Goal: Task Accomplishment & Management: Manage account settings

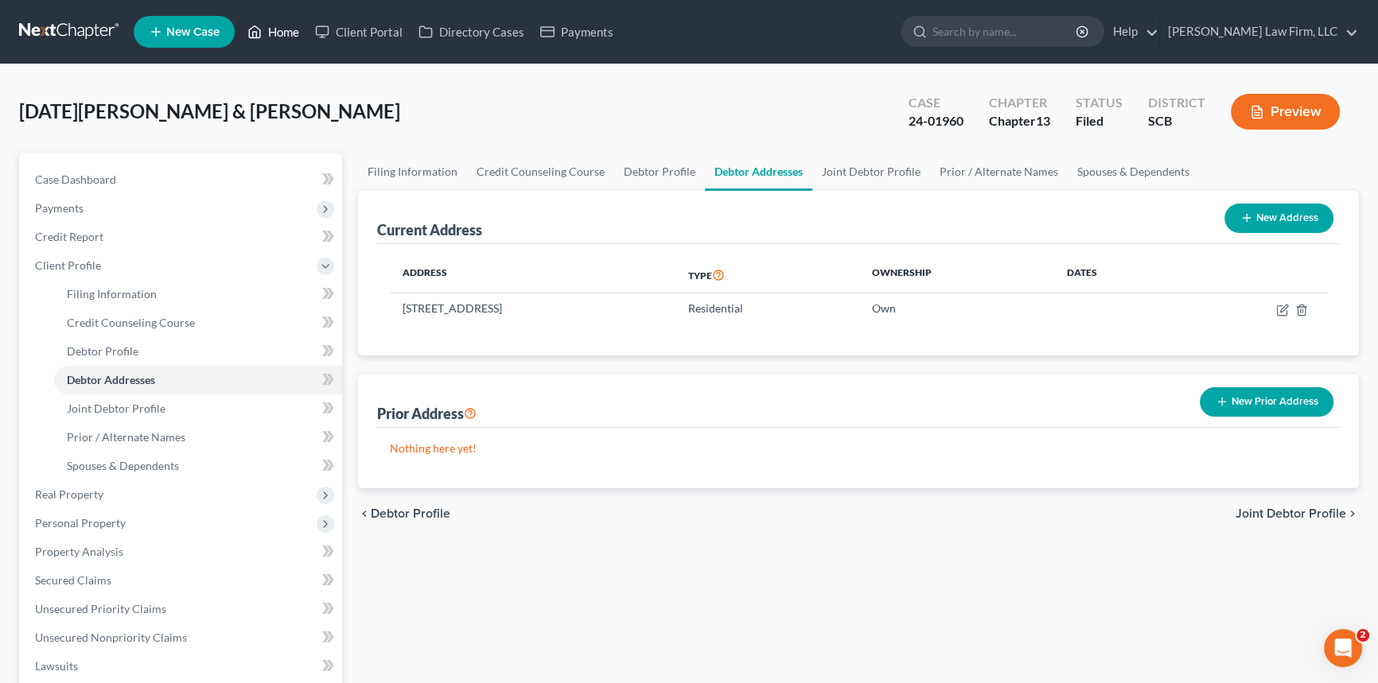
click at [283, 26] on link "Home" at bounding box center [273, 32] width 68 height 29
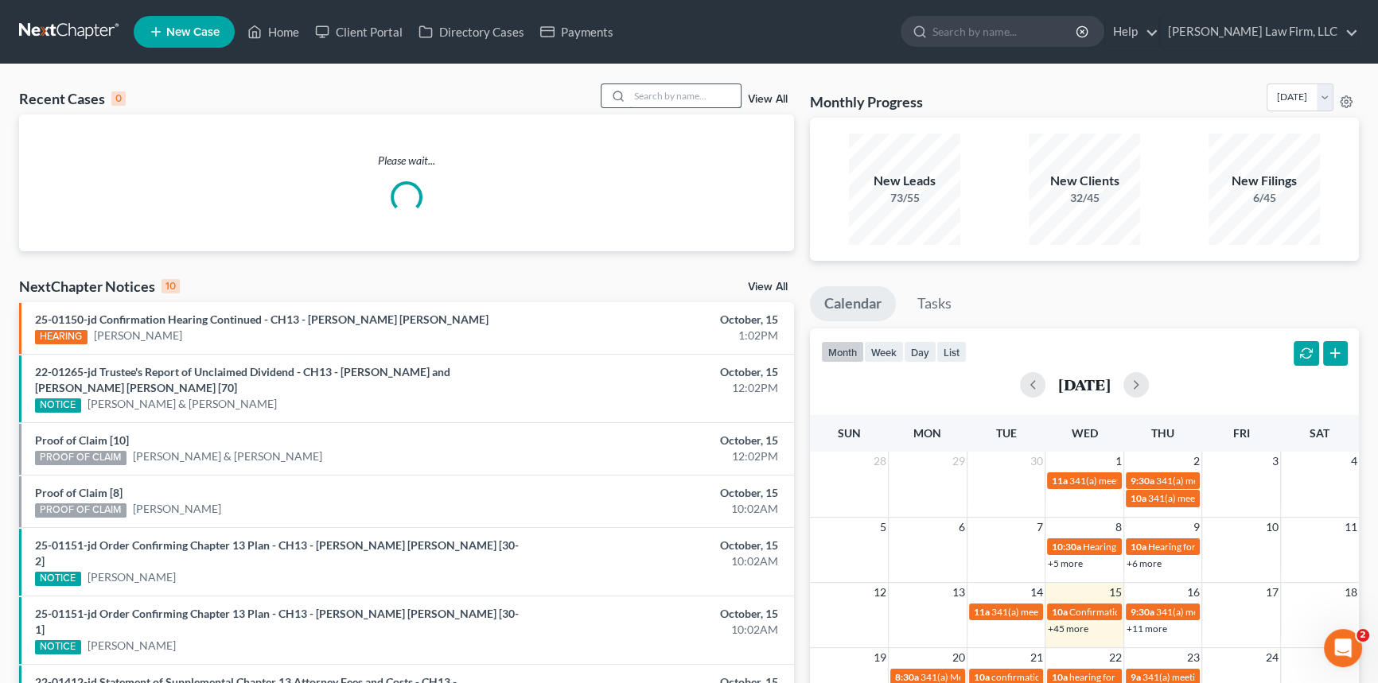
click at [676, 103] on input "search" at bounding box center [684, 95] width 111 height 23
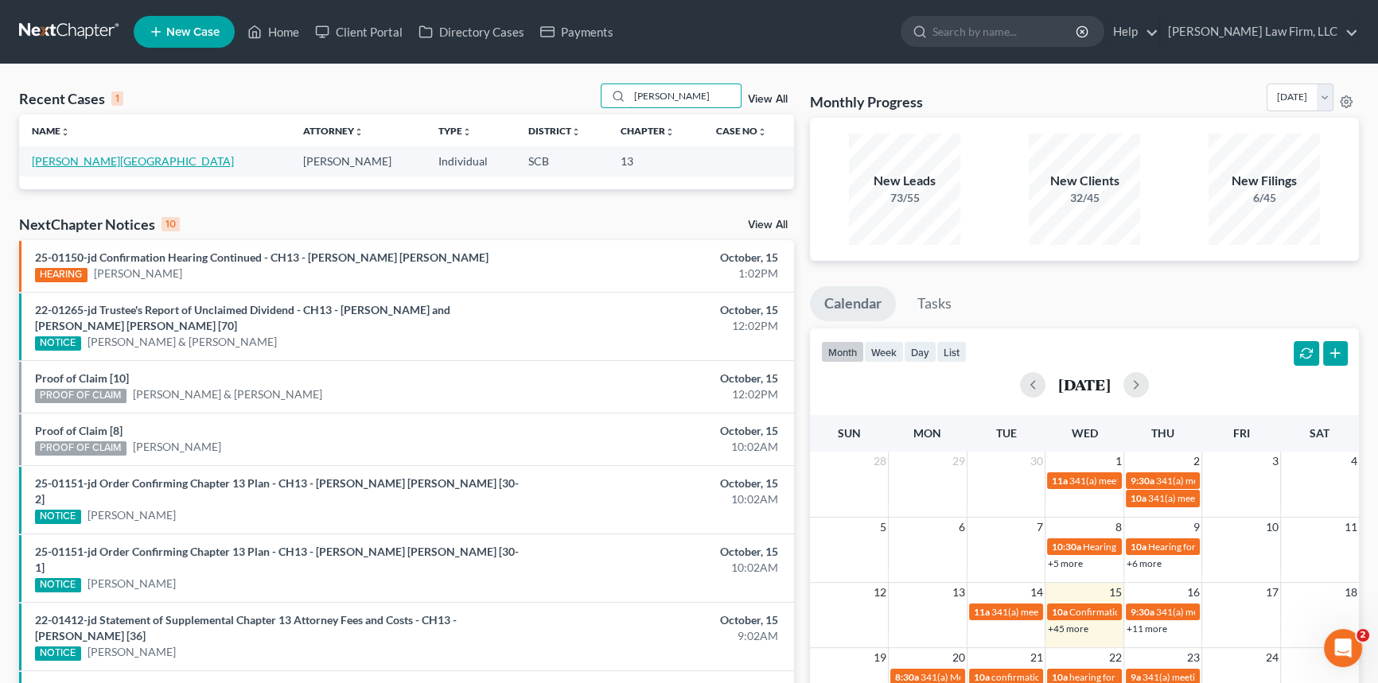
type input "[PERSON_NAME]"
click at [62, 157] on link "[PERSON_NAME][GEOGRAPHIC_DATA]" at bounding box center [133, 161] width 202 height 14
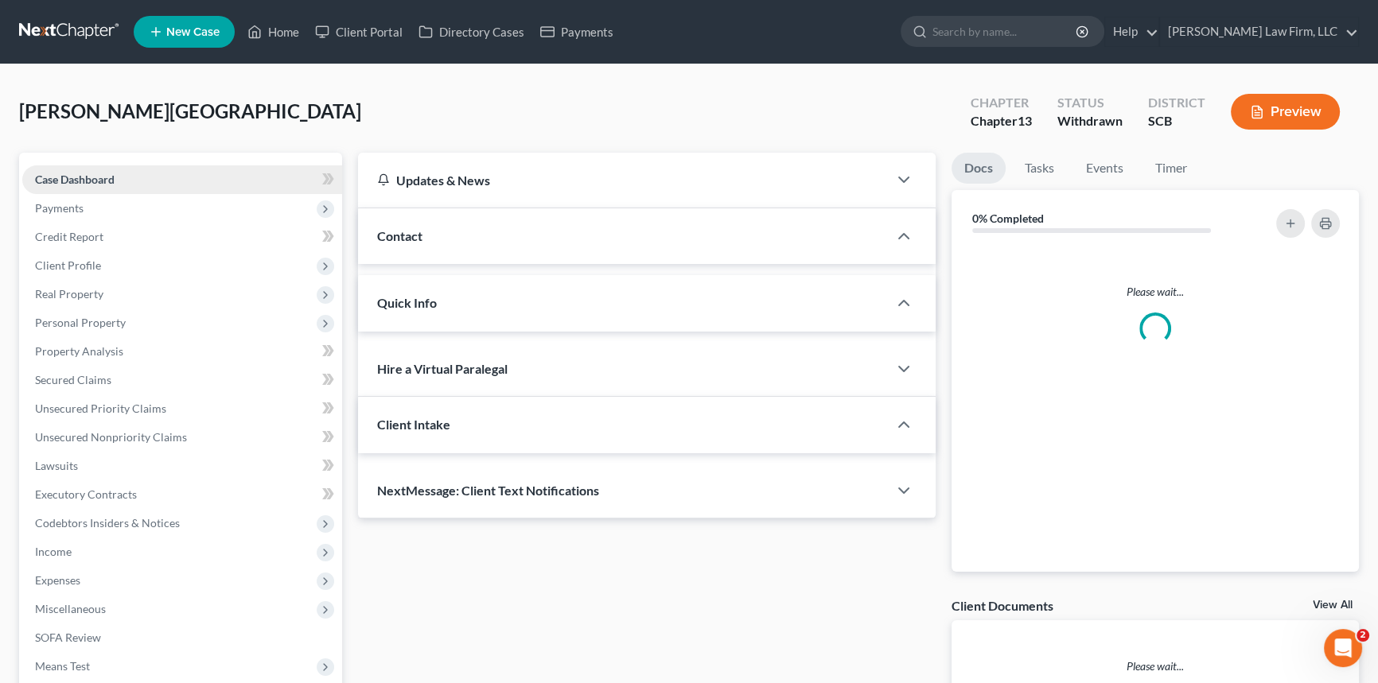
select select "0"
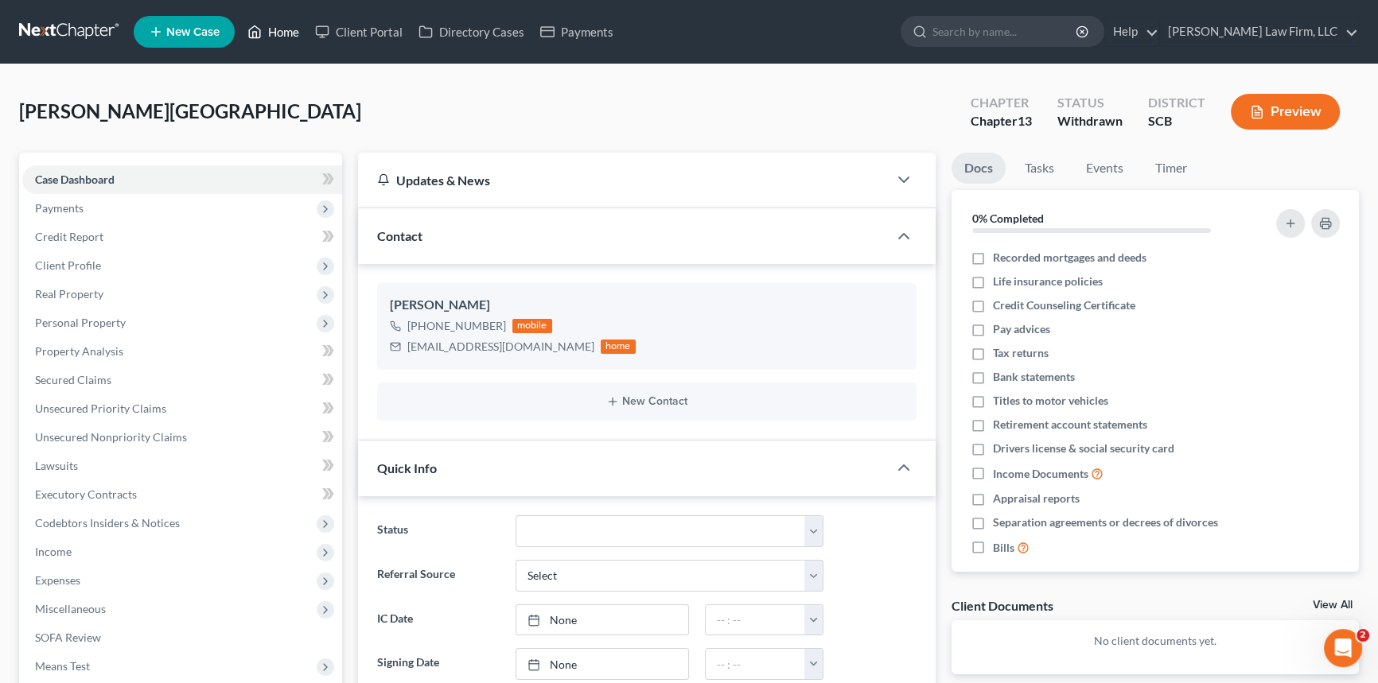
click at [272, 28] on link "Home" at bounding box center [273, 32] width 68 height 29
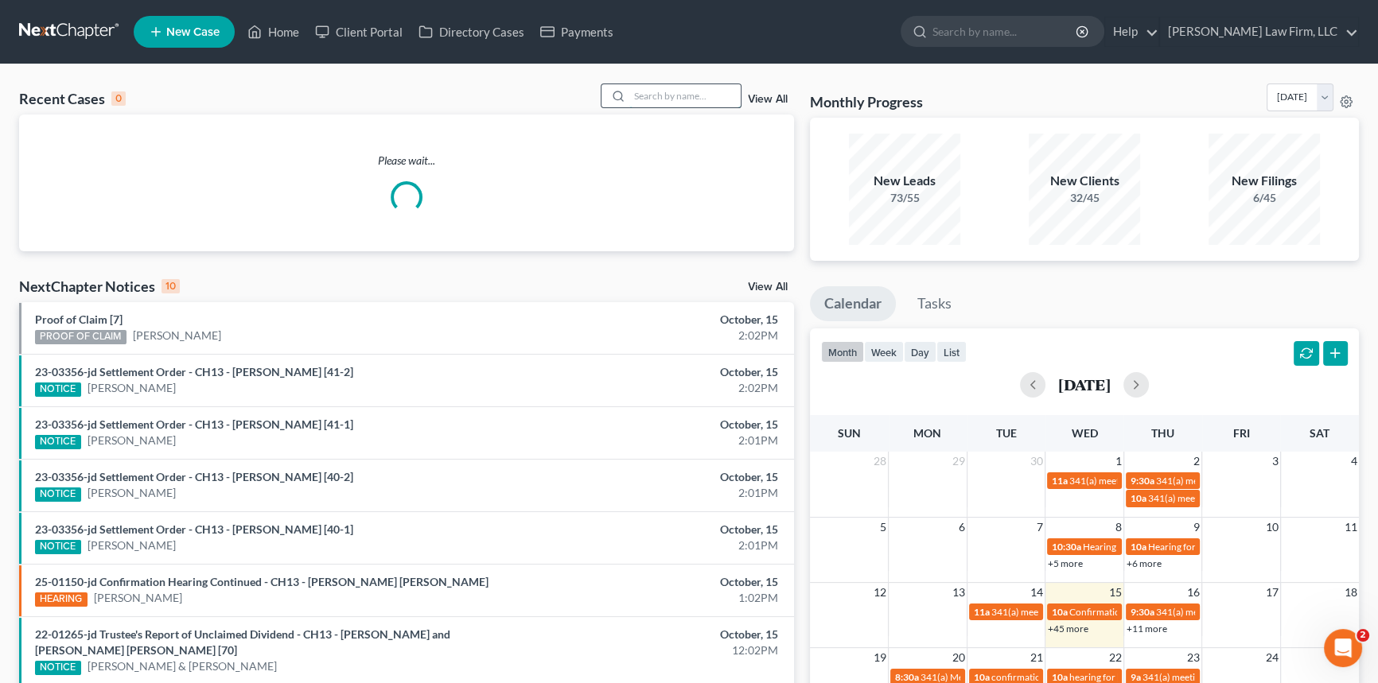
click at [651, 94] on input "search" at bounding box center [684, 95] width 111 height 23
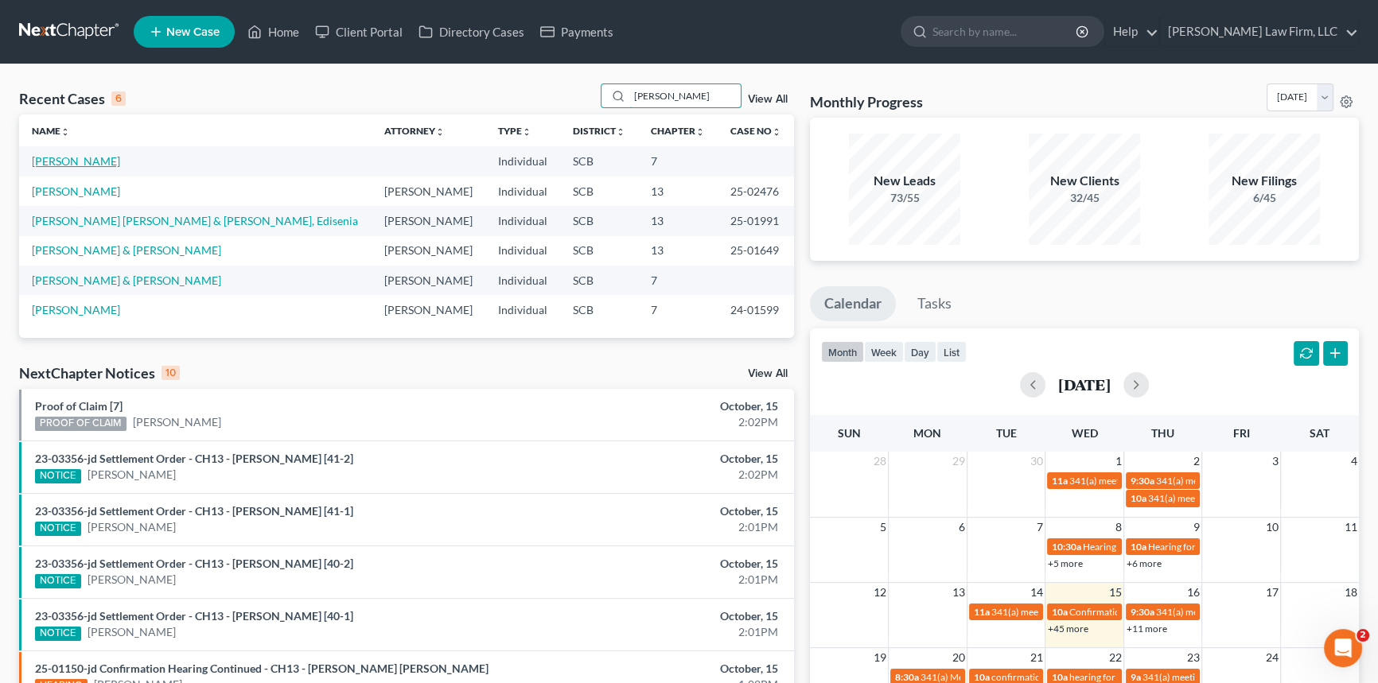
type input "[PERSON_NAME]"
click at [115, 159] on link "[PERSON_NAME]" at bounding box center [76, 161] width 88 height 14
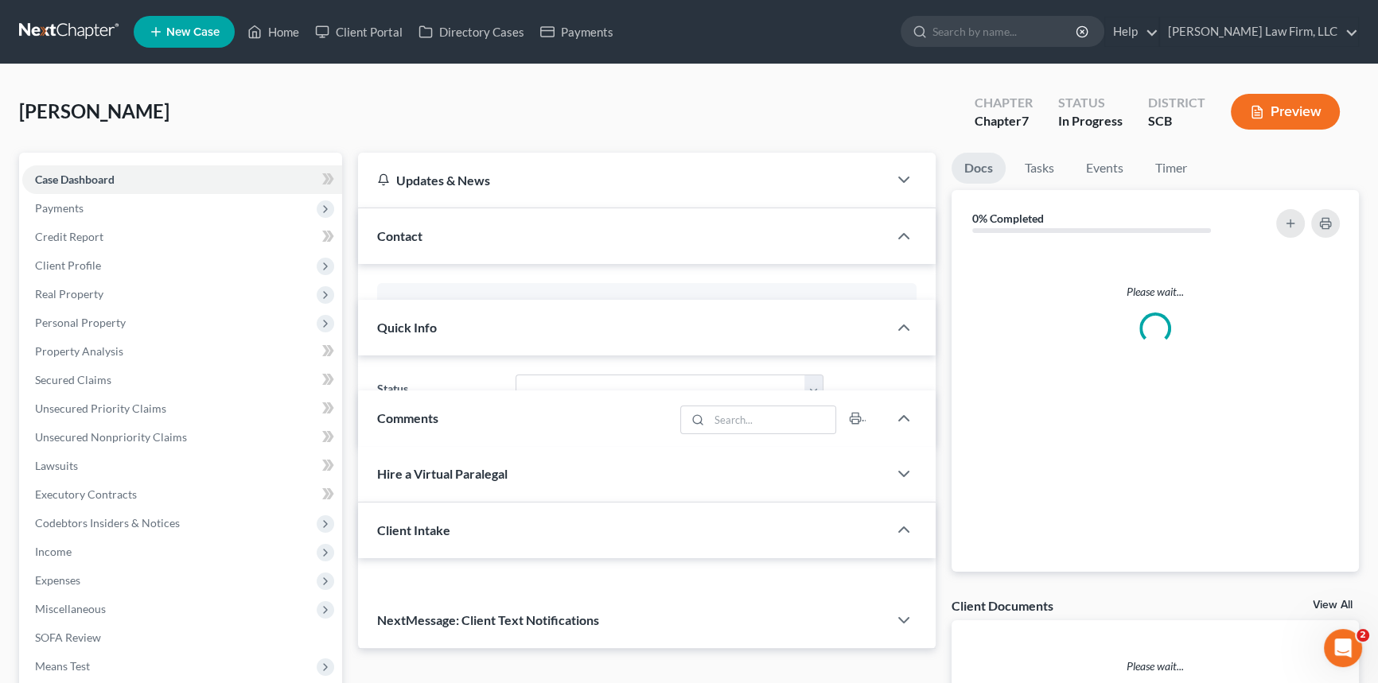
select select "1"
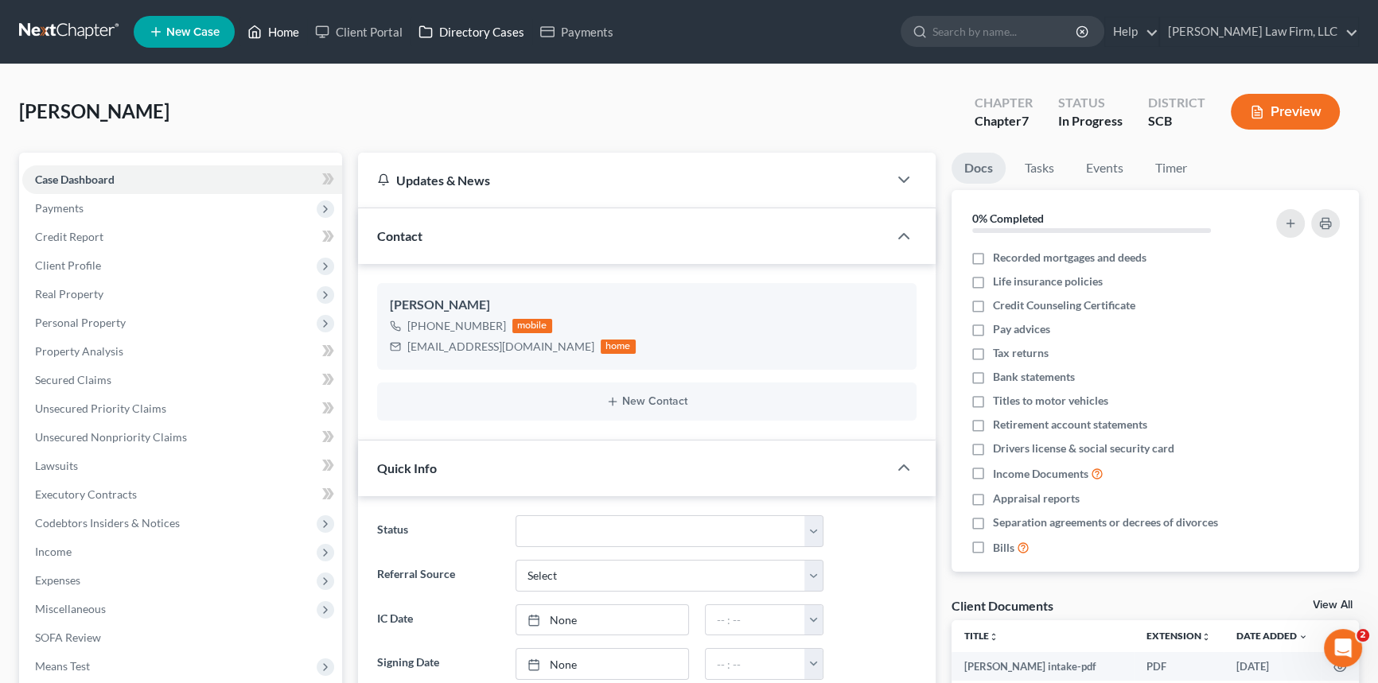
drag, startPoint x: 288, startPoint y: 27, endPoint x: 481, endPoint y: 22, distance: 193.4
click at [288, 28] on link "Home" at bounding box center [273, 32] width 68 height 29
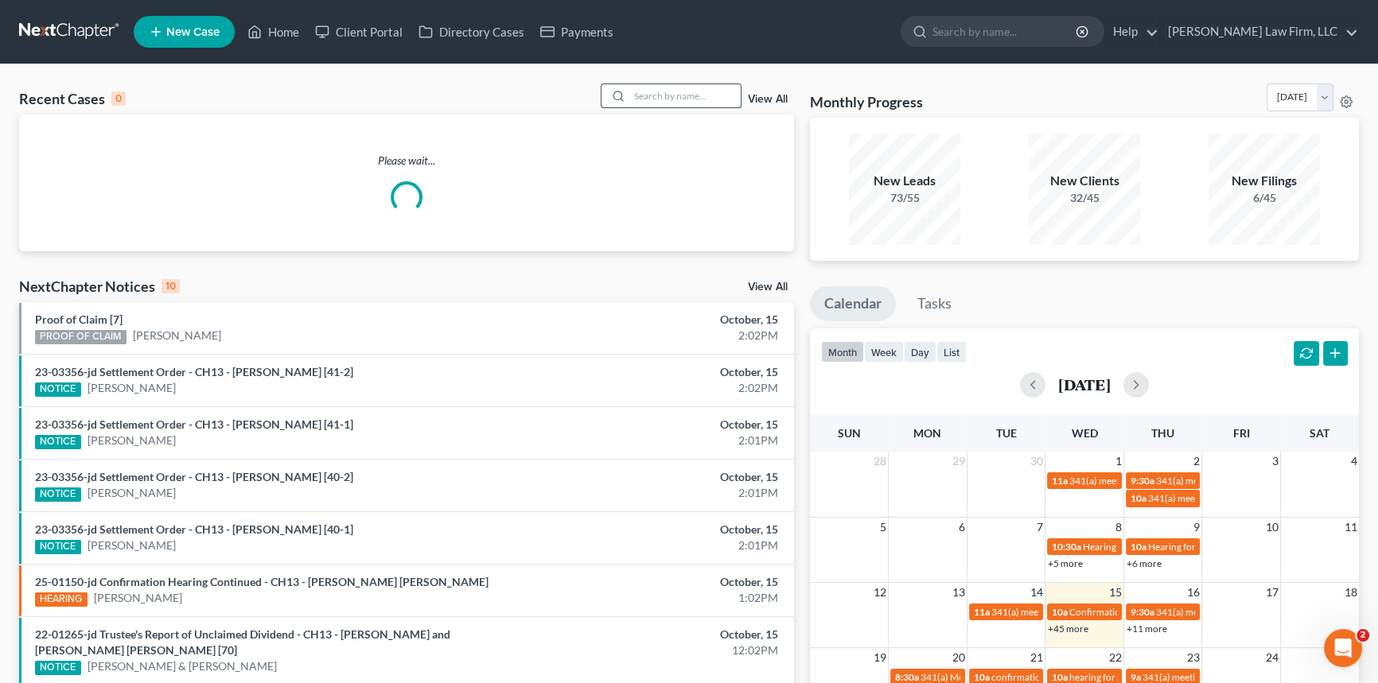
click at [647, 91] on input "search" at bounding box center [684, 95] width 111 height 23
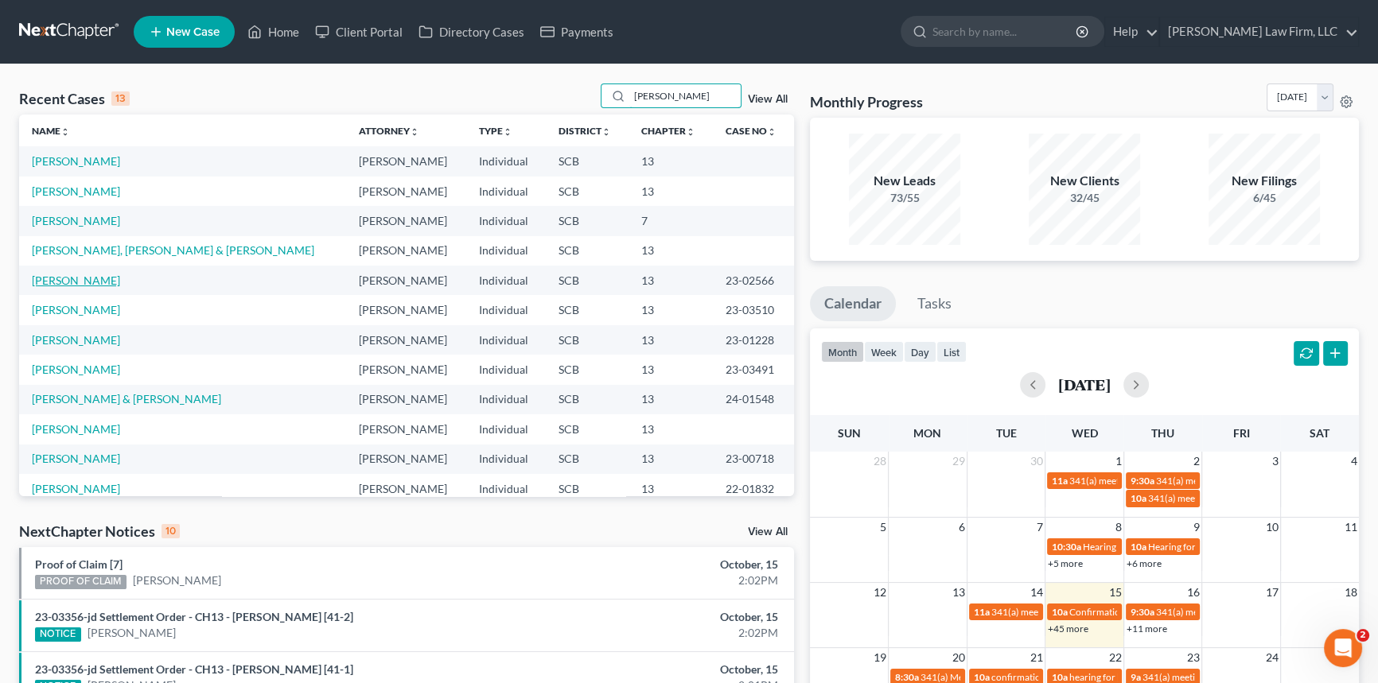
type input "[PERSON_NAME]"
click at [104, 278] on link "[PERSON_NAME]" at bounding box center [76, 281] width 88 height 14
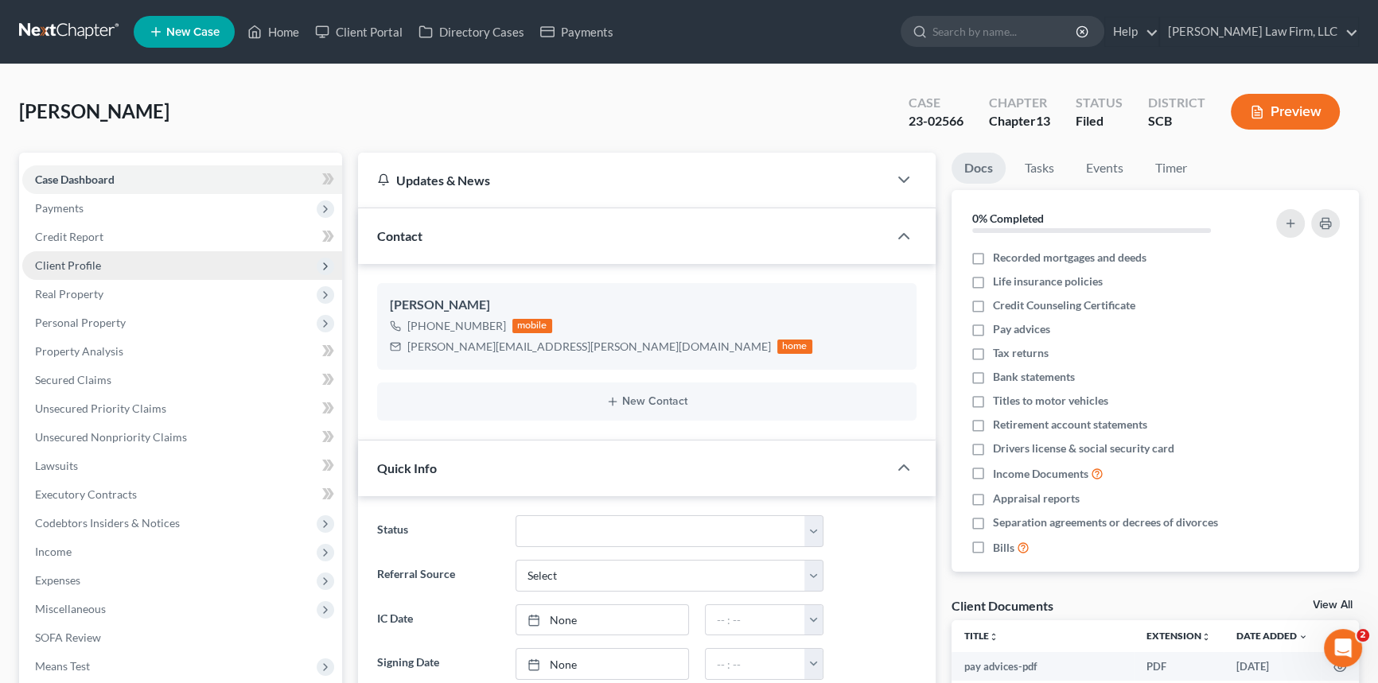
select select "0"
click at [270, 29] on link "Home" at bounding box center [273, 32] width 68 height 29
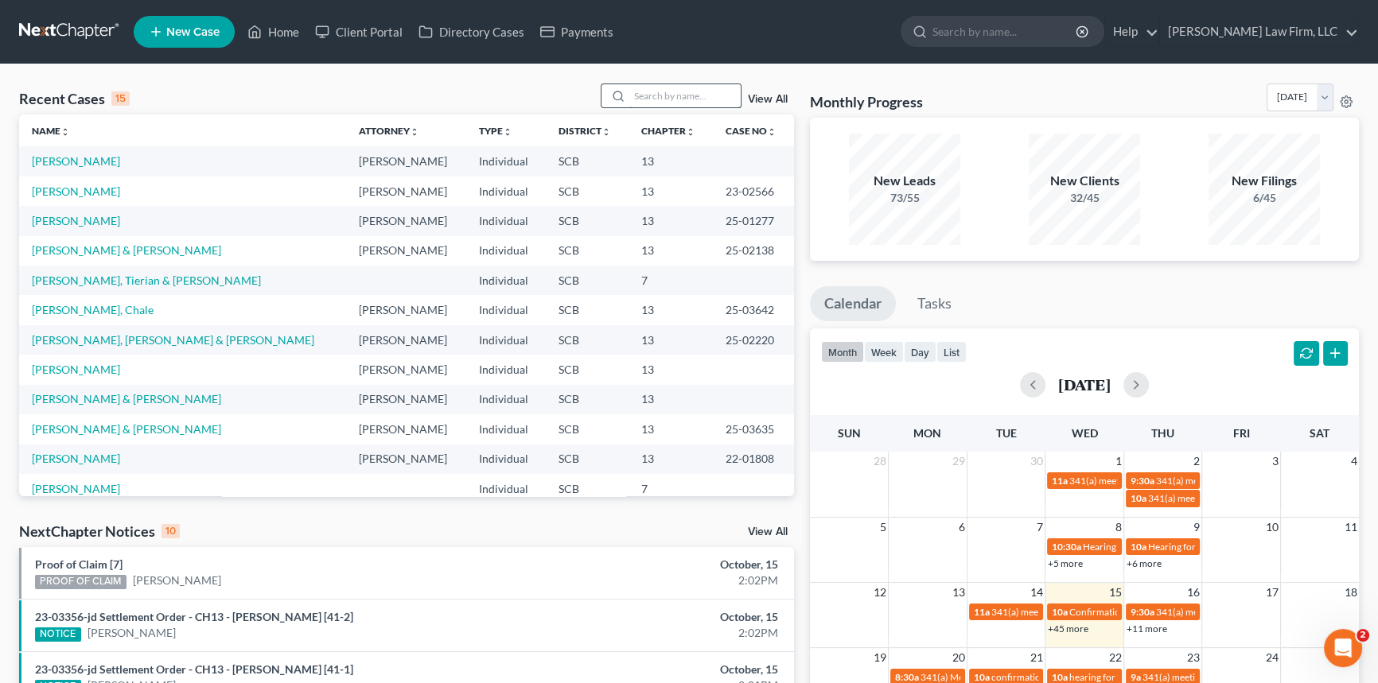
click at [636, 95] on input "search" at bounding box center [684, 95] width 111 height 23
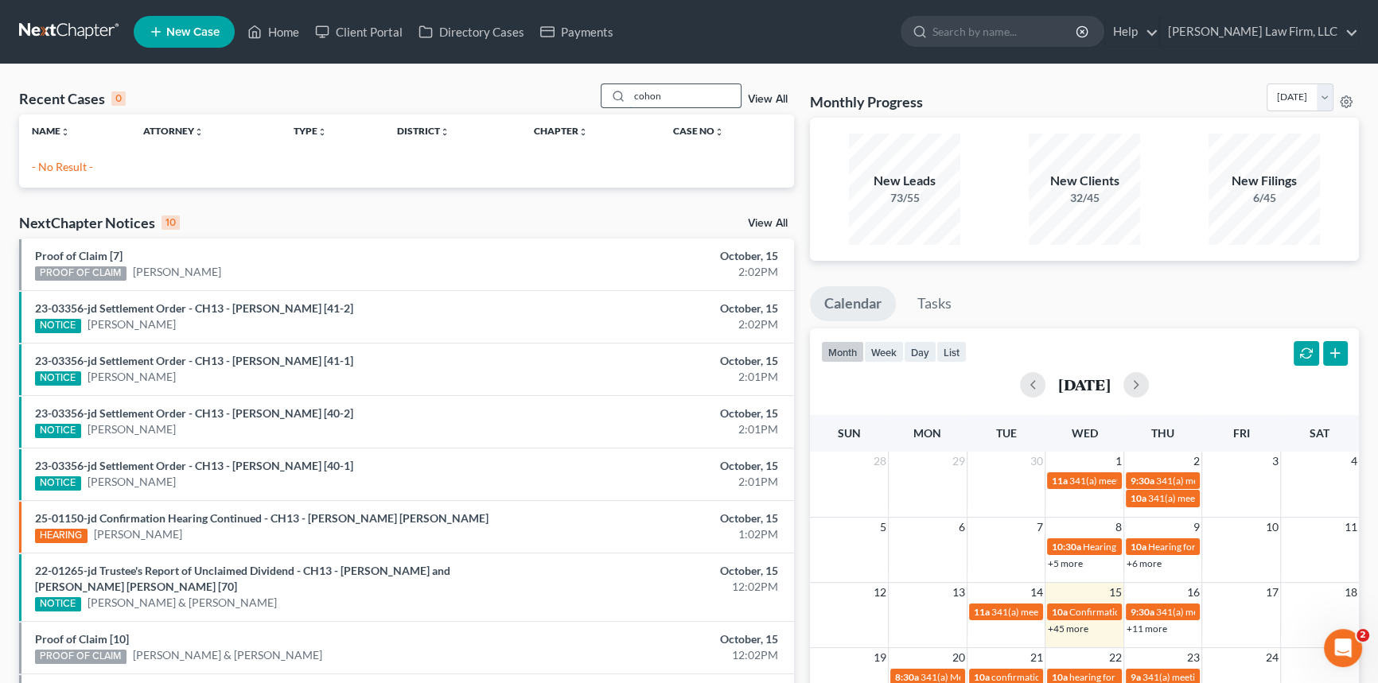
drag, startPoint x: 643, startPoint y: 91, endPoint x: 652, endPoint y: 83, distance: 11.8
click at [652, 84] on div "cohon" at bounding box center [672, 96] width 142 height 25
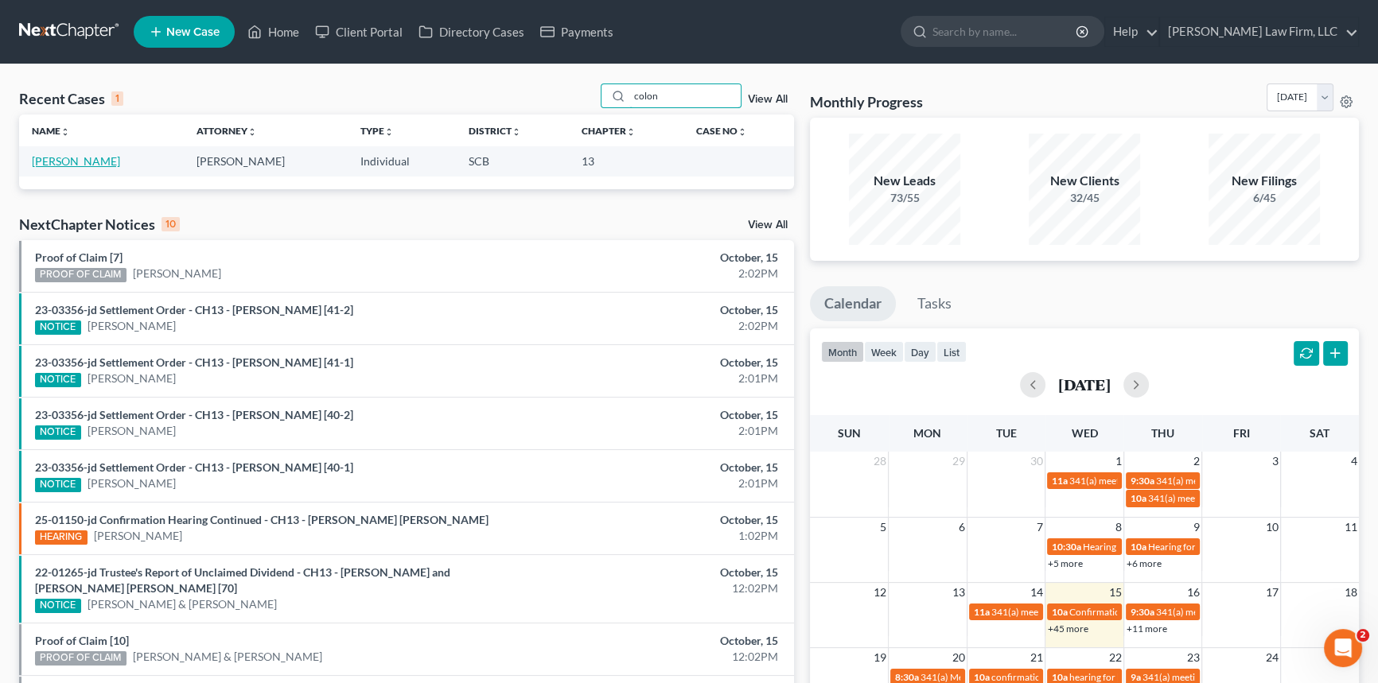
type input "colon"
click at [74, 161] on link "[PERSON_NAME]" at bounding box center [76, 161] width 88 height 14
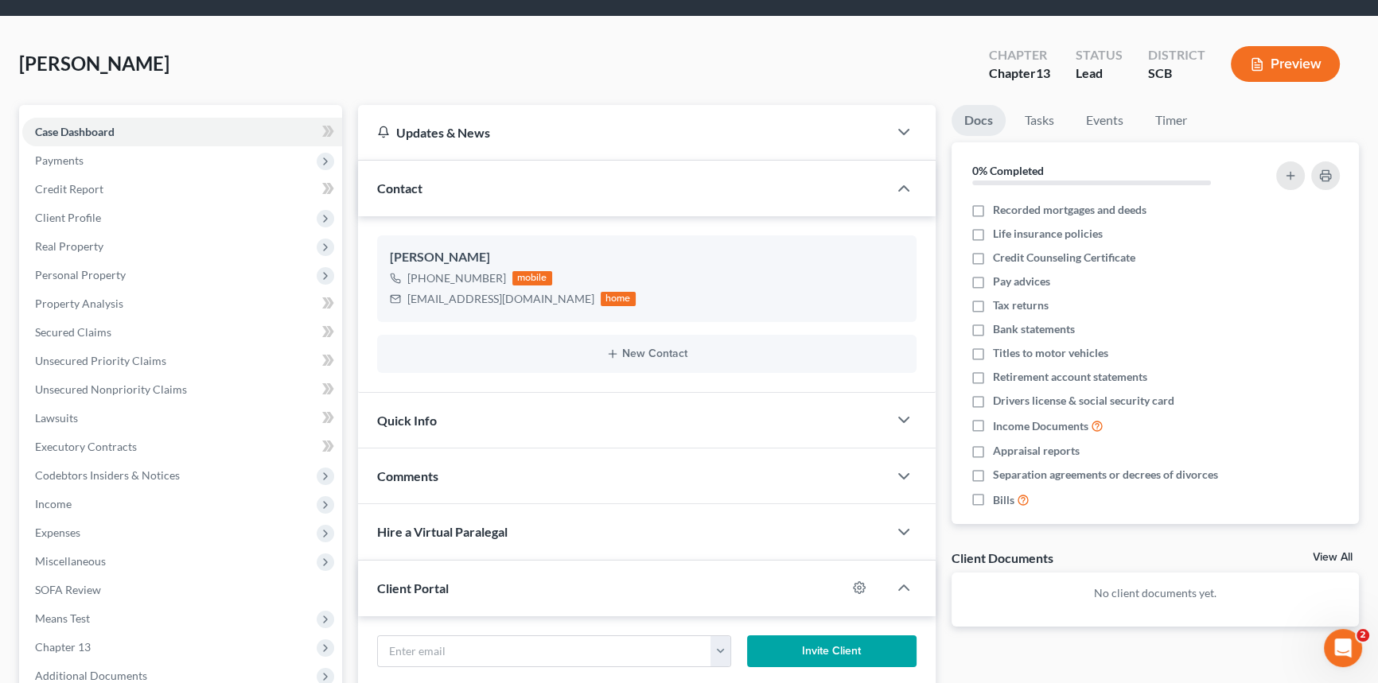
scroll to position [72, 0]
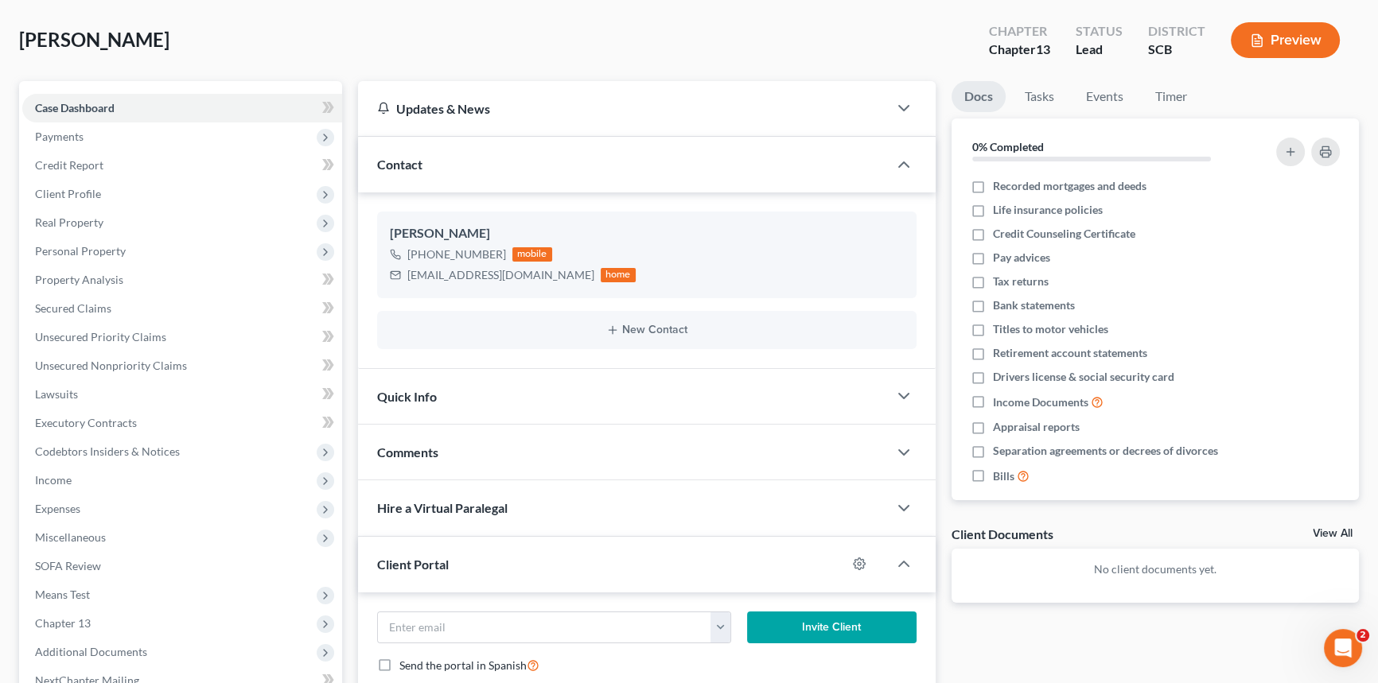
click at [426, 389] on span "Quick Info" at bounding box center [407, 396] width 60 height 15
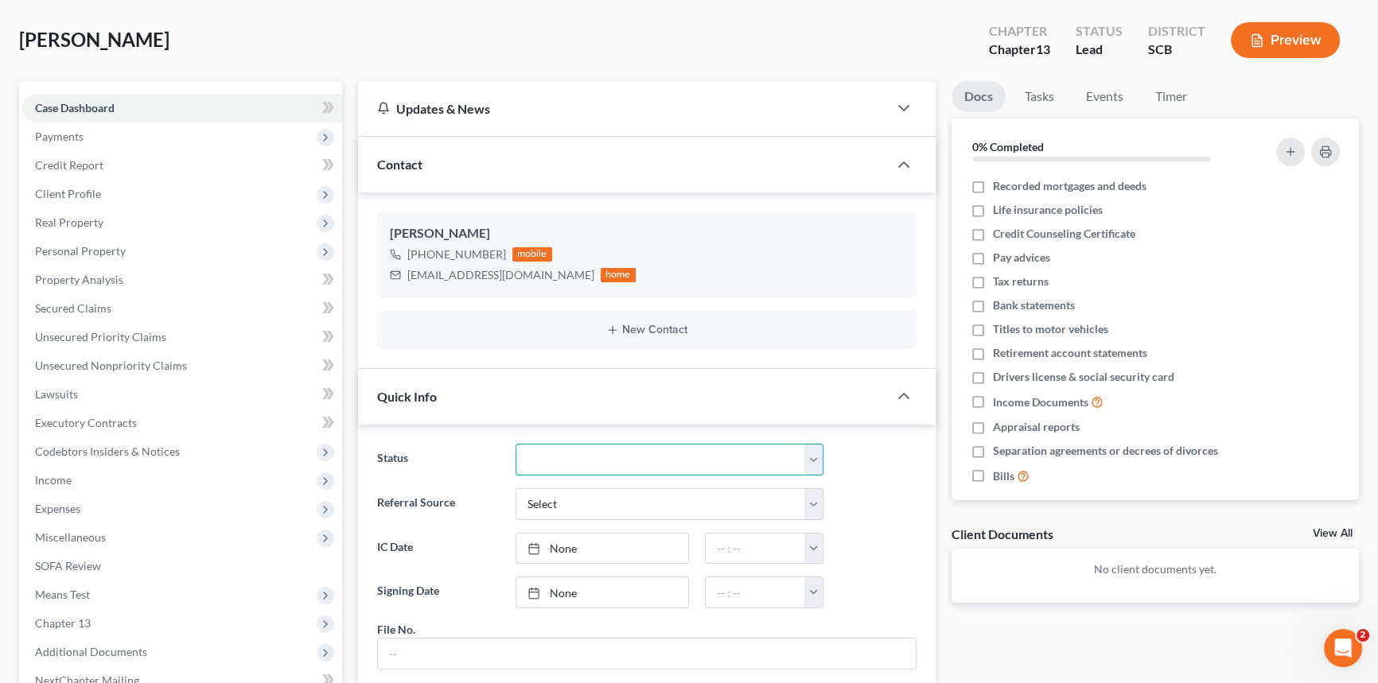
click at [812, 453] on select "Discharged Dismissed Filed In Progress Lead Lost Lead Ready to File To Review W…" at bounding box center [669, 460] width 308 height 32
select select "3"
click at [515, 444] on select "Discharged Dismissed Filed In Progress Lead Lost Lead Ready to File To Review W…" at bounding box center [669, 460] width 308 height 32
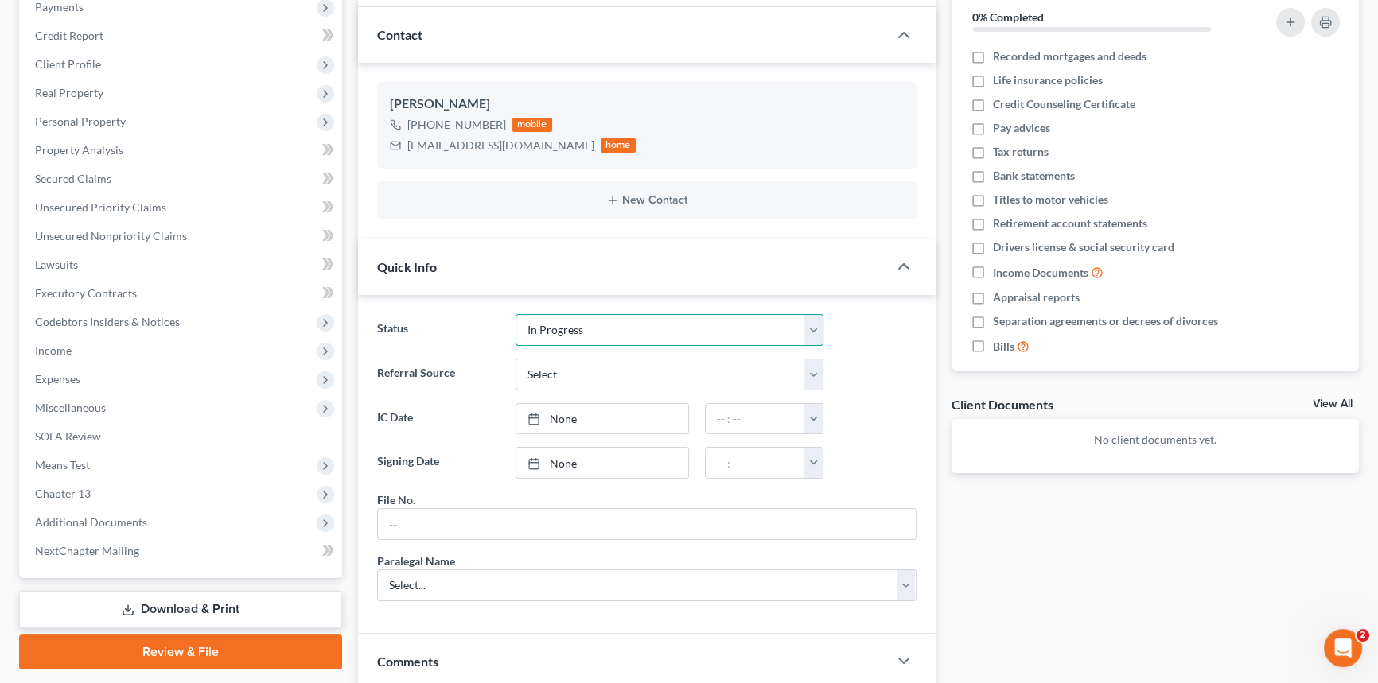
scroll to position [289, 0]
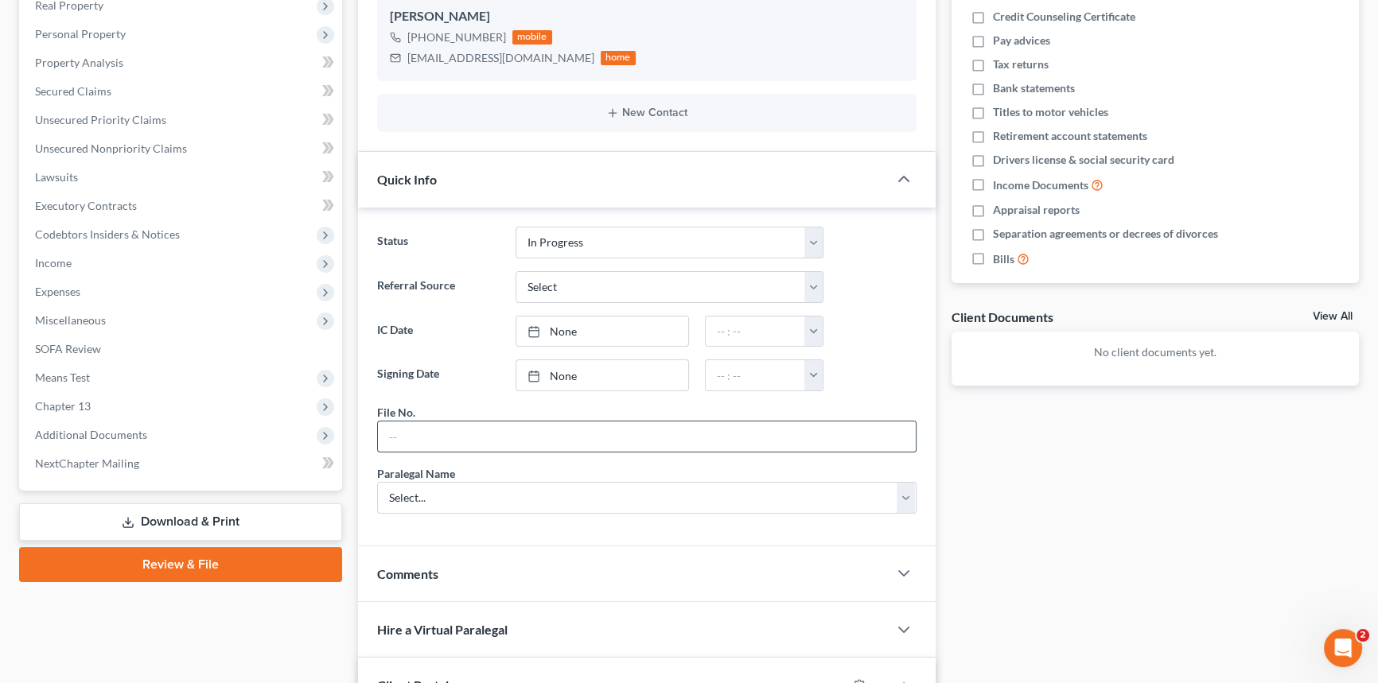
click at [413, 431] on input "text" at bounding box center [647, 437] width 538 height 30
type input "25-275CHS"
click at [431, 496] on select "Select... [PERSON_NAME] [PERSON_NAME] [PERSON_NAME] [PERSON_NAME]" at bounding box center [646, 498] width 539 height 32
select select "0"
click at [377, 482] on select "Select... [PERSON_NAME] [PERSON_NAME] [PERSON_NAME] [PERSON_NAME]" at bounding box center [646, 498] width 539 height 32
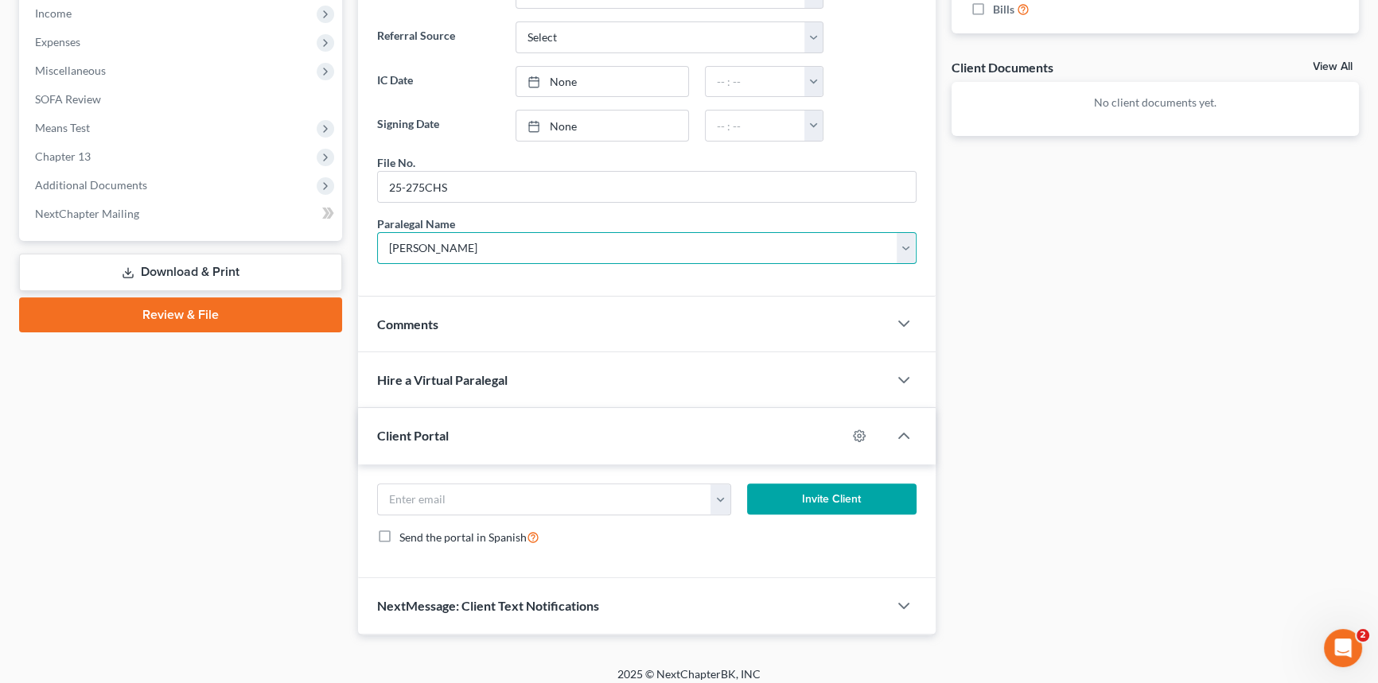
scroll to position [547, 0]
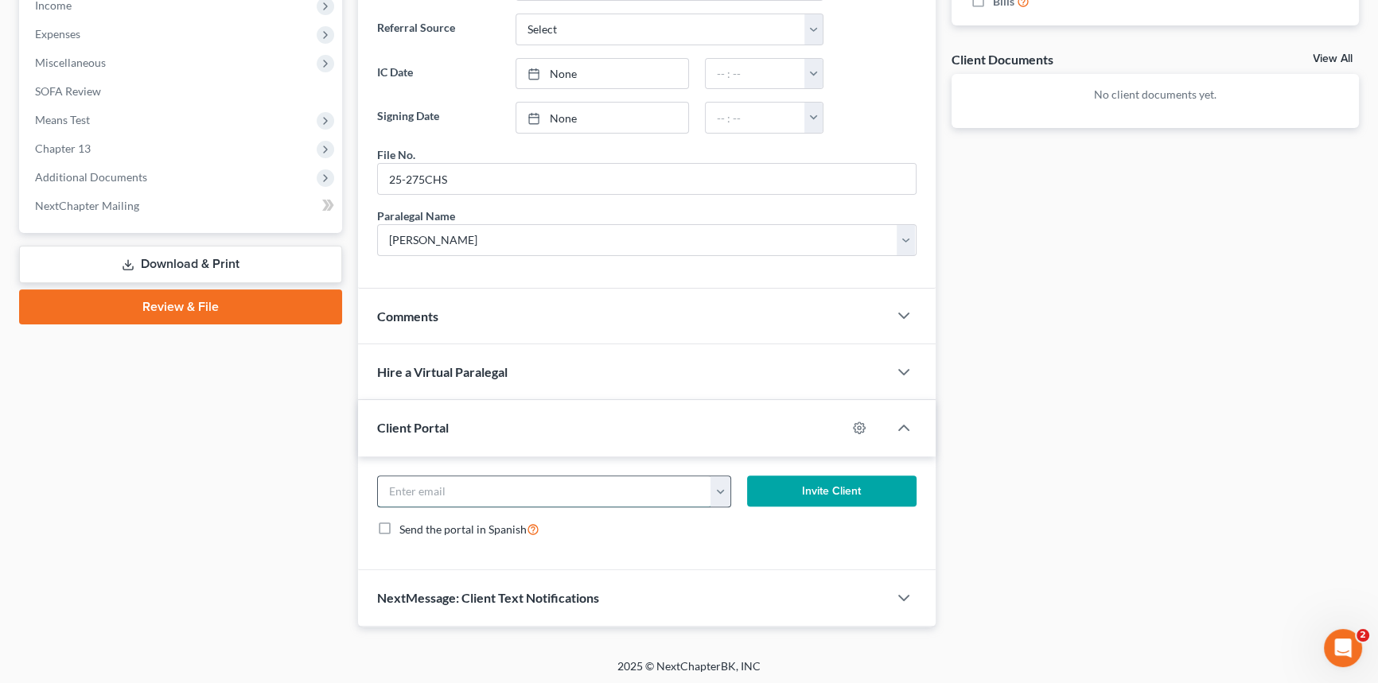
click at [413, 494] on input "email" at bounding box center [544, 492] width 333 height 30
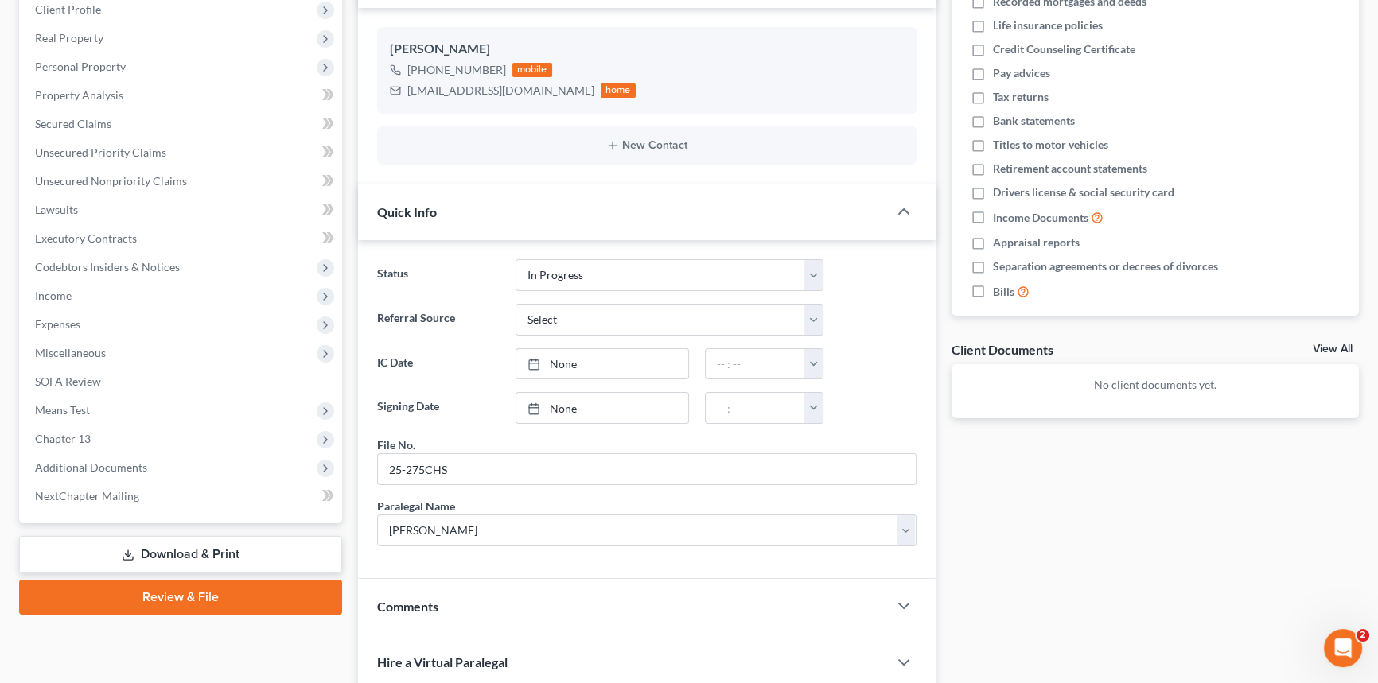
scroll to position [112, 0]
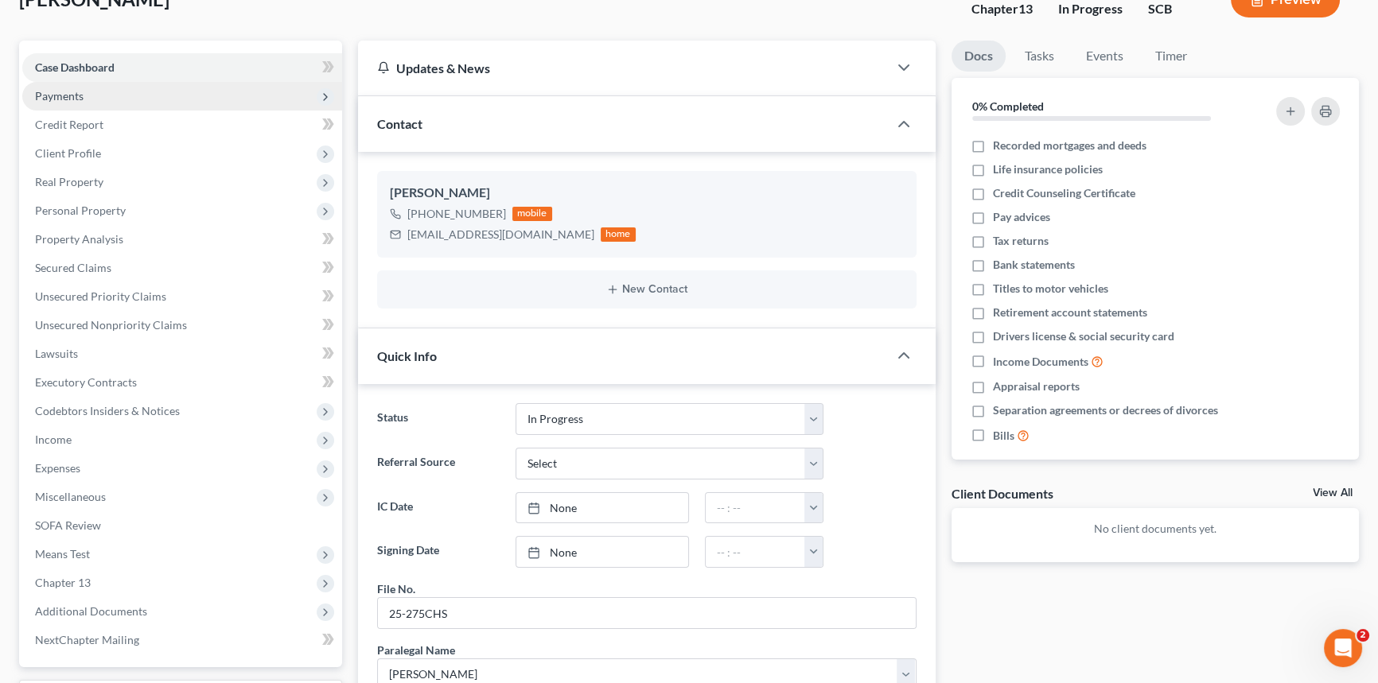
click at [69, 89] on span "Payments" at bounding box center [59, 96] width 49 height 14
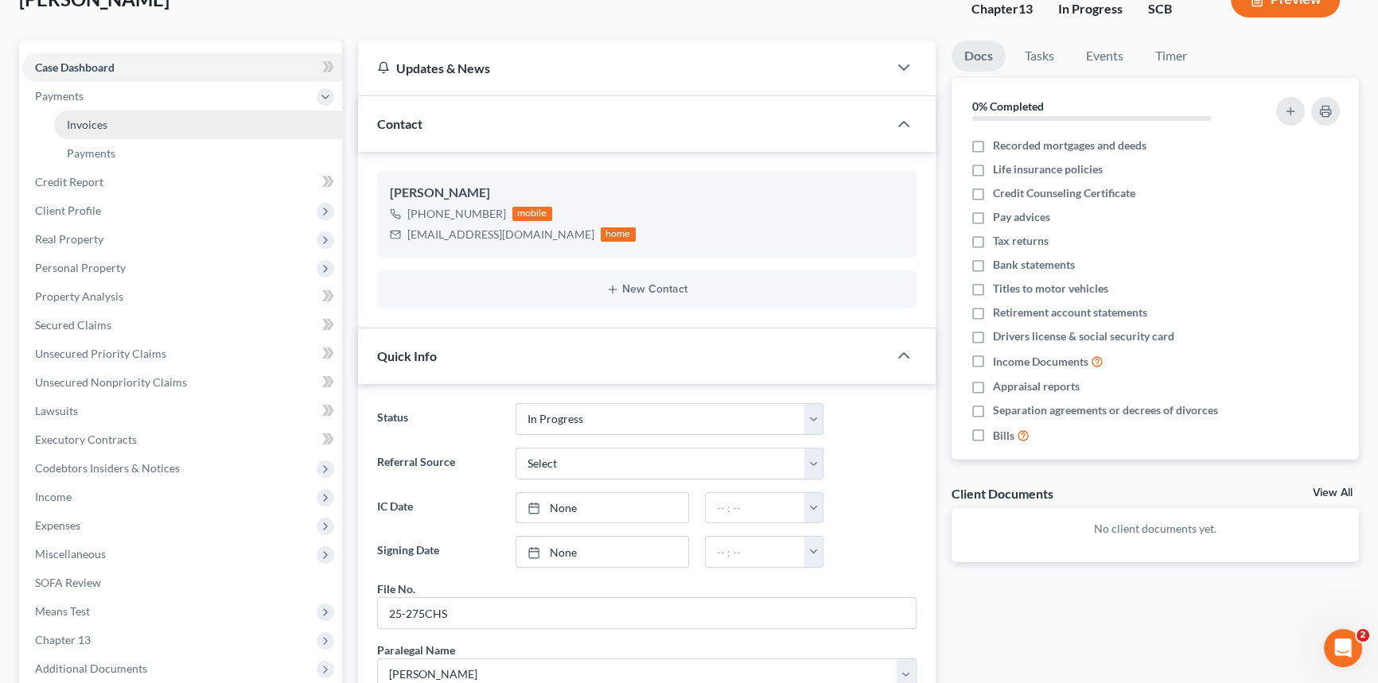
click at [116, 121] on link "Invoices" at bounding box center [198, 125] width 288 height 29
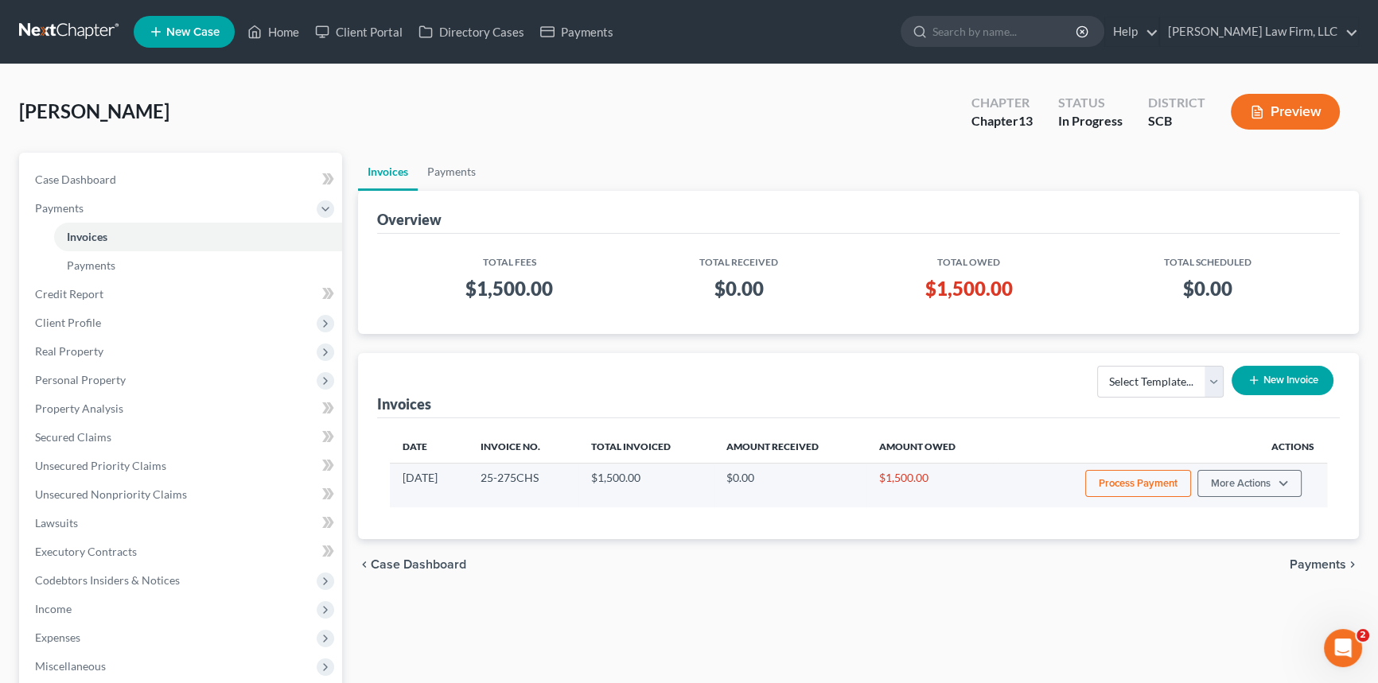
click at [1148, 484] on button "Process Payment" at bounding box center [1138, 483] width 106 height 27
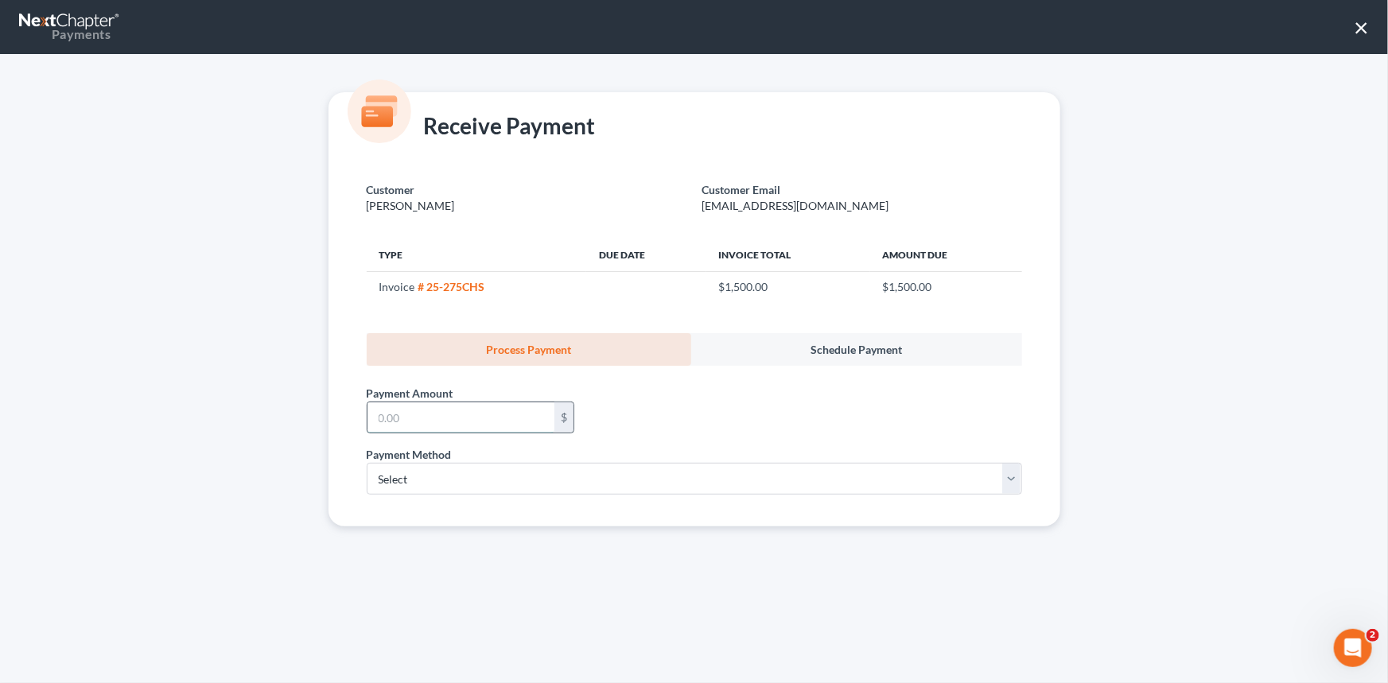
click at [451, 418] on input "text" at bounding box center [461, 418] width 187 height 30
type input "500.00"
click at [393, 473] on select "Select ACH Credit Card" at bounding box center [694, 479] width 655 height 32
select select "1"
click at [367, 463] on select "Select ACH Credit Card" at bounding box center [694, 479] width 655 height 32
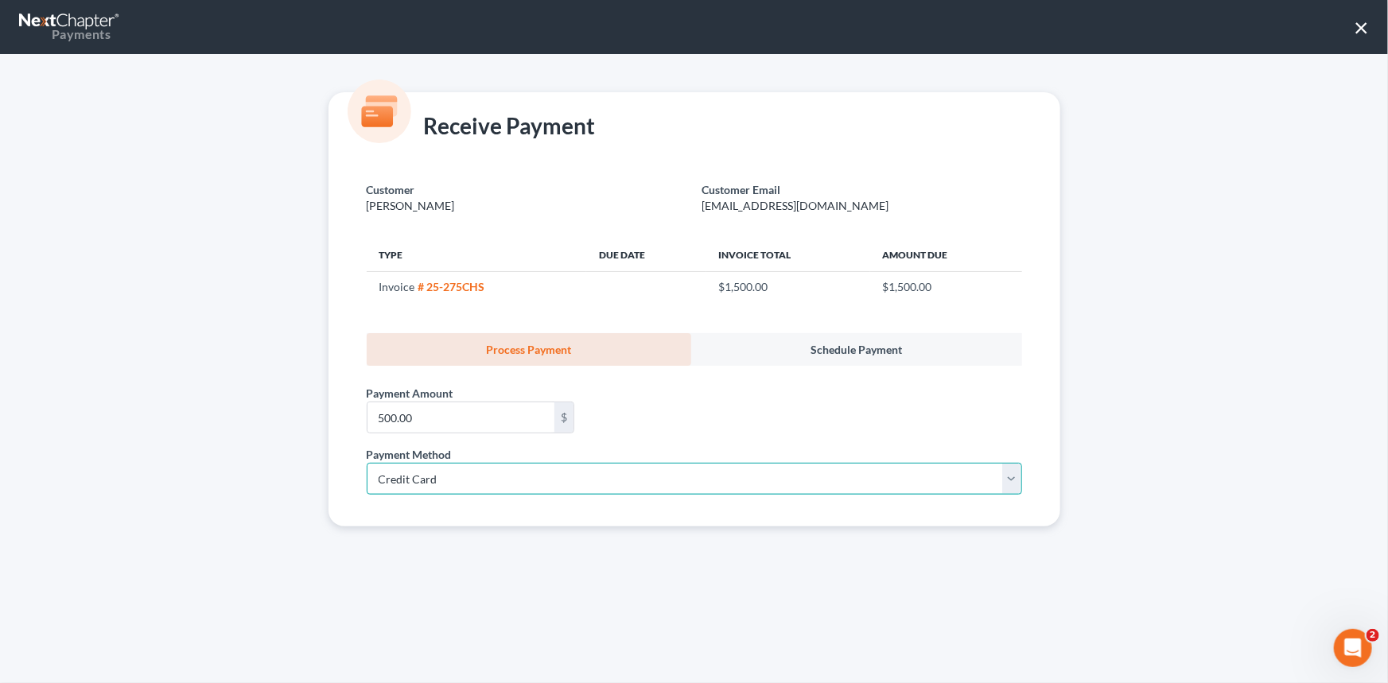
select select "42"
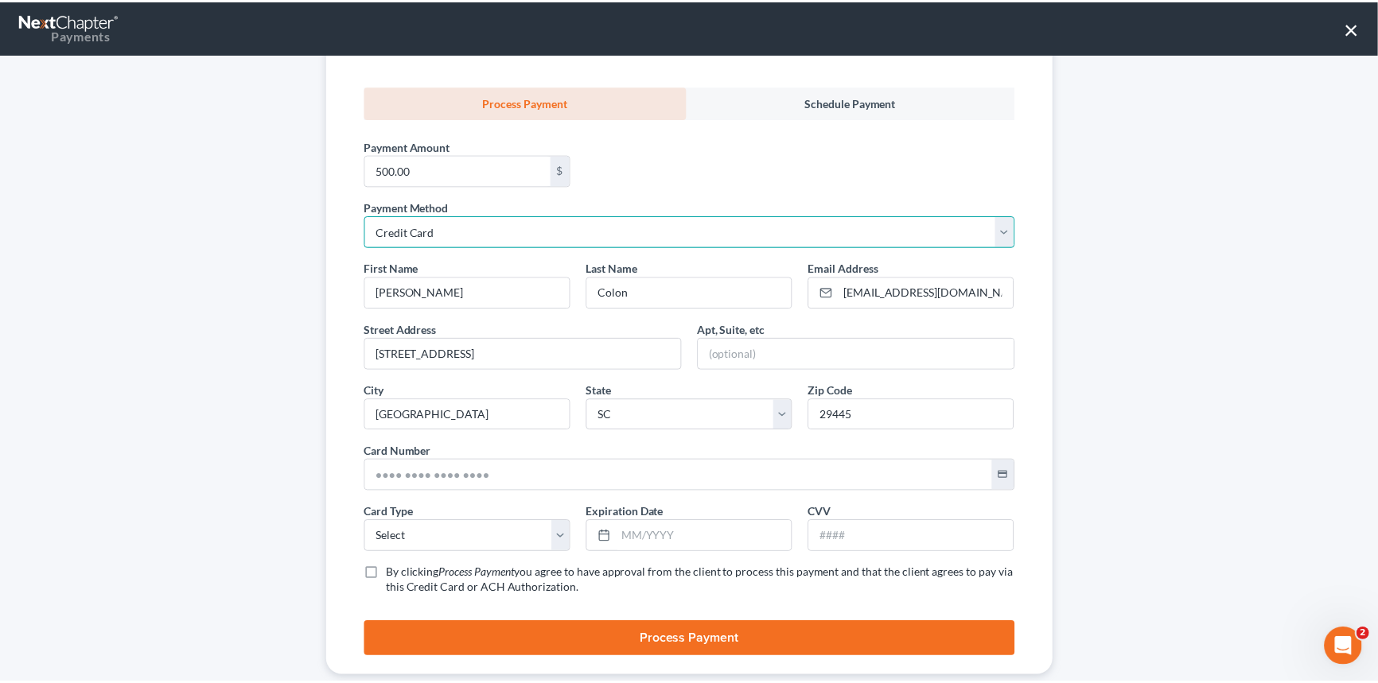
scroll to position [278, 0]
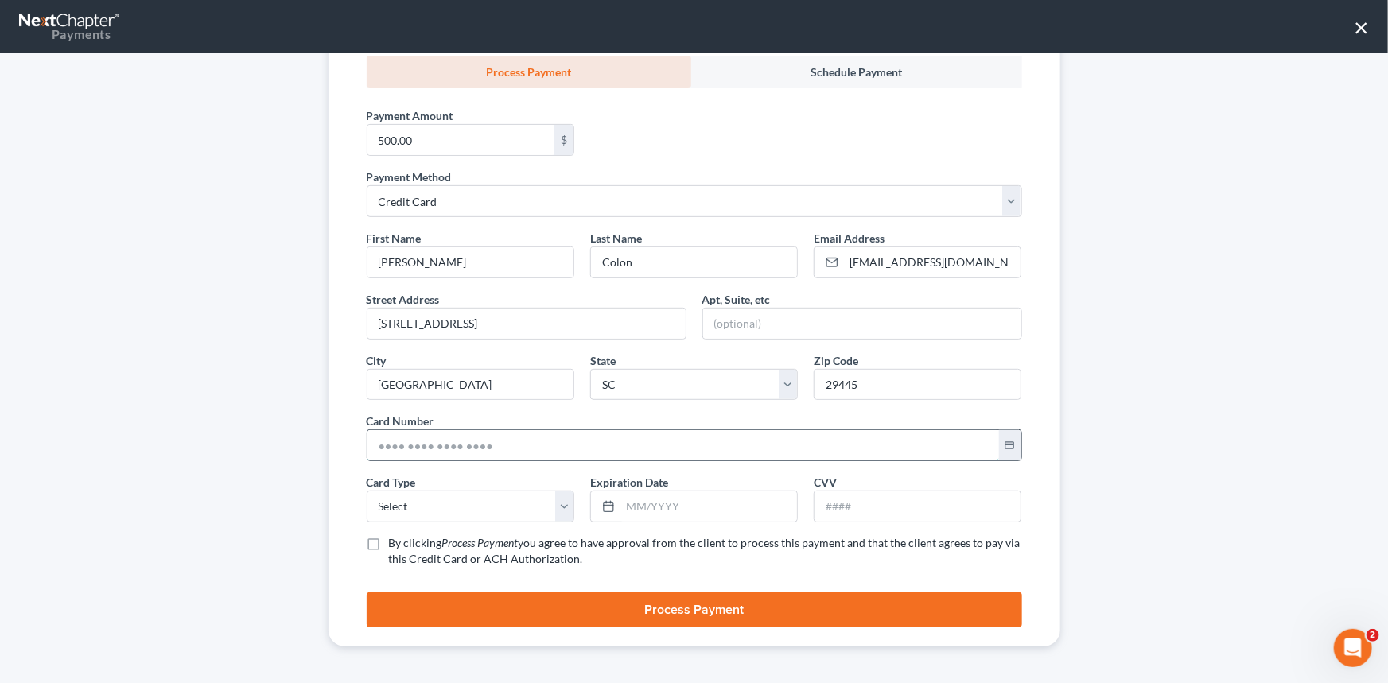
click at [375, 446] on input "text" at bounding box center [684, 445] width 632 height 30
type input "[CREDIT_CARD_NUMBER]"
click at [395, 493] on select "Select Visa MasterCard Discover American Express" at bounding box center [471, 507] width 208 height 32
select select "0"
click at [367, 491] on select "Select Visa MasterCard Discover American Express" at bounding box center [471, 507] width 208 height 32
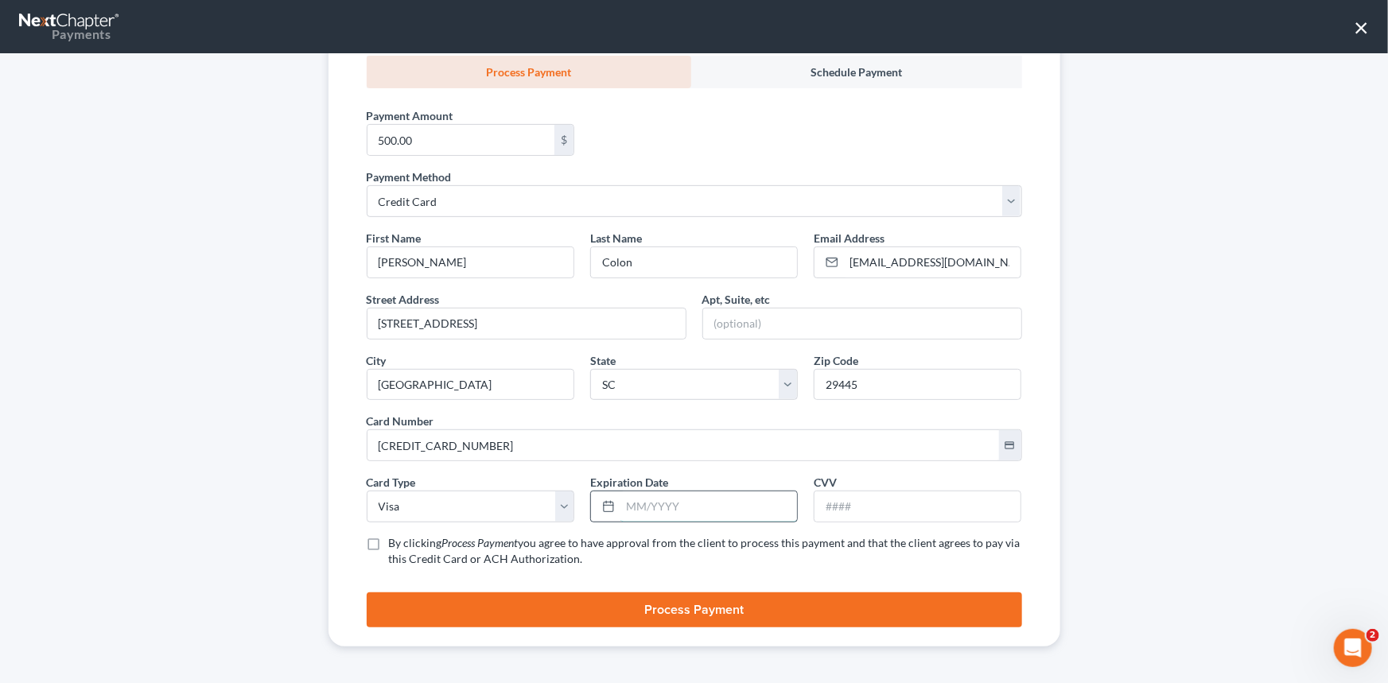
click at [620, 504] on input "text" at bounding box center [708, 507] width 177 height 30
type input "09/2028"
click at [846, 504] on input "text" at bounding box center [918, 507] width 206 height 30
type input "513"
drag, startPoint x: 366, startPoint y: 545, endPoint x: 425, endPoint y: 589, distance: 73.8
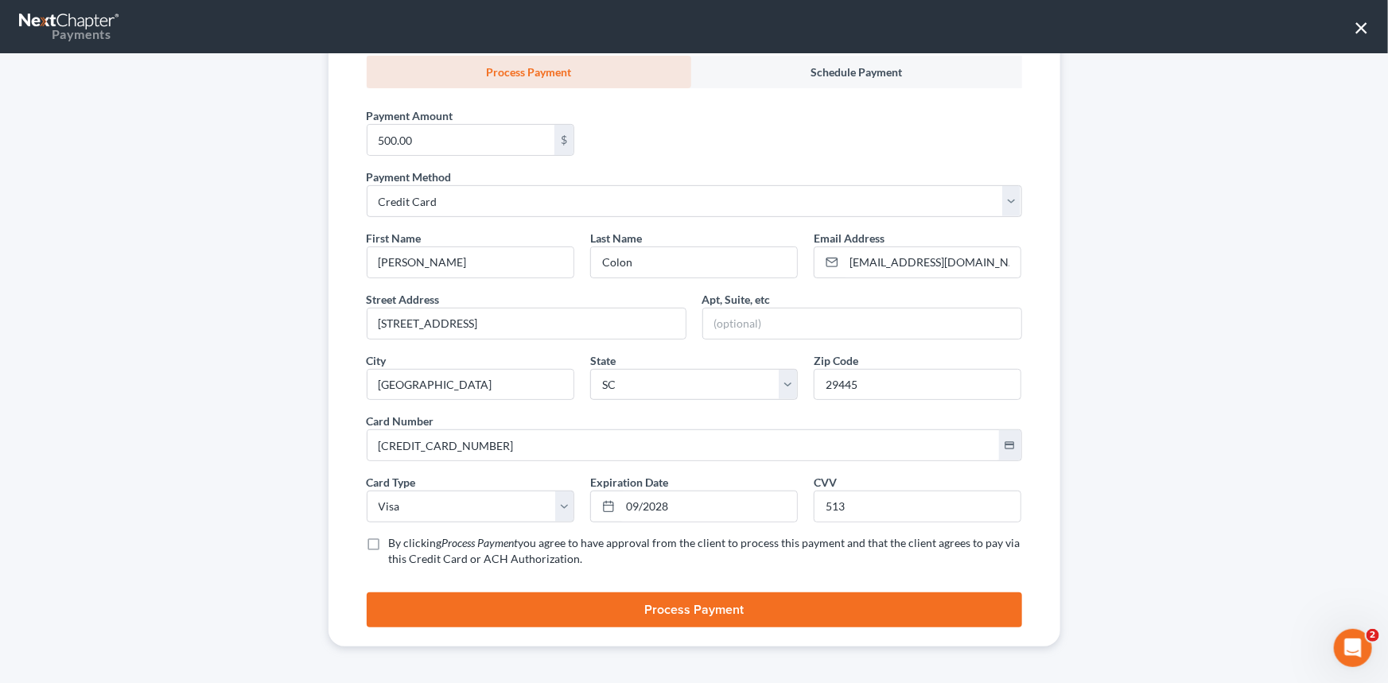
click at [389, 545] on label "By clicking Process Payment you agree to have approval from the client to proce…" at bounding box center [705, 551] width 633 height 32
click at [395, 545] on input "By clicking Process Payment you agree to have approval from the client to proce…" at bounding box center [400, 540] width 10 height 10
checkbox input "true"
click at [664, 605] on button "Process Payment" at bounding box center [694, 610] width 655 height 35
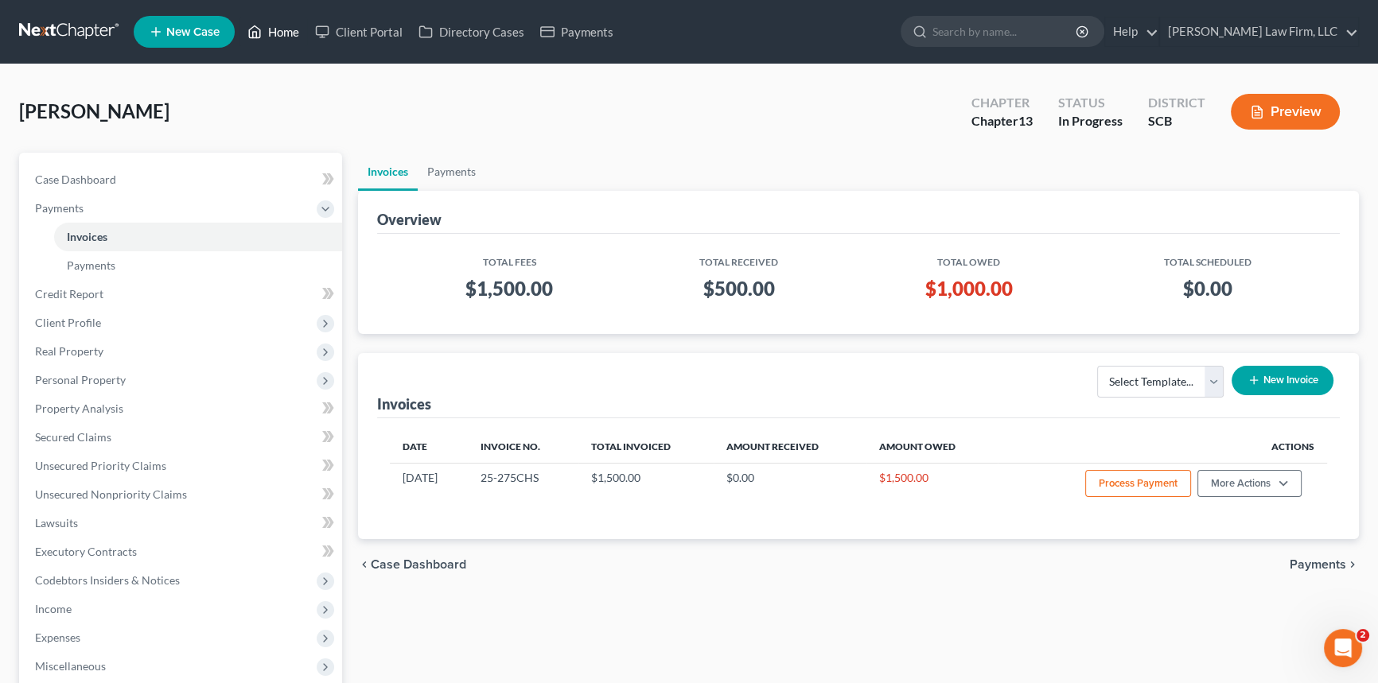
click at [286, 28] on link "Home" at bounding box center [273, 32] width 68 height 29
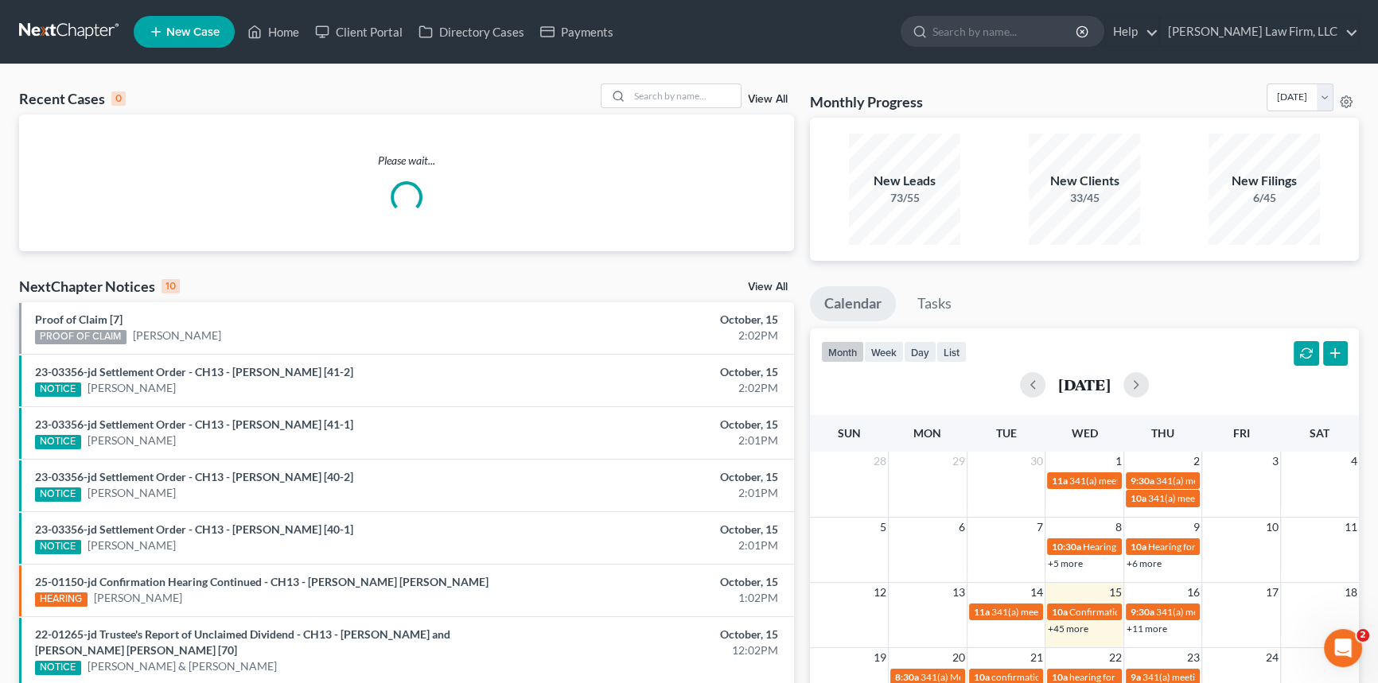
click at [636, 82] on div "Recent Cases 0 View All Please wait... NextChapter Notices 10 View All Proof of…" at bounding box center [689, 483] width 1378 height 838
click at [639, 84] on input "search" at bounding box center [684, 95] width 111 height 23
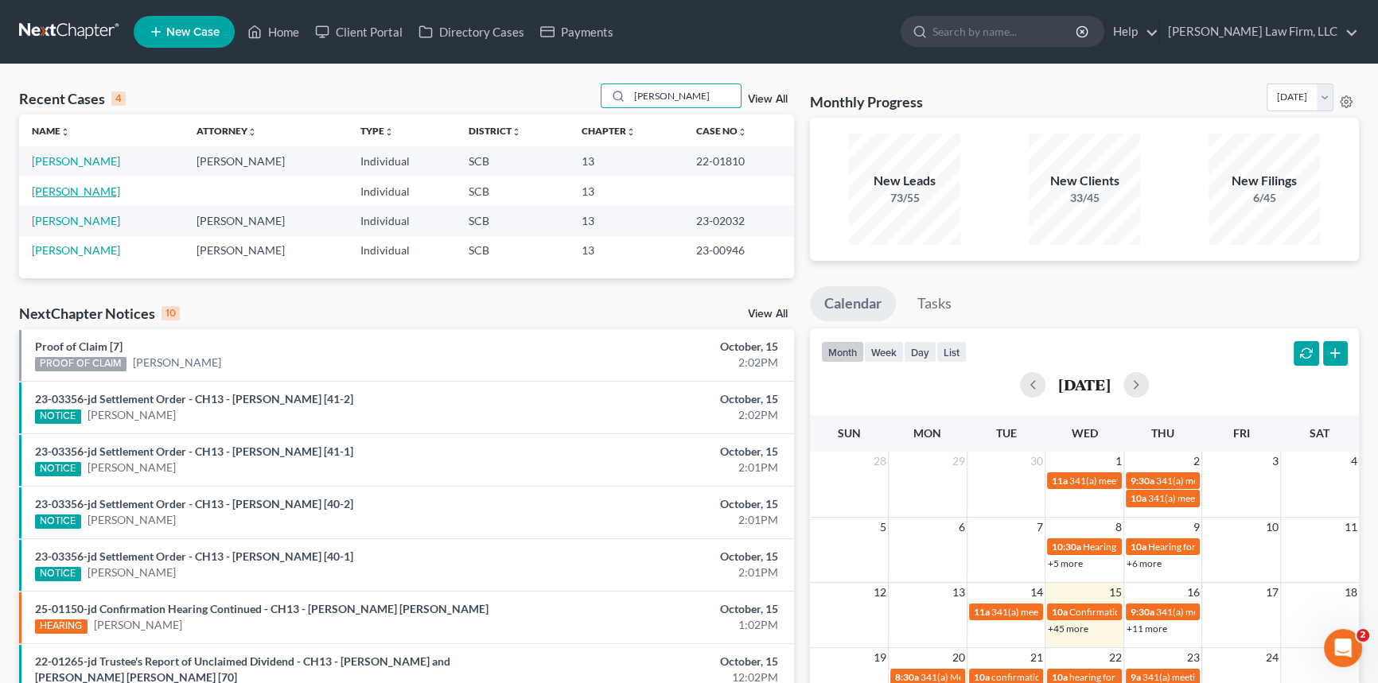
type input "[PERSON_NAME]"
click at [70, 188] on link "[PERSON_NAME]" at bounding box center [76, 192] width 88 height 14
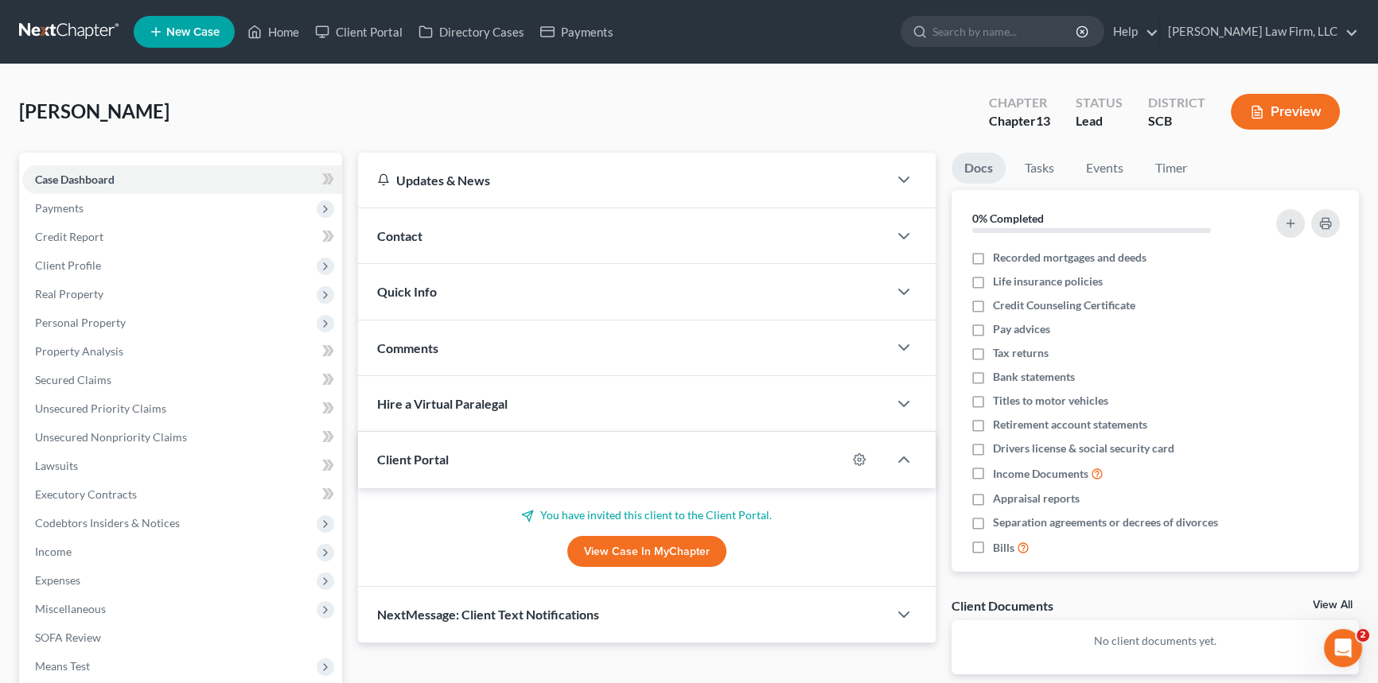
click at [408, 232] on span "Contact" at bounding box center [399, 235] width 45 height 15
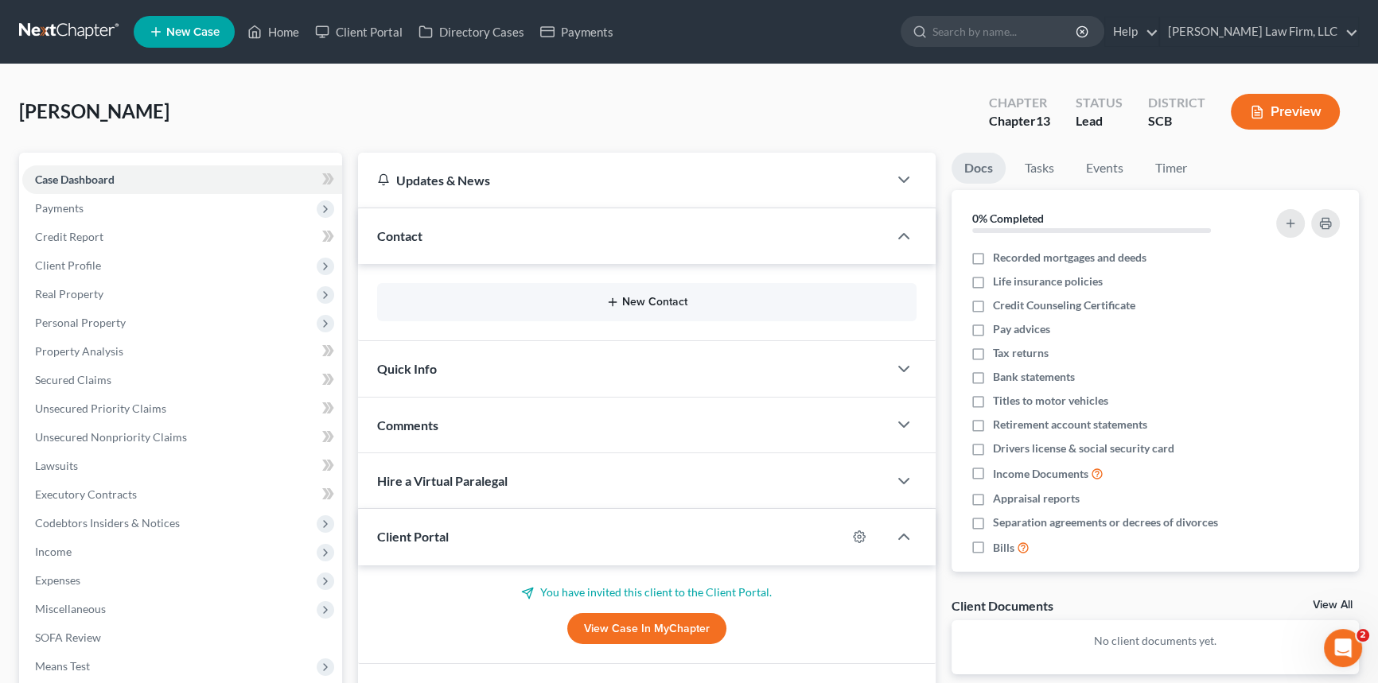
click at [648, 300] on button "New Contact" at bounding box center [647, 302] width 514 height 13
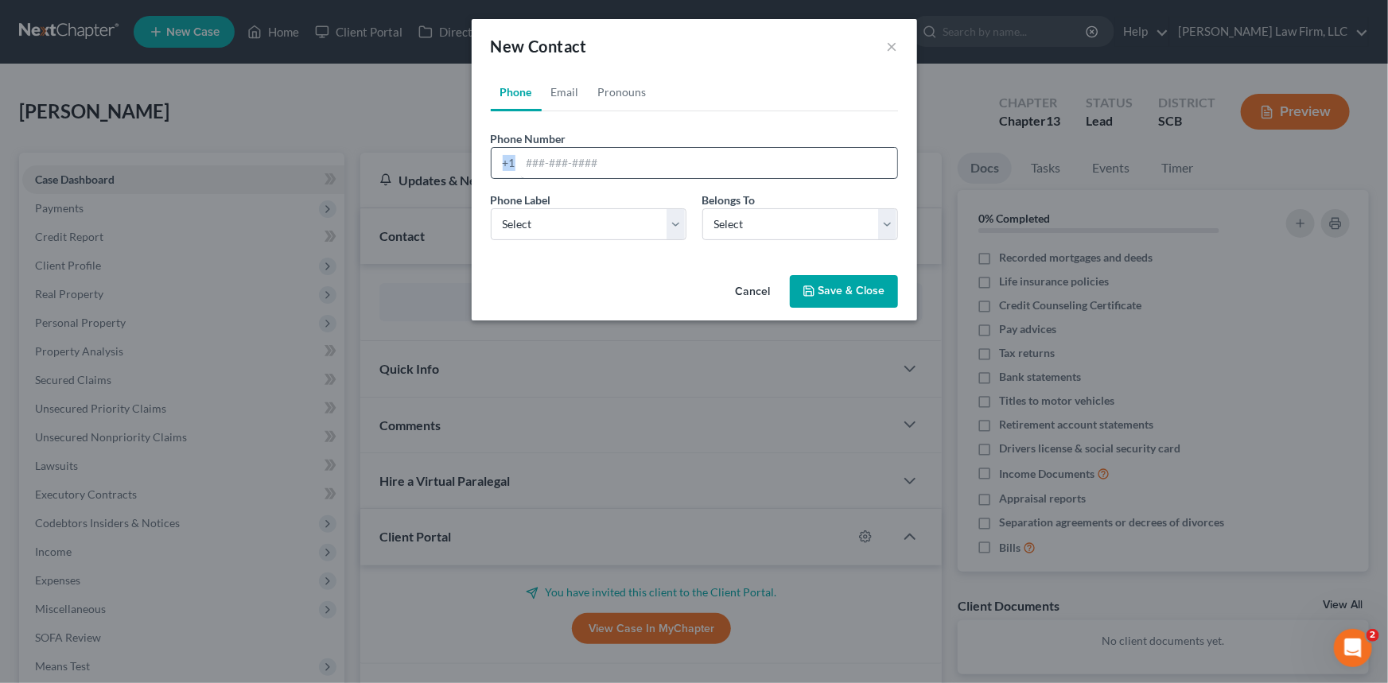
drag, startPoint x: 518, startPoint y: 159, endPoint x: 531, endPoint y: 169, distance: 15.9
click at [531, 169] on div "+1" at bounding box center [694, 163] width 407 height 32
click at [531, 169] on input "tel" at bounding box center [709, 163] width 376 height 30
type input "[PHONE_NUMBER]"
click at [539, 224] on select "Select Mobile Home Work Other" at bounding box center [589, 224] width 196 height 32
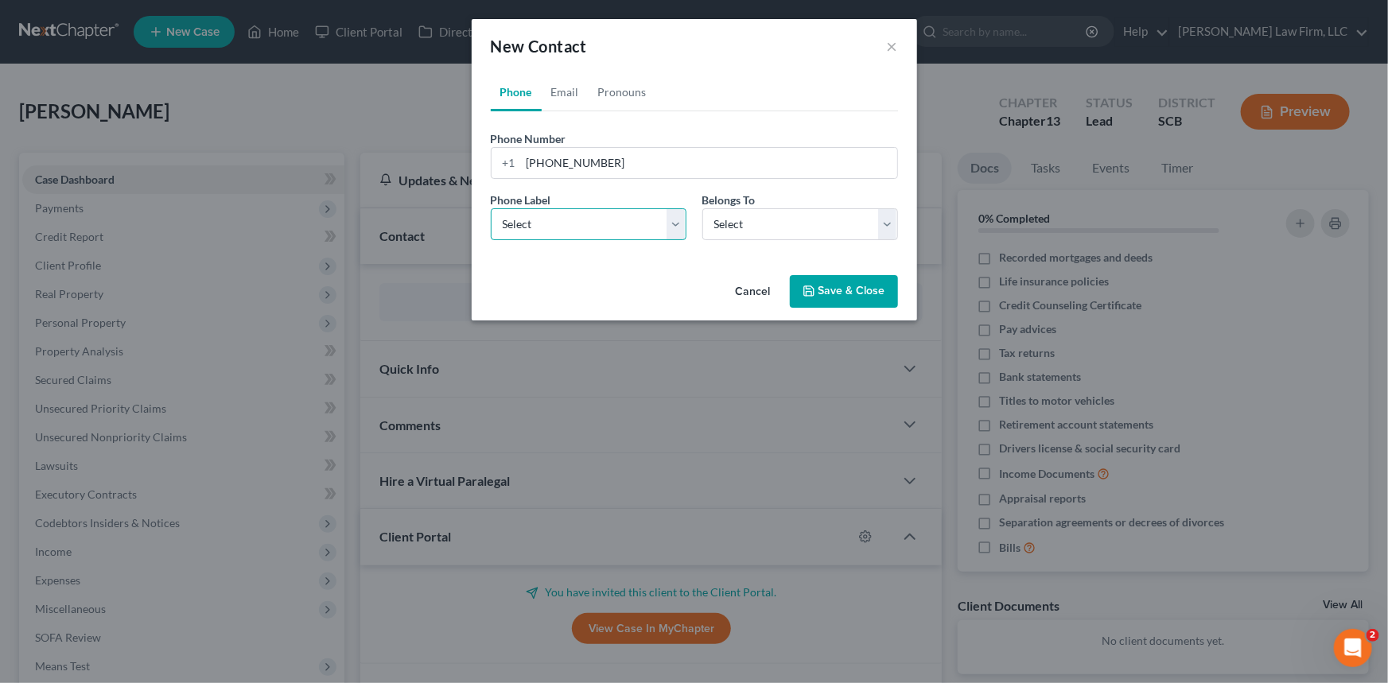
select select "0"
click at [491, 208] on select "Select Mobile Home Work Other" at bounding box center [589, 224] width 196 height 32
click at [767, 222] on select "Select Client Other" at bounding box center [800, 224] width 196 height 32
select select "0"
click at [702, 208] on select "Select Client Other" at bounding box center [800, 224] width 196 height 32
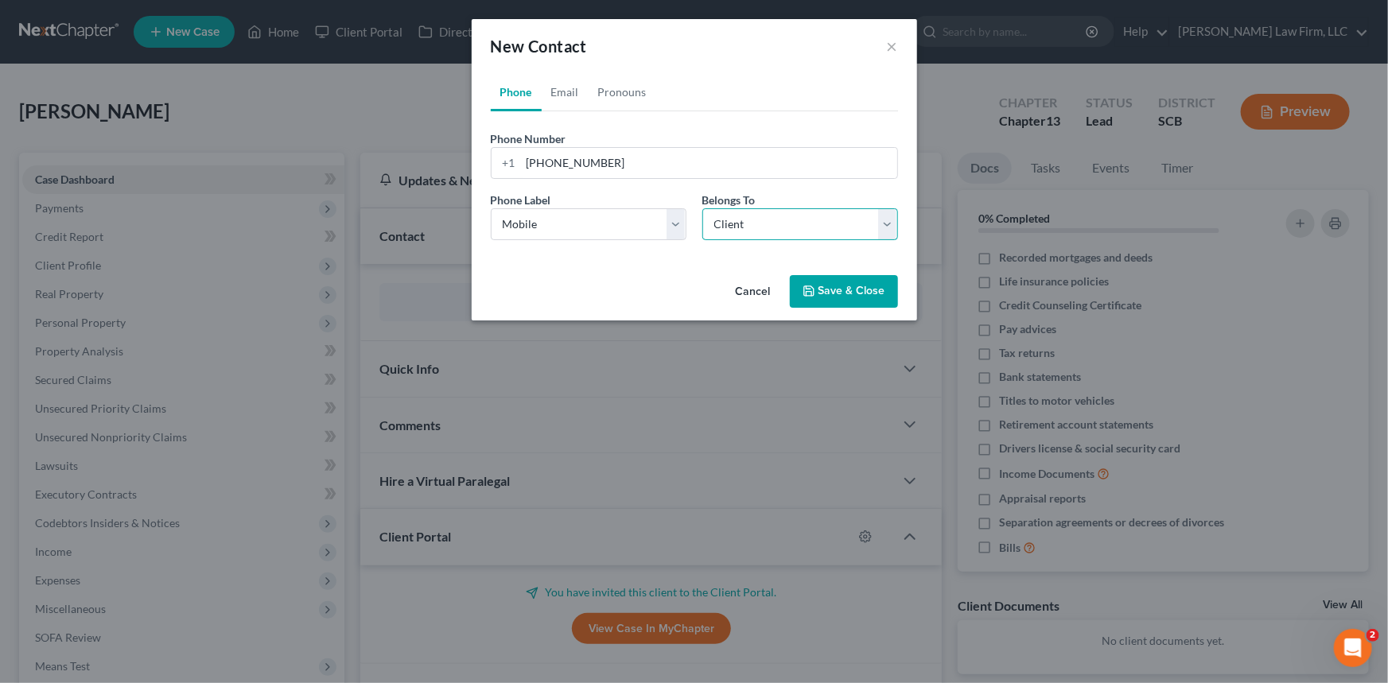
click at [715, 223] on select "Select Client Other" at bounding box center [800, 224] width 196 height 32
click at [702, 208] on select "Select Client Other" at bounding box center [800, 224] width 196 height 32
click at [564, 92] on link "Email" at bounding box center [565, 92] width 47 height 38
click at [526, 159] on input "email" at bounding box center [709, 163] width 376 height 30
type input "z"
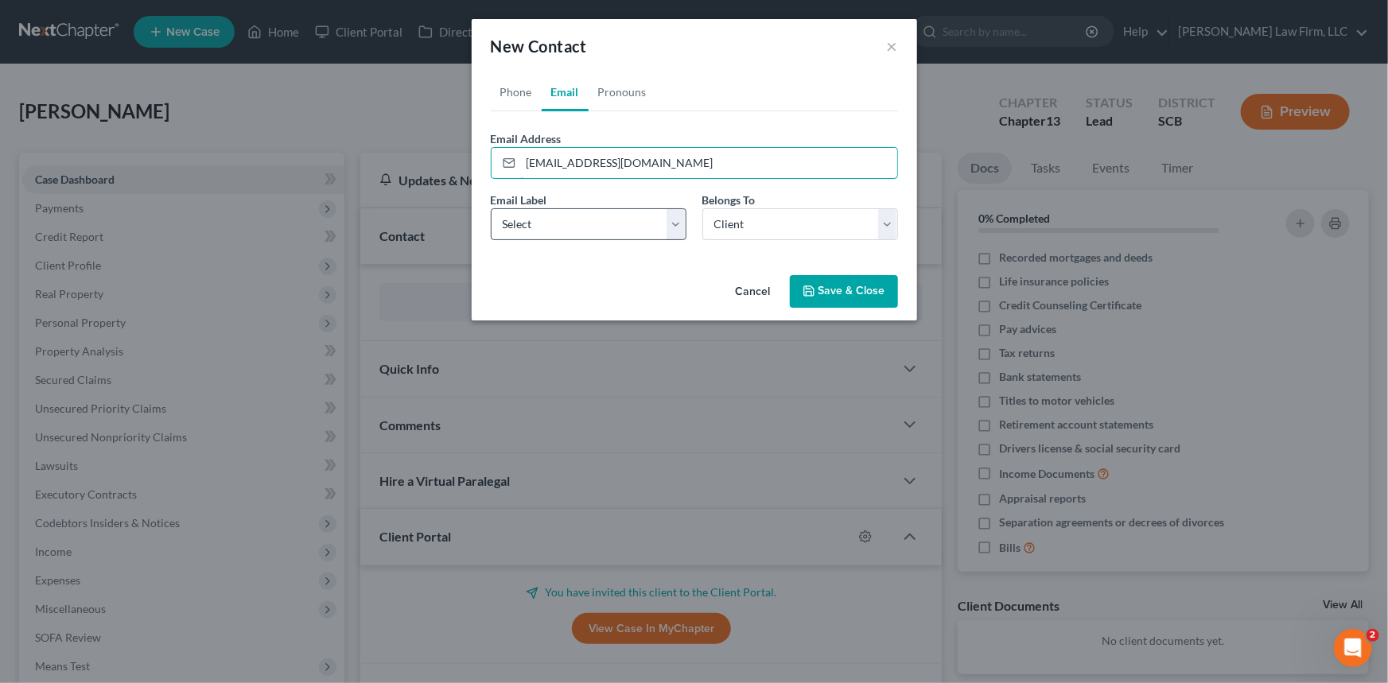
type input "[EMAIL_ADDRESS][DOMAIN_NAME]"
drag, startPoint x: 545, startPoint y: 223, endPoint x: 543, endPoint y: 238, distance: 15.2
click at [545, 223] on select "Select Home Work Other" at bounding box center [589, 224] width 196 height 32
select select "0"
click at [491, 208] on select "Select Home Work Other" at bounding box center [589, 224] width 196 height 32
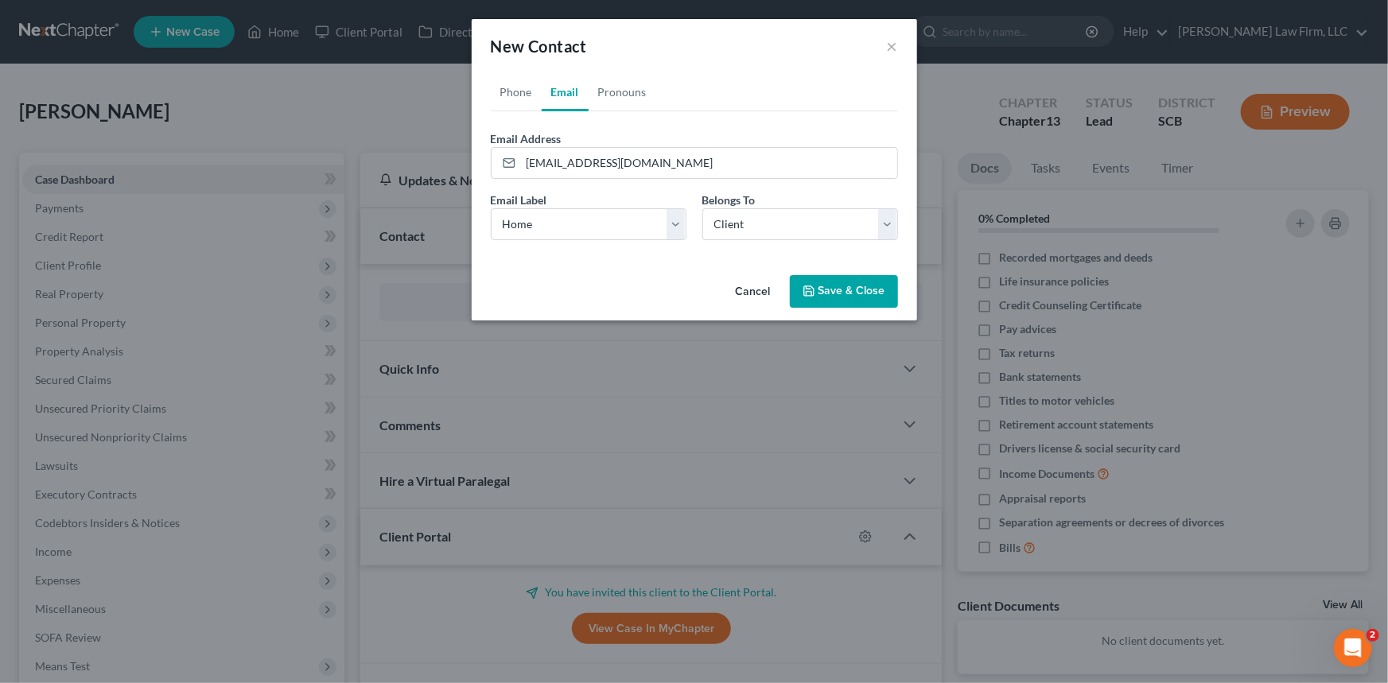
drag, startPoint x: 858, startPoint y: 289, endPoint x: 714, endPoint y: 243, distance: 151.2
click at [858, 288] on button "Save & Close" at bounding box center [844, 291] width 108 height 33
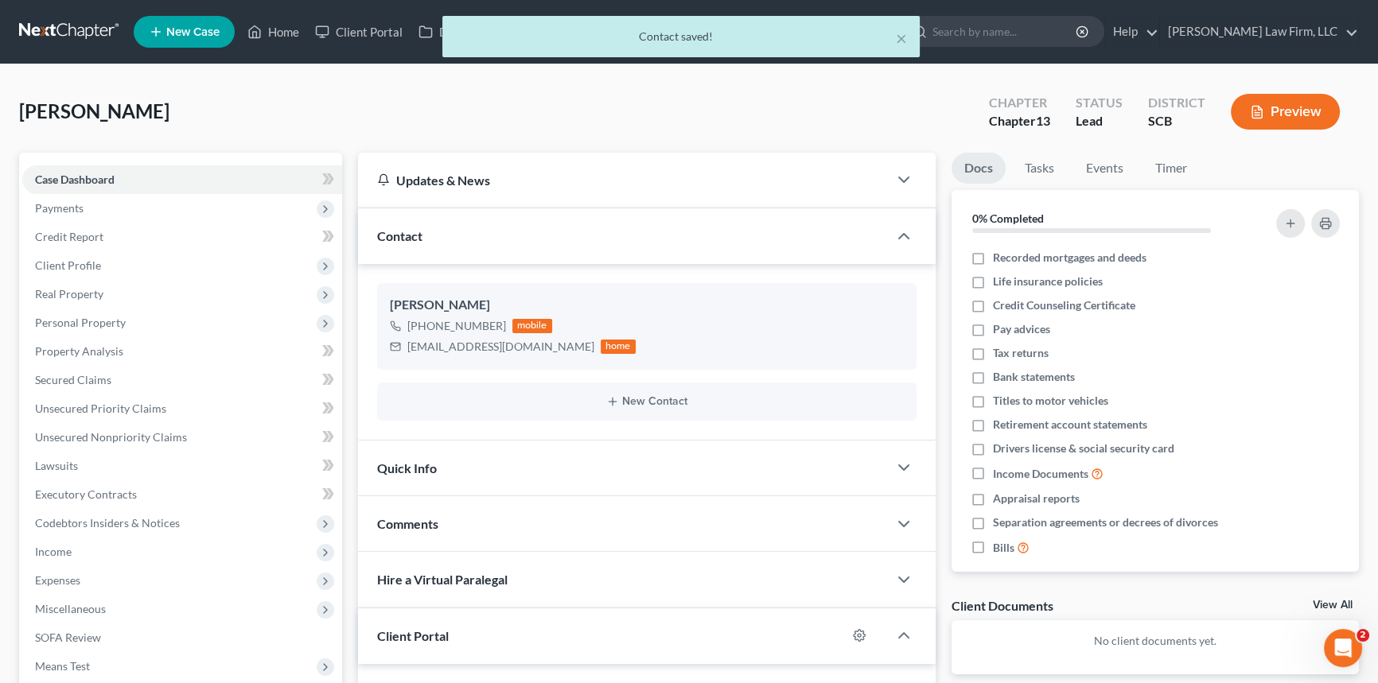
click at [414, 465] on span "Quick Info" at bounding box center [407, 468] width 60 height 15
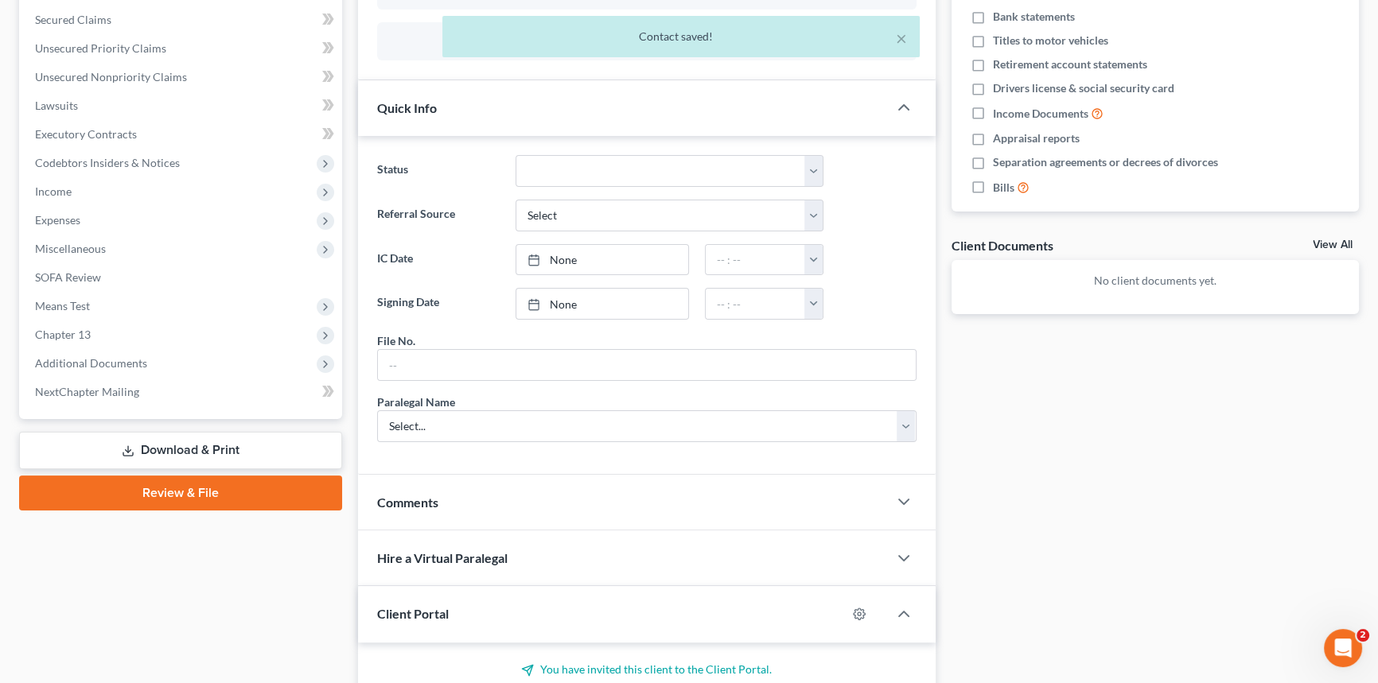
scroll to position [361, 0]
click at [406, 359] on input "text" at bounding box center [647, 364] width 538 height 30
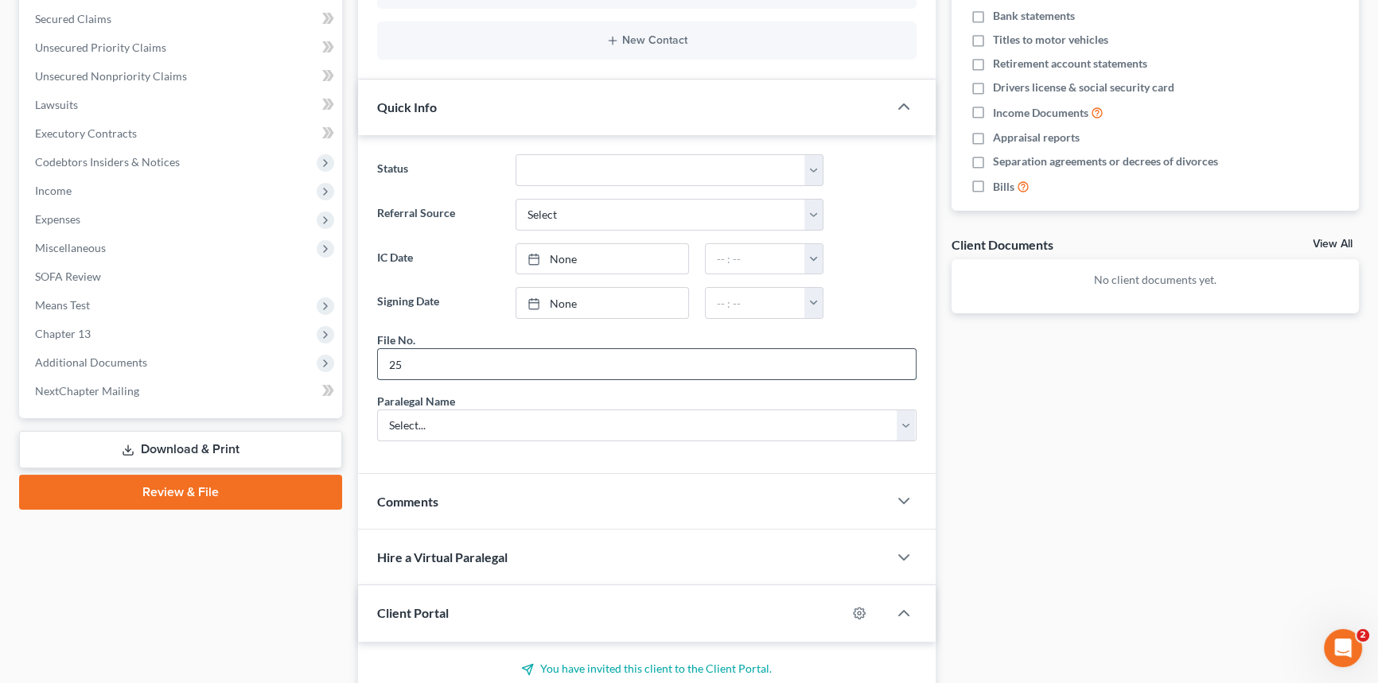
drag, startPoint x: 404, startPoint y: 347, endPoint x: 413, endPoint y: 360, distance: 15.4
click at [410, 357] on input "25" at bounding box center [647, 364] width 538 height 30
type input "25-276CHS"
click at [427, 414] on select "Select... [PERSON_NAME] [PERSON_NAME] [PERSON_NAME] [PERSON_NAME]" at bounding box center [646, 426] width 539 height 32
select select "0"
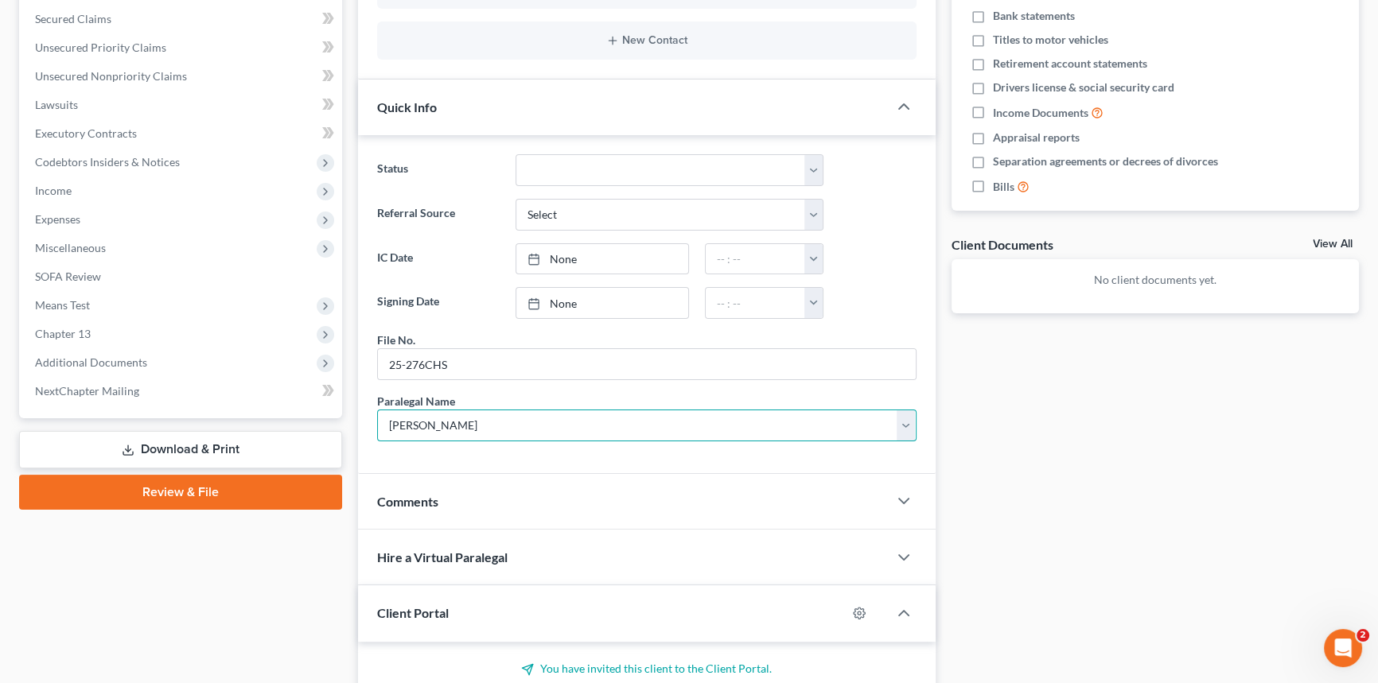
click at [377, 410] on select "Select... [PERSON_NAME] [PERSON_NAME] [PERSON_NAME] [PERSON_NAME]" at bounding box center [646, 426] width 539 height 32
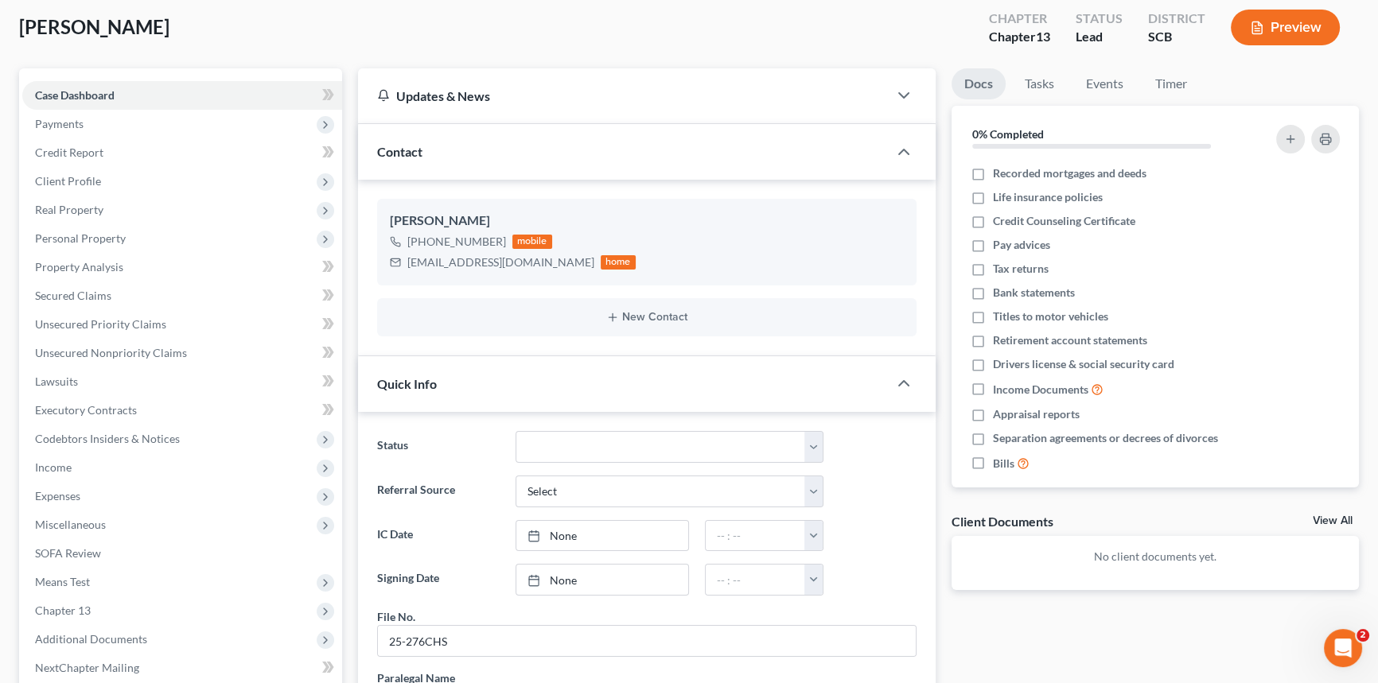
scroll to position [0, 0]
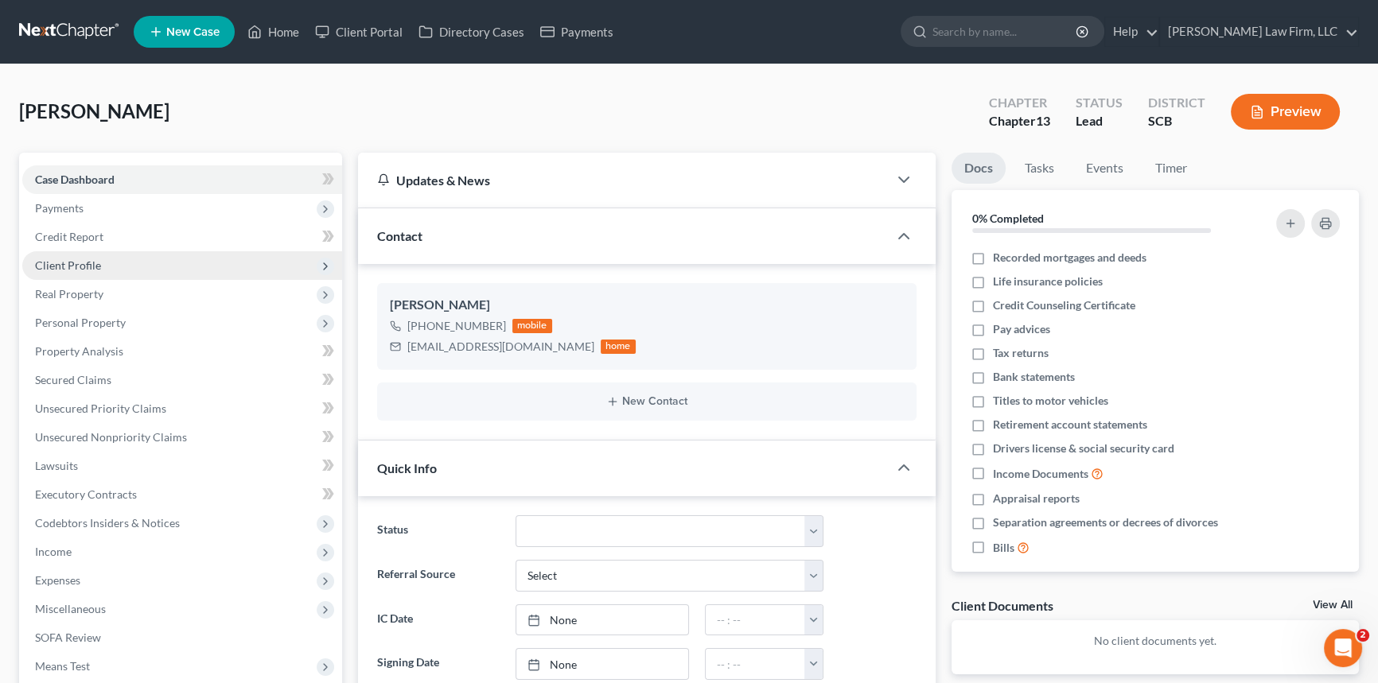
click at [74, 261] on span "Client Profile" at bounding box center [68, 266] width 66 height 14
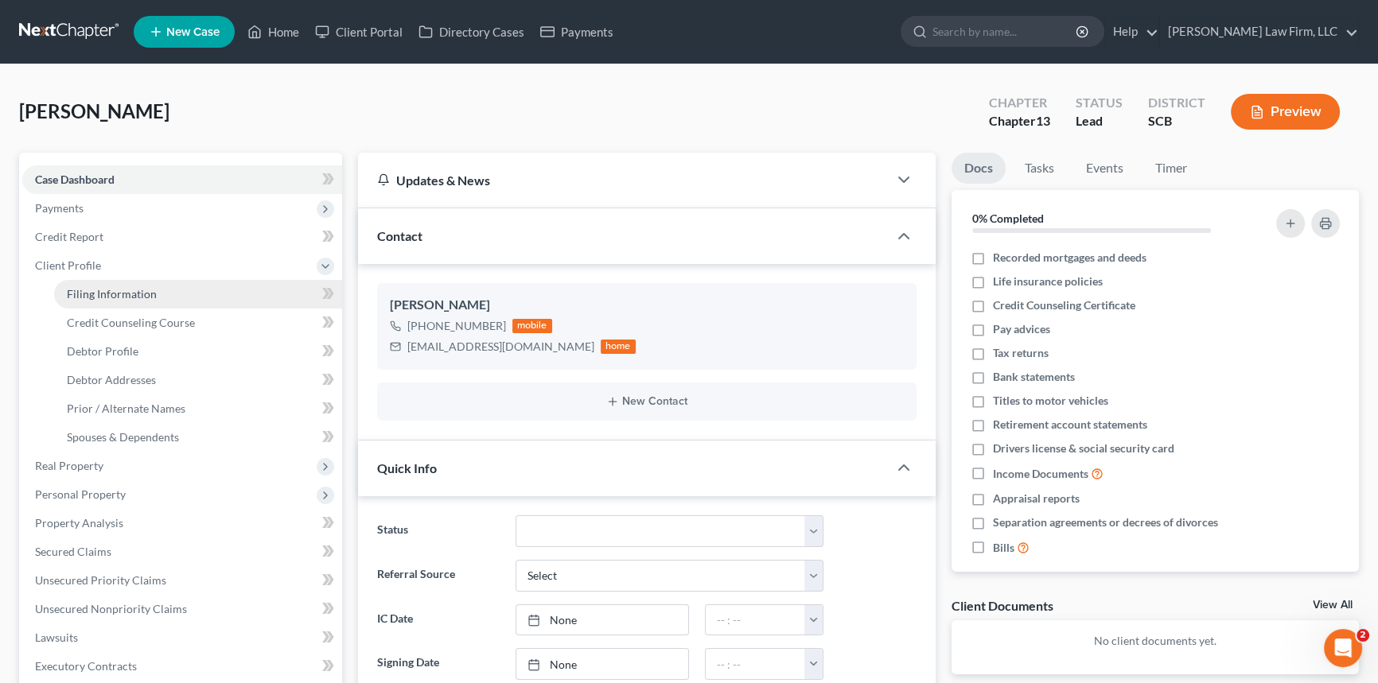
click at [124, 294] on span "Filing Information" at bounding box center [112, 294] width 90 height 14
select select "1"
select select "0"
select select "3"
select select "42"
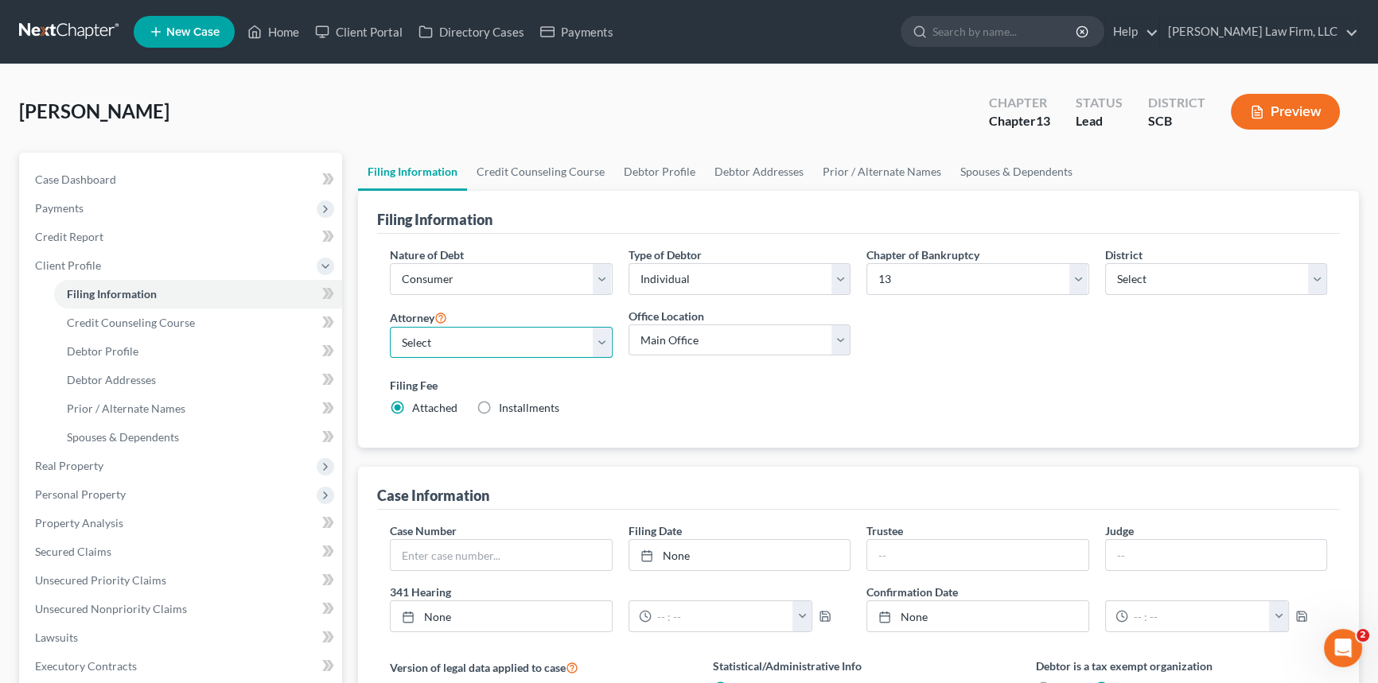
click at [599, 343] on select "Select [PERSON_NAME] - SCB [PERSON_NAME] - SCB" at bounding box center [501, 343] width 223 height 32
select select "1"
click at [390, 327] on select "Select [PERSON_NAME] - SCB [PERSON_NAME] - SCB" at bounding box center [501, 343] width 223 height 32
click at [99, 344] on span "Debtor Profile" at bounding box center [103, 351] width 72 height 14
select select "0"
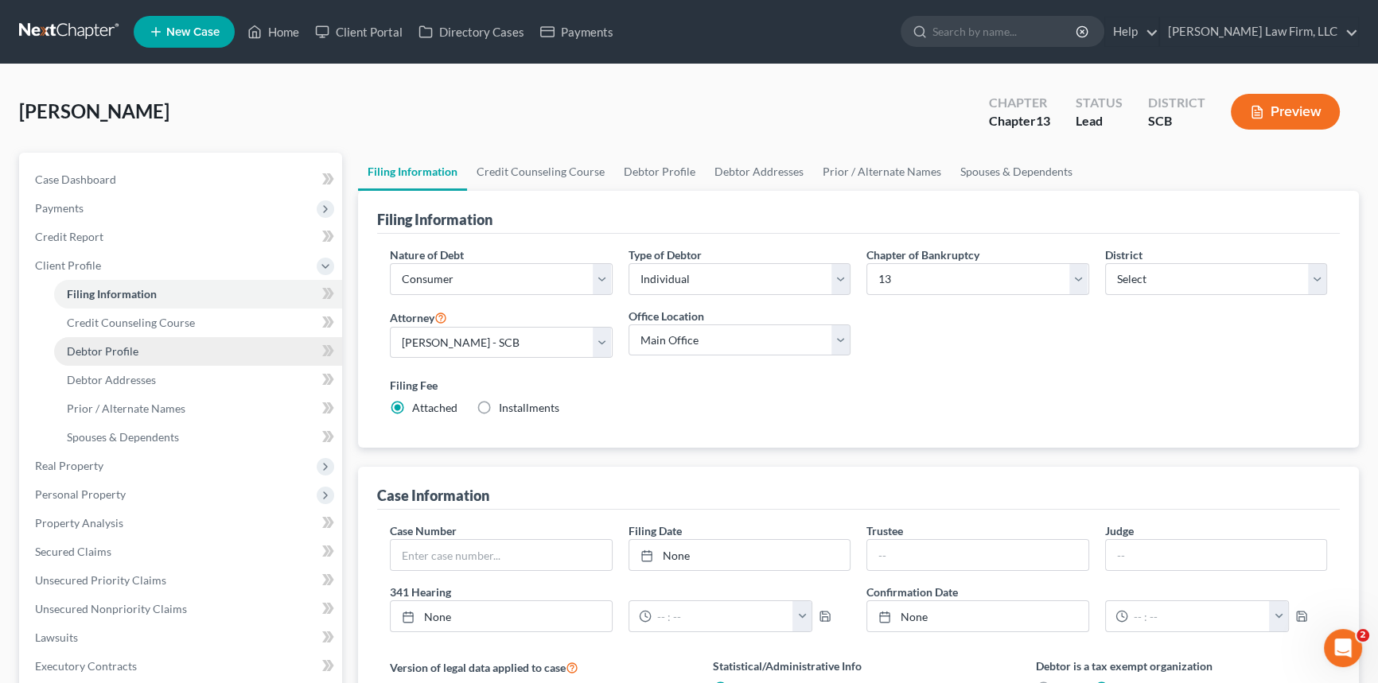
select select "0"
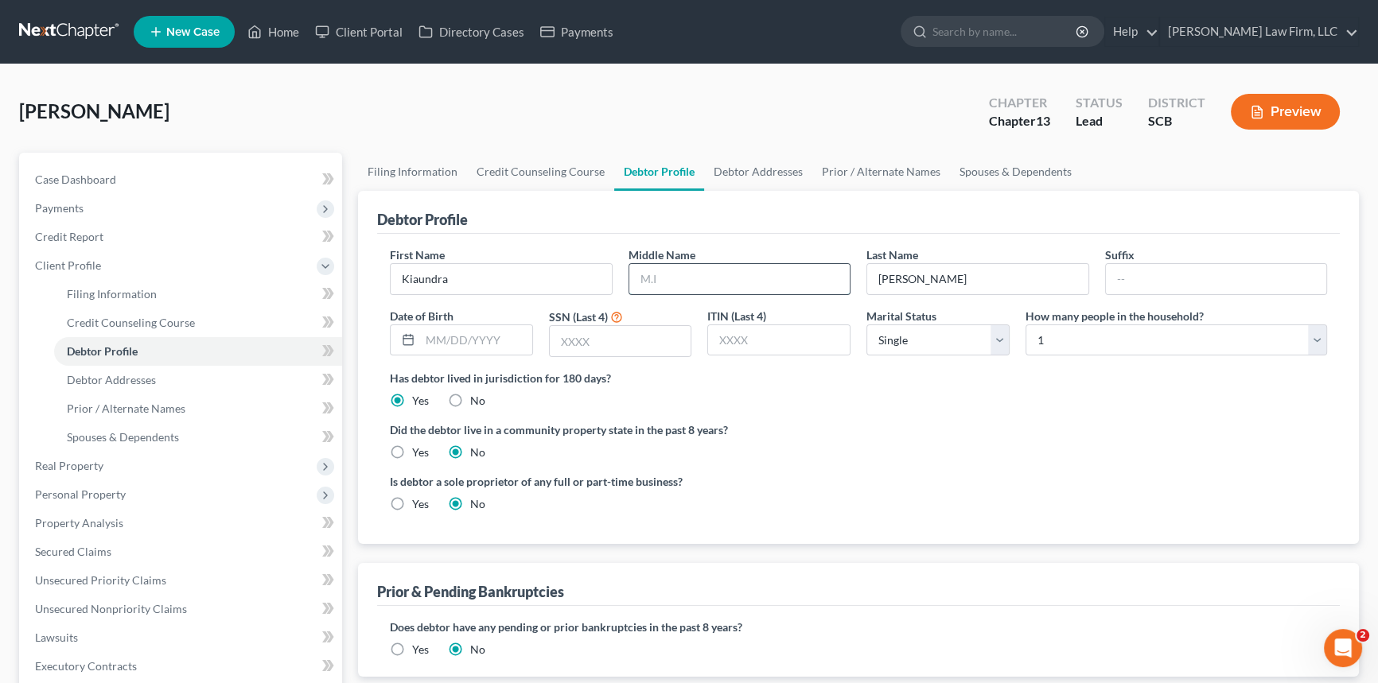
click at [639, 270] on input "text" at bounding box center [739, 279] width 221 height 30
type input "[PERSON_NAME]"
drag, startPoint x: 119, startPoint y: 377, endPoint x: 141, endPoint y: 373, distance: 21.8
click at [119, 377] on span "Debtor Addresses" at bounding box center [111, 380] width 89 height 14
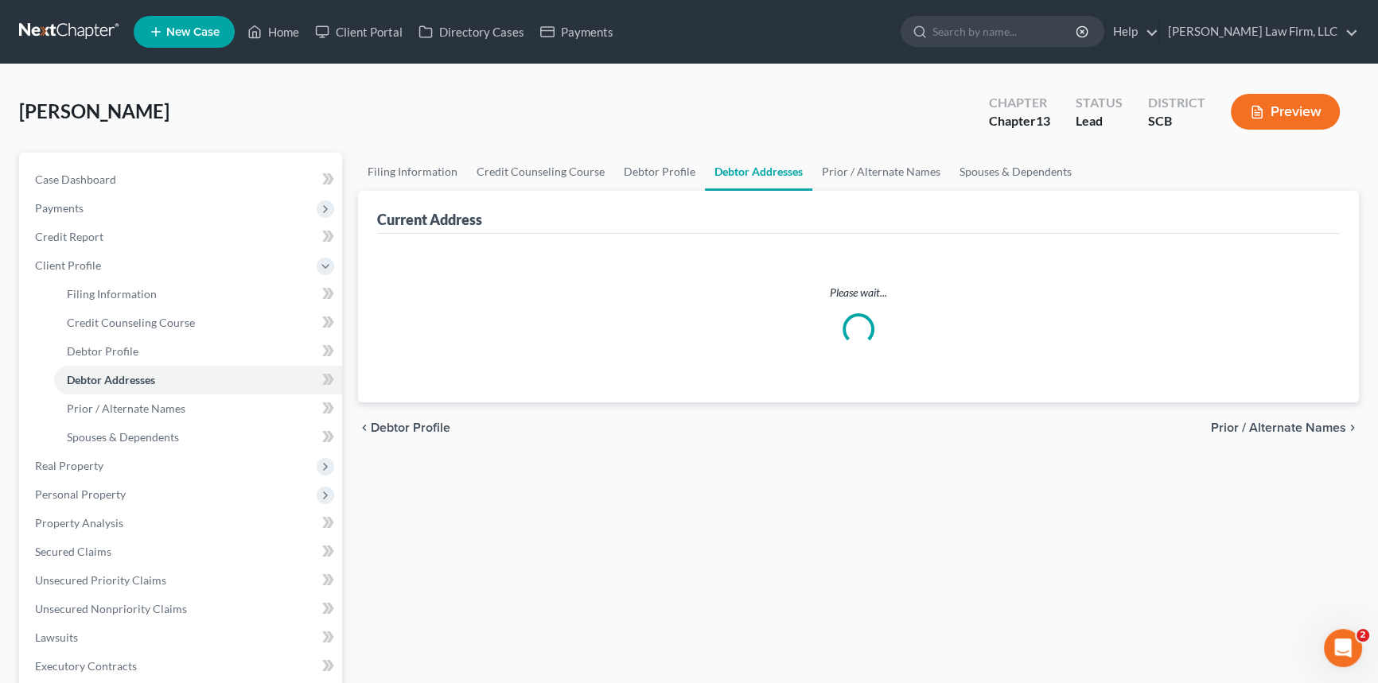
select select "0"
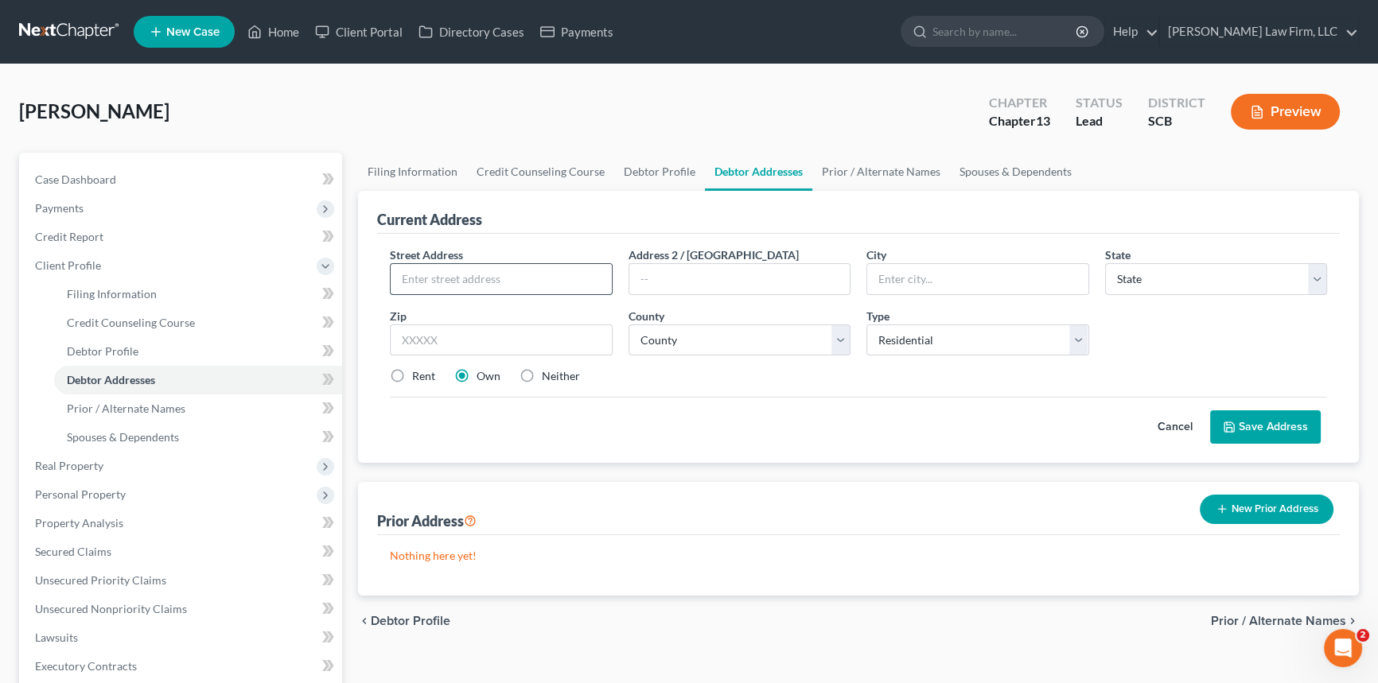
click at [414, 278] on input "text" at bounding box center [501, 279] width 221 height 30
drag, startPoint x: 491, startPoint y: 277, endPoint x: 540, endPoint y: 279, distance: 49.4
click at [540, 279] on input "[STREET_ADDRESS][PERSON_NAME]" at bounding box center [501, 279] width 221 height 30
type input "[STREET_ADDRESS][PERSON_NAME]"
click at [677, 270] on input "text" at bounding box center [739, 279] width 221 height 30
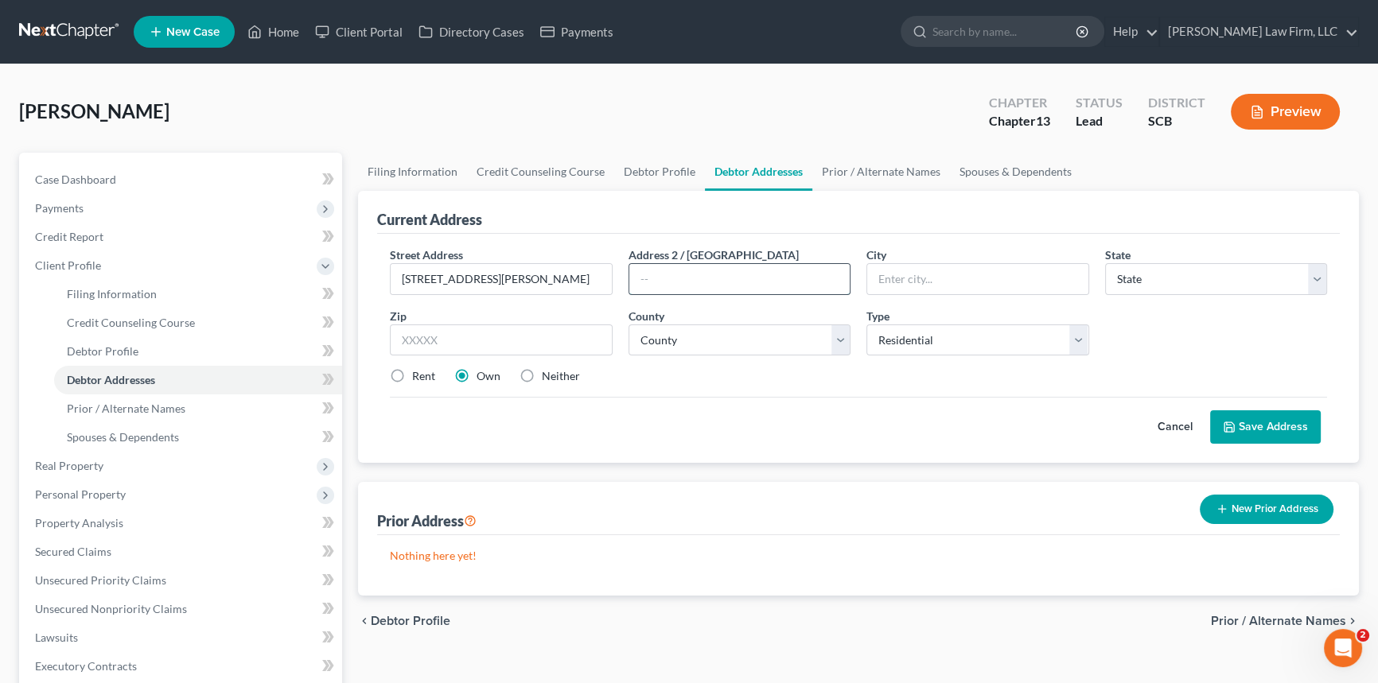
paste input "Apt 1708"
type input "Apt 1708"
click at [893, 278] on input "text" at bounding box center [977, 279] width 221 height 30
type input "[GEOGRAPHIC_DATA]"
click at [1235, 275] on select "State [US_STATE] AK AR AZ CA CO CT DE DC [GEOGRAPHIC_DATA] [GEOGRAPHIC_DATA] GU…" at bounding box center [1216, 279] width 223 height 32
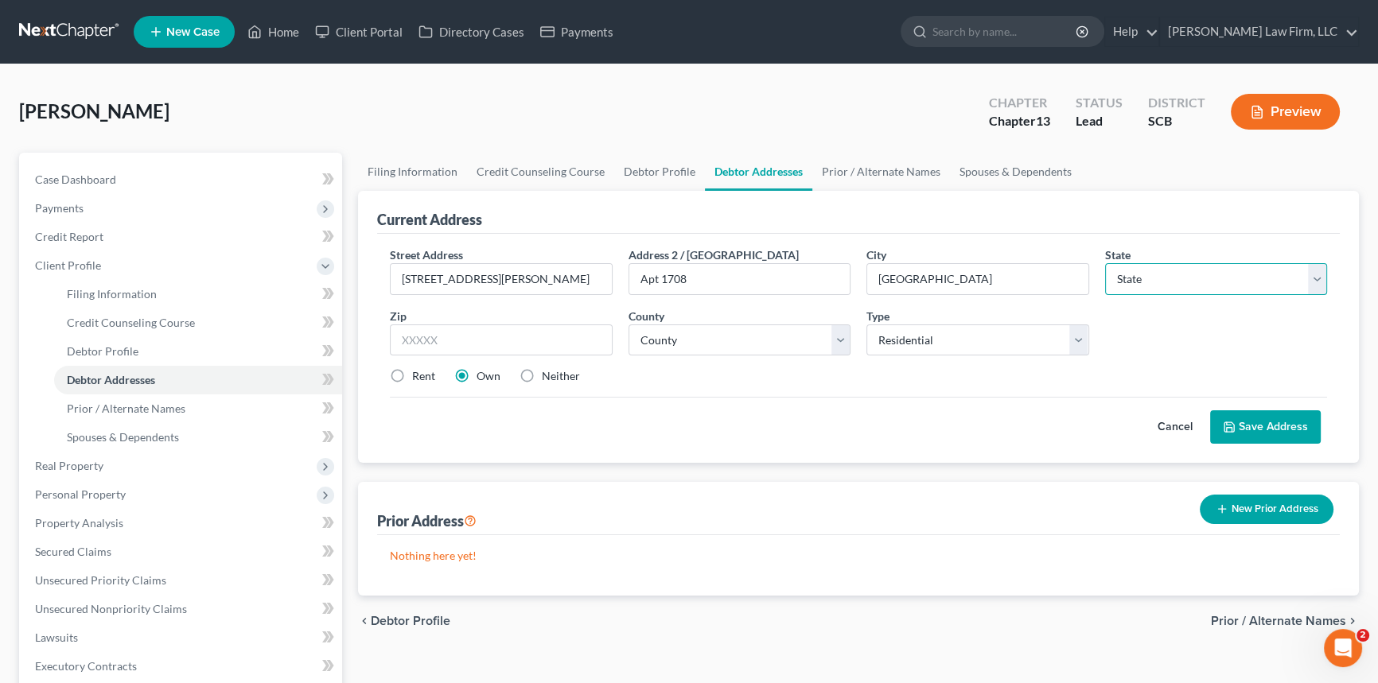
select select "42"
click at [1105, 263] on select "State [US_STATE] AK AR AZ CA CO CT DE DC [GEOGRAPHIC_DATA] [GEOGRAPHIC_DATA] GU…" at bounding box center [1216, 279] width 223 height 32
click at [399, 333] on input "text" at bounding box center [501, 341] width 223 height 32
type input "29418"
type input "[GEOGRAPHIC_DATA]"
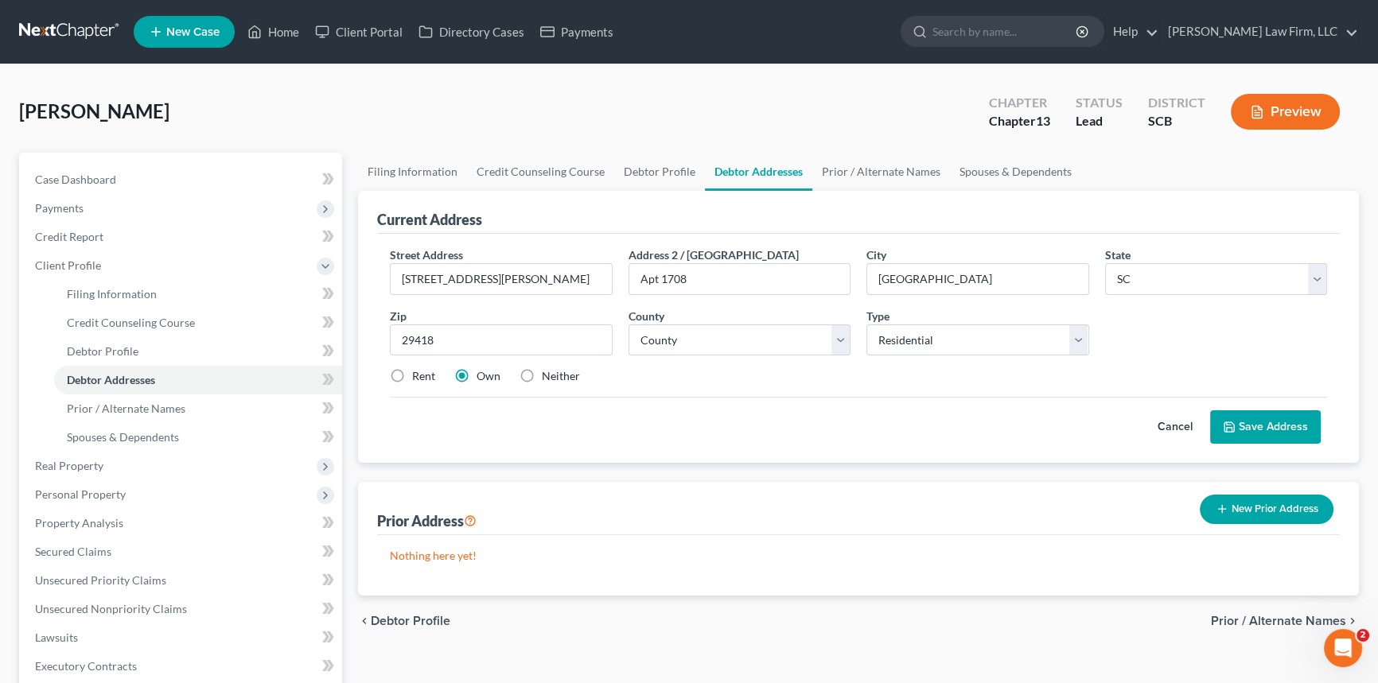
click at [412, 375] on label "Rent" at bounding box center [423, 376] width 23 height 16
click at [418, 375] on input "Rent" at bounding box center [423, 373] width 10 height 10
radio input "true"
click at [1247, 422] on button "Save Address" at bounding box center [1265, 426] width 111 height 33
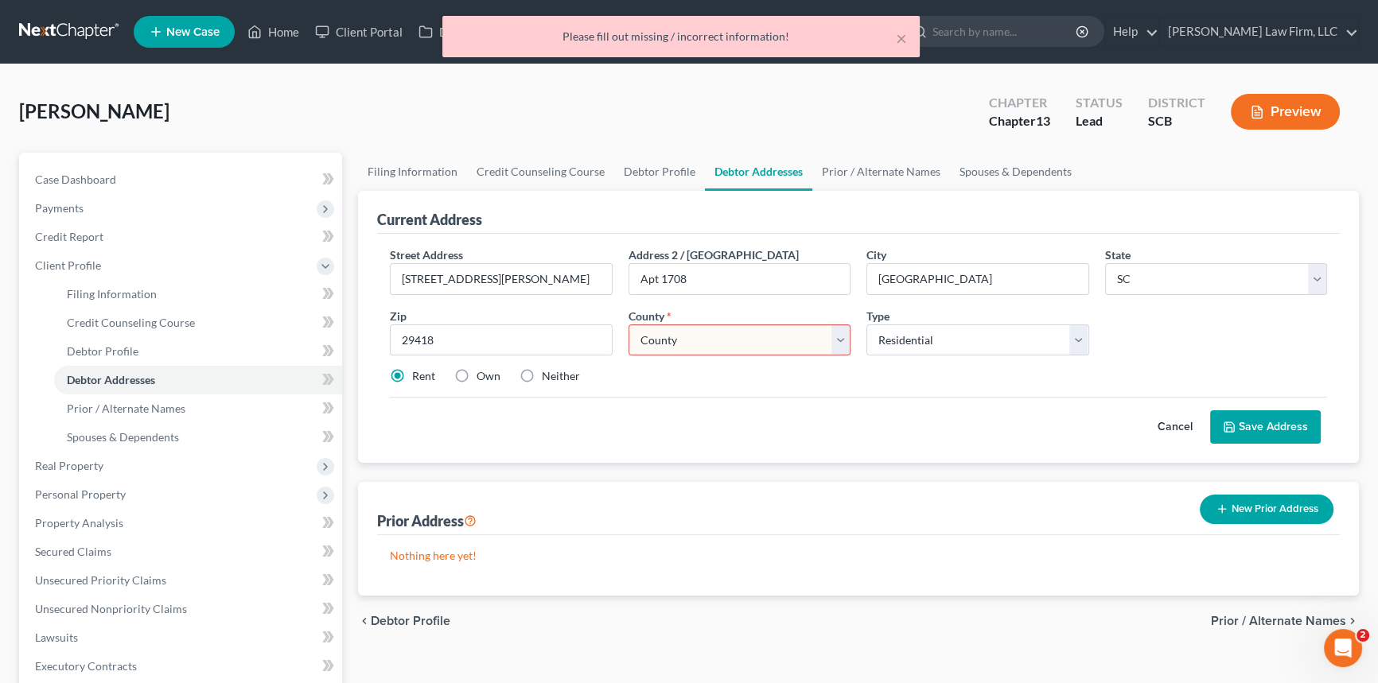
click at [665, 332] on select "County [GEOGRAPHIC_DATA] [GEOGRAPHIC_DATA] [GEOGRAPHIC_DATA] [GEOGRAPHIC_DATA] …" at bounding box center [739, 341] width 223 height 32
select select "17"
click at [628, 325] on select "County [GEOGRAPHIC_DATA] [GEOGRAPHIC_DATA] [GEOGRAPHIC_DATA] [GEOGRAPHIC_DATA] …" at bounding box center [739, 341] width 223 height 32
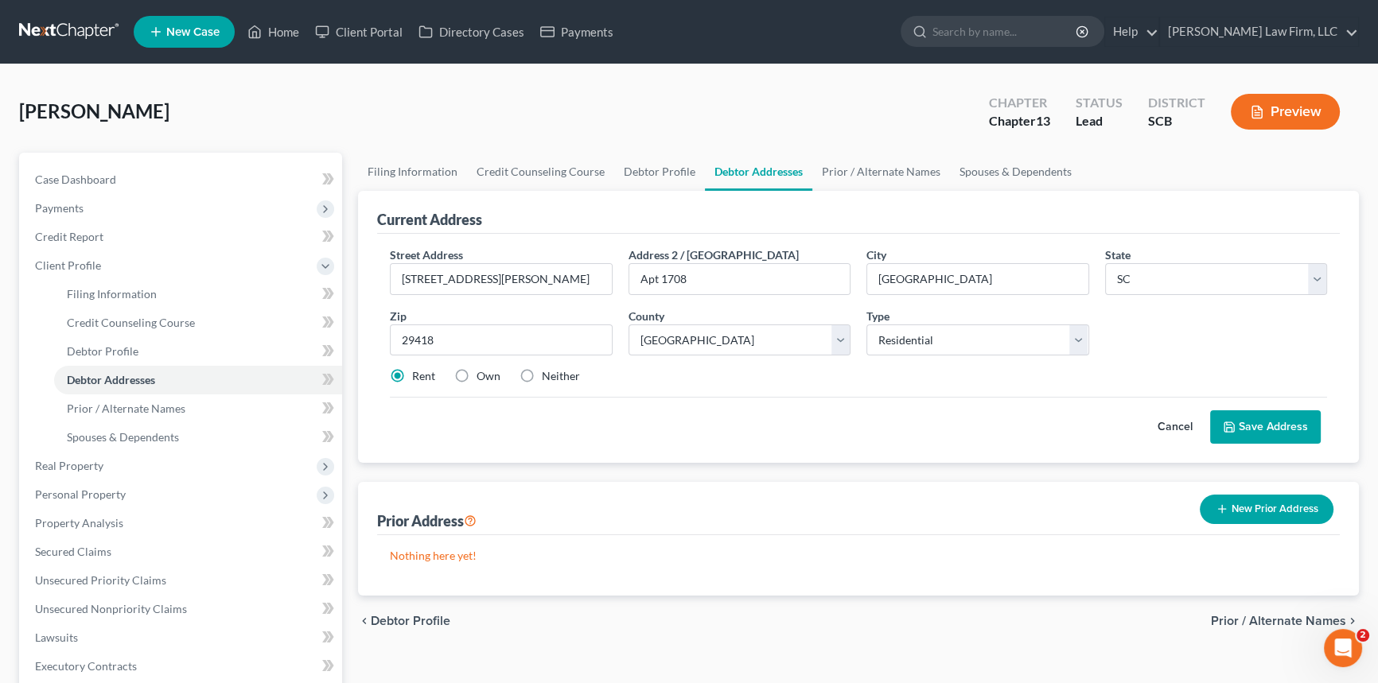
click at [1262, 422] on button "Save Address" at bounding box center [1265, 426] width 111 height 33
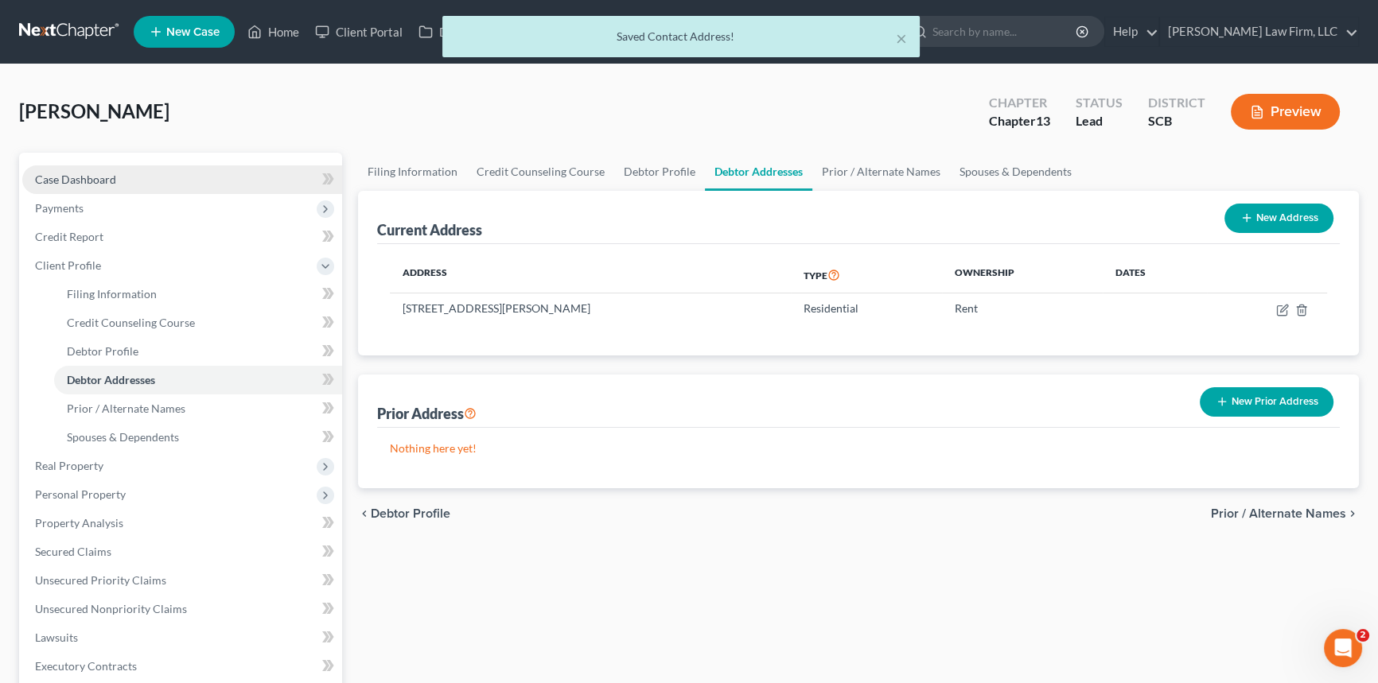
click at [57, 174] on span "Case Dashboard" at bounding box center [75, 180] width 81 height 14
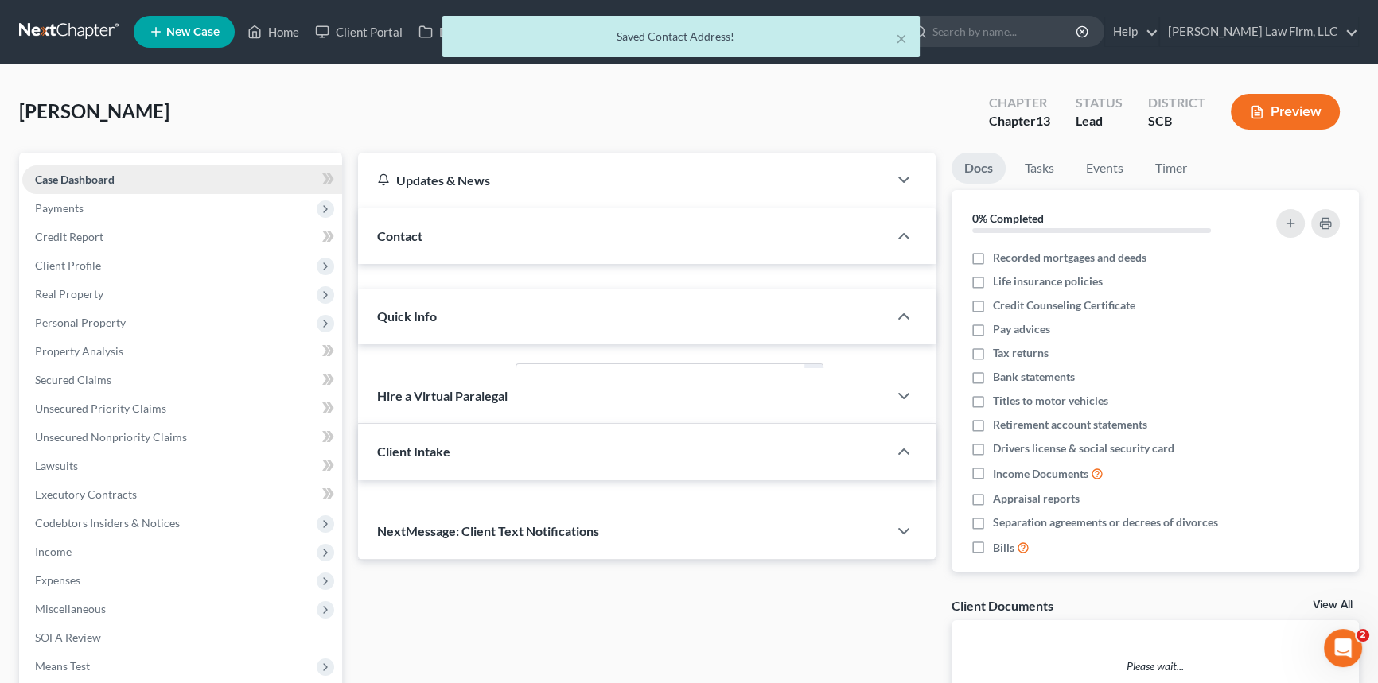
select select "0"
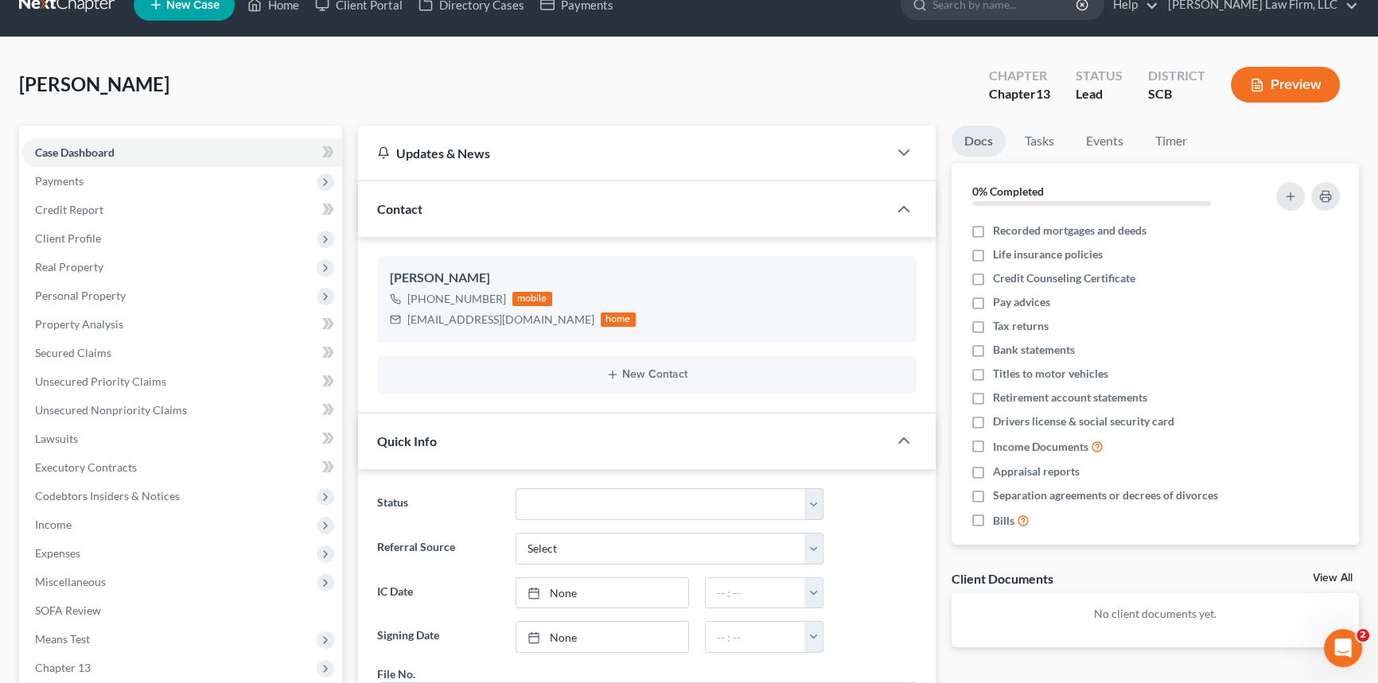
scroll to position [25, 0]
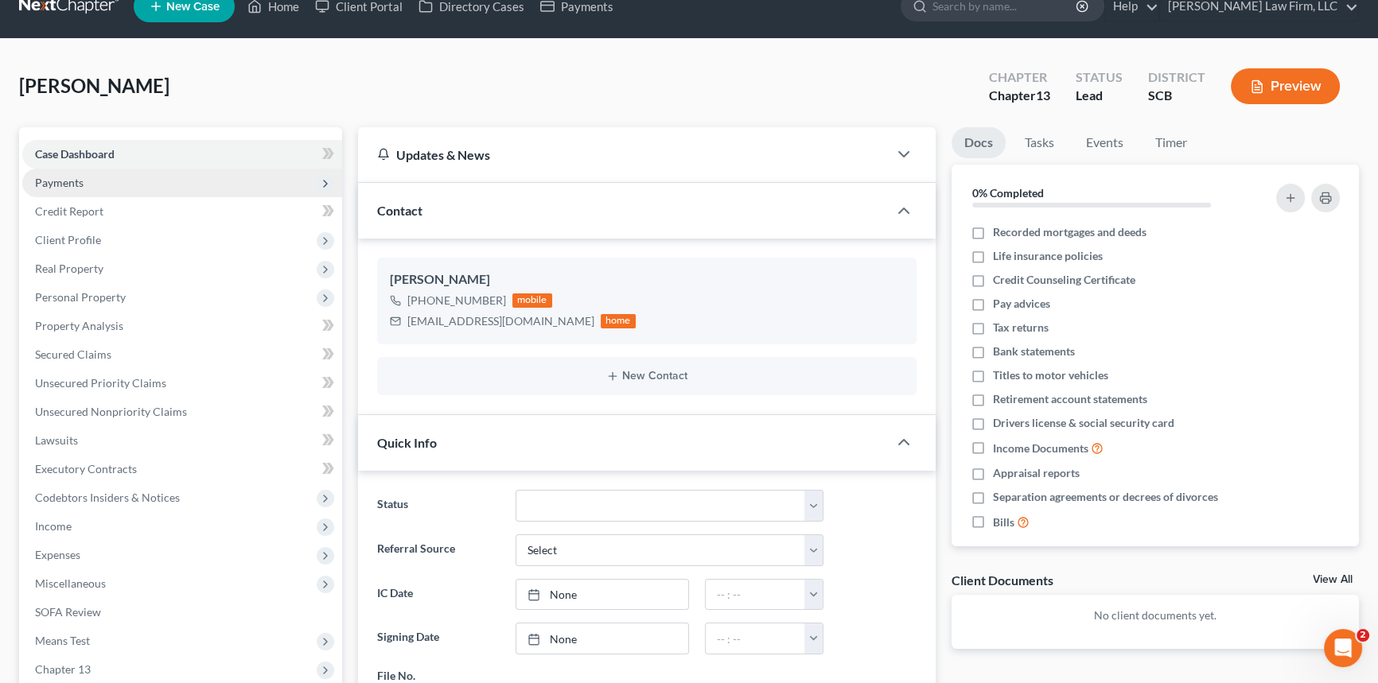
click at [56, 176] on span "Payments" at bounding box center [59, 183] width 49 height 14
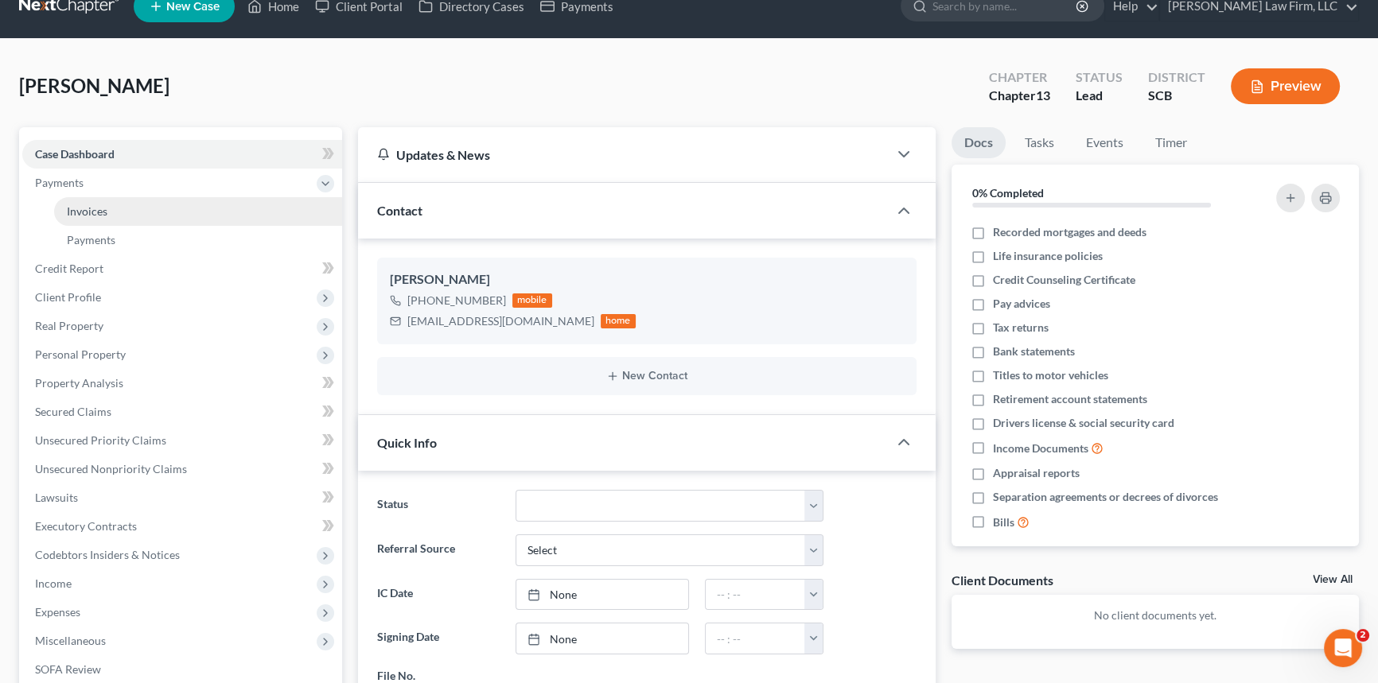
click at [95, 207] on span "Invoices" at bounding box center [87, 211] width 41 height 14
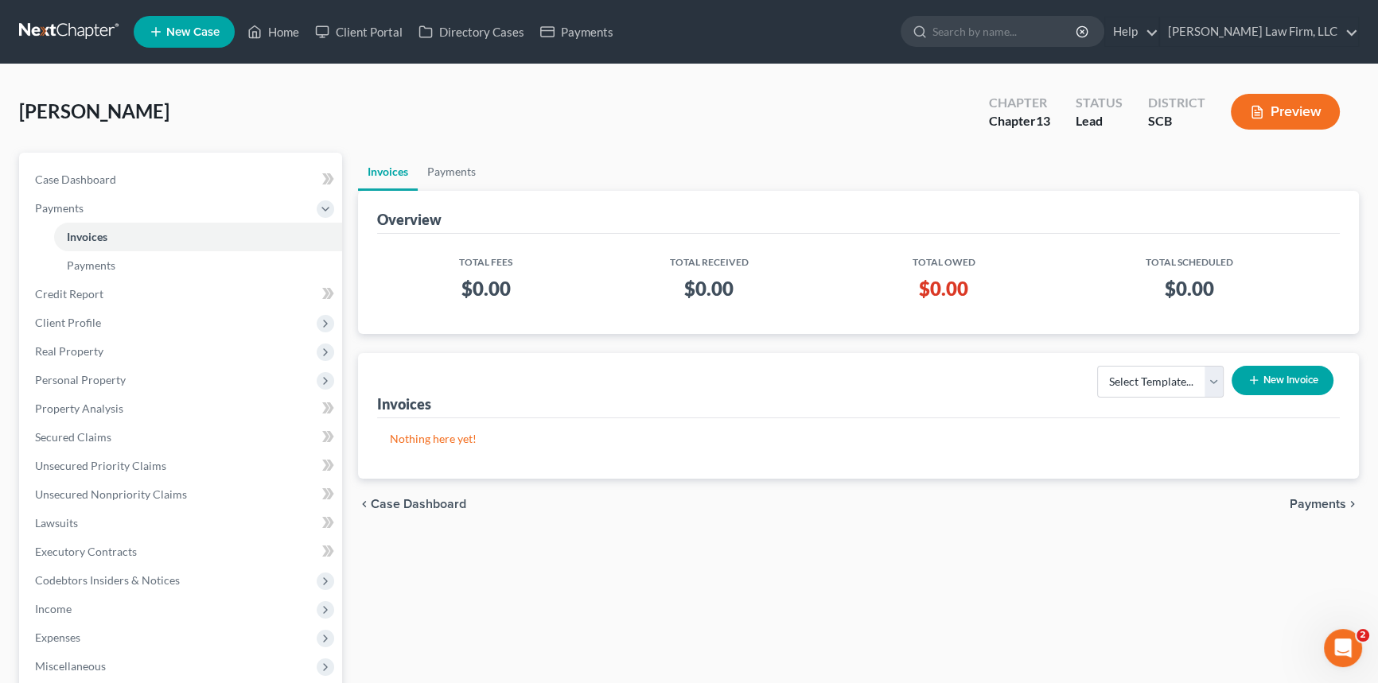
click at [1292, 373] on button "New Invoice" at bounding box center [1282, 380] width 102 height 29
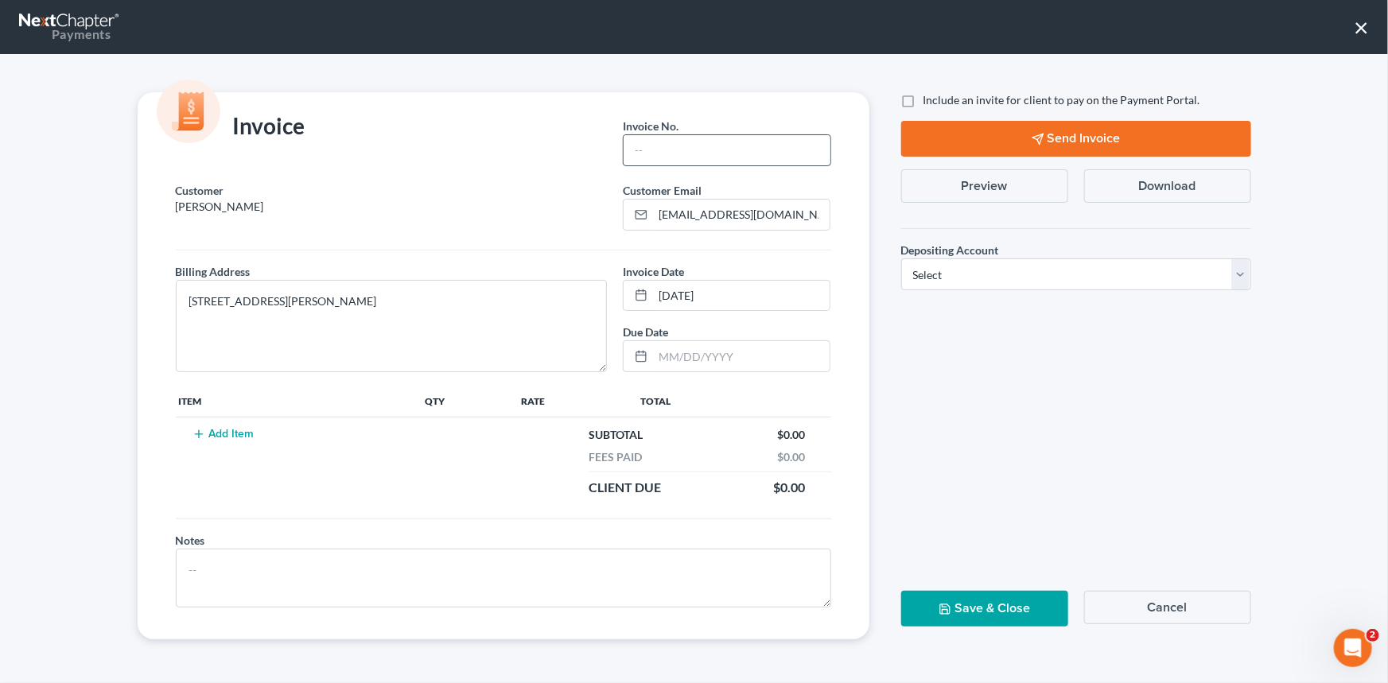
click at [650, 154] on input "text" at bounding box center [727, 150] width 206 height 30
type input "25-276CHS"
click at [229, 434] on button "Add Item" at bounding box center [224, 434] width 70 height 13
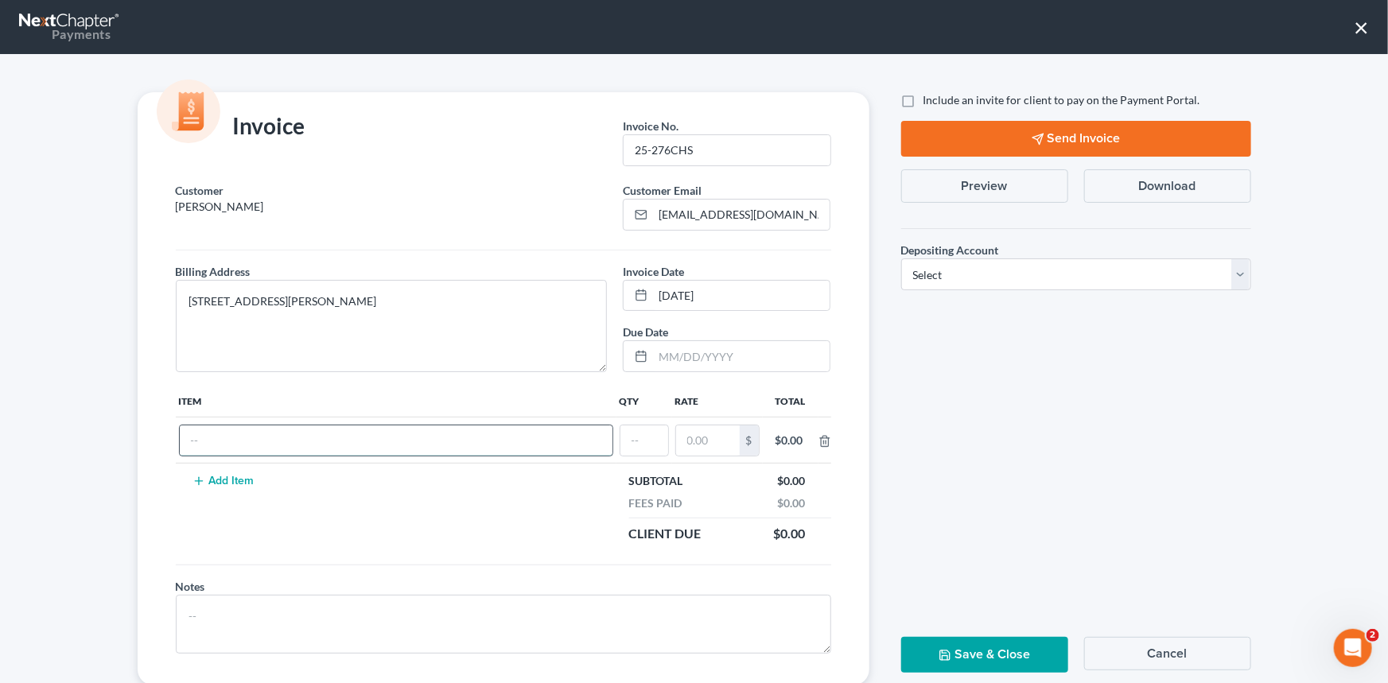
click at [214, 442] on input "text" at bounding box center [396, 441] width 433 height 30
type input "Ch 13 Fees"
type input "1"
type input "1,500.00"
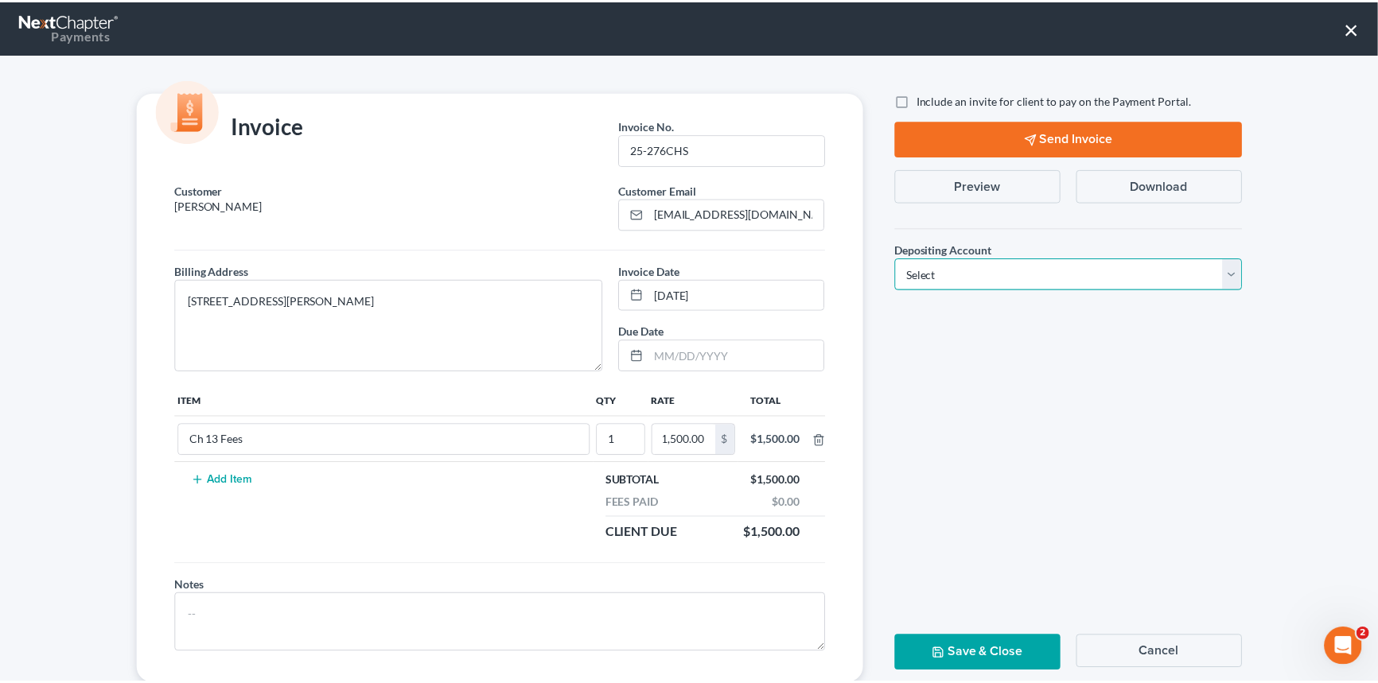
scroll to position [0, 0]
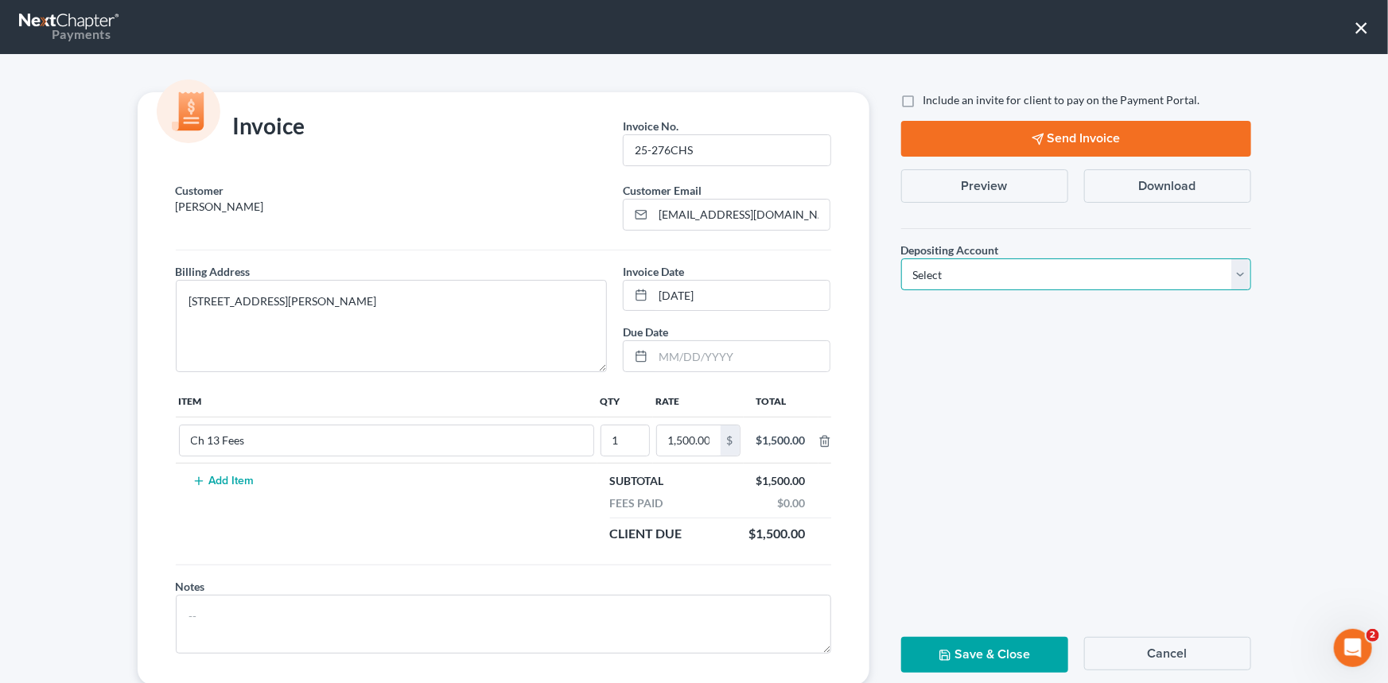
drag, startPoint x: 1231, startPoint y: 269, endPoint x: 1209, endPoint y: 276, distance: 22.6
click at [1231, 268] on select "Select Operation Trust" at bounding box center [1076, 275] width 350 height 32
select select "1"
click at [901, 259] on select "Select Operation Trust" at bounding box center [1076, 275] width 350 height 32
click at [955, 651] on button "Save & Close" at bounding box center [984, 655] width 167 height 36
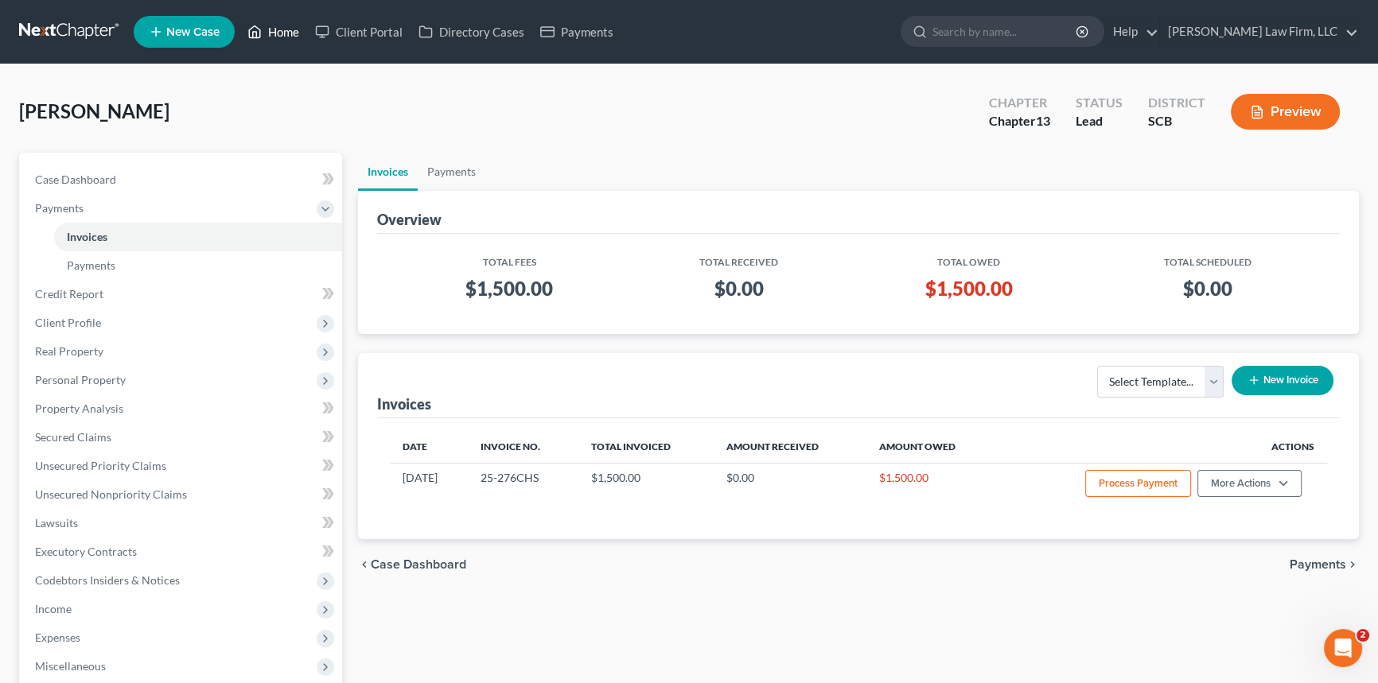
click at [284, 30] on link "Home" at bounding box center [273, 32] width 68 height 29
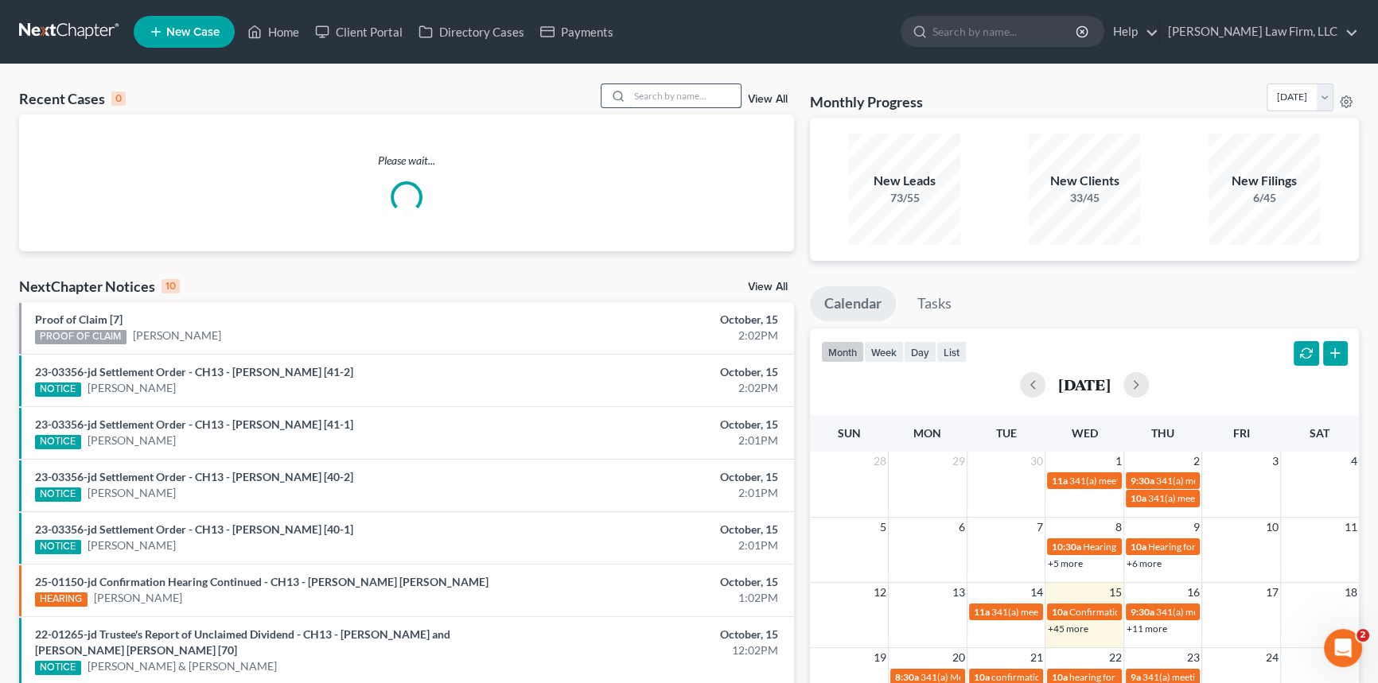
drag, startPoint x: 640, startPoint y: 91, endPoint x: 647, endPoint y: 100, distance: 11.5
click at [646, 100] on input "search" at bounding box center [684, 95] width 111 height 23
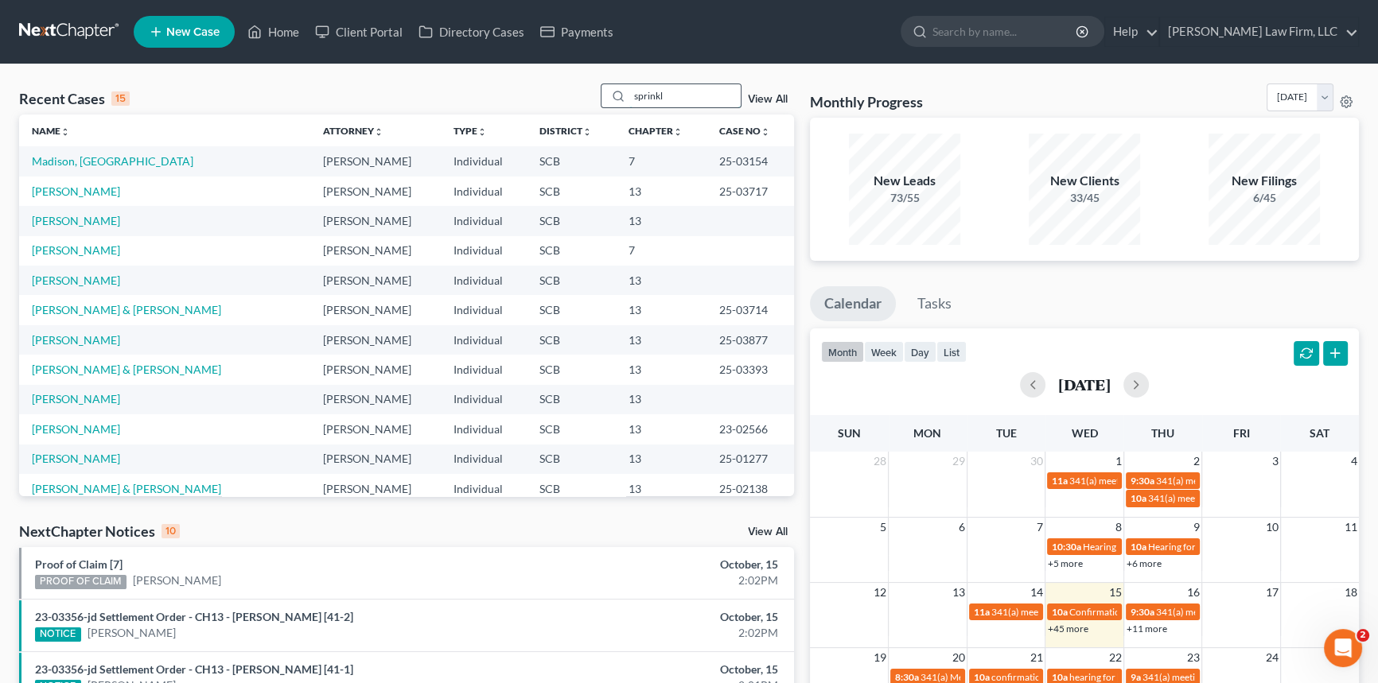
type input "sprinkle"
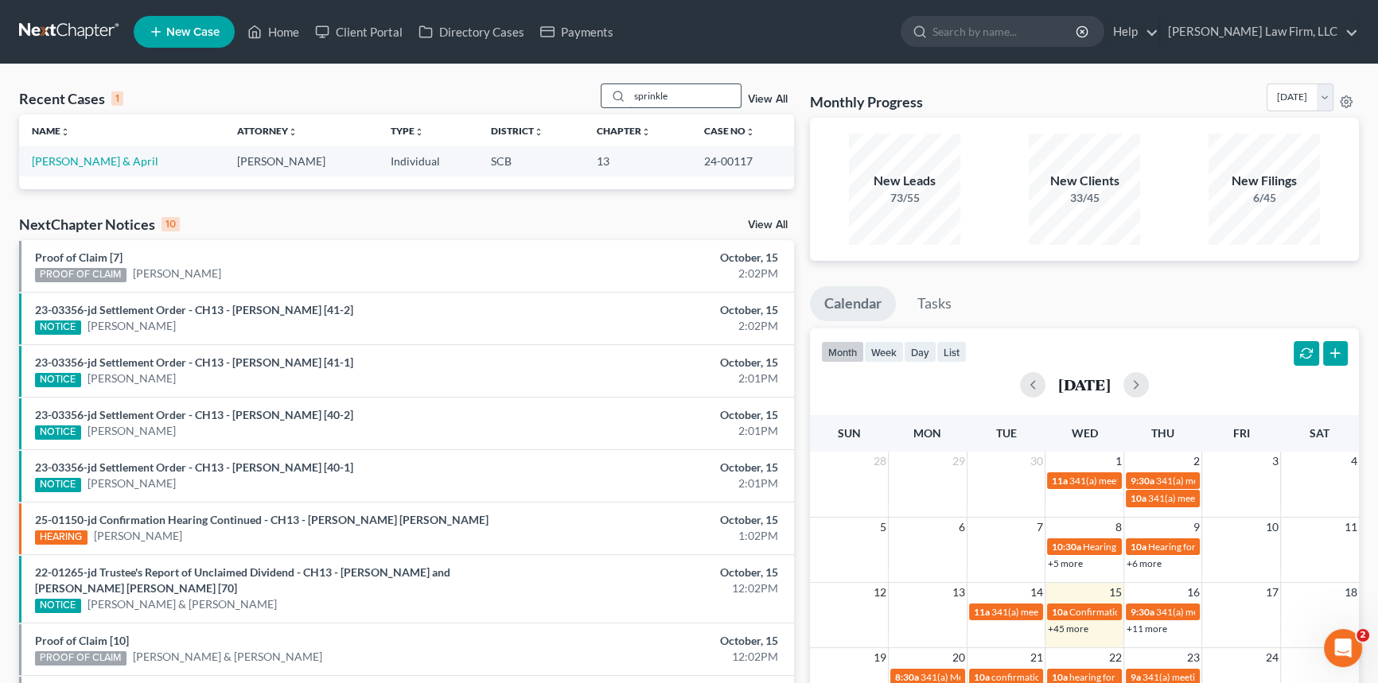
drag, startPoint x: 672, startPoint y: 99, endPoint x: 602, endPoint y: 97, distance: 70.0
click at [605, 95] on div "sprinkle" at bounding box center [672, 96] width 142 height 25
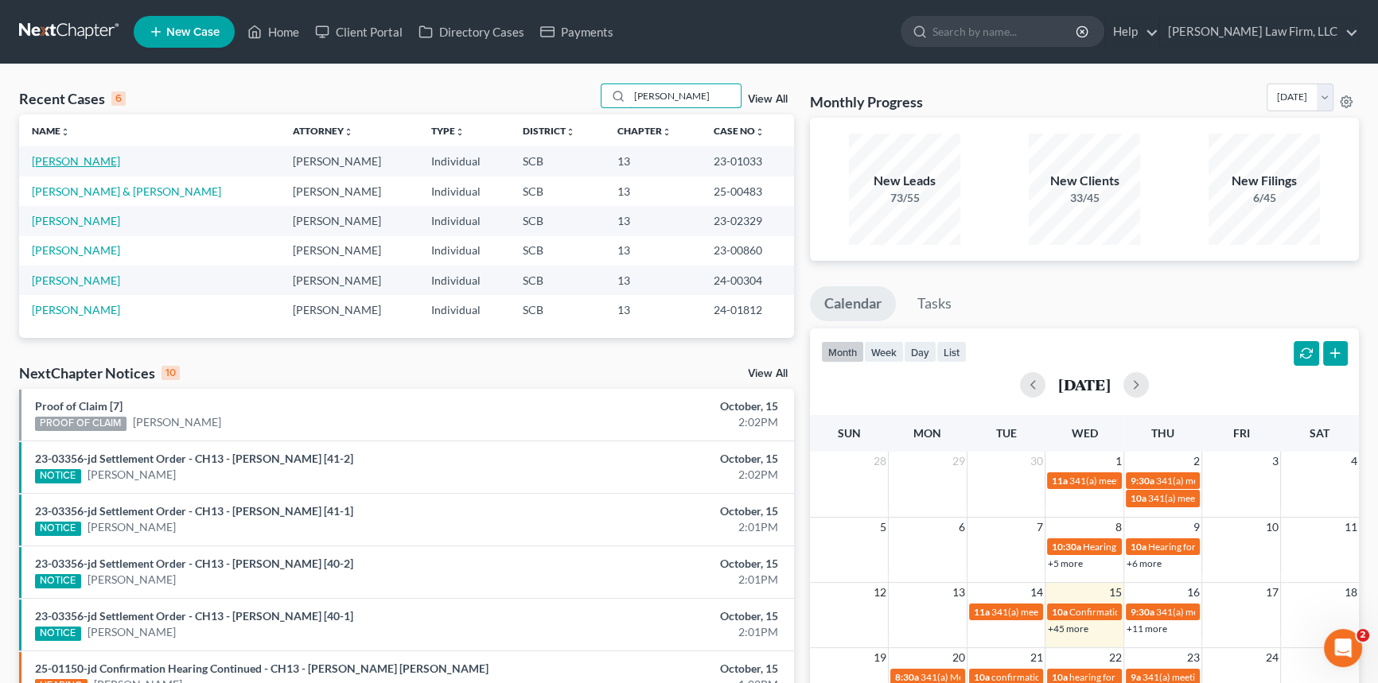
type input "[PERSON_NAME]"
click at [97, 158] on link "[PERSON_NAME]" at bounding box center [76, 161] width 88 height 14
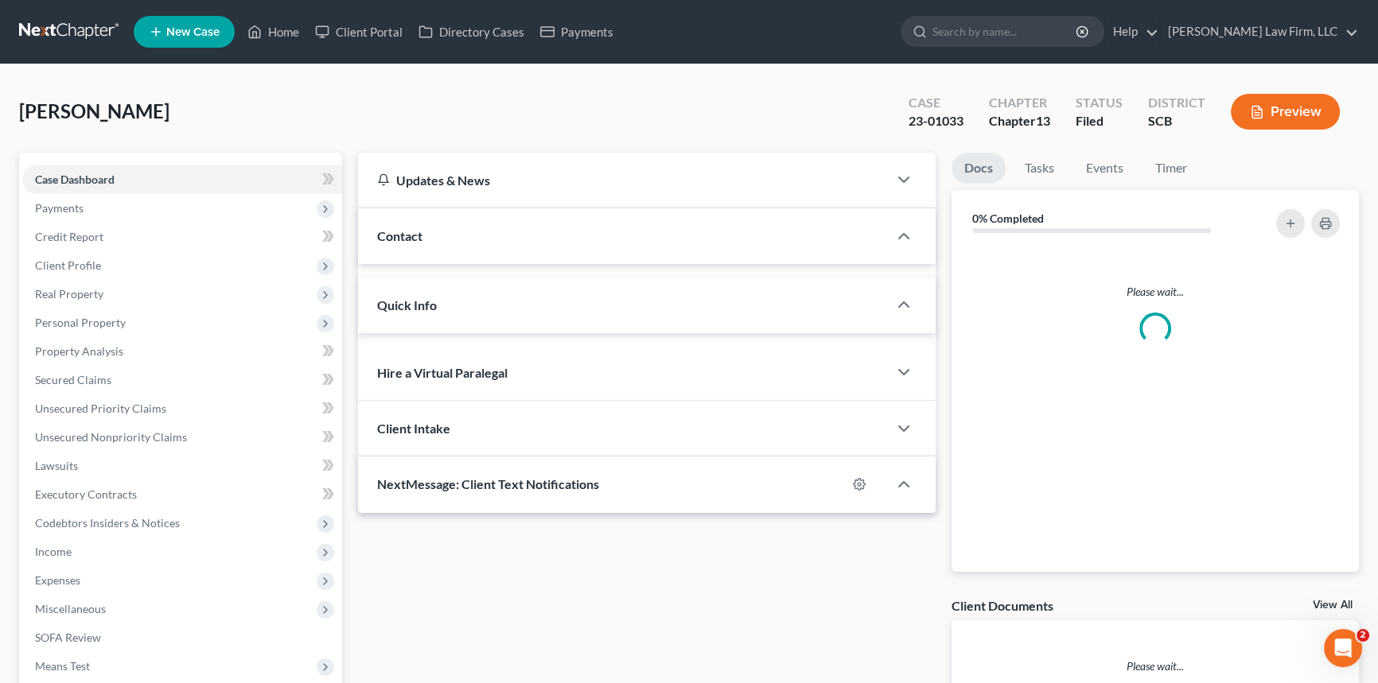
select select "0"
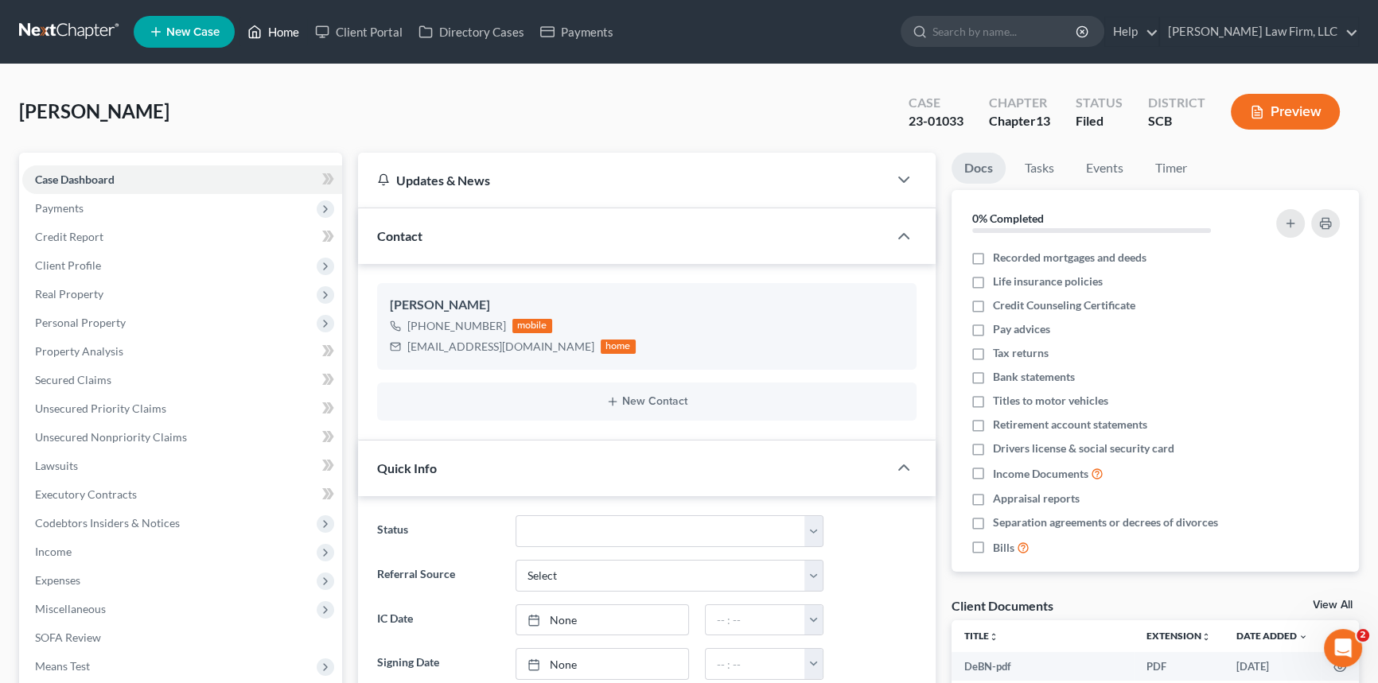
click at [278, 25] on link "Home" at bounding box center [273, 32] width 68 height 29
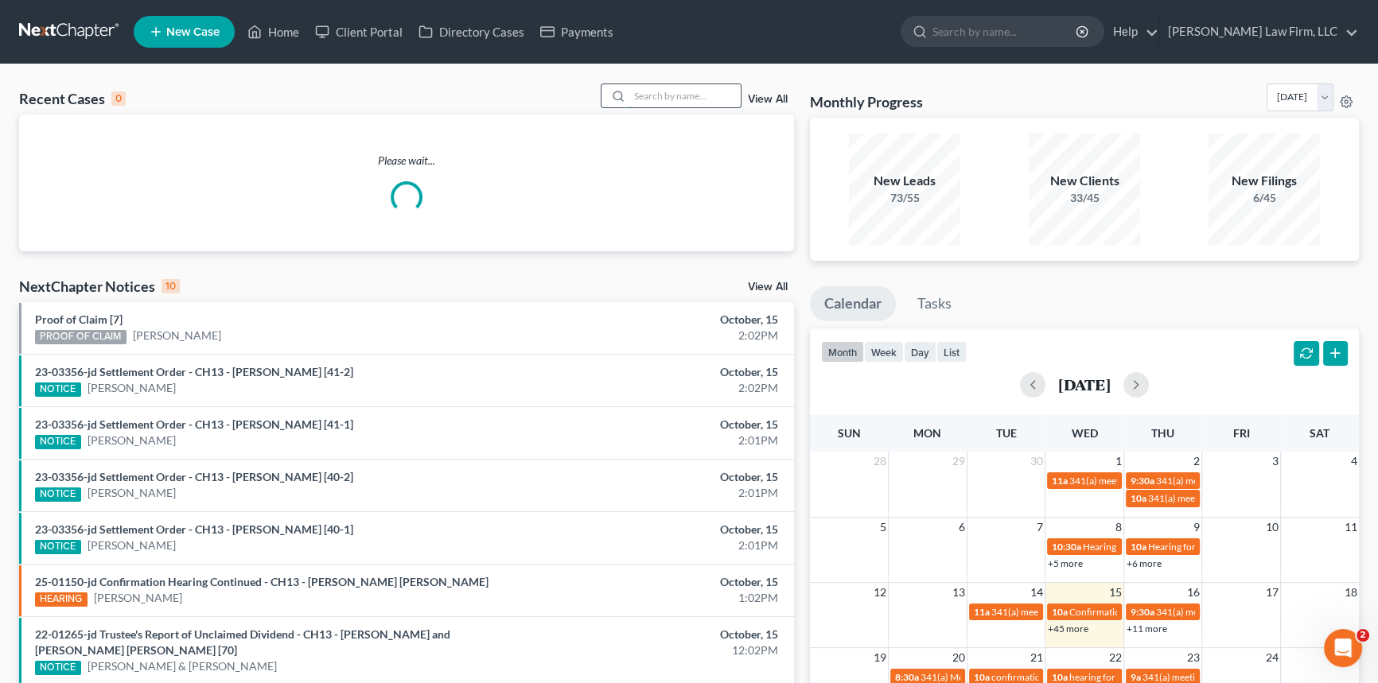
drag, startPoint x: 640, startPoint y: 95, endPoint x: 648, endPoint y: 93, distance: 8.9
click at [647, 94] on input "search" at bounding box center [684, 95] width 111 height 23
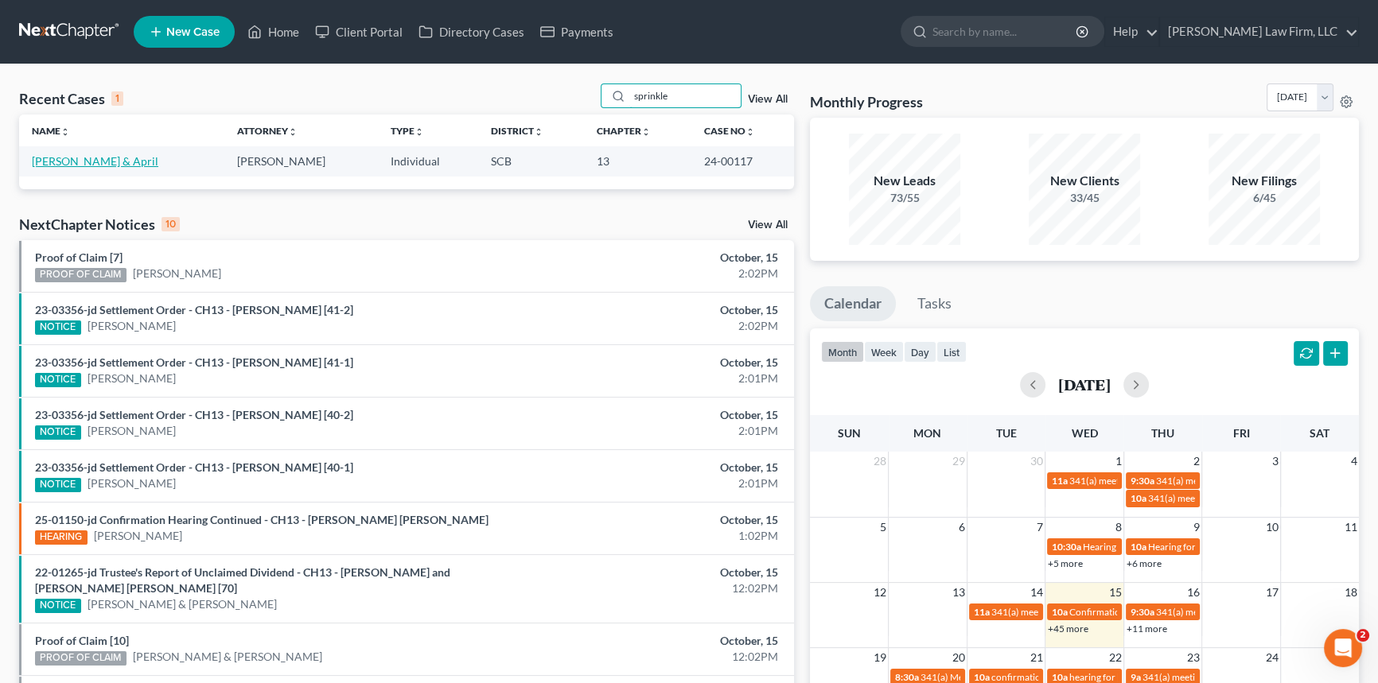
type input "sprinkle"
click at [132, 157] on link "[PERSON_NAME] & April" at bounding box center [95, 161] width 126 height 14
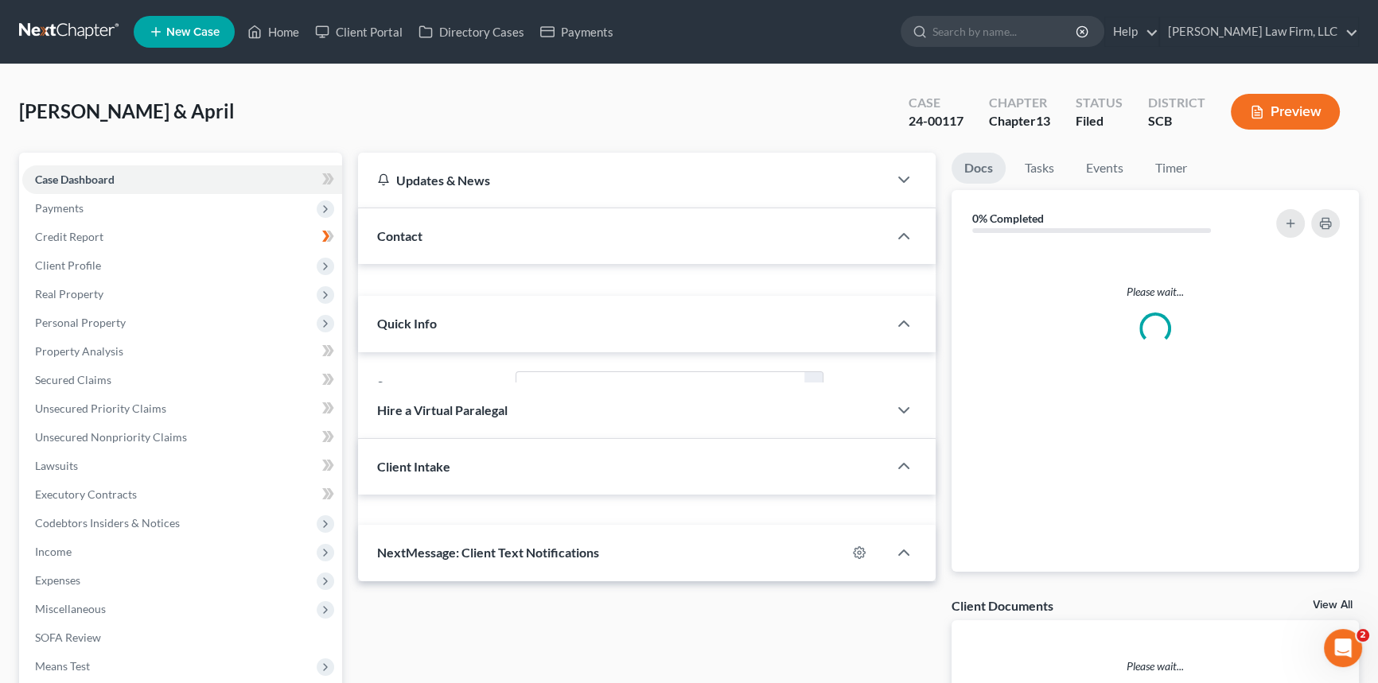
select select "0"
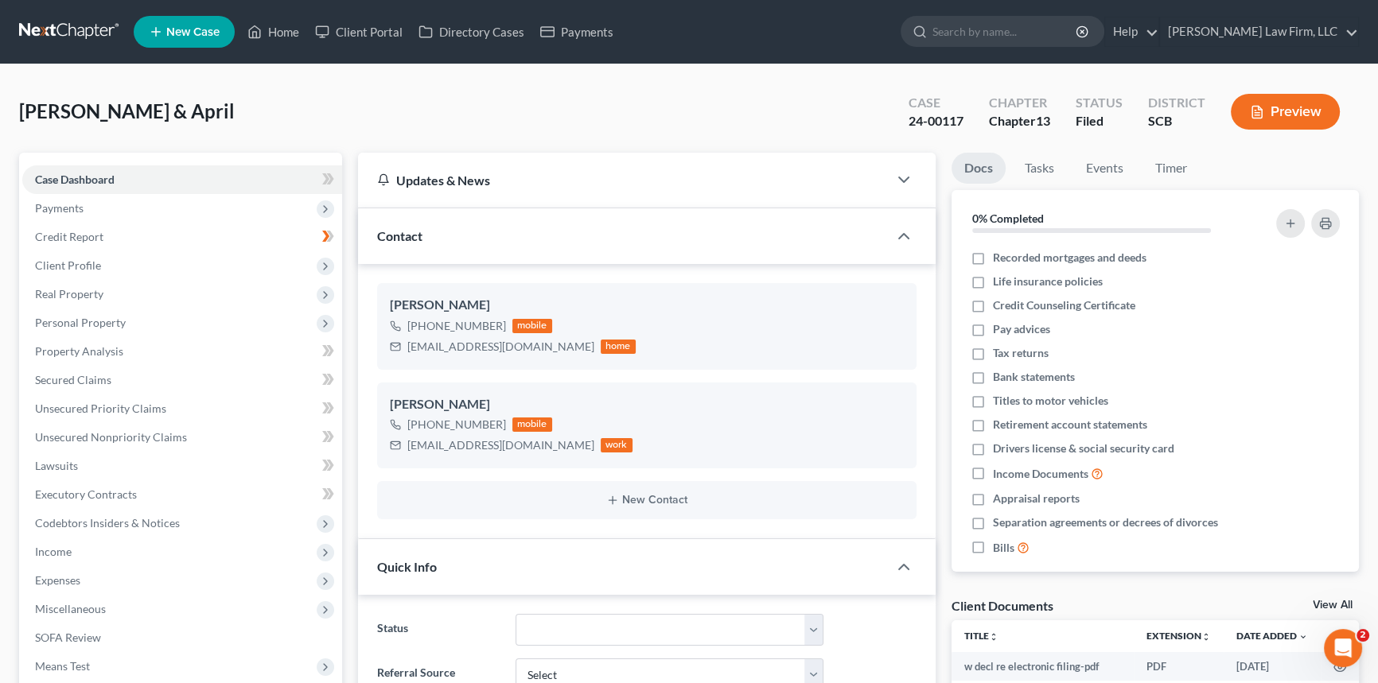
scroll to position [502, 0]
click at [267, 31] on link "Home" at bounding box center [273, 32] width 68 height 29
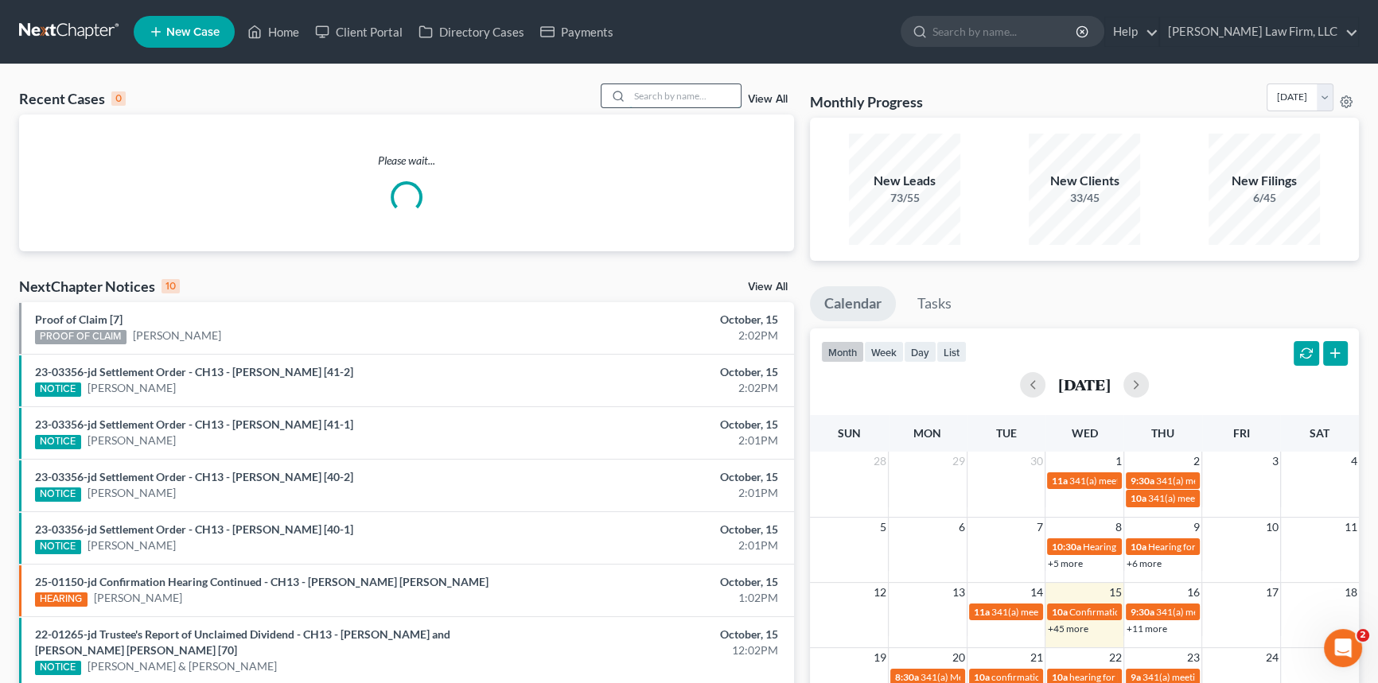
click at [646, 98] on input "search" at bounding box center [684, 95] width 111 height 23
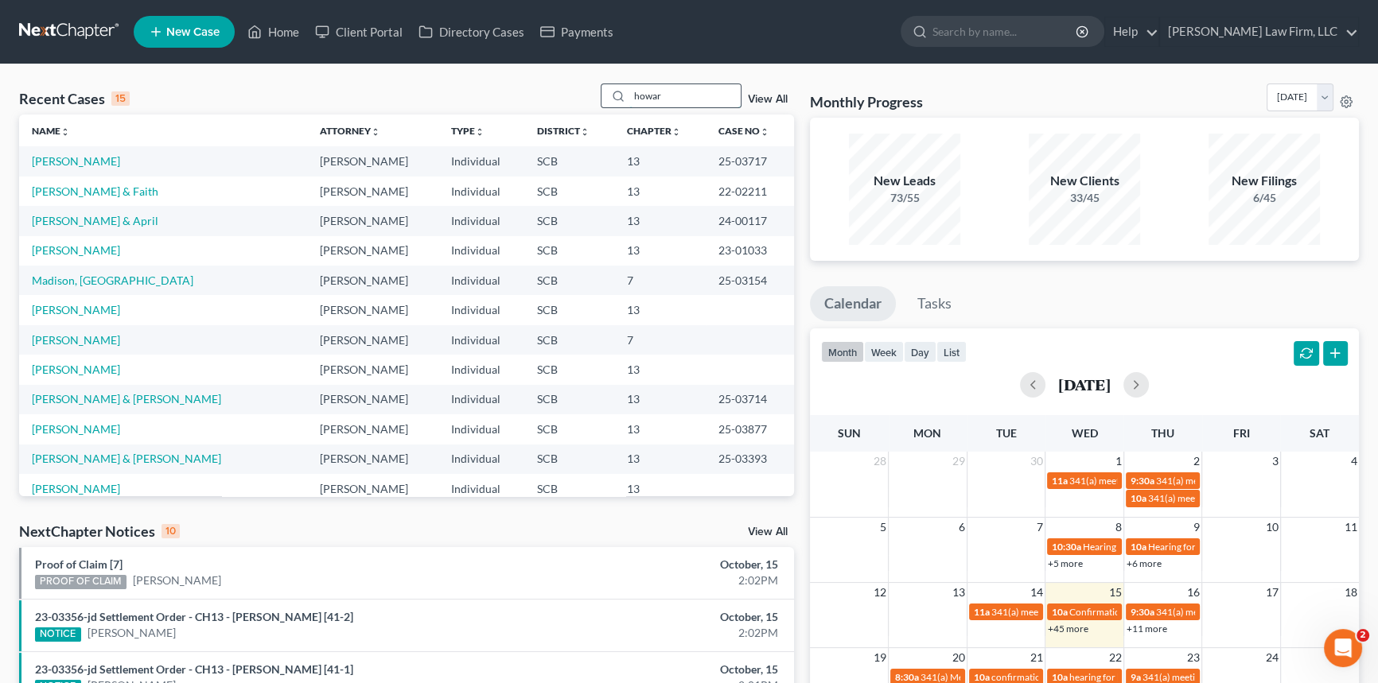
type input "[PERSON_NAME]"
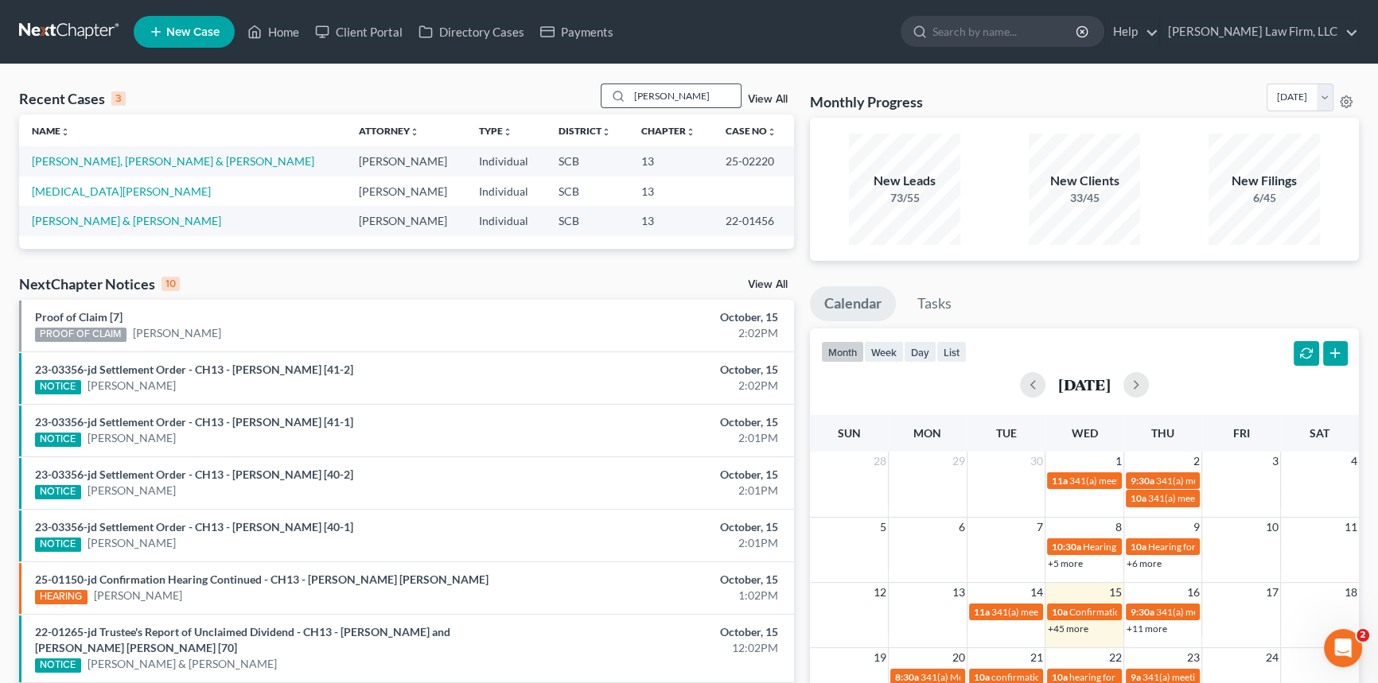
drag, startPoint x: 676, startPoint y: 89, endPoint x: 607, endPoint y: 106, distance: 71.2
click at [607, 106] on div "[PERSON_NAME]" at bounding box center [672, 96] width 142 height 25
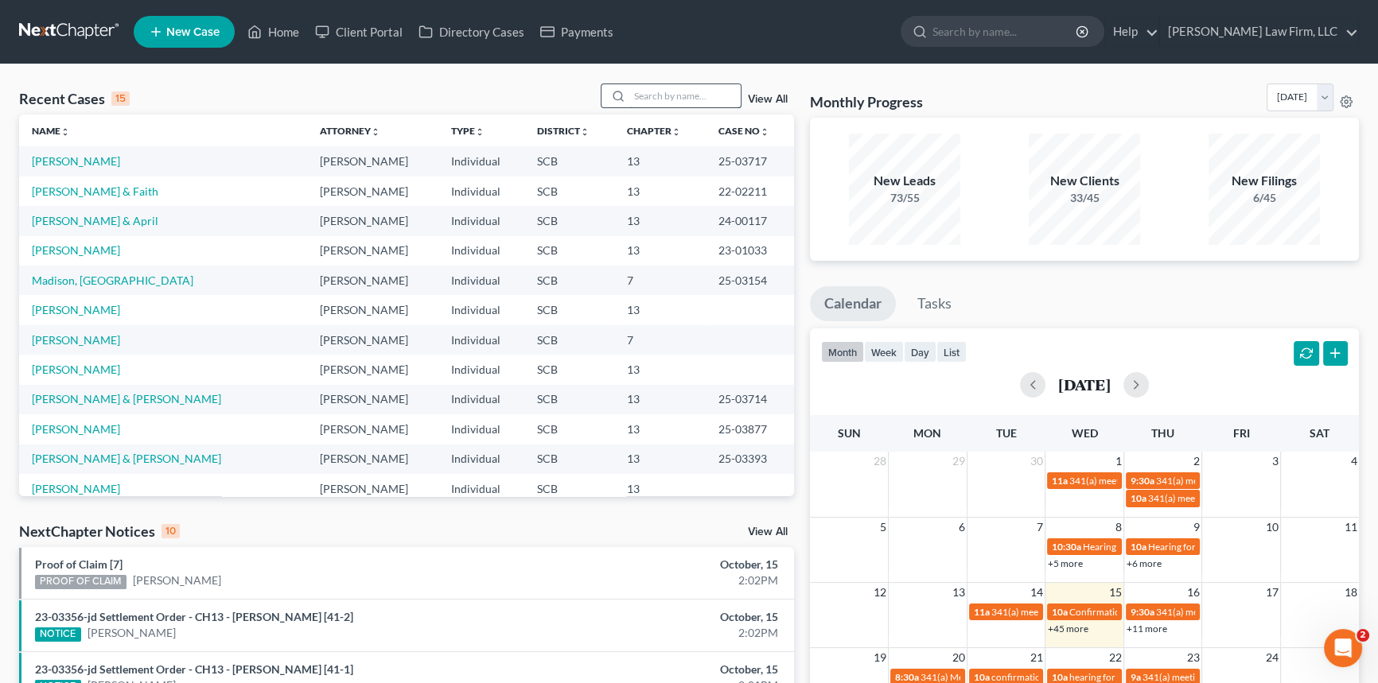
drag, startPoint x: 632, startPoint y: 95, endPoint x: 648, endPoint y: 99, distance: 16.6
click at [632, 95] on input "search" at bounding box center [684, 95] width 111 height 23
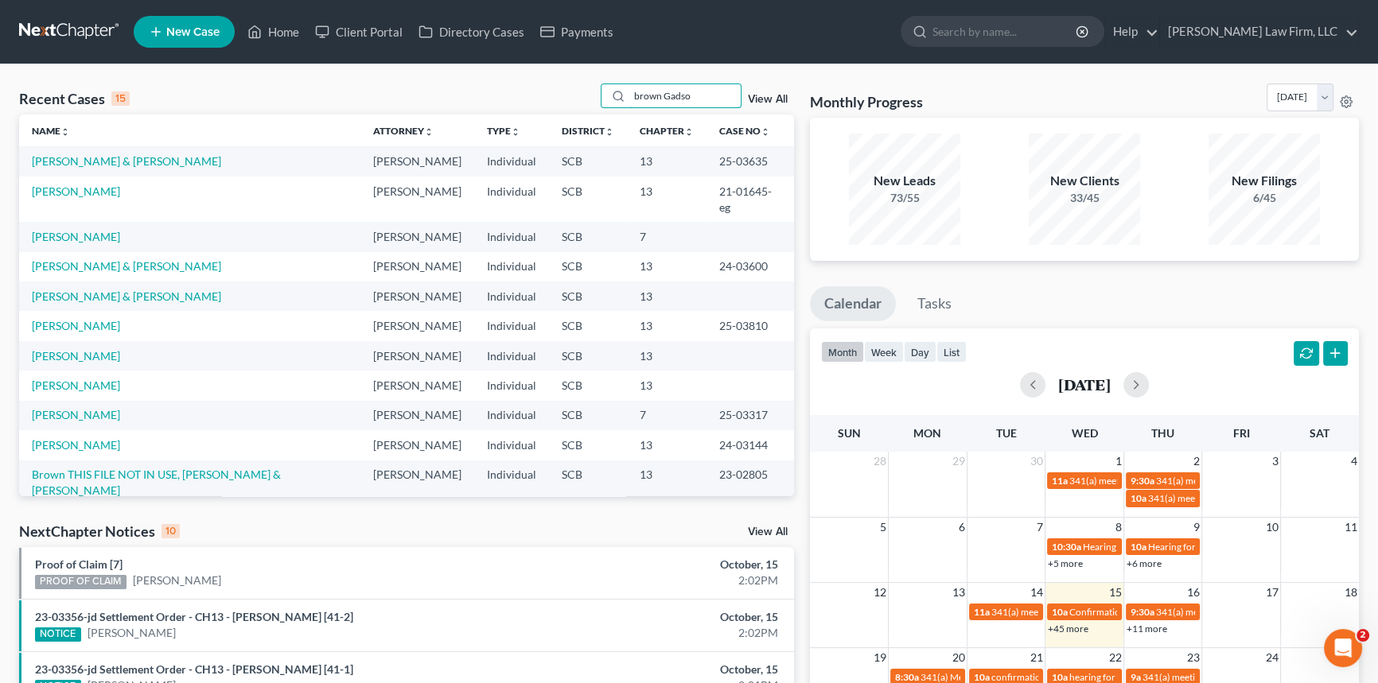
type input "[PERSON_NAME]"
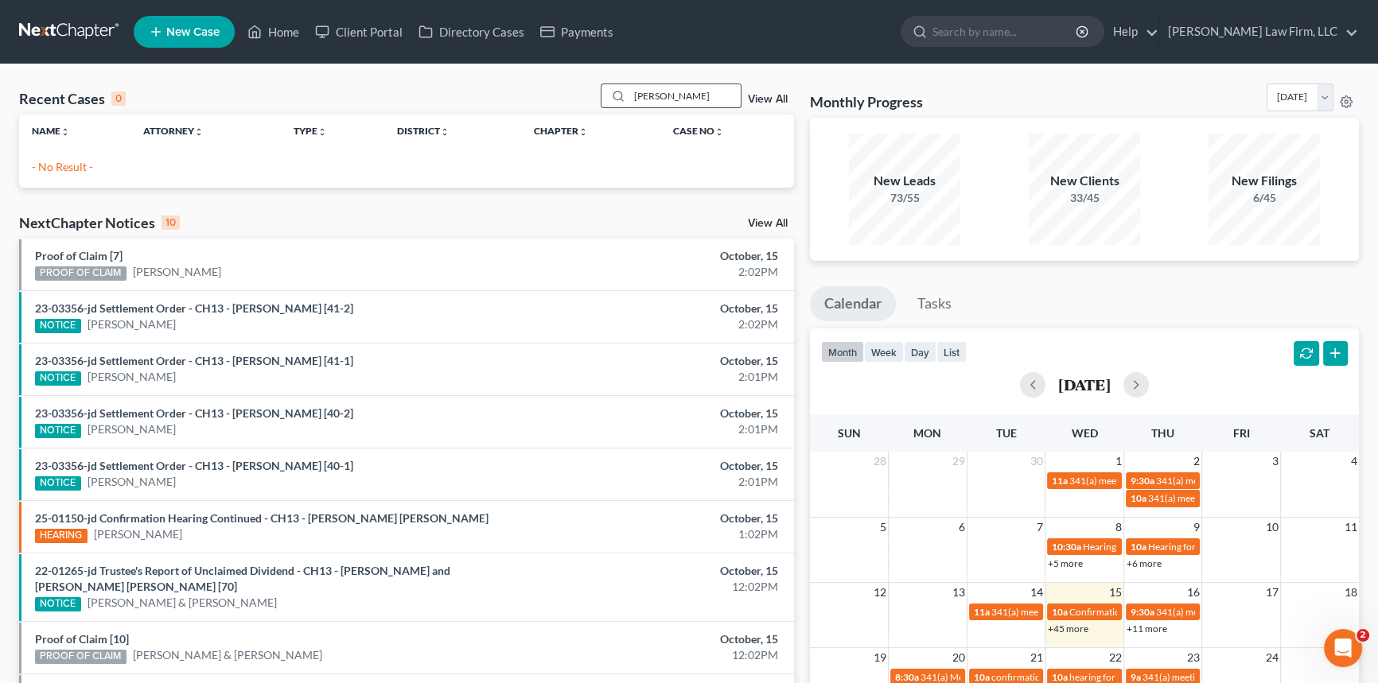
drag, startPoint x: 729, startPoint y: 94, endPoint x: 626, endPoint y: 103, distance: 103.9
click at [626, 103] on div "[PERSON_NAME]" at bounding box center [672, 96] width 142 height 25
click at [688, 97] on input "gadsdeen" at bounding box center [684, 95] width 111 height 23
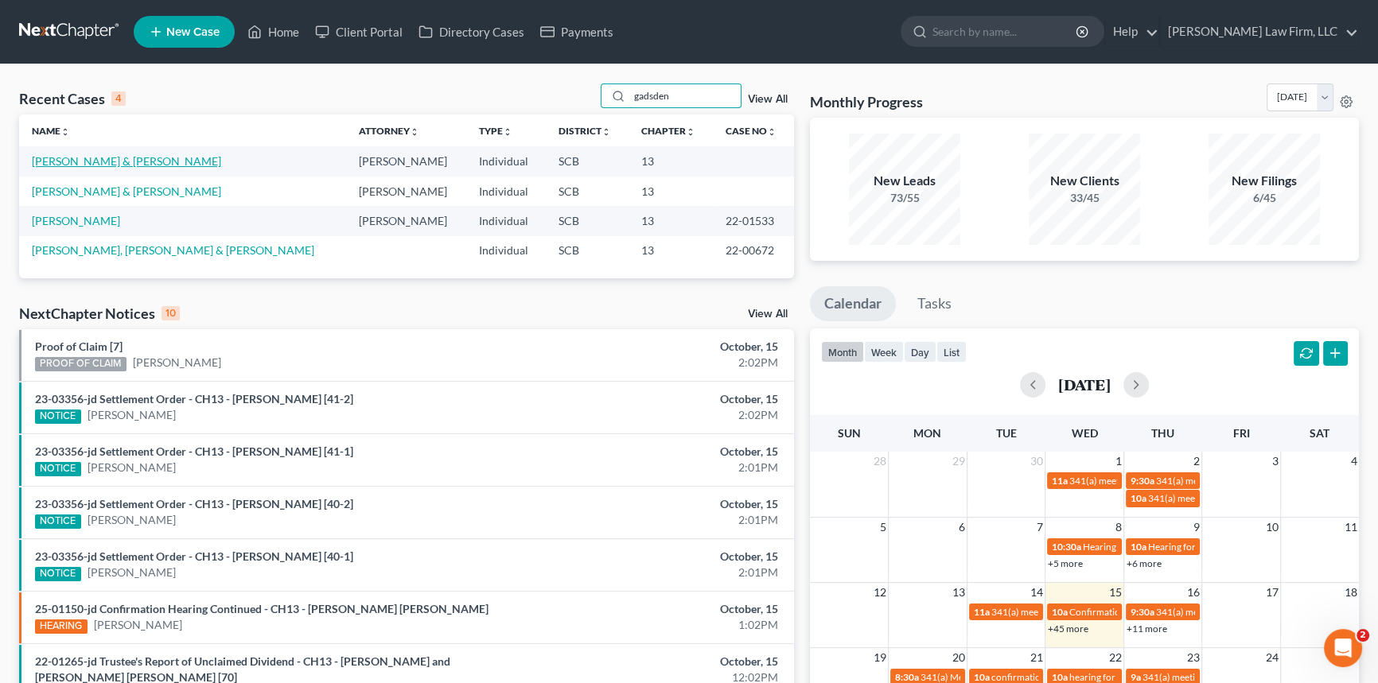
type input "gadsden"
click at [124, 155] on link "[PERSON_NAME] & [PERSON_NAME]" at bounding box center [126, 161] width 189 height 14
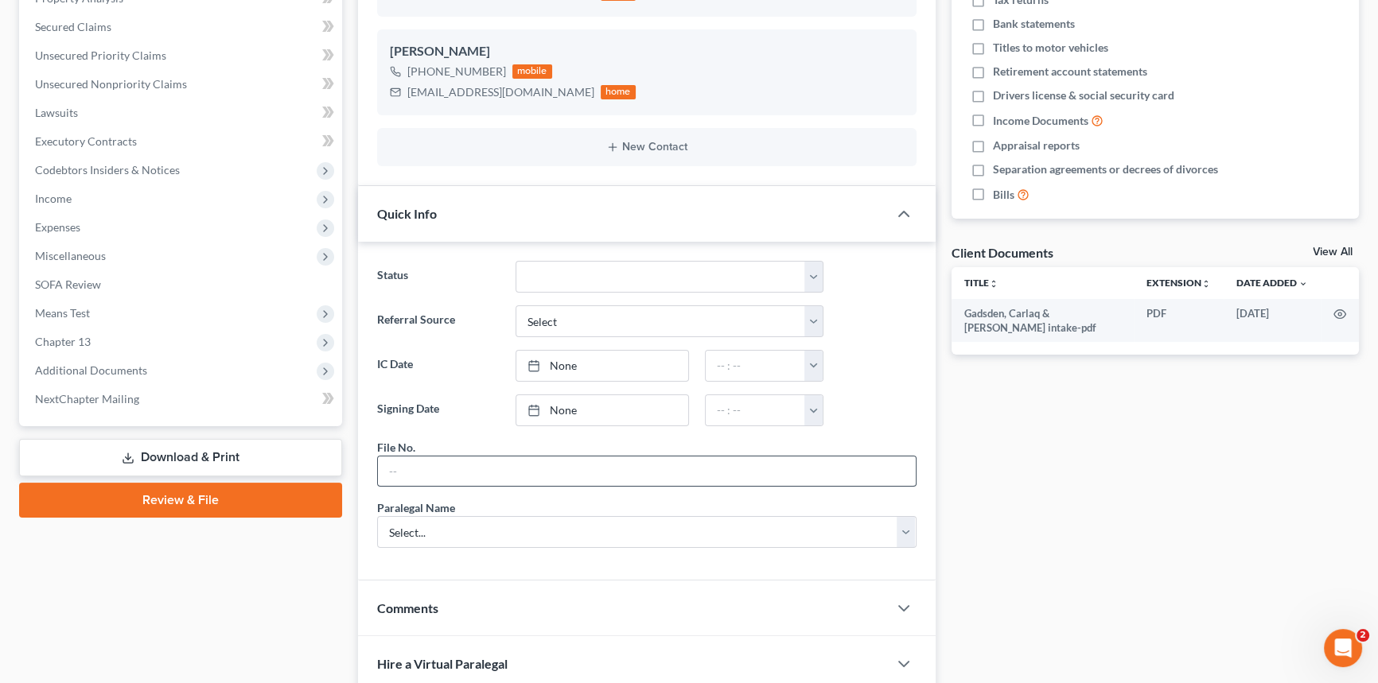
scroll to position [361, 0]
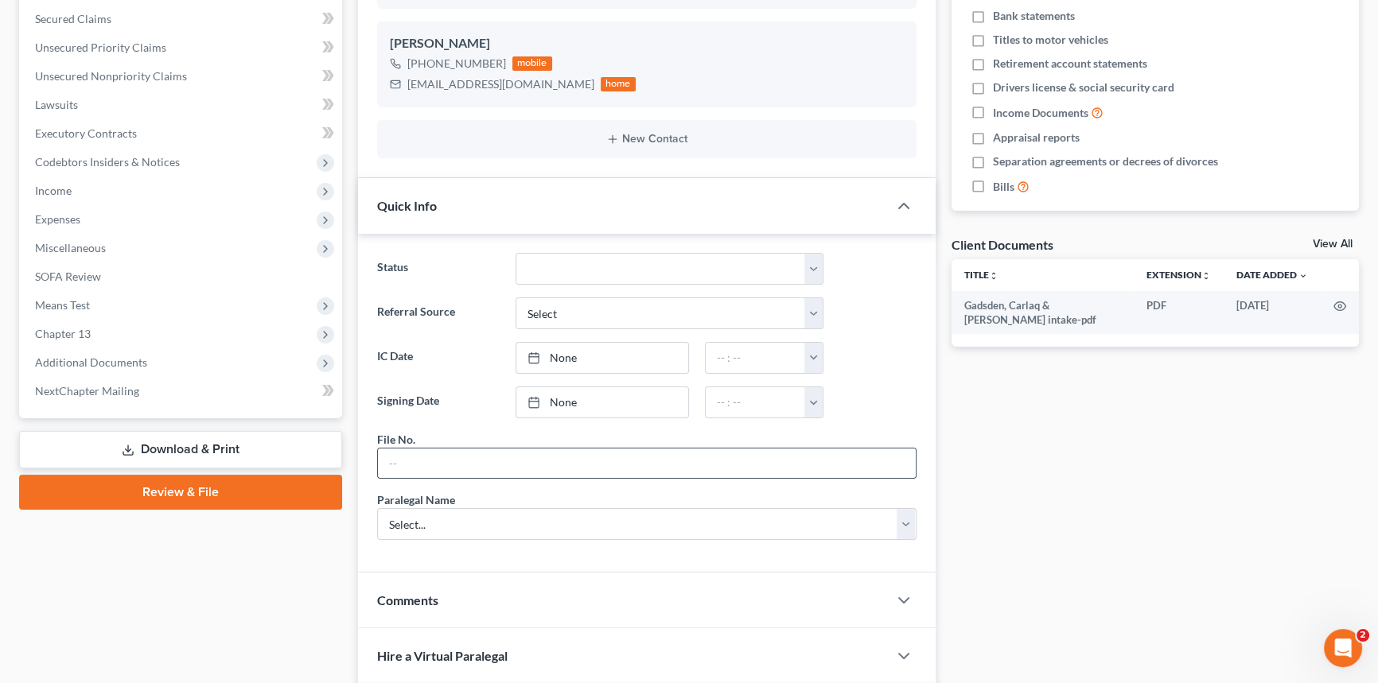
click at [399, 465] on input "text" at bounding box center [647, 464] width 538 height 30
click at [414, 456] on input "text" at bounding box center [647, 464] width 538 height 30
type input "25-277CHS"
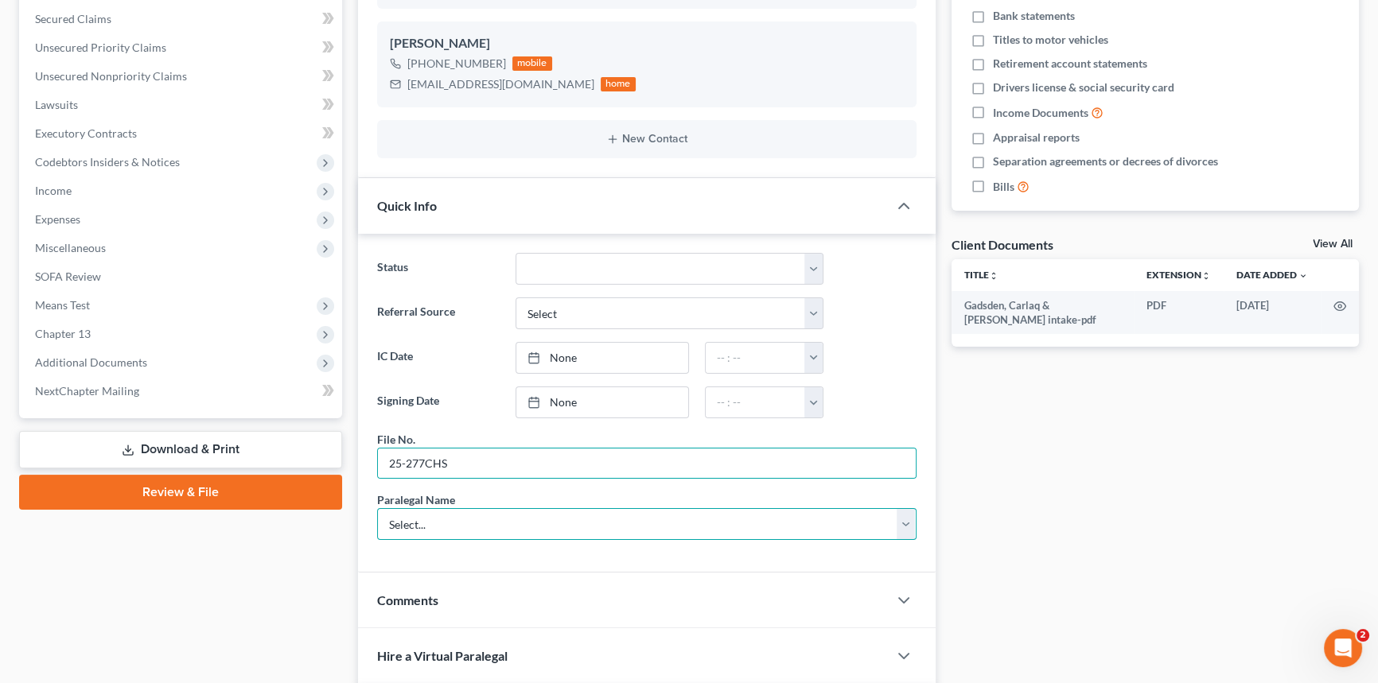
click at [391, 521] on select "Select... [PERSON_NAME] [PERSON_NAME] [PERSON_NAME] [PERSON_NAME]" at bounding box center [646, 524] width 539 height 32
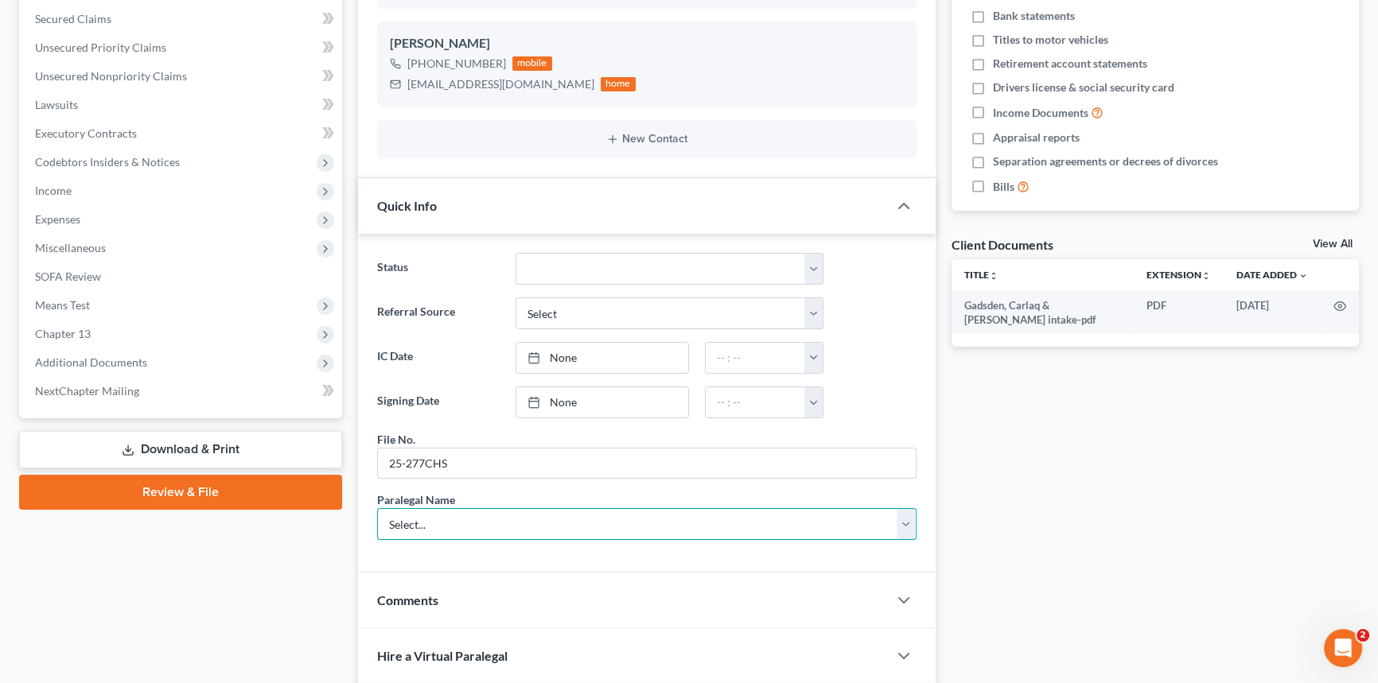
select select "0"
click at [377, 508] on select "Select... [PERSON_NAME] [PERSON_NAME] [PERSON_NAME] [PERSON_NAME]" at bounding box center [646, 524] width 539 height 32
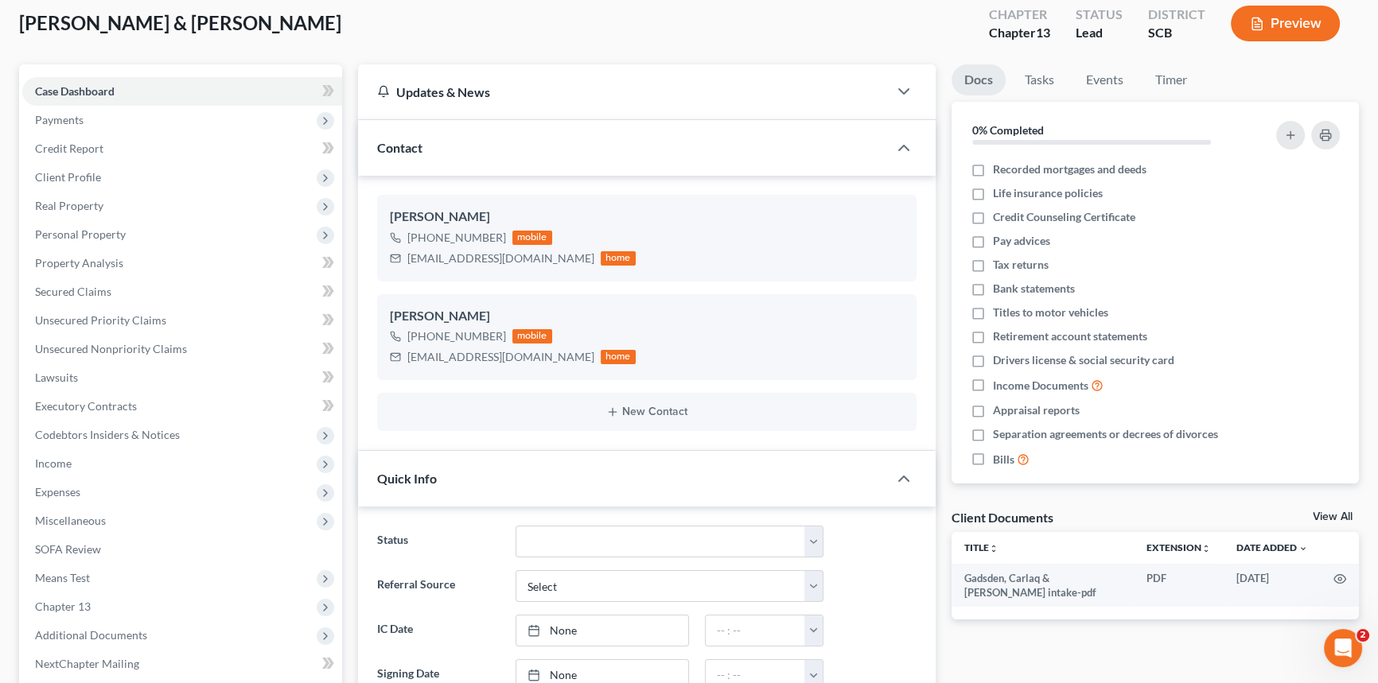
scroll to position [0, 0]
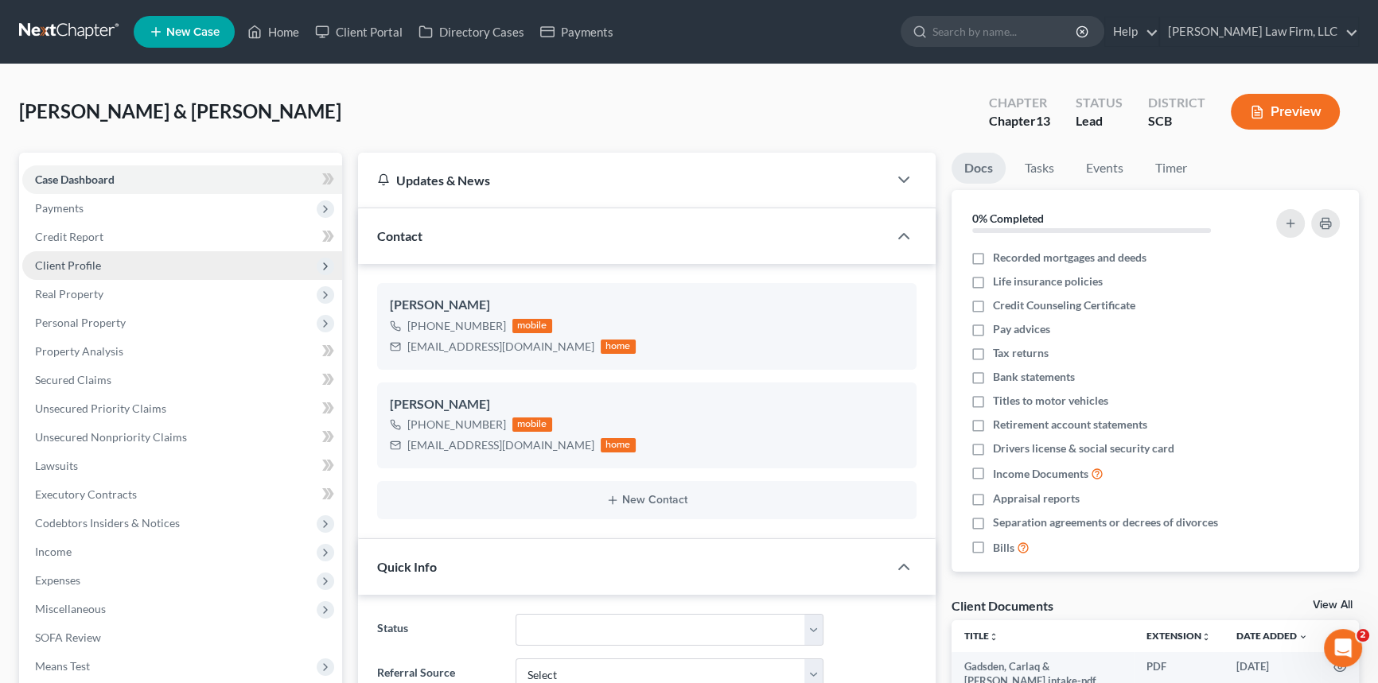
click at [68, 260] on span "Client Profile" at bounding box center [68, 266] width 66 height 14
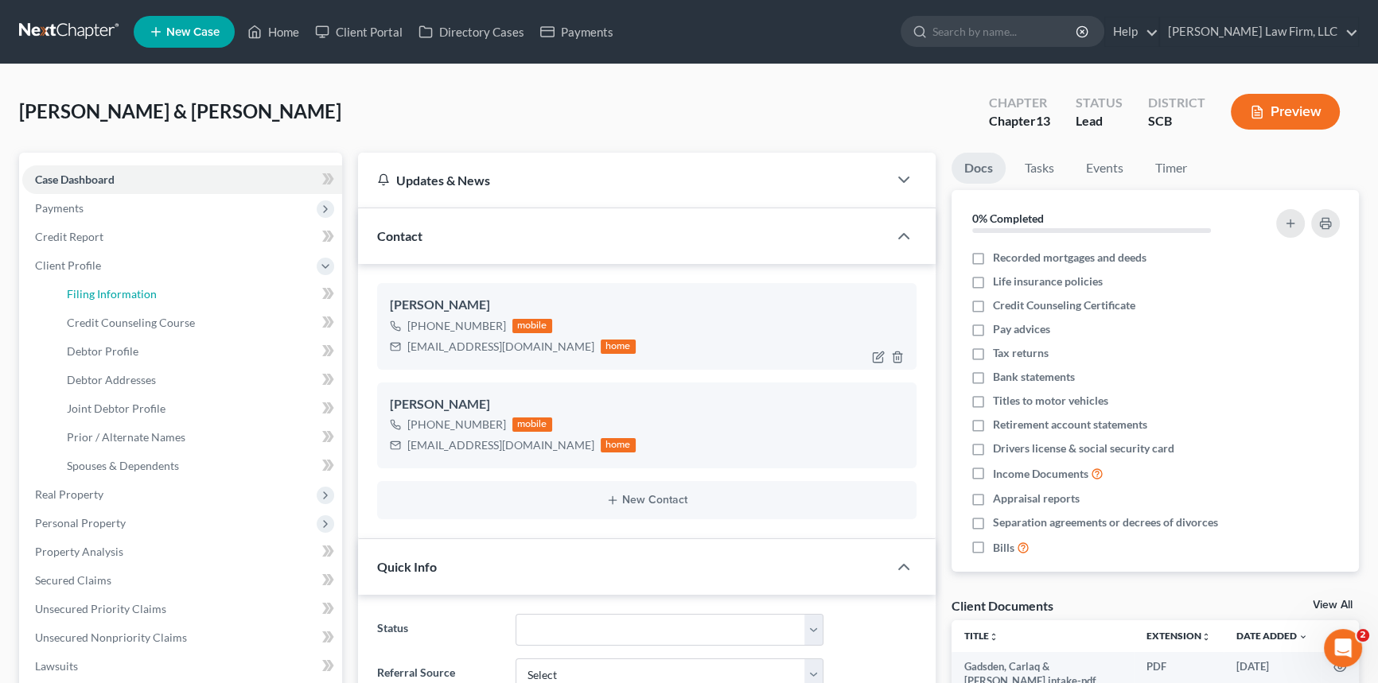
drag, startPoint x: 129, startPoint y: 290, endPoint x: 461, endPoint y: 329, distance: 334.0
click at [131, 289] on span "Filing Information" at bounding box center [112, 294] width 90 height 14
select select "1"
select select "3"
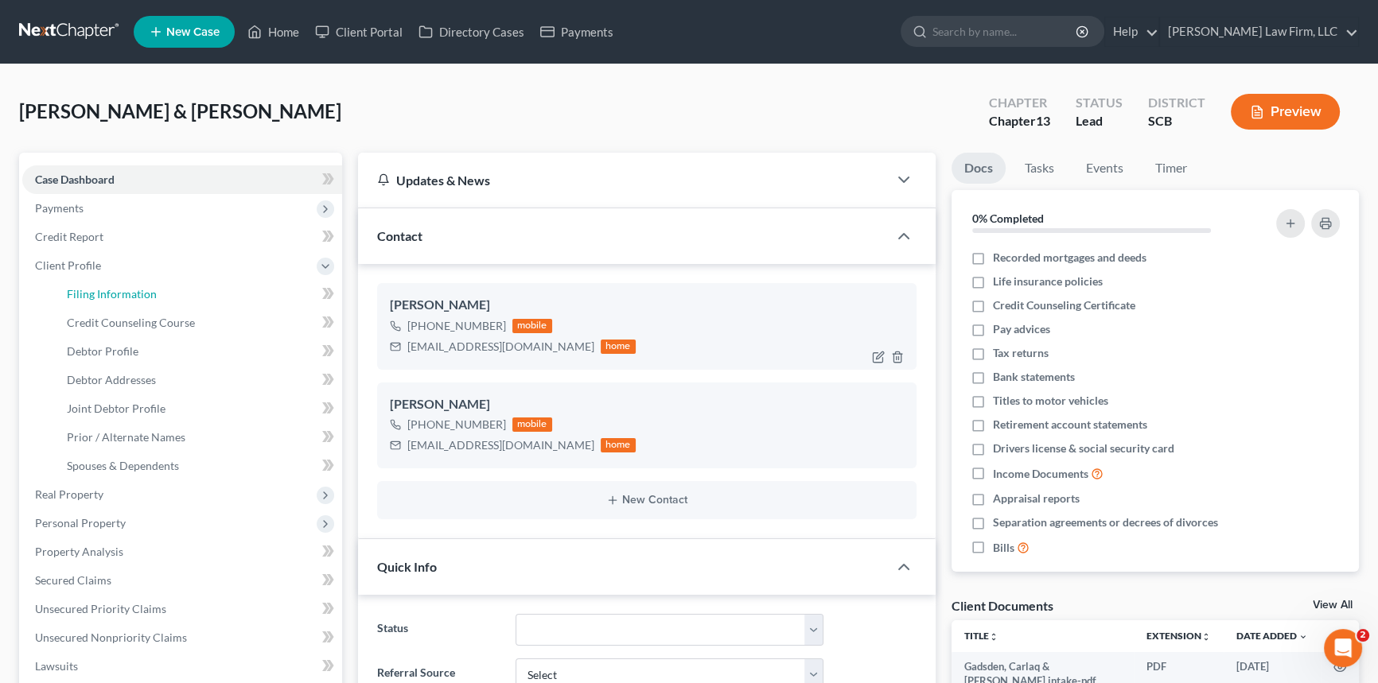
select select "72"
select select "0"
select select "42"
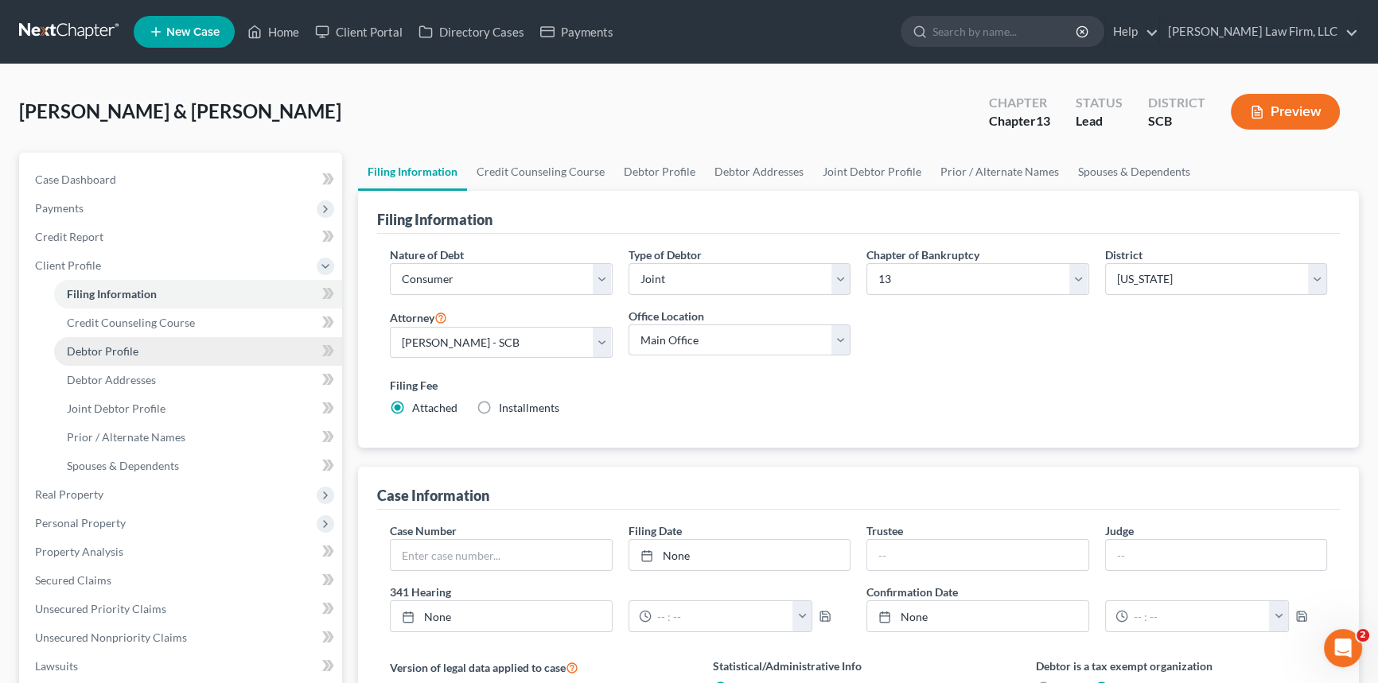
click at [119, 344] on span "Debtor Profile" at bounding box center [103, 351] width 72 height 14
select select "1"
select select "0"
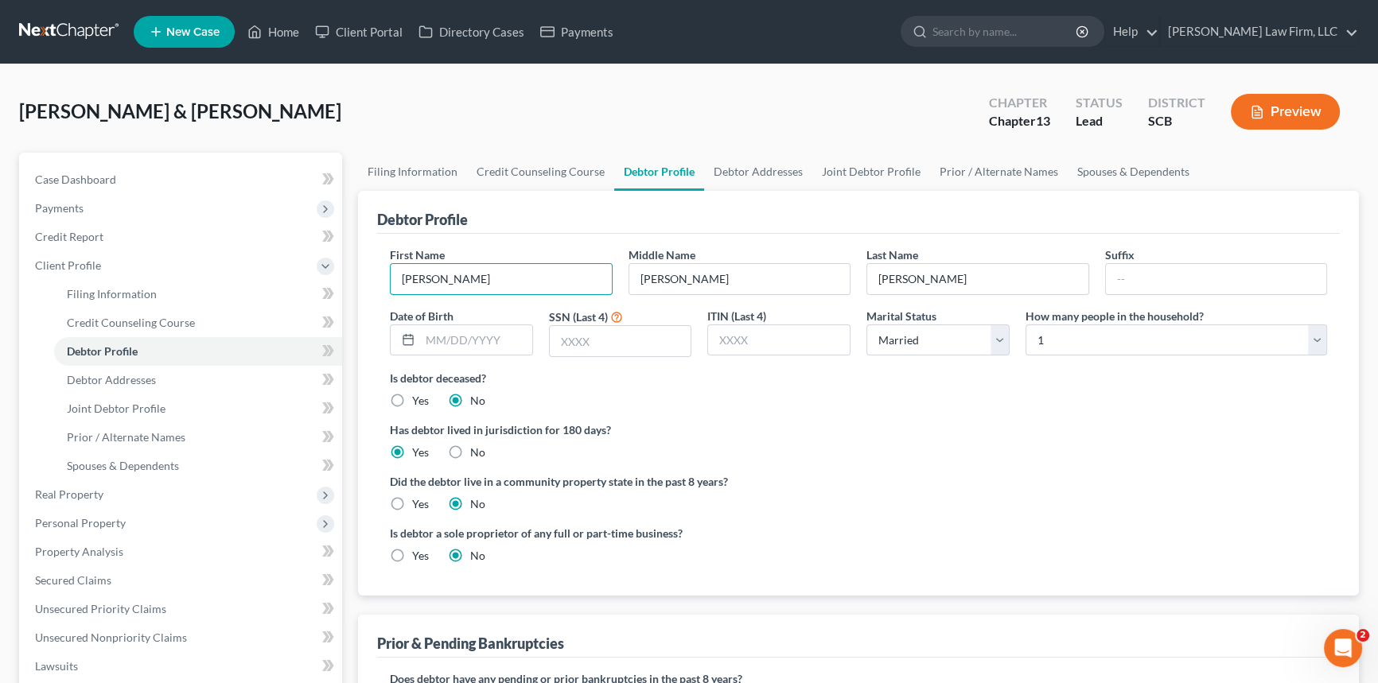
drag, startPoint x: 434, startPoint y: 272, endPoint x: 456, endPoint y: 297, distance: 33.2
click at [372, 287] on div "Debtor Profile First Name [PERSON_NAME] Middle Name [PERSON_NAME] Last Name [PE…" at bounding box center [858, 393] width 1001 height 405
type input "[PERSON_NAME]"
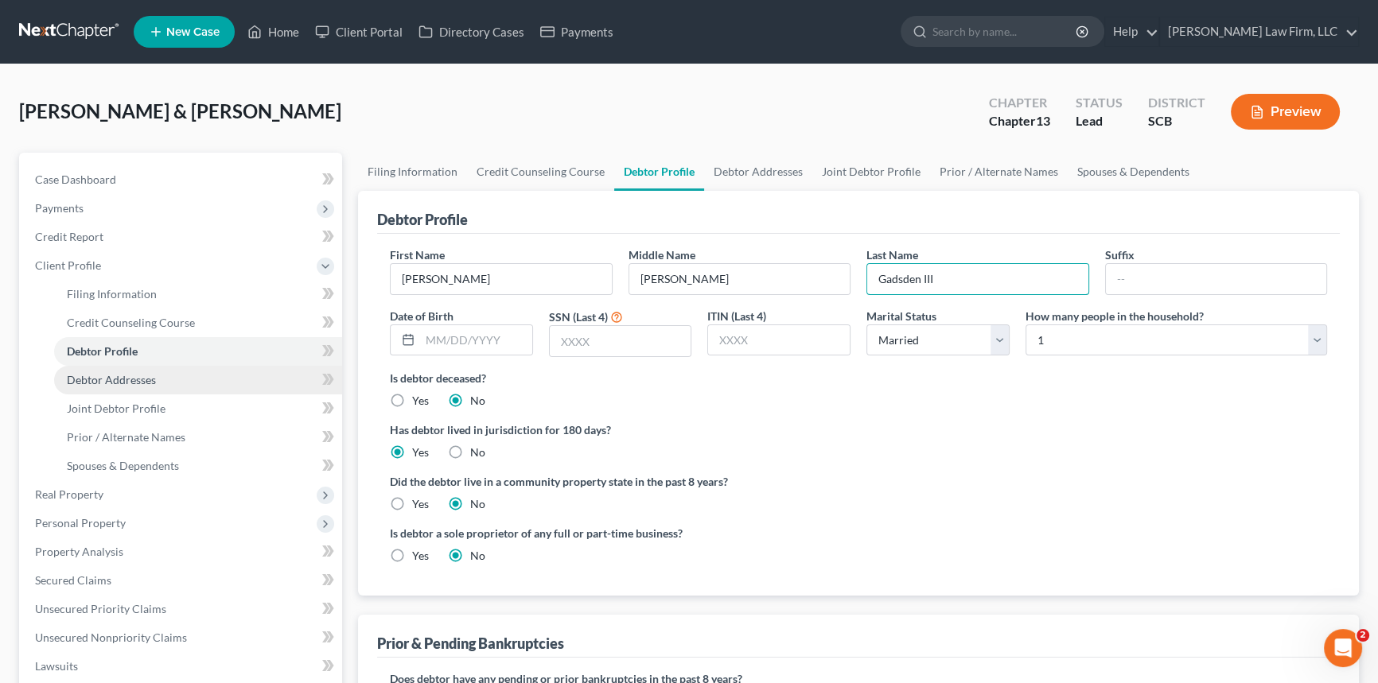
type input "Gadsden III"
click at [118, 373] on span "Debtor Addresses" at bounding box center [111, 380] width 89 height 14
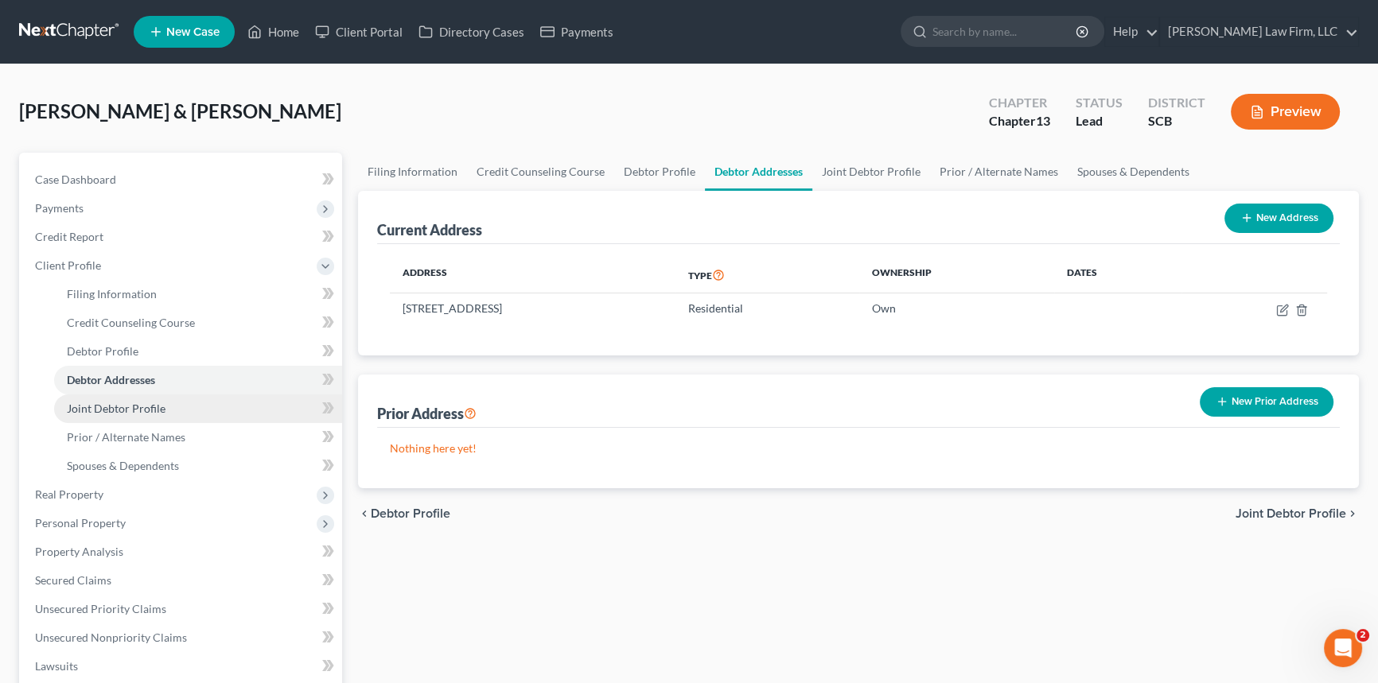
click at [111, 405] on span "Joint Debtor Profile" at bounding box center [116, 409] width 99 height 14
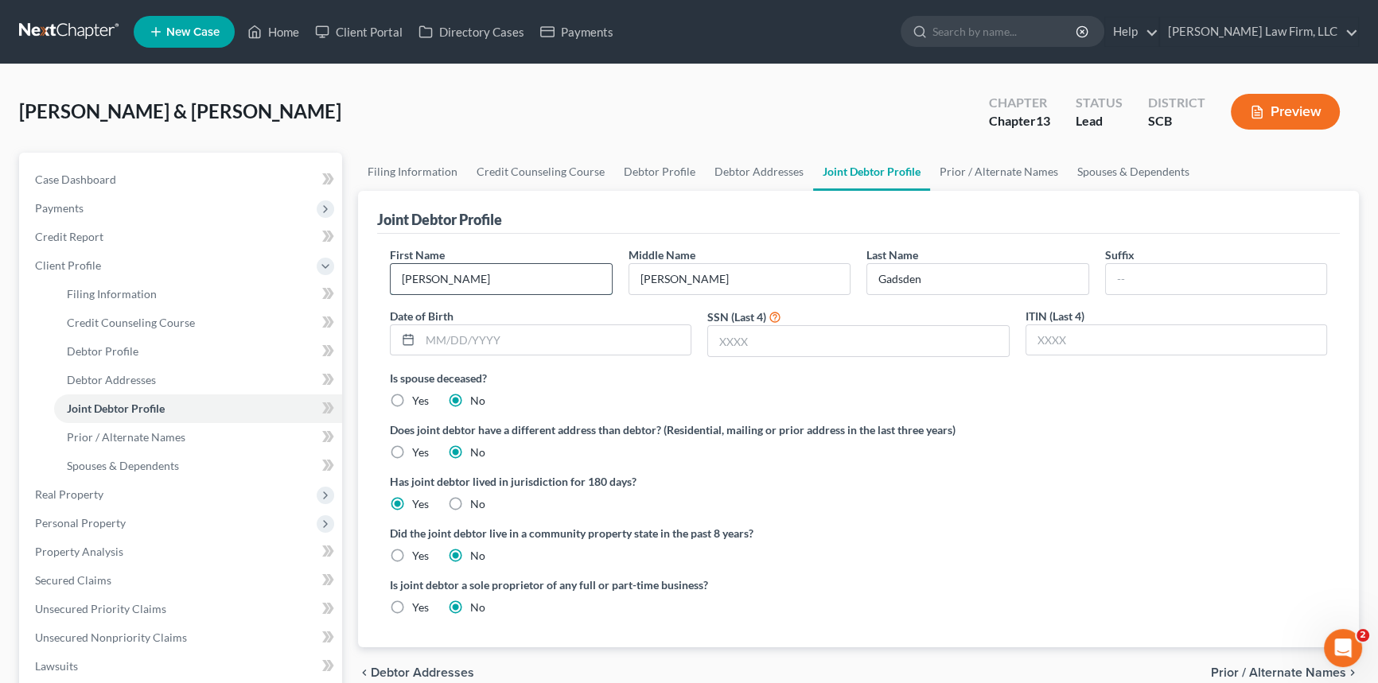
click at [403, 274] on input "[PERSON_NAME]" at bounding box center [501, 279] width 221 height 30
type input "[PERSON_NAME]"
click at [920, 281] on input "[PERSON_NAME][GEOGRAPHIC_DATA]" at bounding box center [977, 279] width 221 height 30
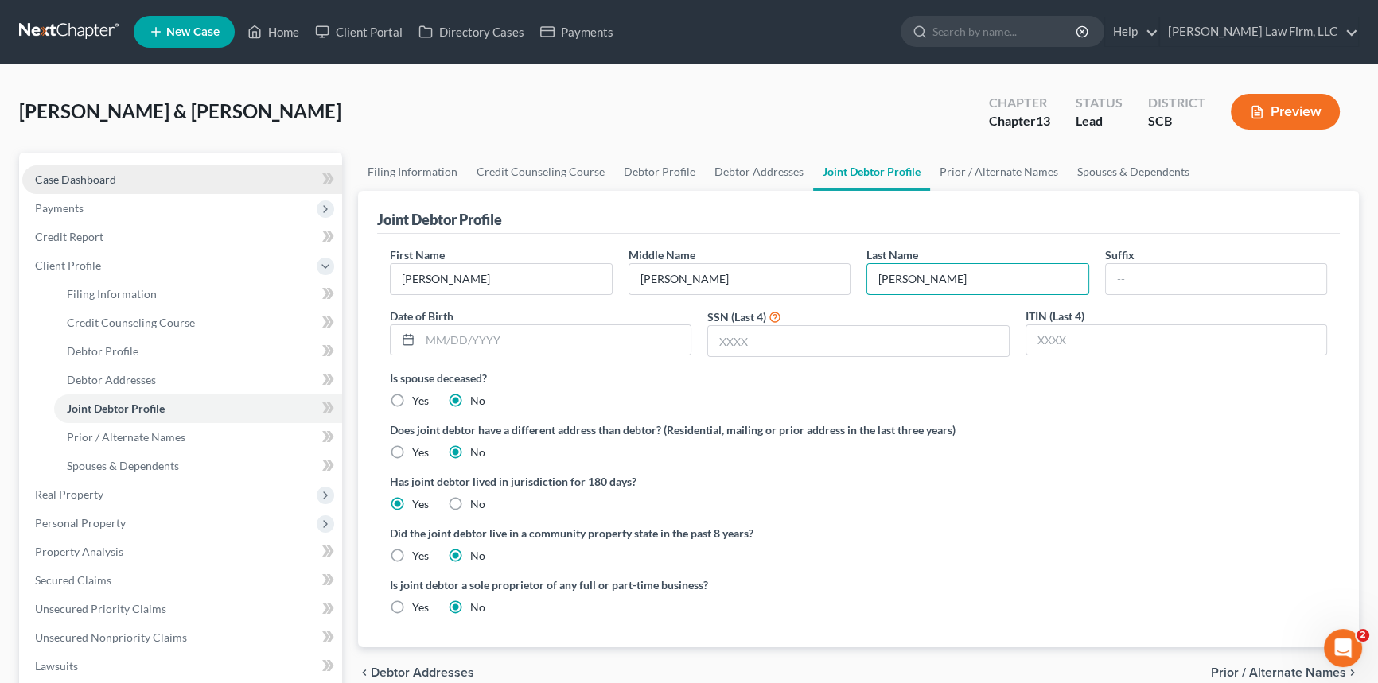
type input "[PERSON_NAME]"
click at [92, 173] on span "Case Dashboard" at bounding box center [75, 180] width 81 height 14
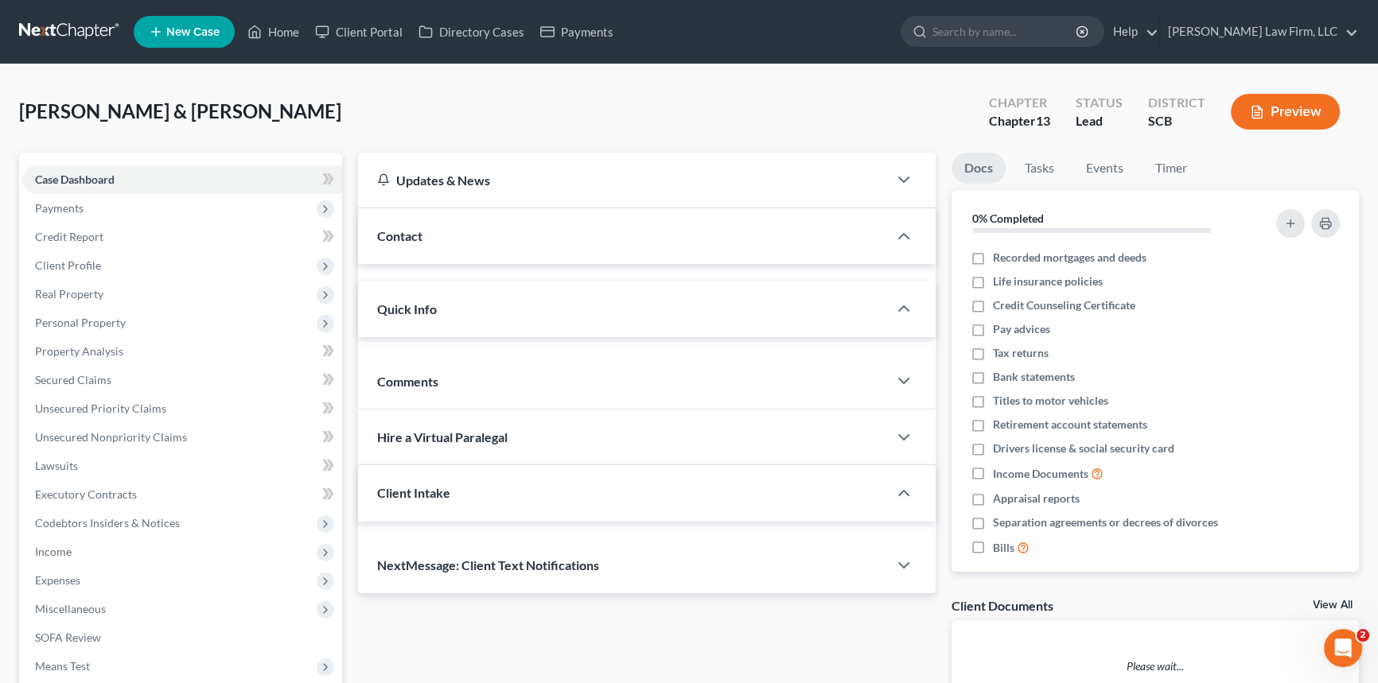
select select "0"
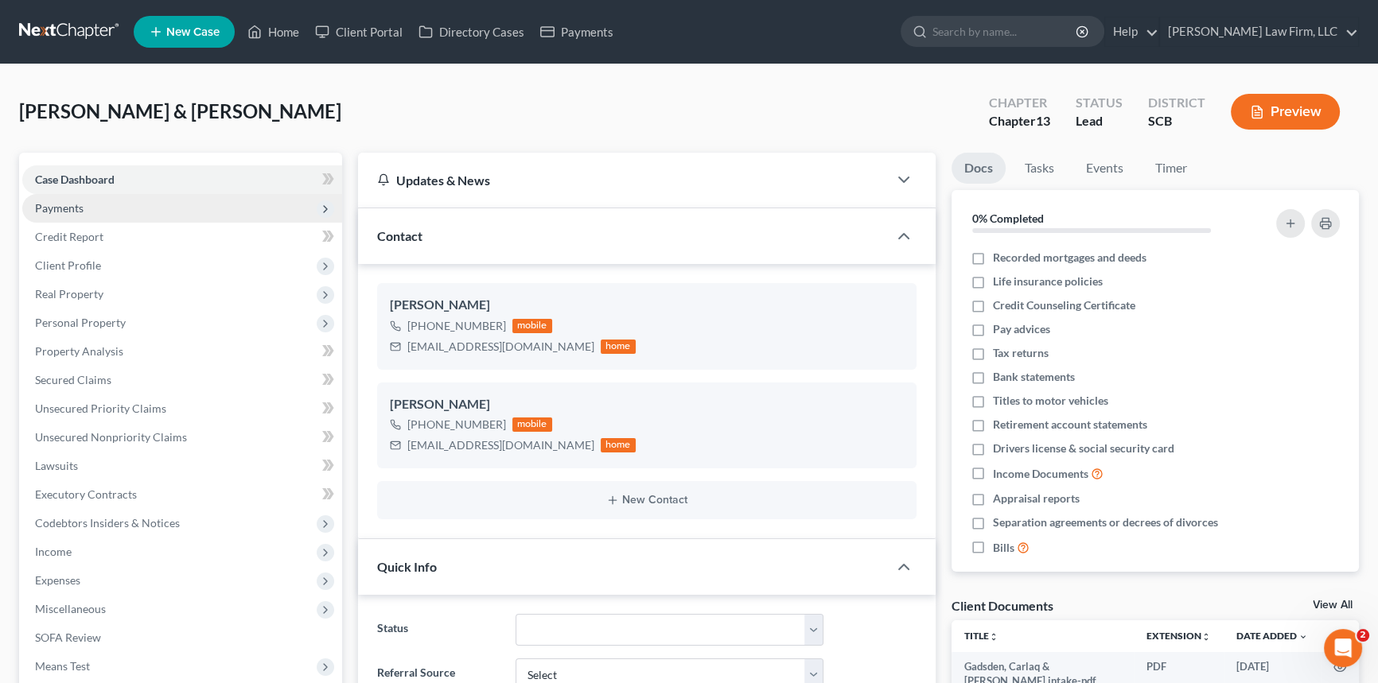
click at [71, 201] on span "Payments" at bounding box center [59, 208] width 49 height 14
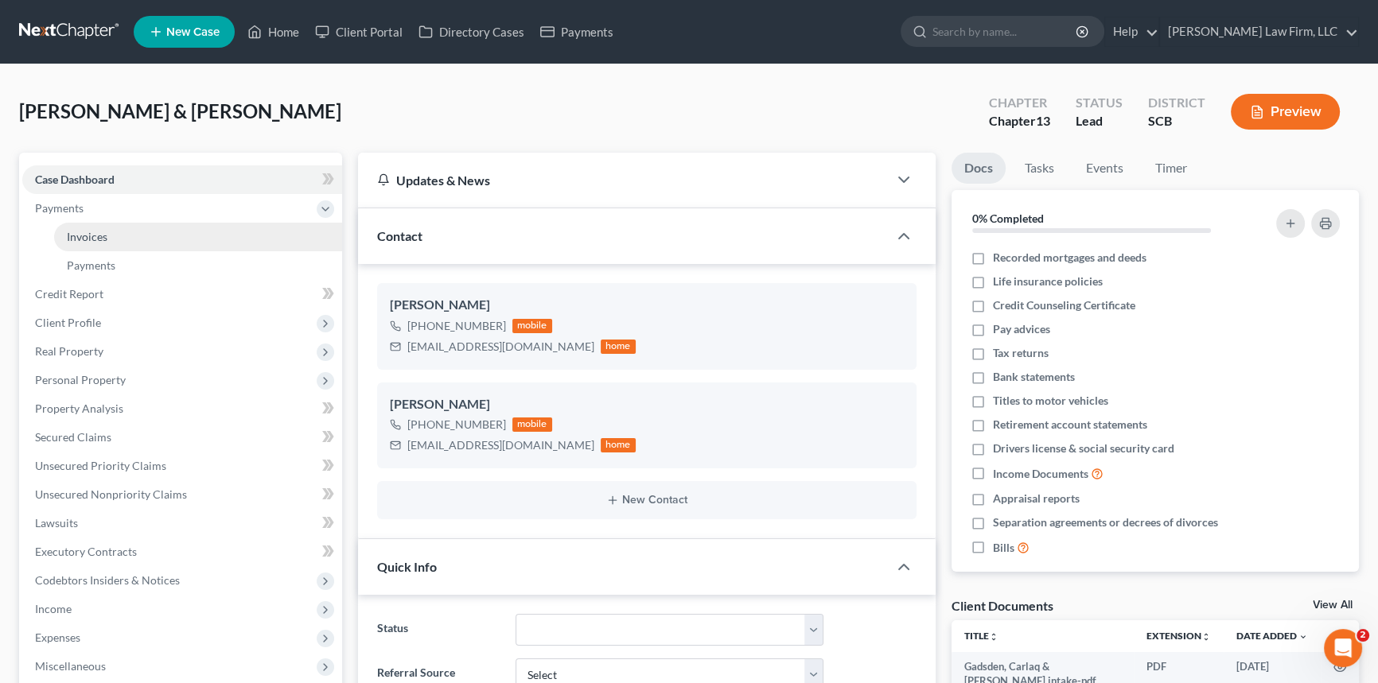
drag, startPoint x: 103, startPoint y: 234, endPoint x: 124, endPoint y: 235, distance: 20.7
click at [103, 235] on span "Invoices" at bounding box center [87, 237] width 41 height 14
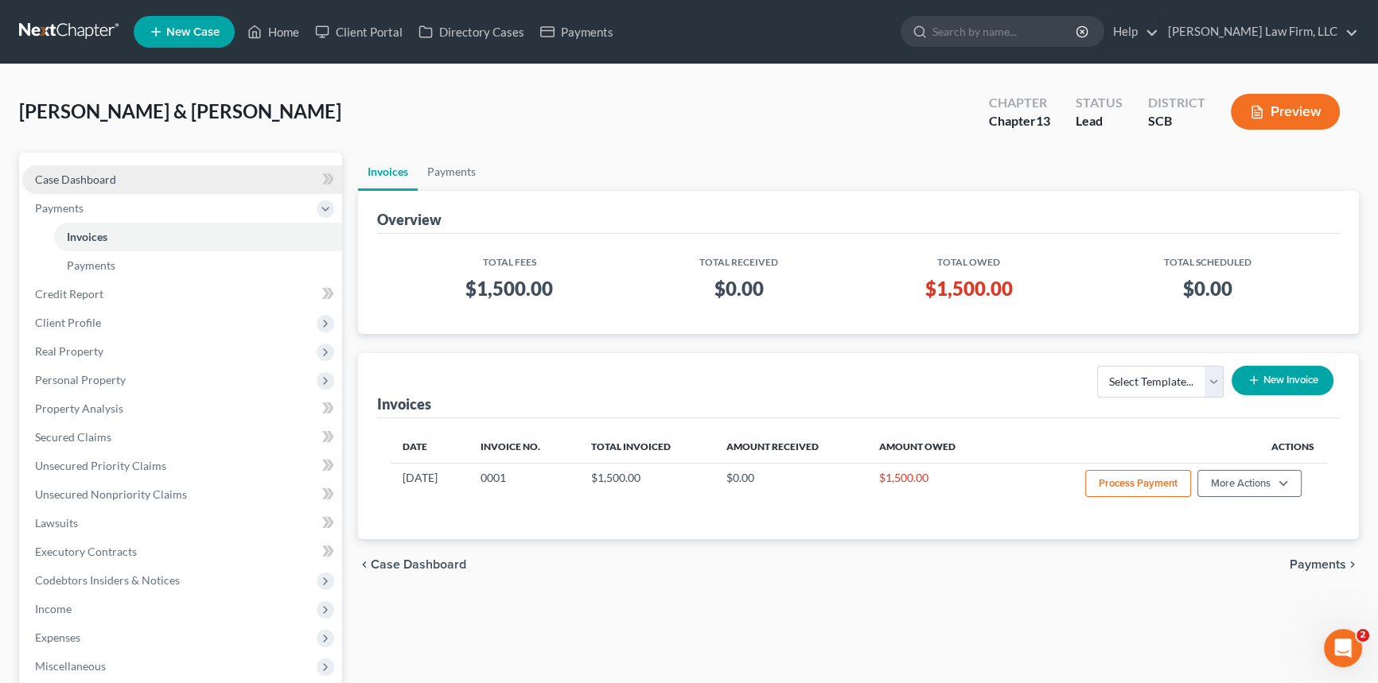
click at [79, 168] on link "Case Dashboard" at bounding box center [182, 179] width 320 height 29
select select "4"
select select "0"
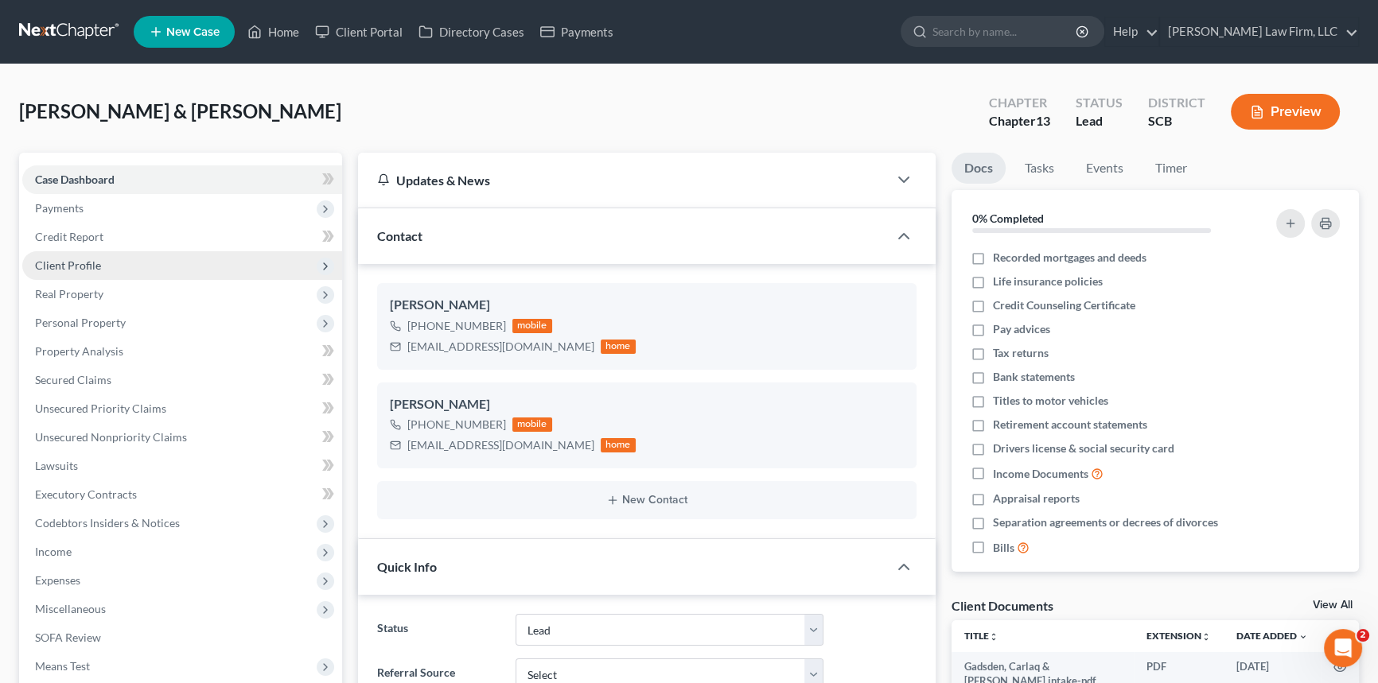
click at [63, 261] on span "Client Profile" at bounding box center [68, 266] width 66 height 14
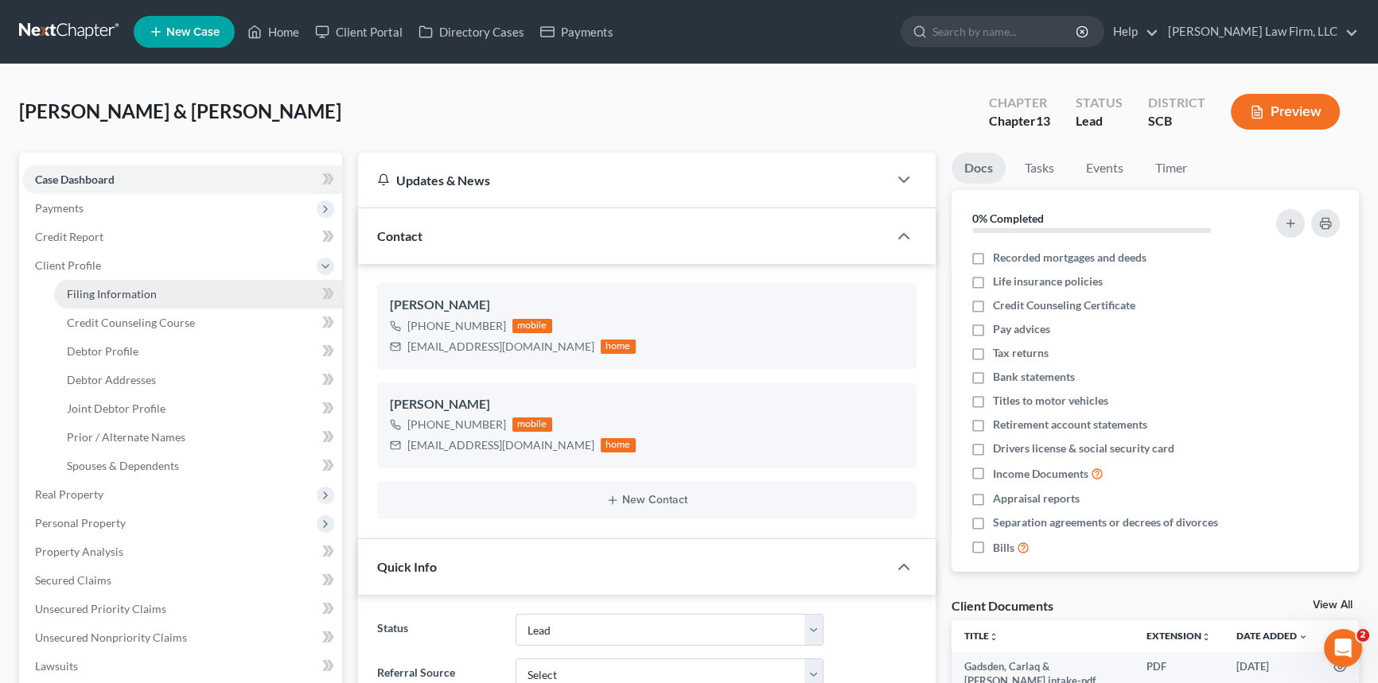
click at [99, 290] on span "Filing Information" at bounding box center [112, 294] width 90 height 14
select select "1"
select select "3"
select select "72"
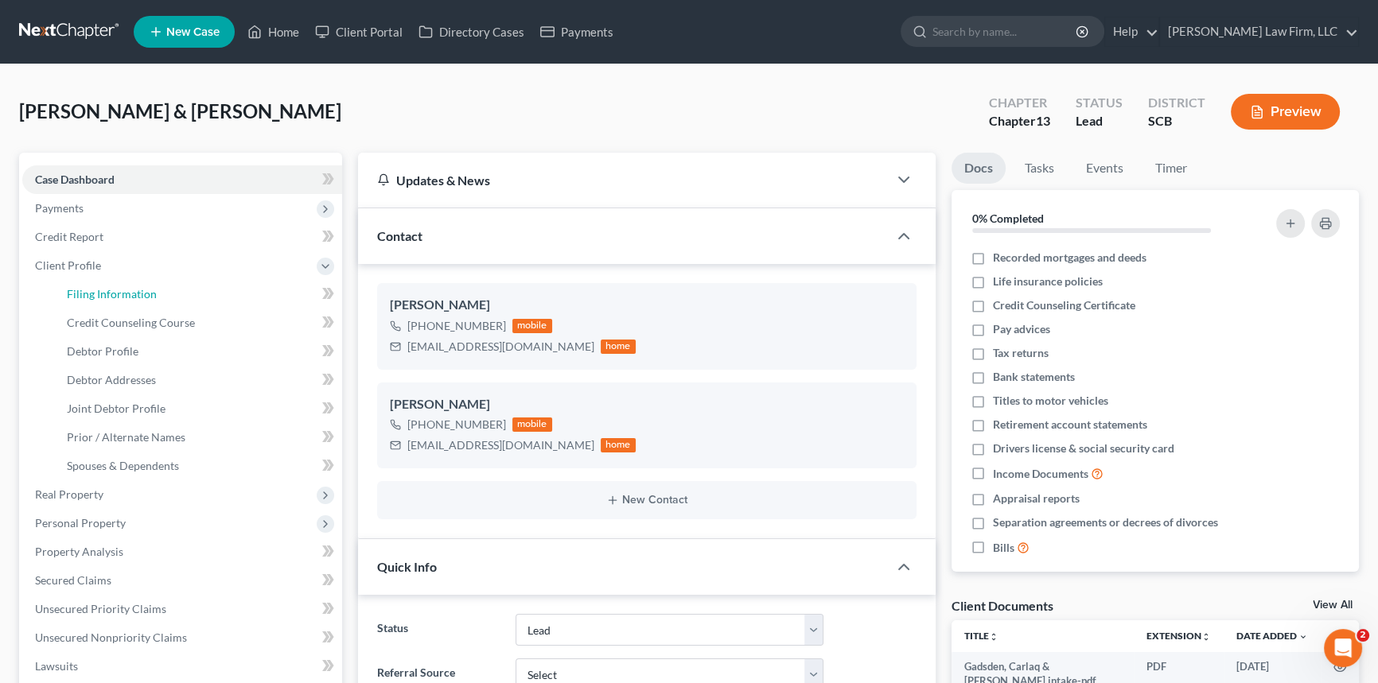
select select "0"
select select "42"
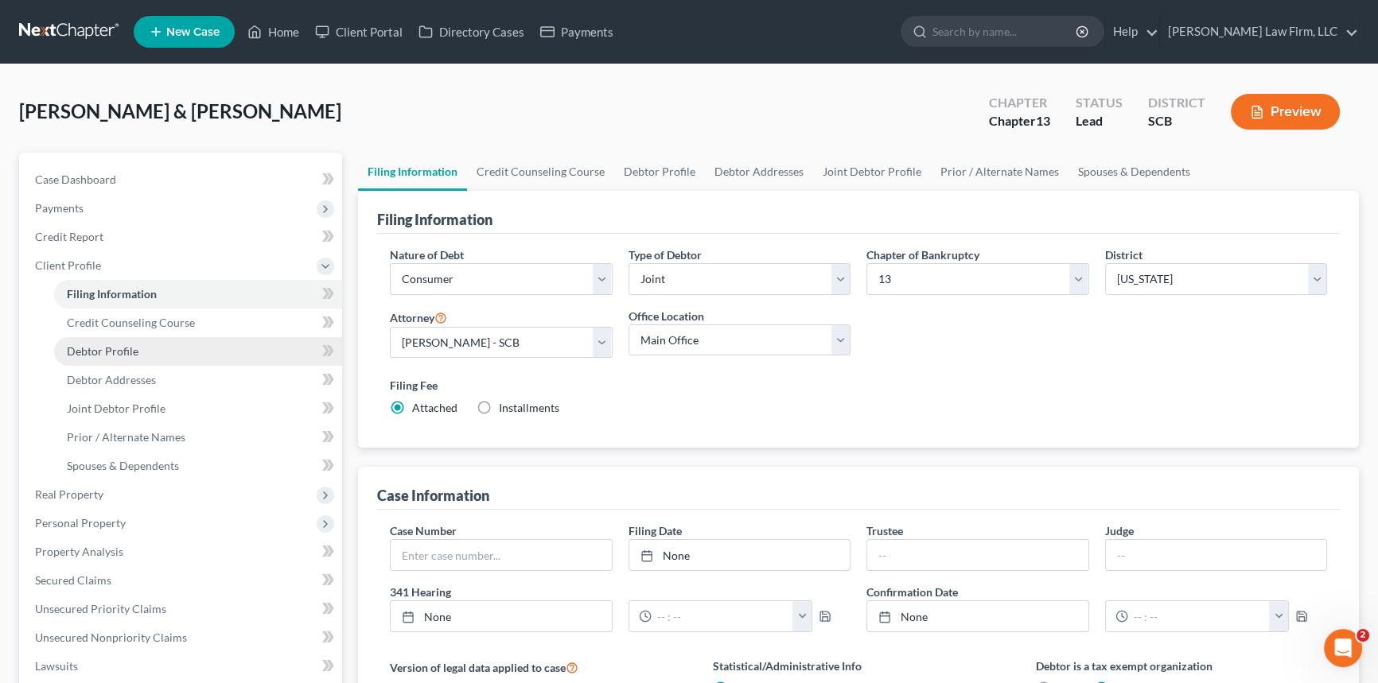
click at [103, 341] on link "Debtor Profile" at bounding box center [198, 351] width 288 height 29
select select "1"
select select "0"
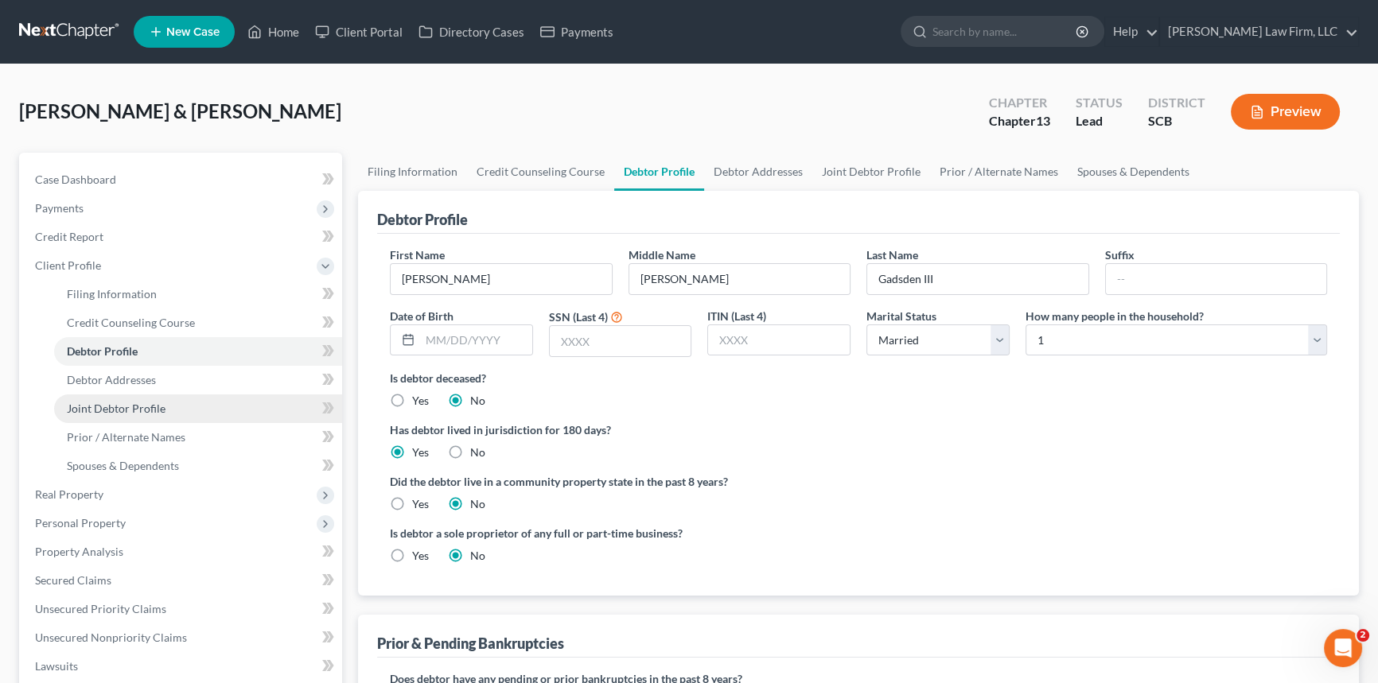
click at [121, 403] on span "Joint Debtor Profile" at bounding box center [116, 409] width 99 height 14
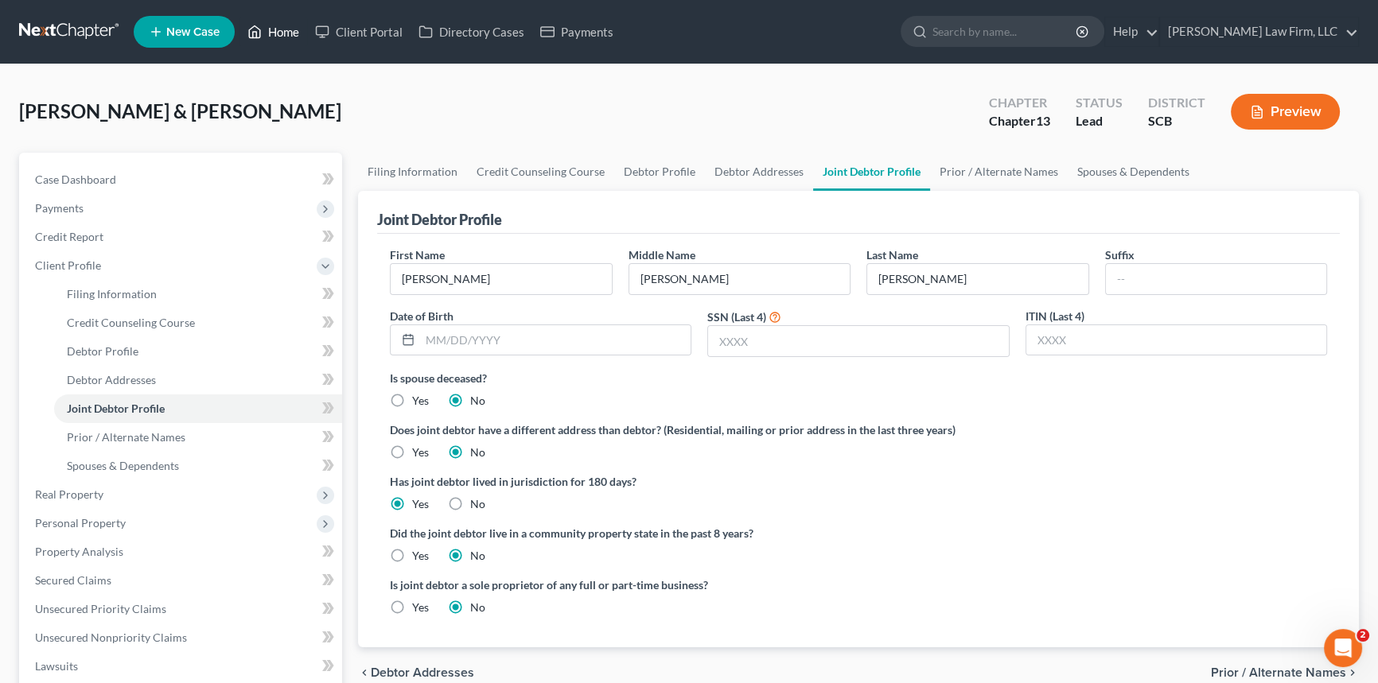
click at [281, 22] on link "Home" at bounding box center [273, 32] width 68 height 29
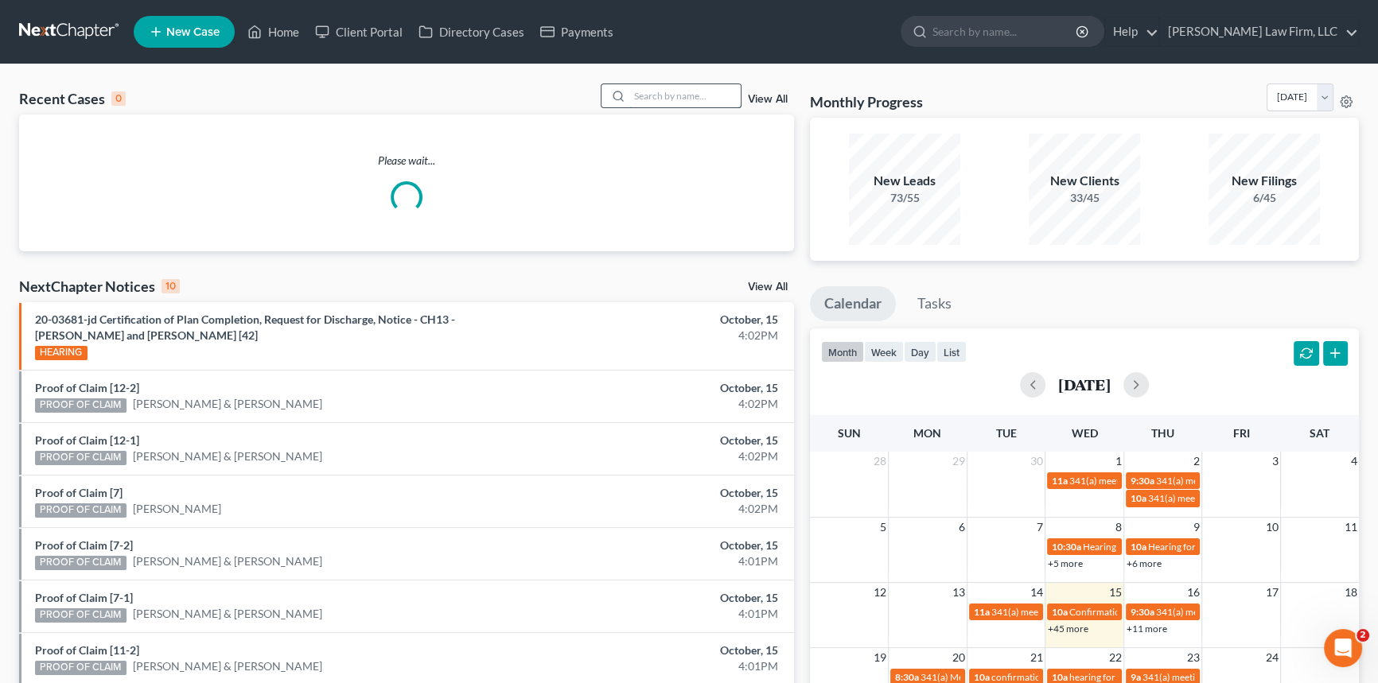
click at [629, 91] on input "search" at bounding box center [684, 95] width 111 height 23
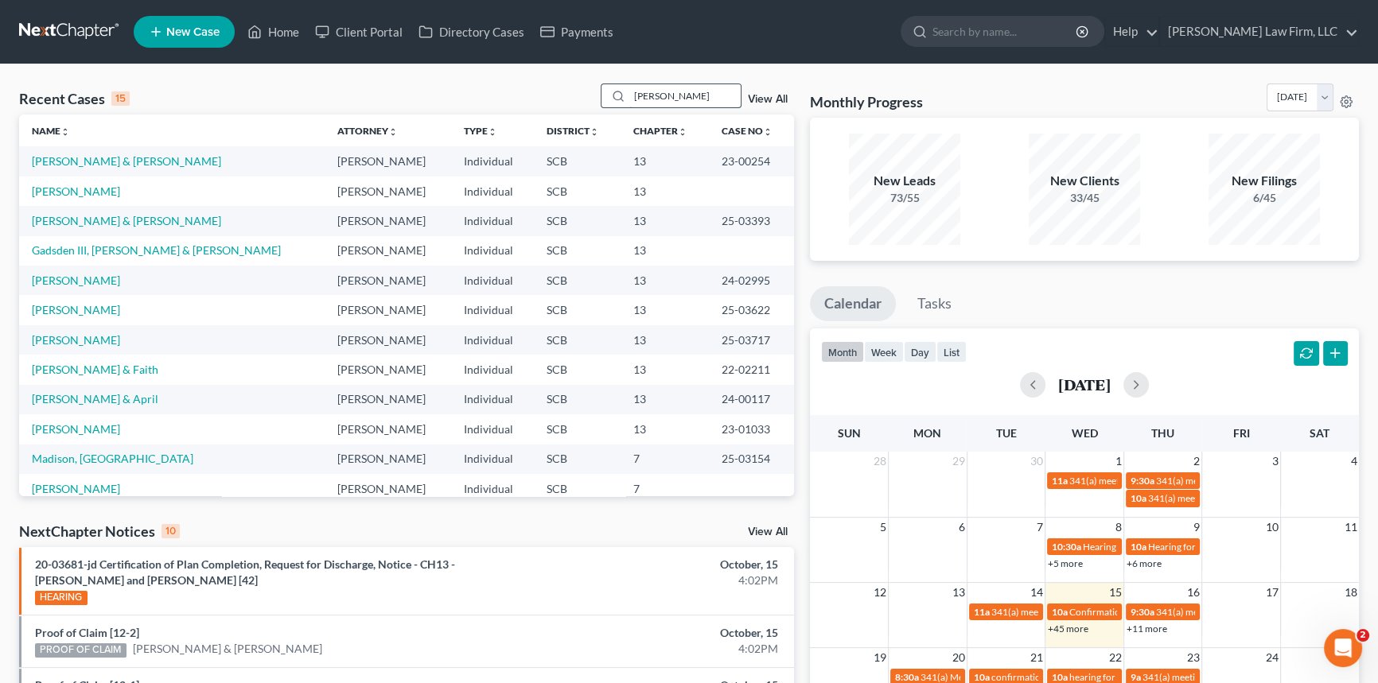
type input "[PERSON_NAME]"
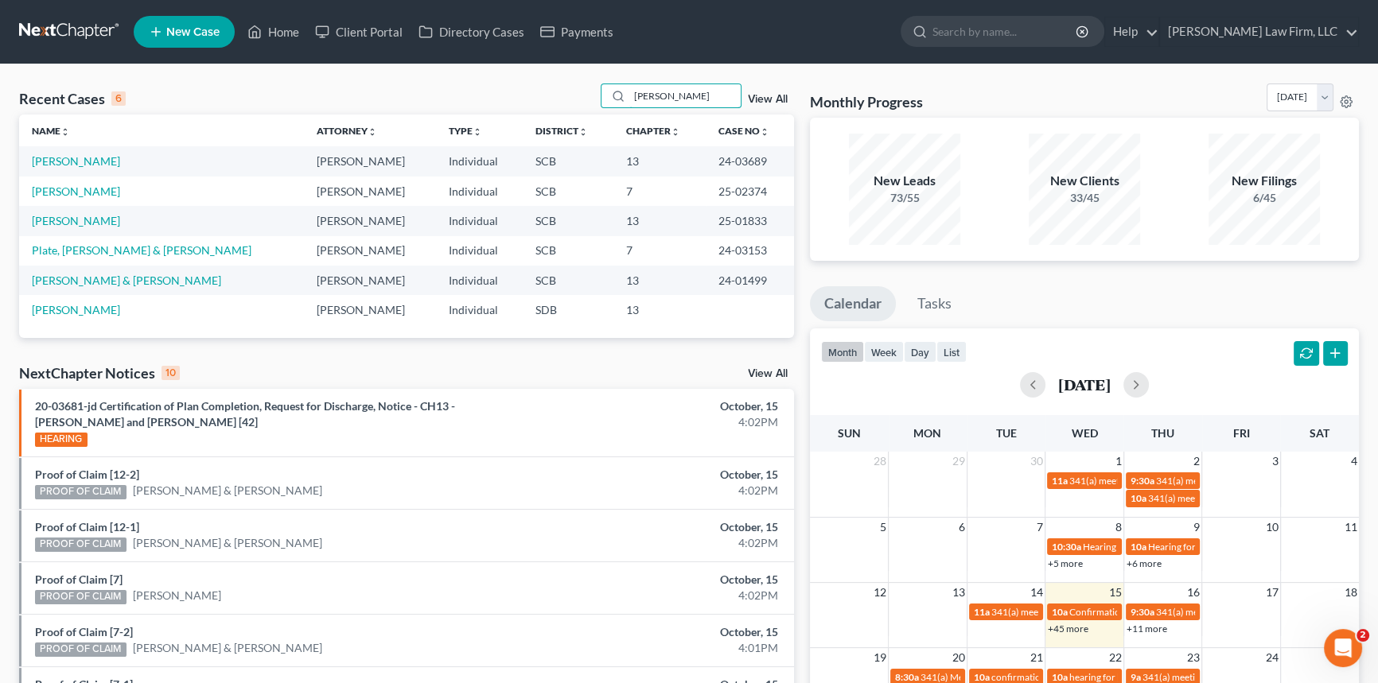
drag, startPoint x: 652, startPoint y: 102, endPoint x: 619, endPoint y: 113, distance: 35.2
click at [621, 115] on div "Recent Cases 6 [PERSON_NAME] View All Name unfold_more expand_more expand_less …" at bounding box center [406, 211] width 775 height 255
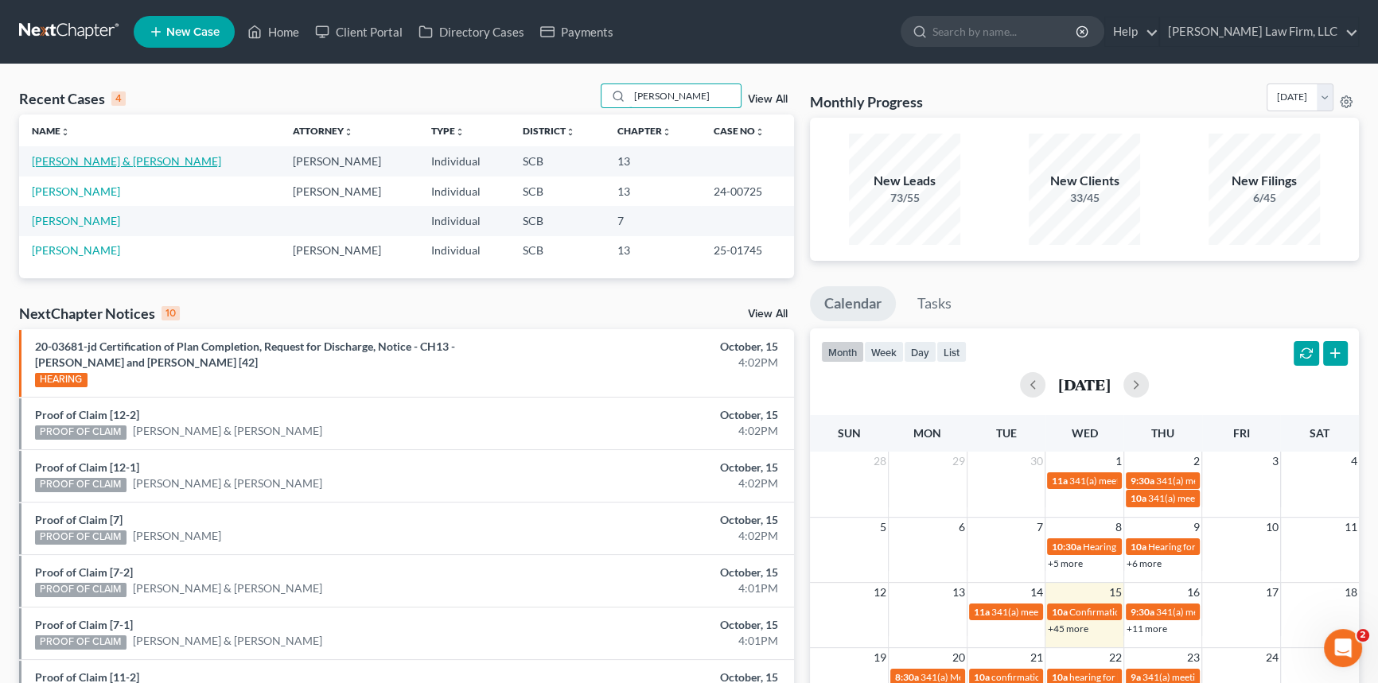
type input "[PERSON_NAME]"
click at [134, 160] on link "[PERSON_NAME] & [PERSON_NAME]" at bounding box center [126, 161] width 189 height 14
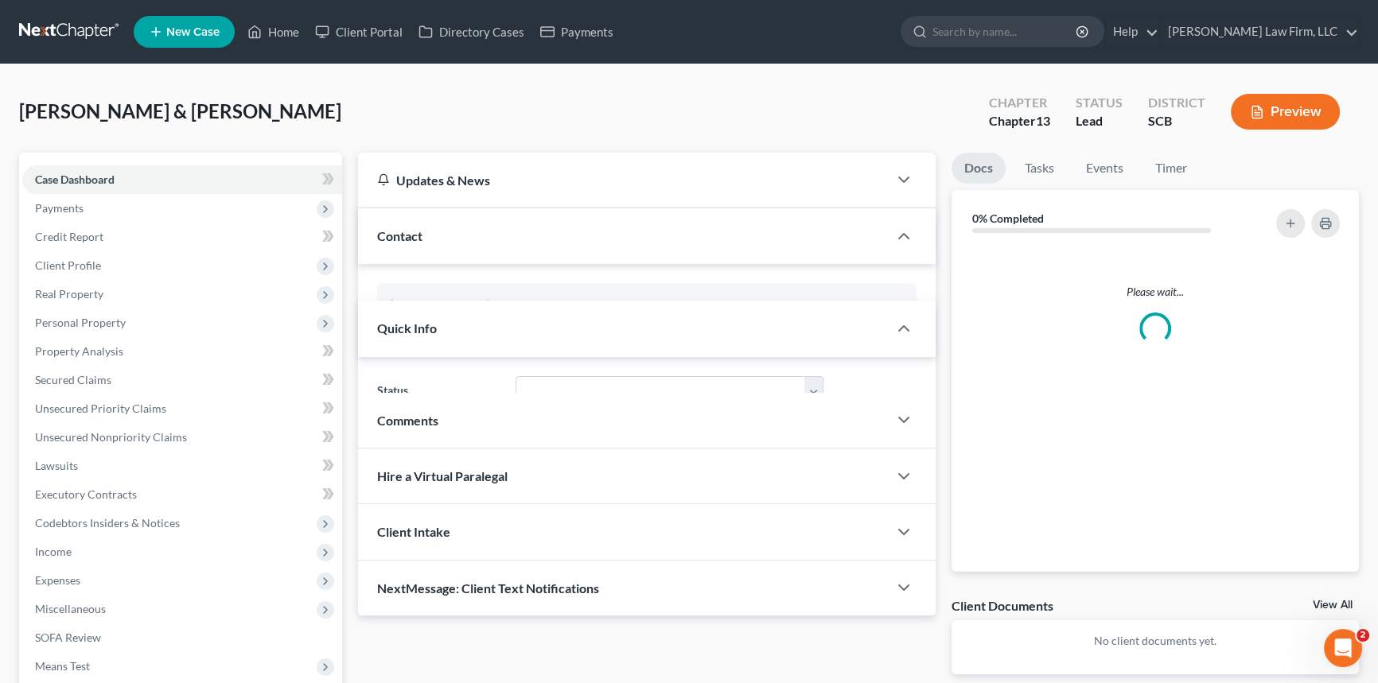
select select "2"
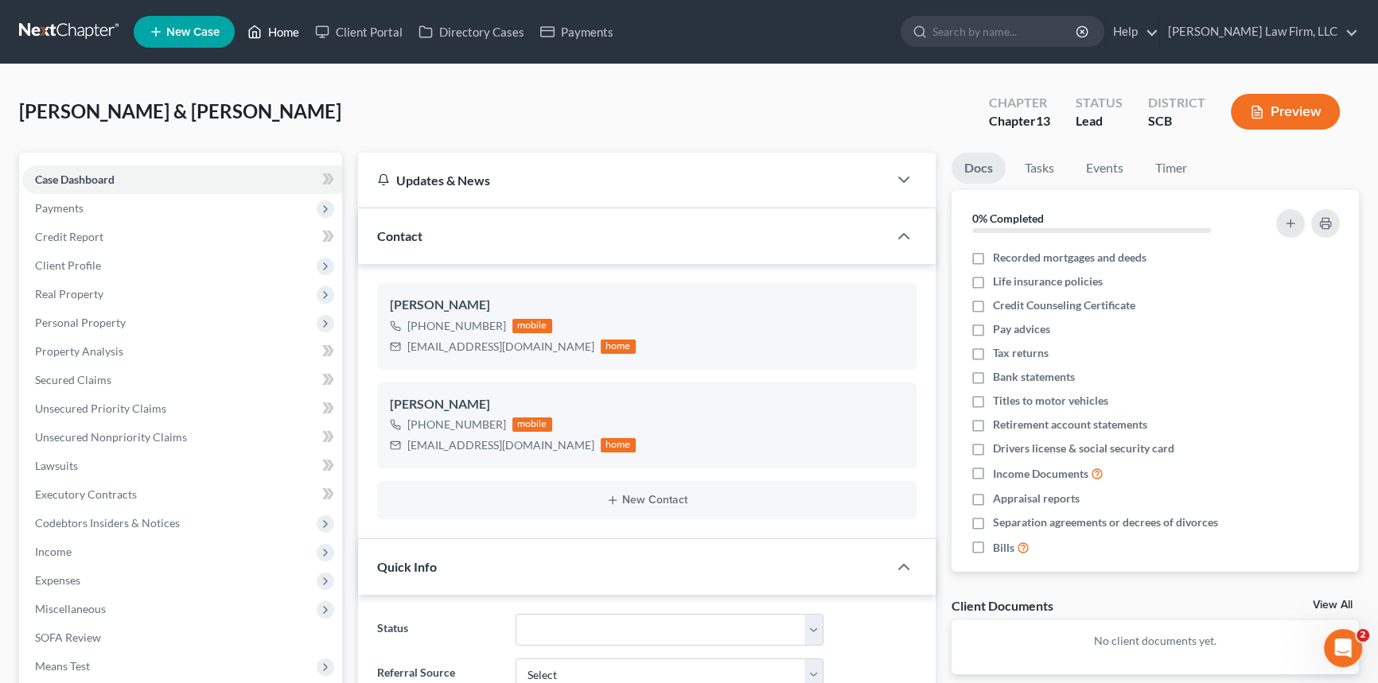
click at [288, 25] on link "Home" at bounding box center [273, 32] width 68 height 29
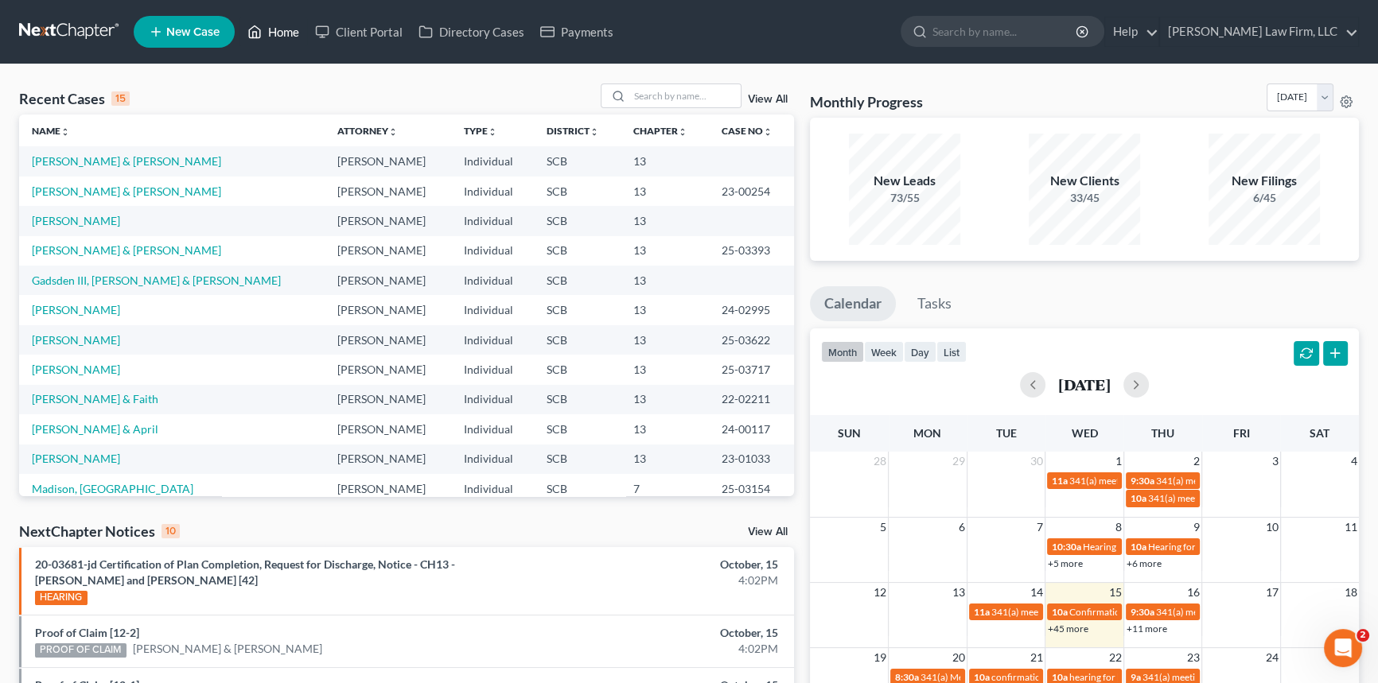
click at [275, 23] on link "Home" at bounding box center [273, 32] width 68 height 29
click at [107, 158] on link "[PERSON_NAME] & [PERSON_NAME]" at bounding box center [126, 161] width 189 height 14
select select "2"
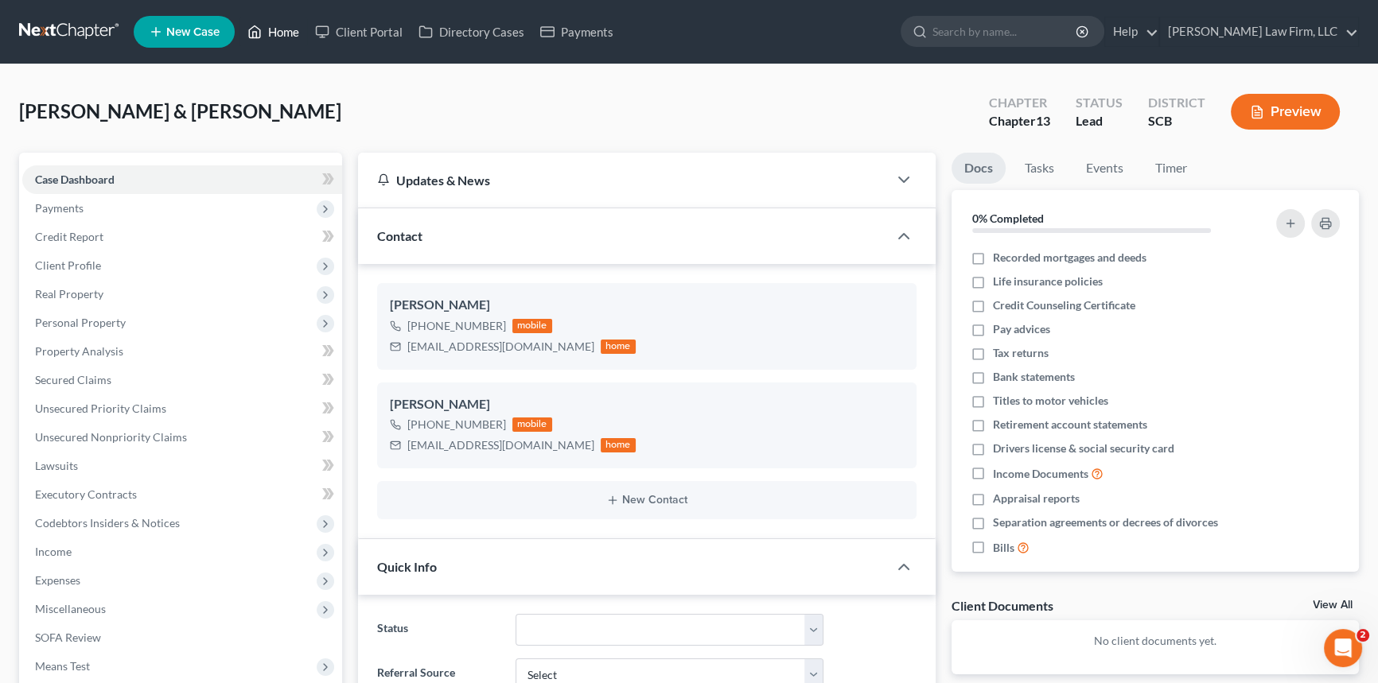
click at [280, 27] on link "Home" at bounding box center [273, 32] width 68 height 29
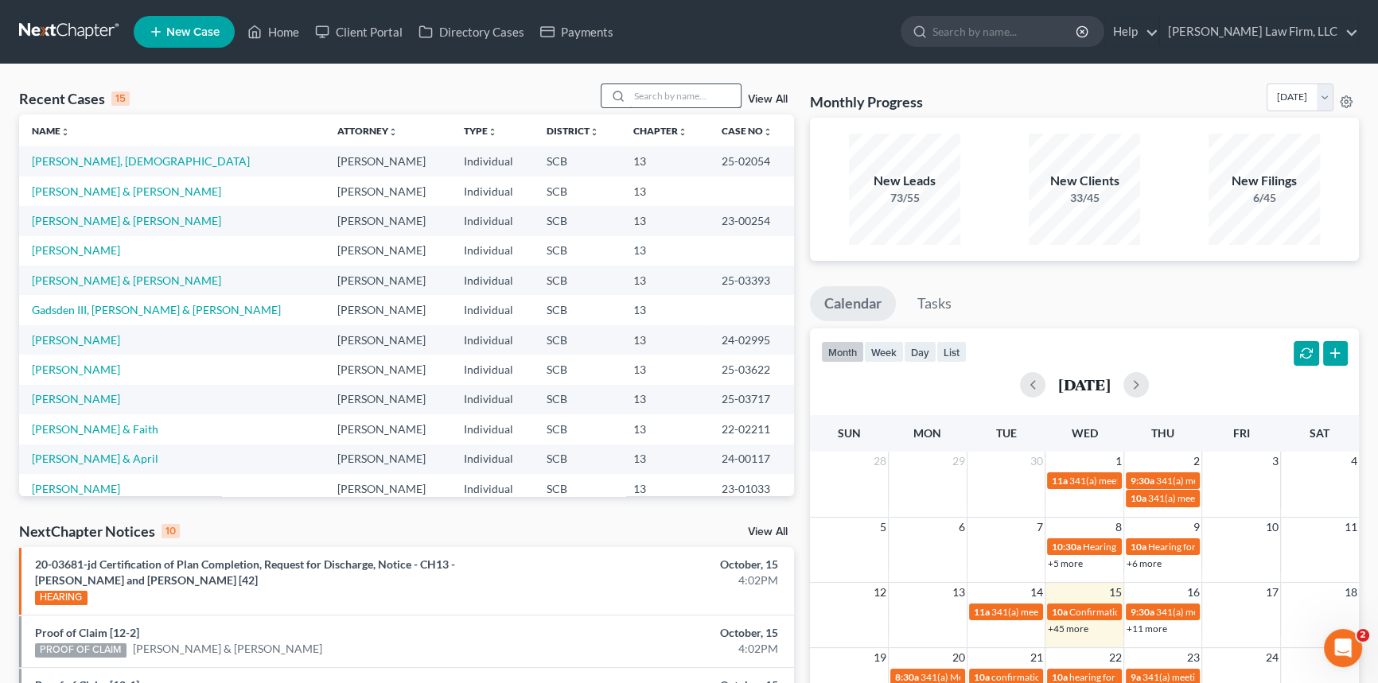
click at [635, 90] on input "search" at bounding box center [684, 95] width 111 height 23
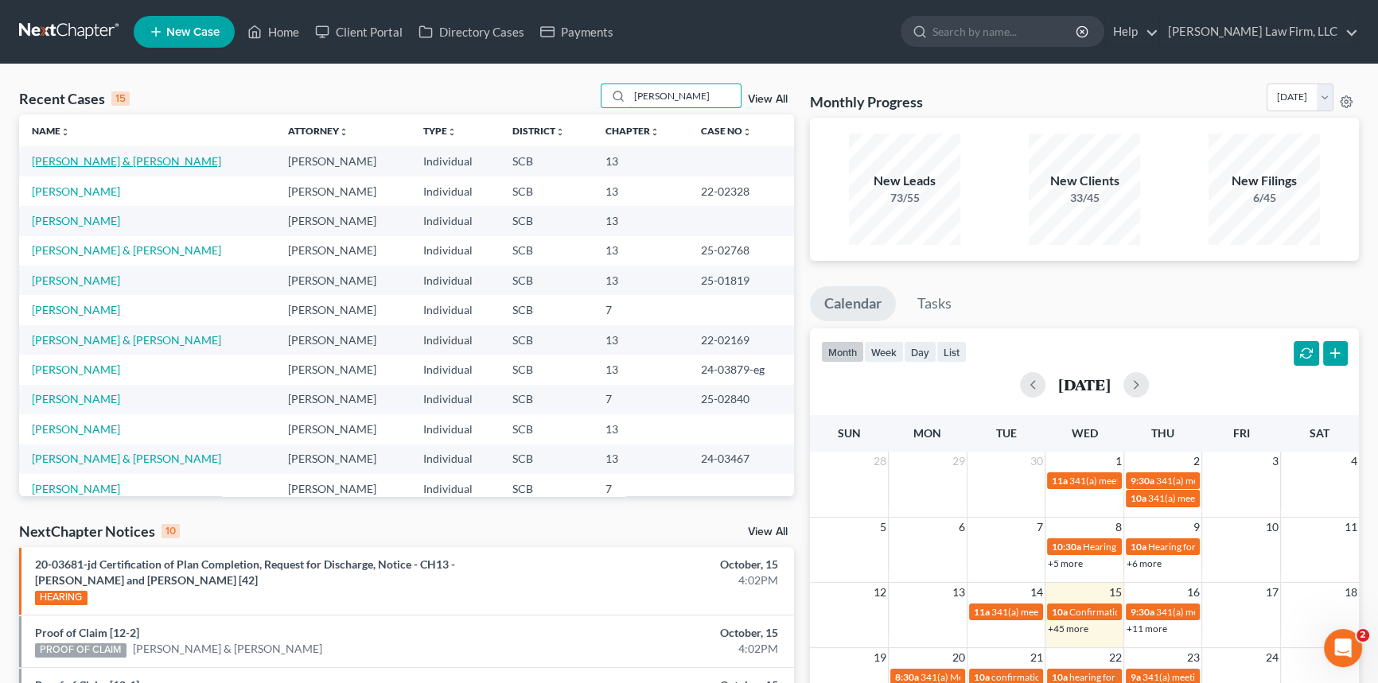
type input "[PERSON_NAME]"
click at [119, 161] on link "[PERSON_NAME] & [PERSON_NAME]" at bounding box center [126, 161] width 189 height 14
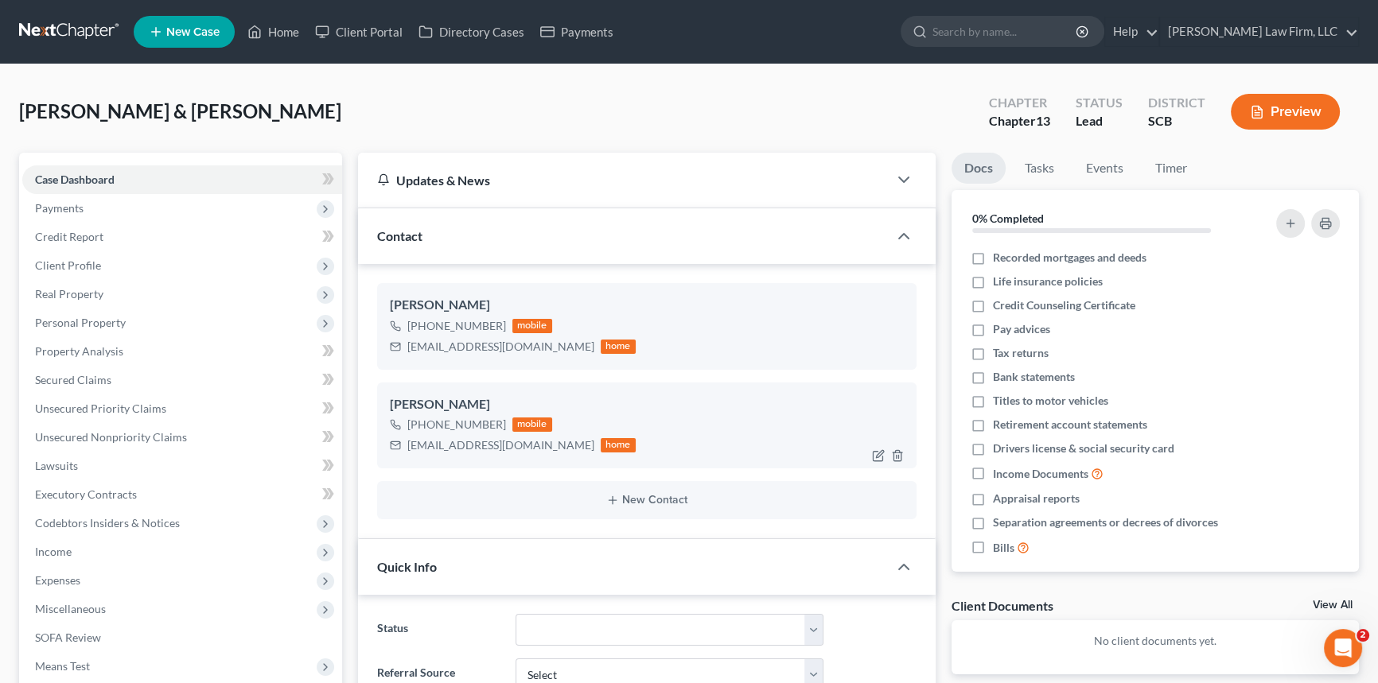
select select "0"
click at [84, 259] on span "Client Profile" at bounding box center [68, 266] width 66 height 14
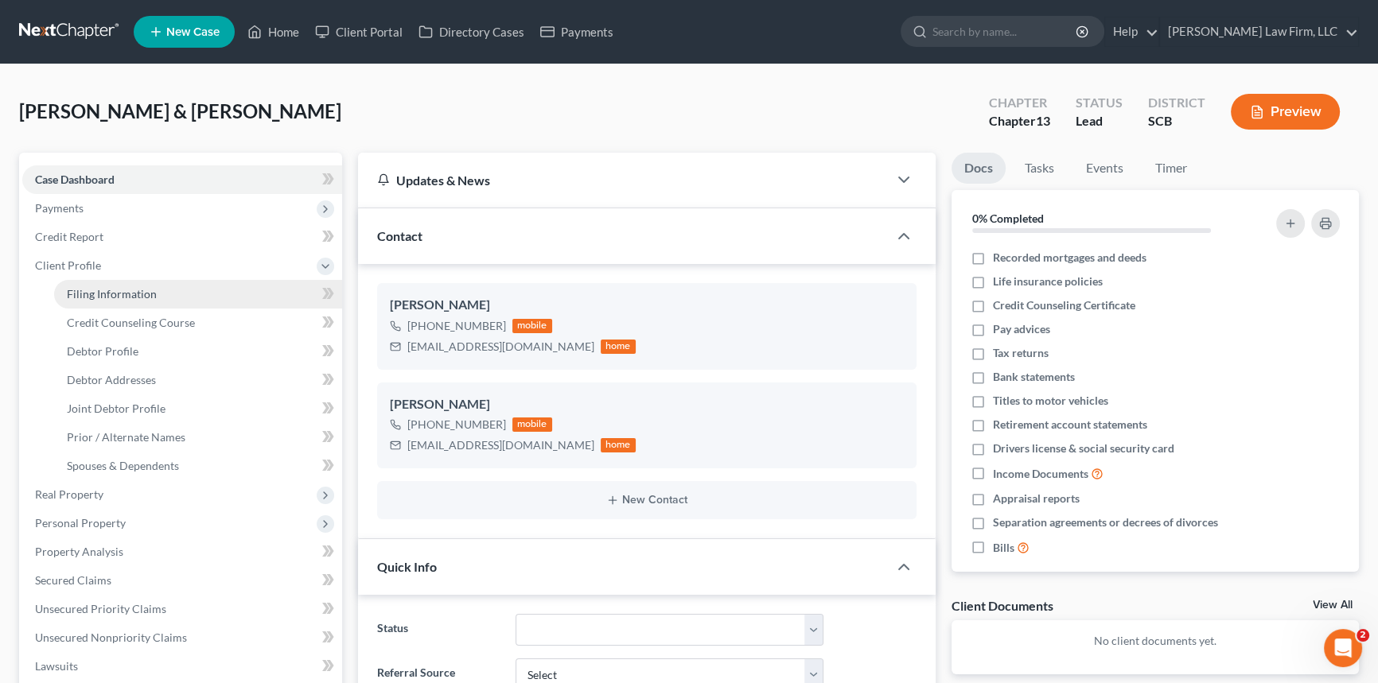
click at [122, 291] on span "Filing Information" at bounding box center [112, 294] width 90 height 14
select select "1"
select select "3"
select select "72"
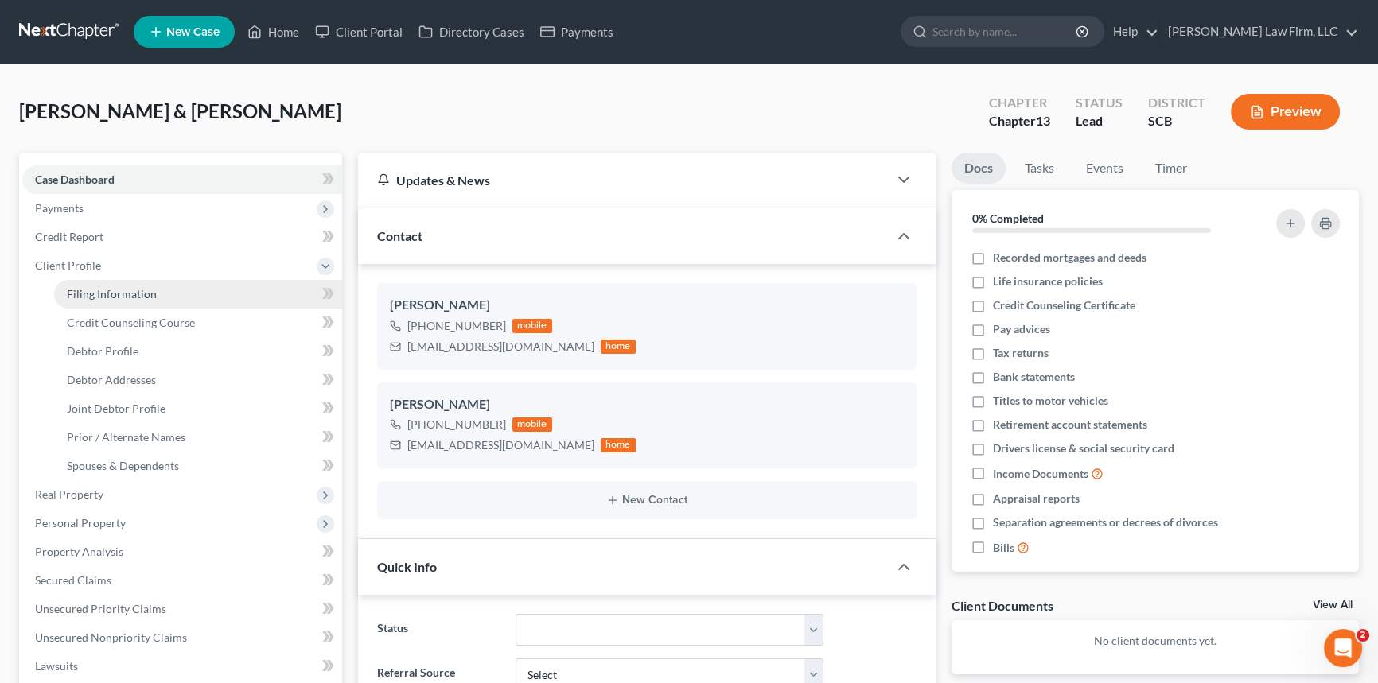
select select "1"
select select "42"
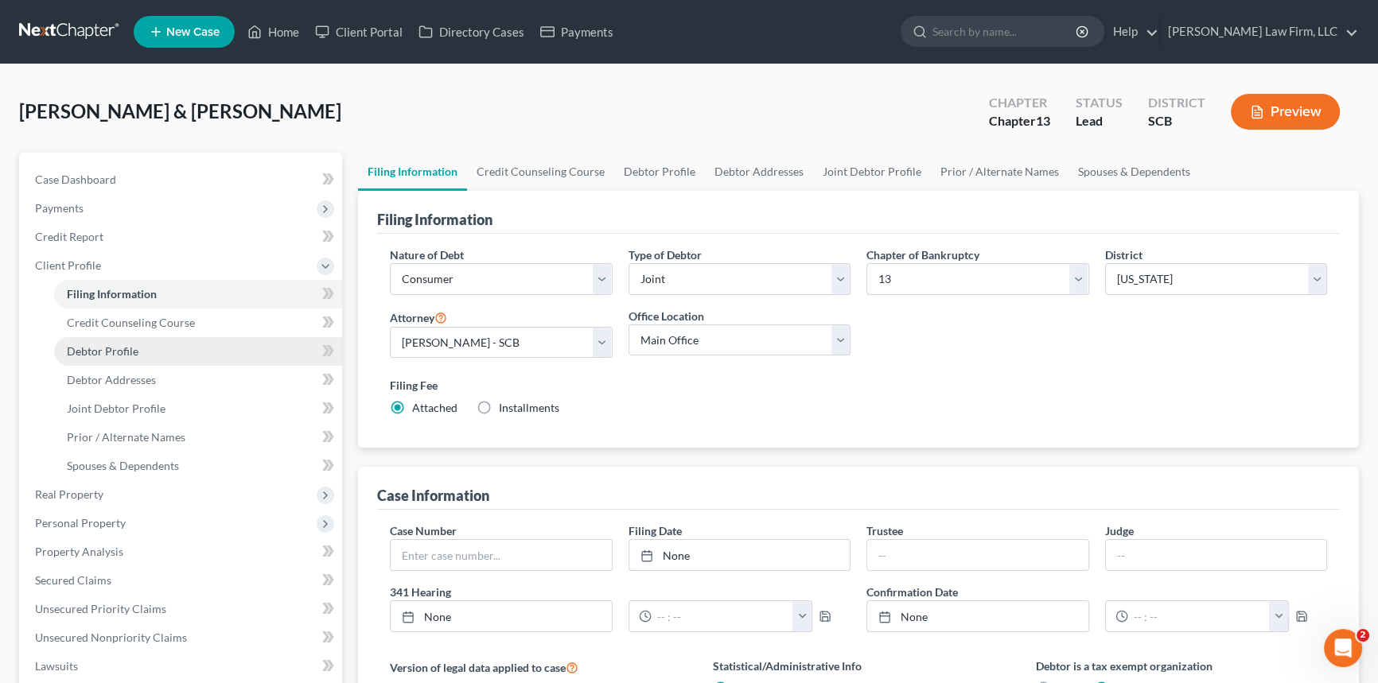
click at [111, 344] on span "Debtor Profile" at bounding box center [103, 351] width 72 height 14
select select "1"
select select "0"
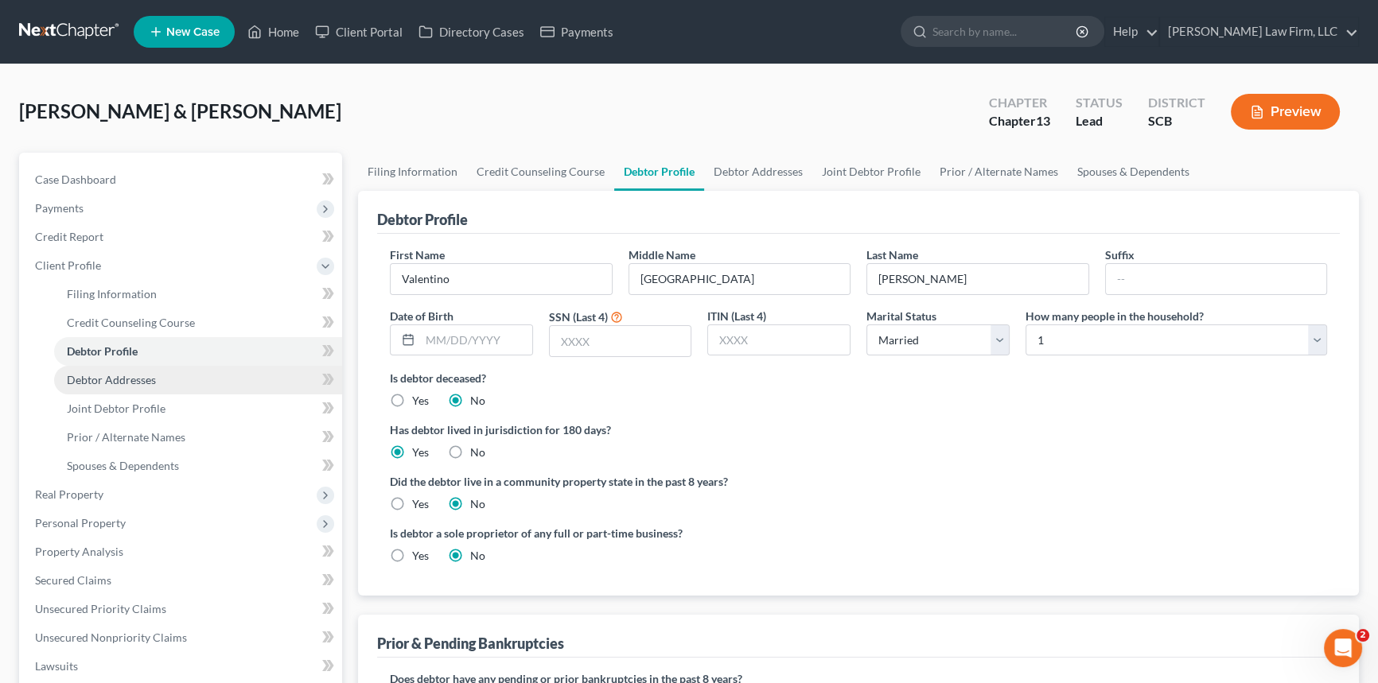
click at [115, 374] on span "Debtor Addresses" at bounding box center [111, 380] width 89 height 14
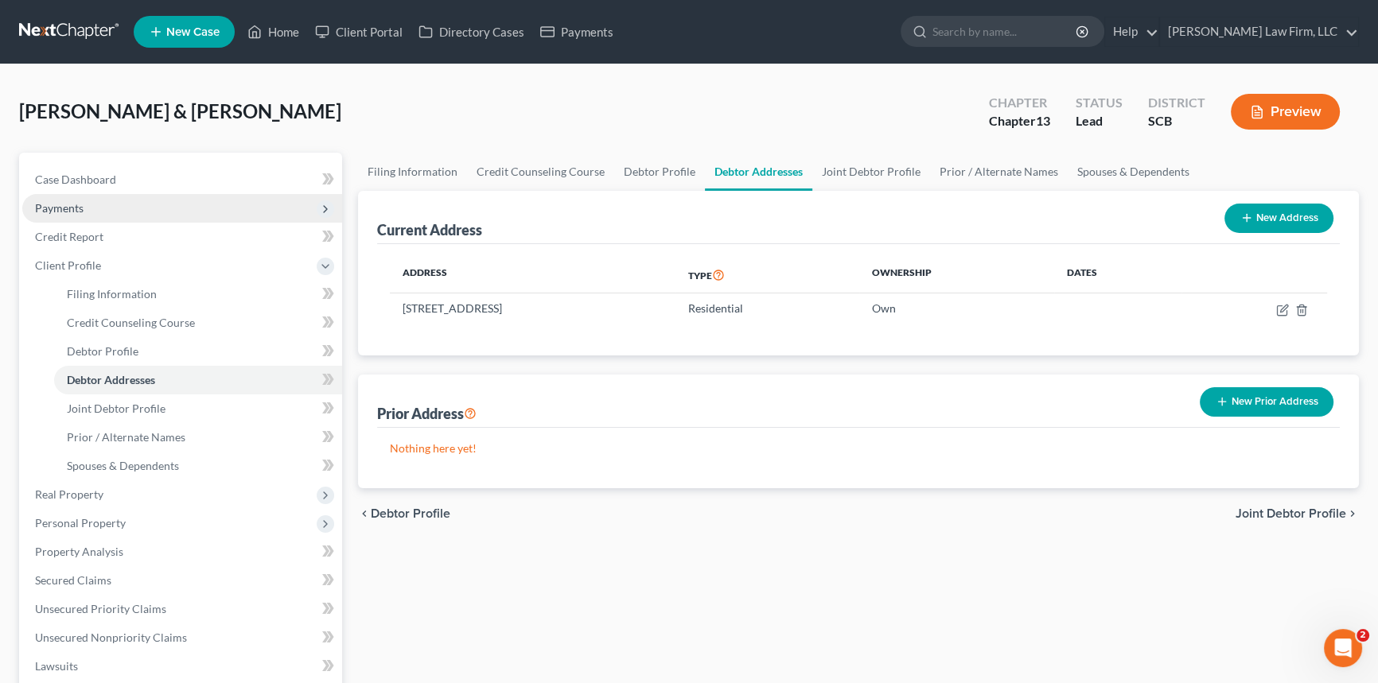
click at [66, 208] on span "Payments" at bounding box center [59, 208] width 49 height 14
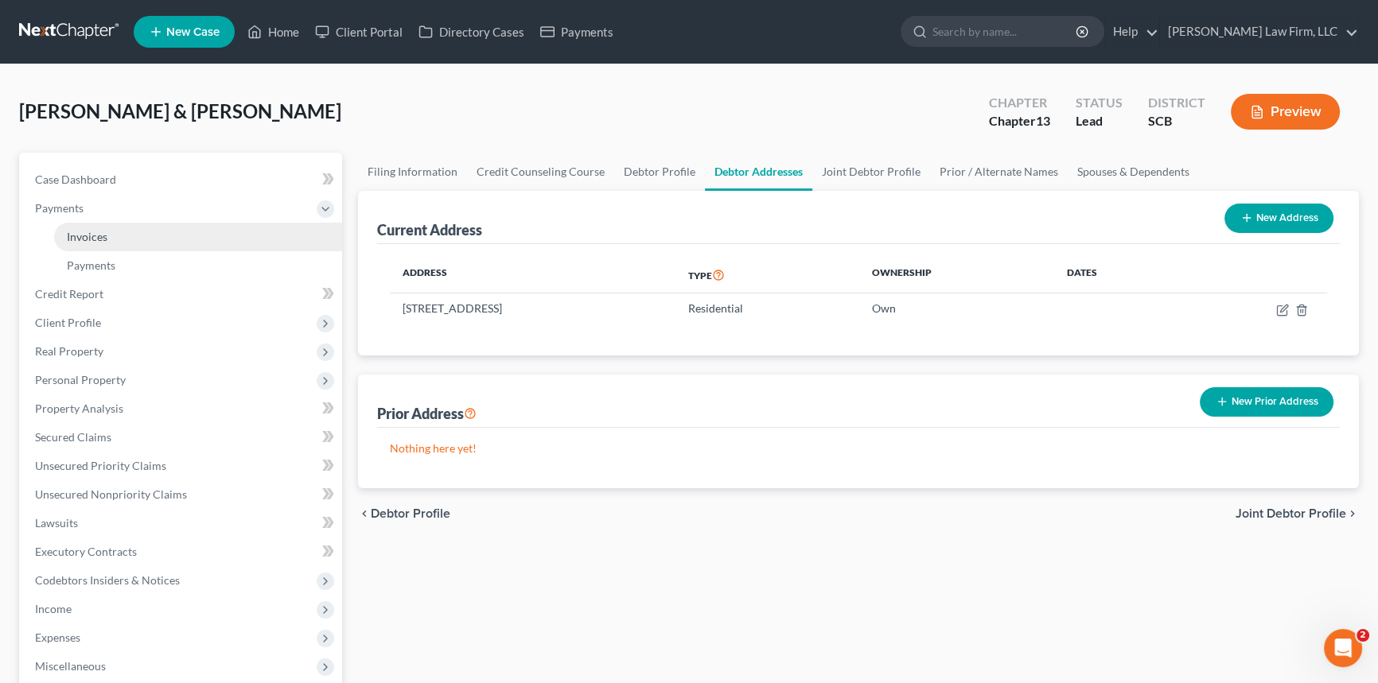
click at [84, 238] on span "Invoices" at bounding box center [87, 237] width 41 height 14
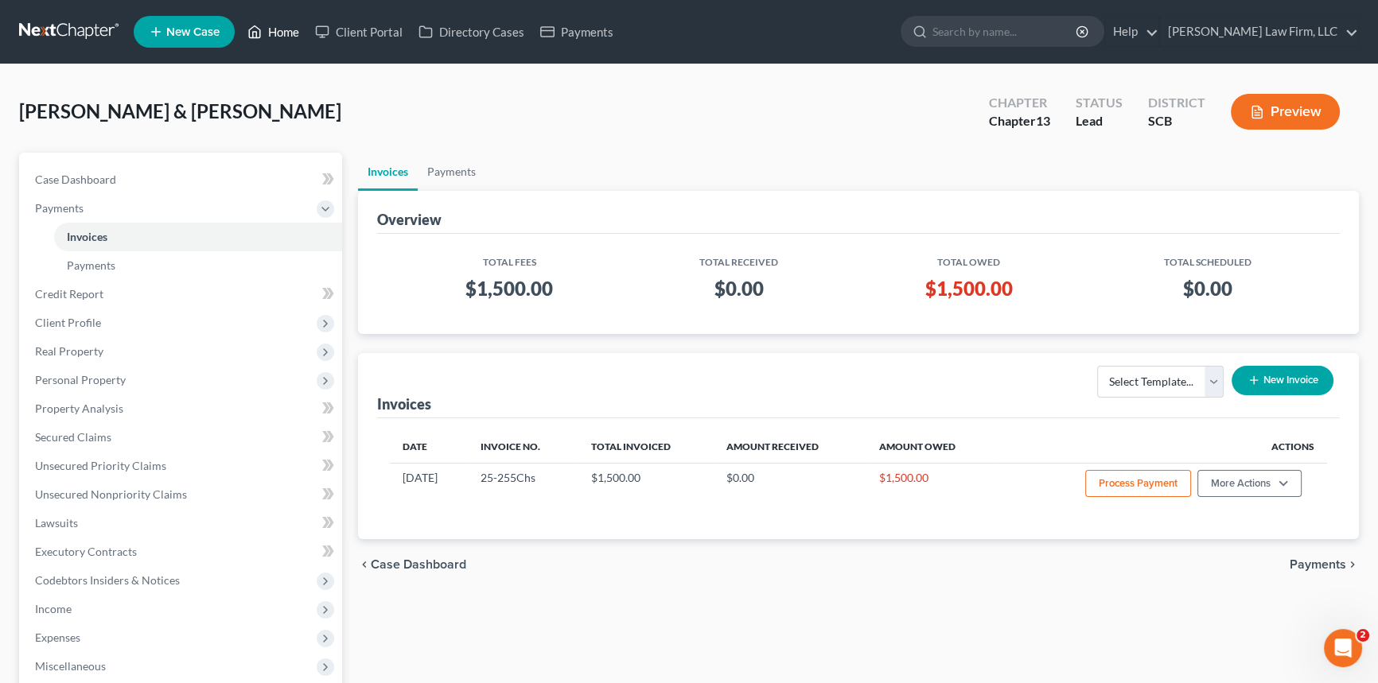
click at [280, 23] on link "Home" at bounding box center [273, 32] width 68 height 29
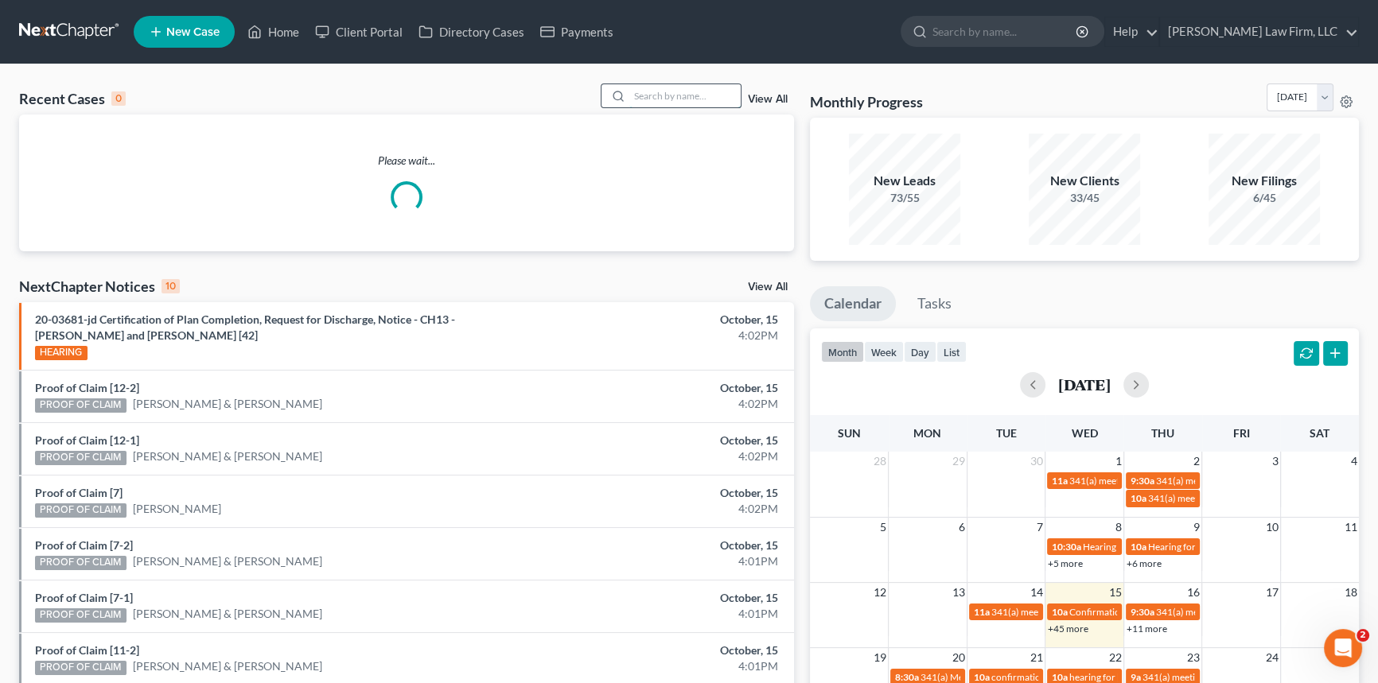
click at [633, 94] on input "search" at bounding box center [684, 95] width 111 height 23
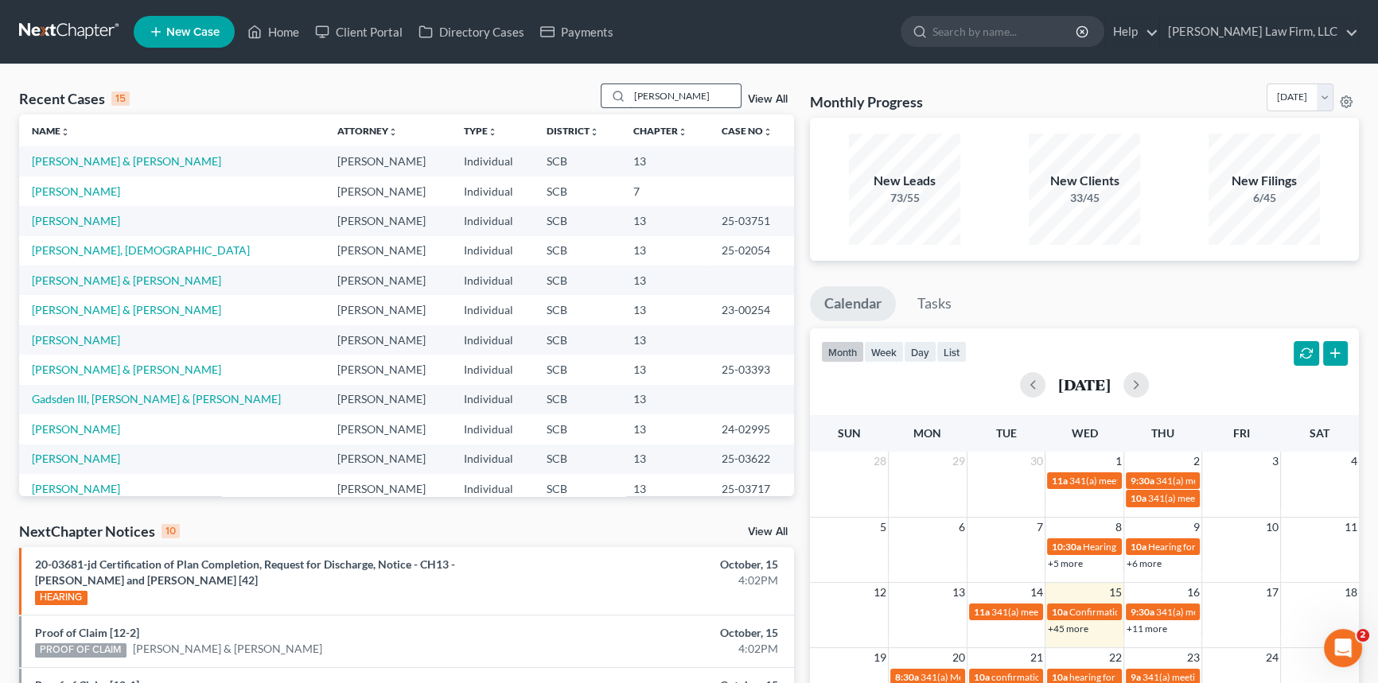
type input "[PERSON_NAME]"
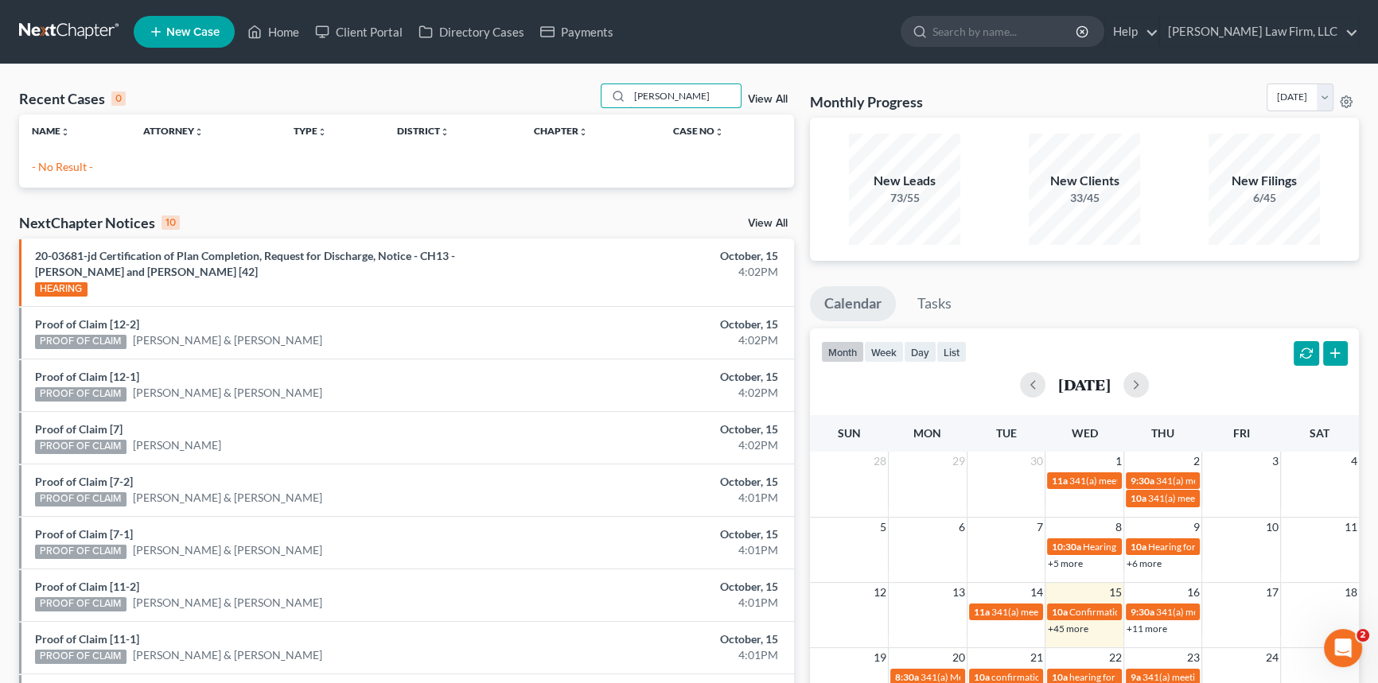
drag, startPoint x: 672, startPoint y: 104, endPoint x: 604, endPoint y: 108, distance: 68.5
click at [605, 107] on div "[PERSON_NAME]" at bounding box center [672, 96] width 142 height 25
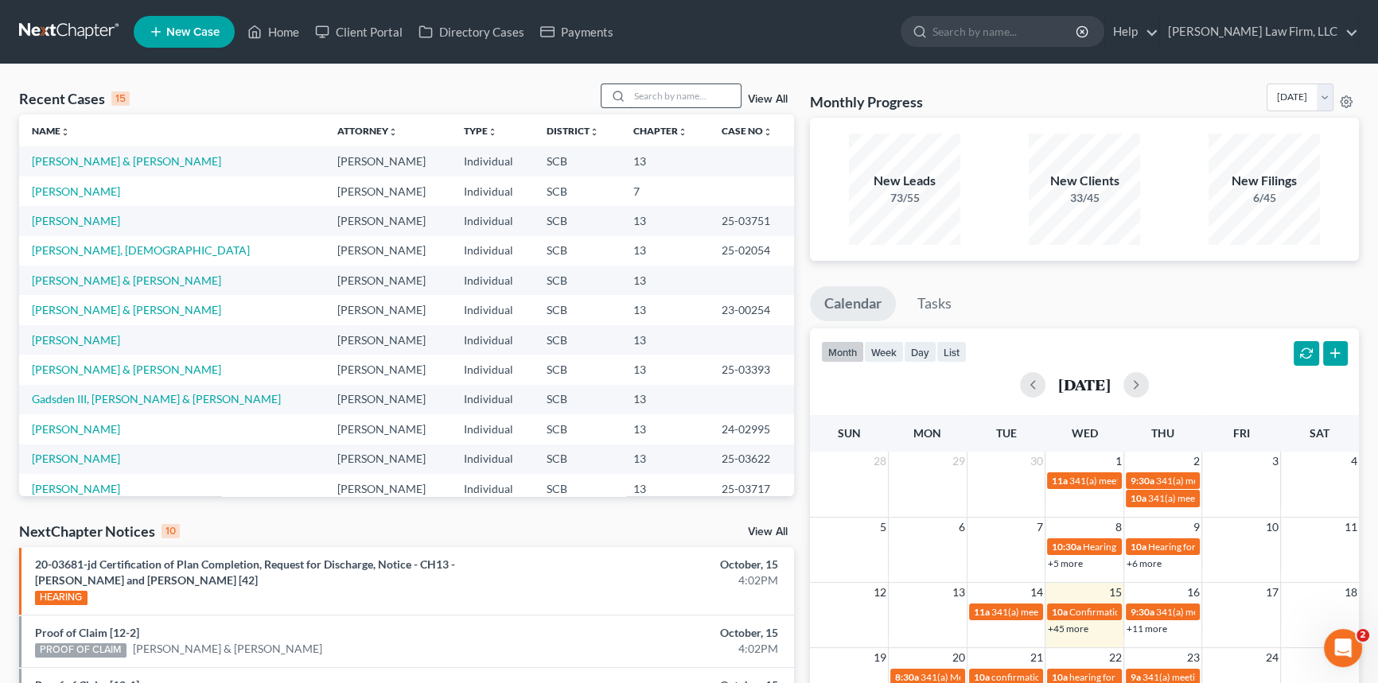
click at [635, 87] on input "search" at bounding box center [684, 95] width 111 height 23
type input "[PERSON_NAME]"
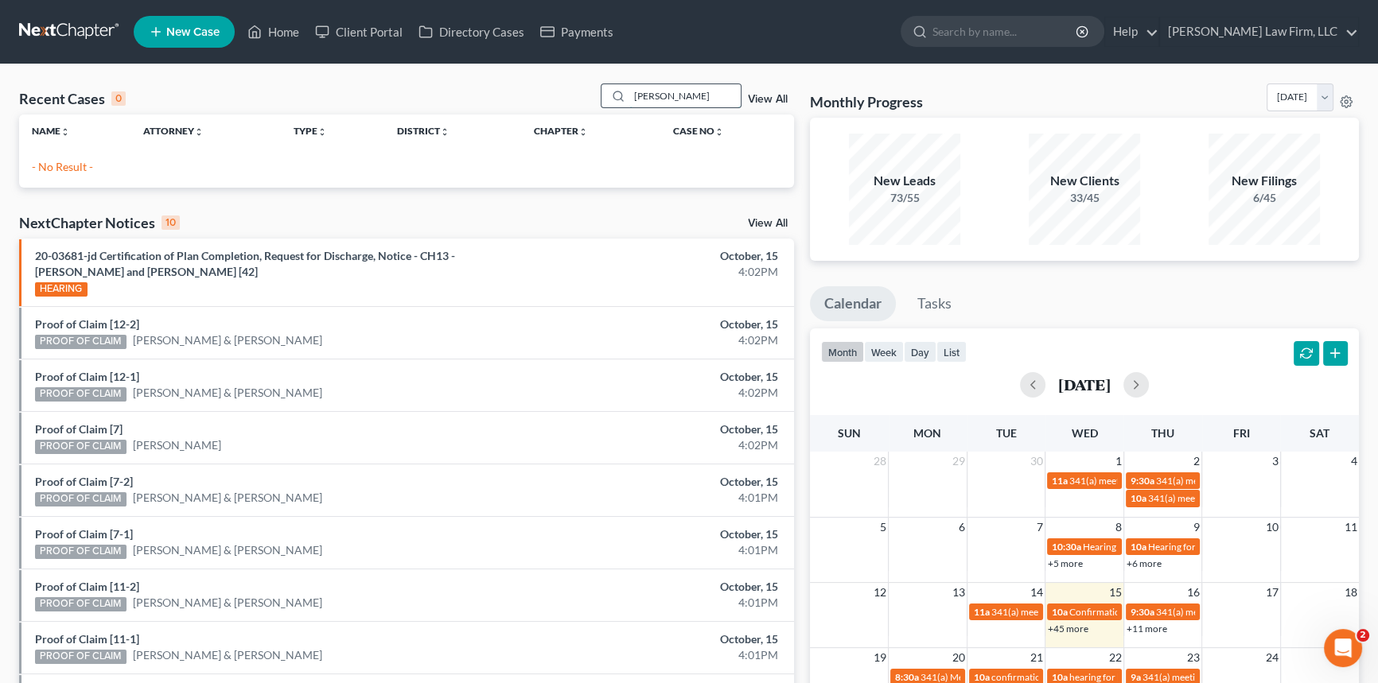
drag, startPoint x: 664, startPoint y: 95, endPoint x: 604, endPoint y: 100, distance: 60.7
click at [604, 100] on div "[PERSON_NAME]" at bounding box center [672, 96] width 142 height 25
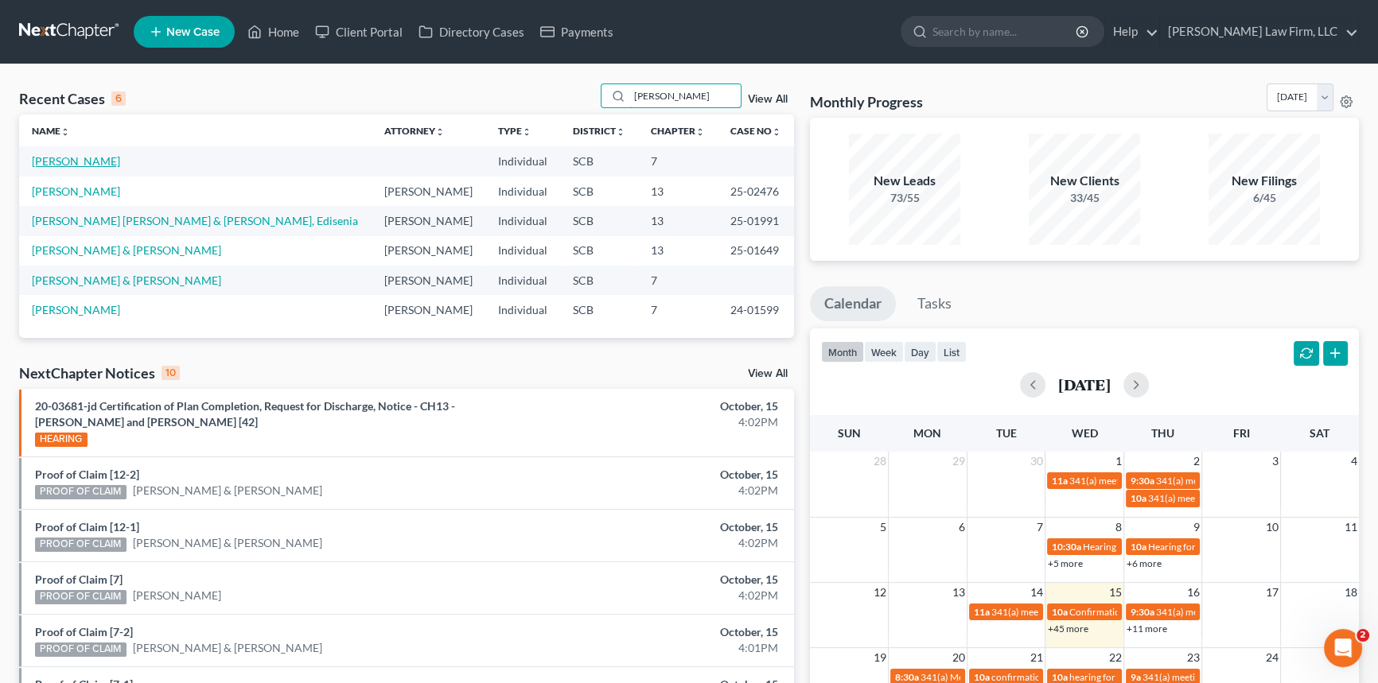
type input "[PERSON_NAME]"
click at [106, 161] on link "[PERSON_NAME]" at bounding box center [76, 161] width 88 height 14
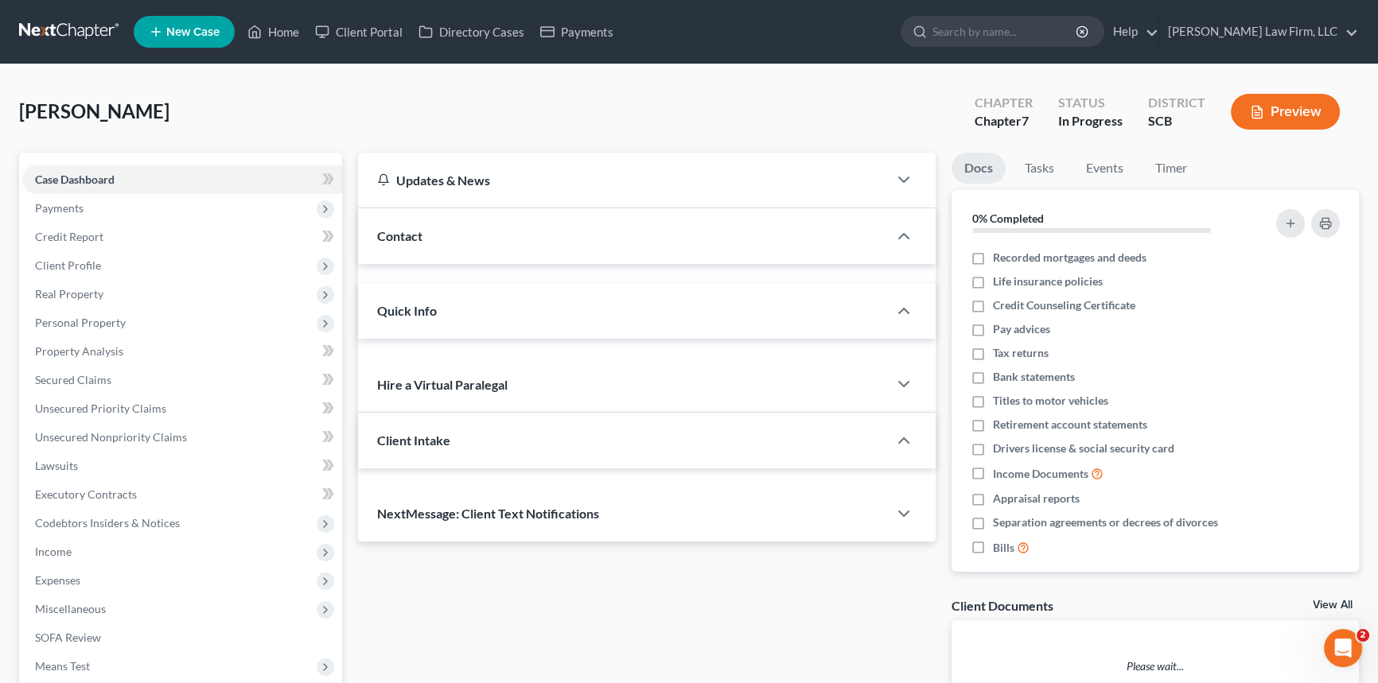
select select "1"
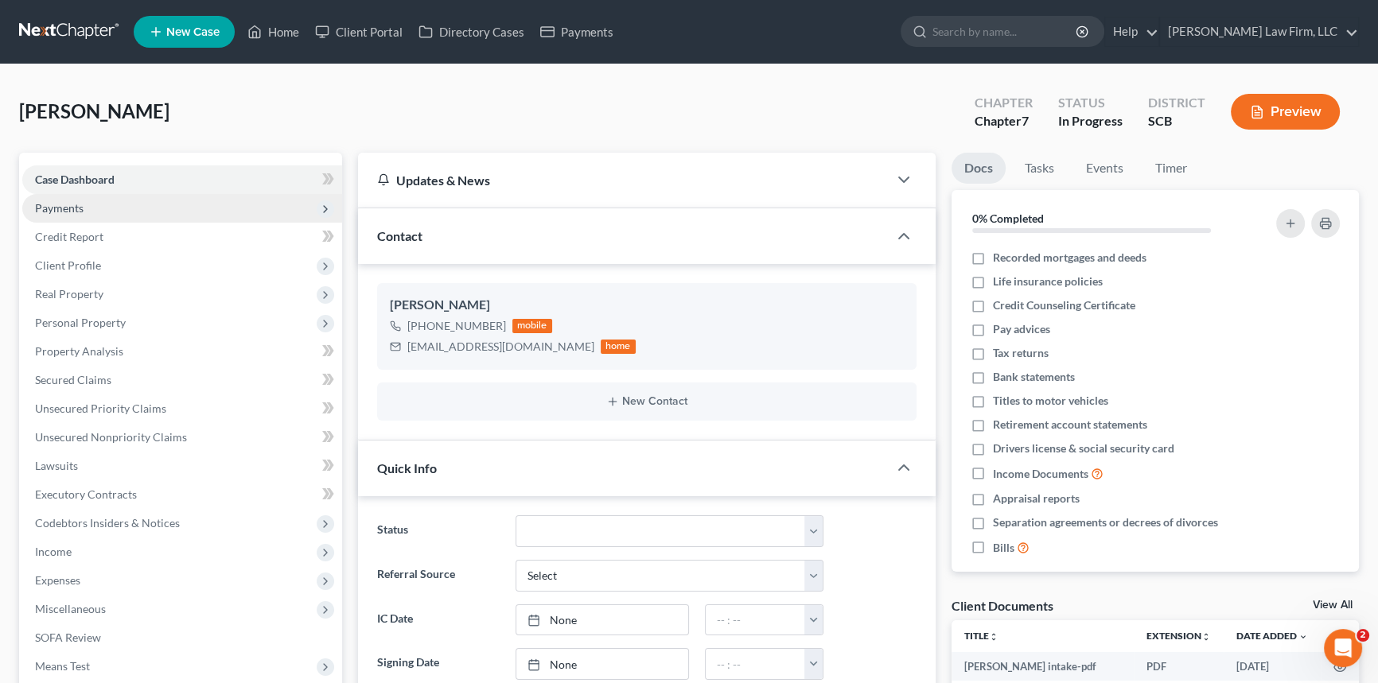
click at [68, 201] on span "Payments" at bounding box center [59, 208] width 49 height 14
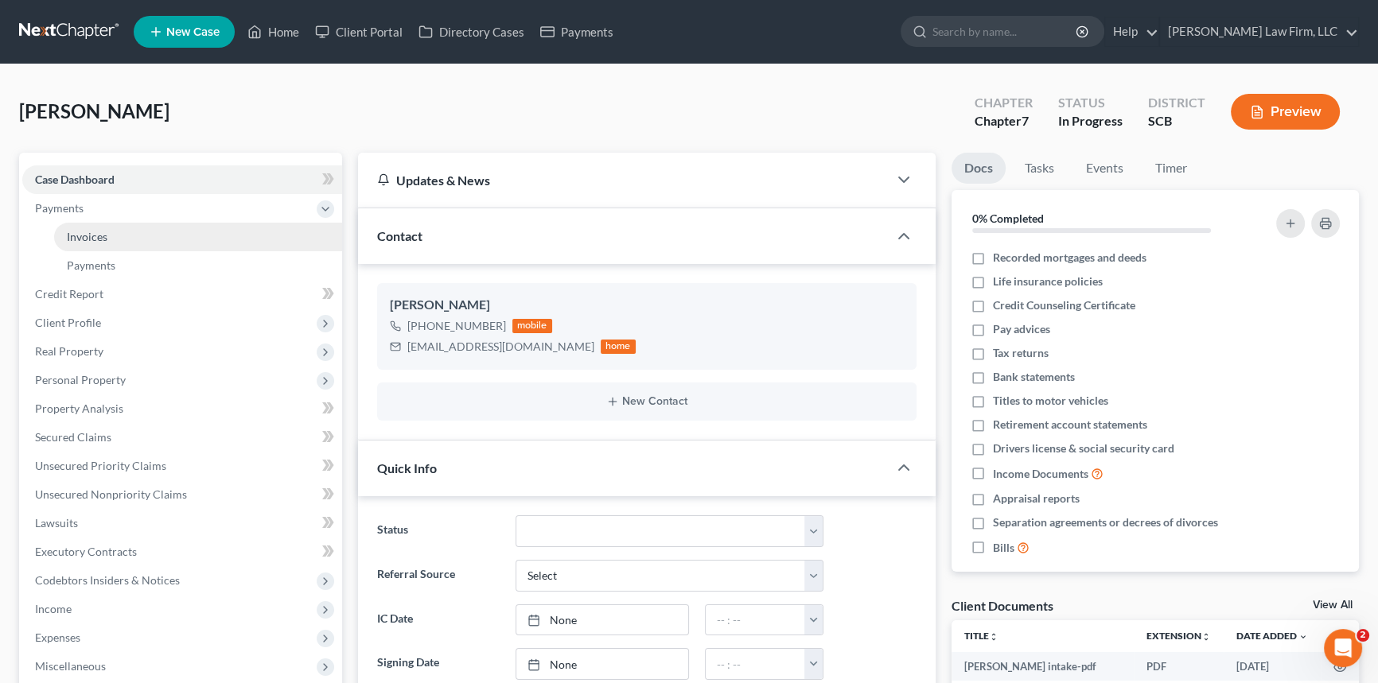
click at [86, 235] on span "Invoices" at bounding box center [87, 237] width 41 height 14
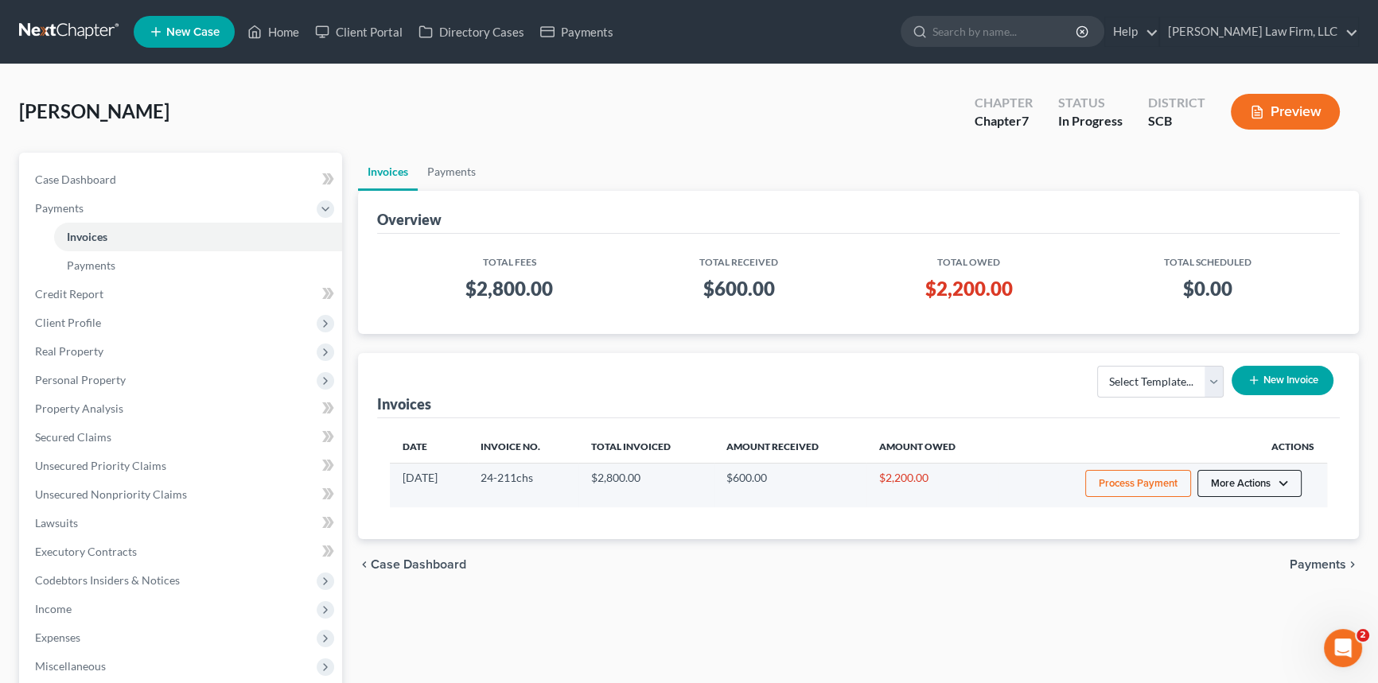
click at [1288, 474] on button "More Actions" at bounding box center [1249, 483] width 104 height 27
click at [1216, 512] on link "View/Edit" at bounding box center [1271, 517] width 186 height 27
select select "1"
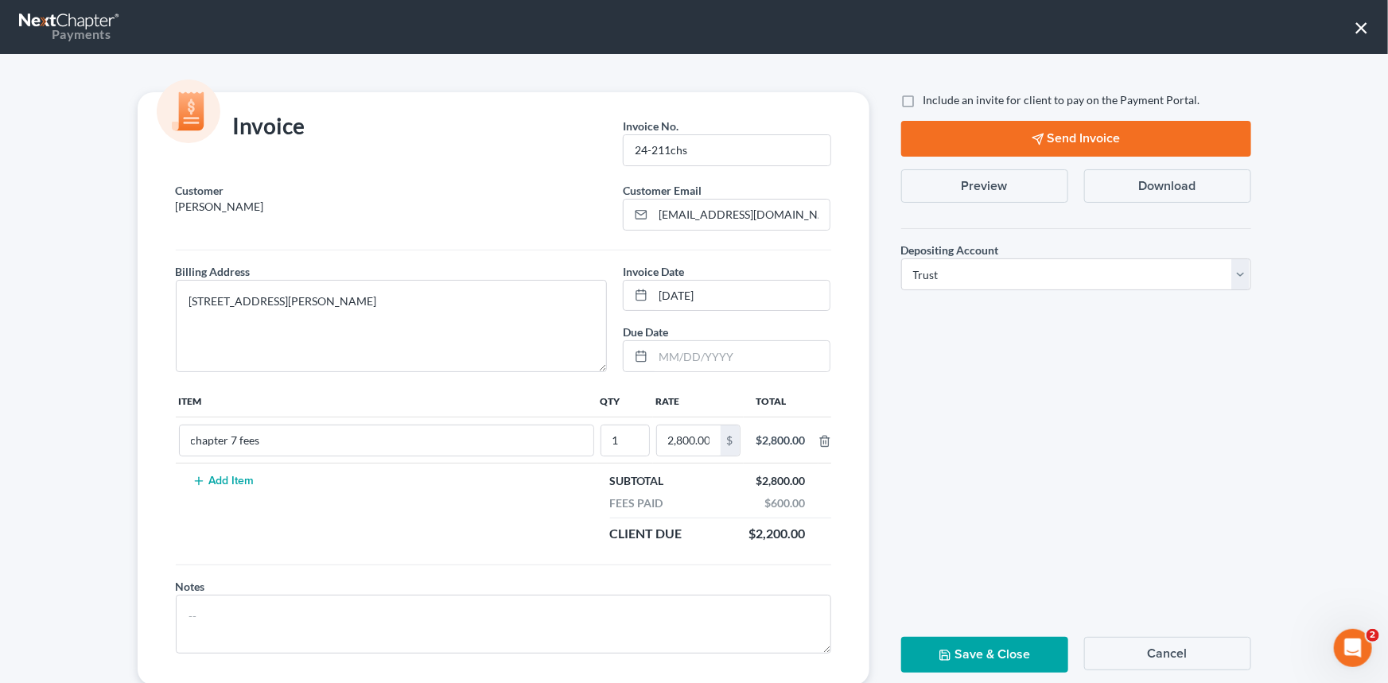
click at [1161, 648] on button "Cancel" at bounding box center [1167, 653] width 167 height 33
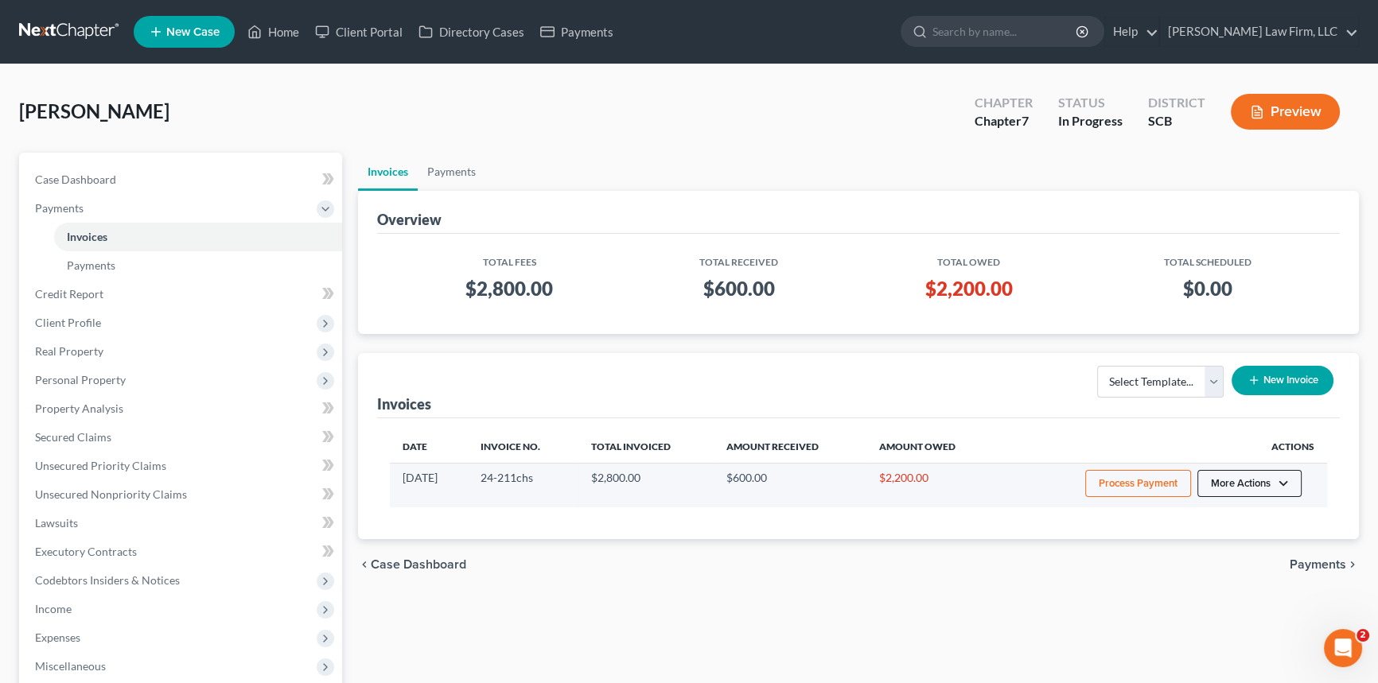
click at [1238, 475] on button "More Actions" at bounding box center [1249, 483] width 104 height 27
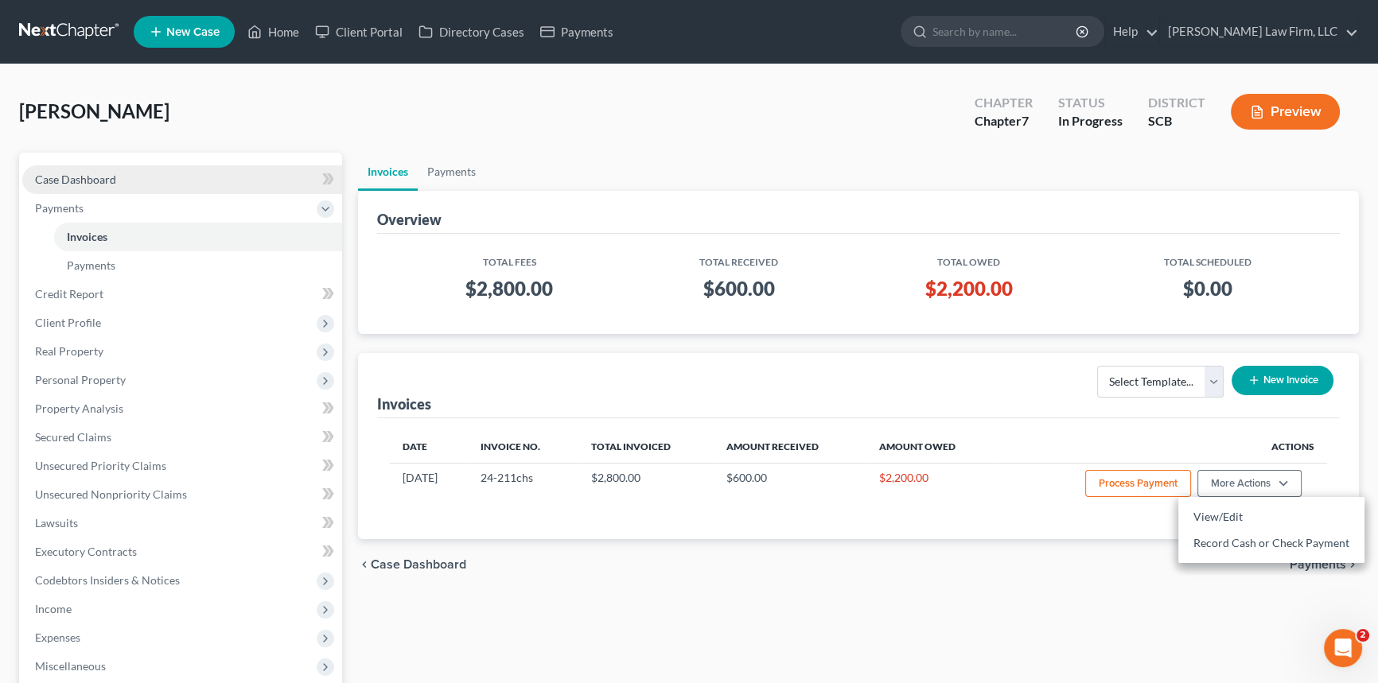
click at [87, 170] on link "Case Dashboard" at bounding box center [182, 179] width 320 height 29
select select "1"
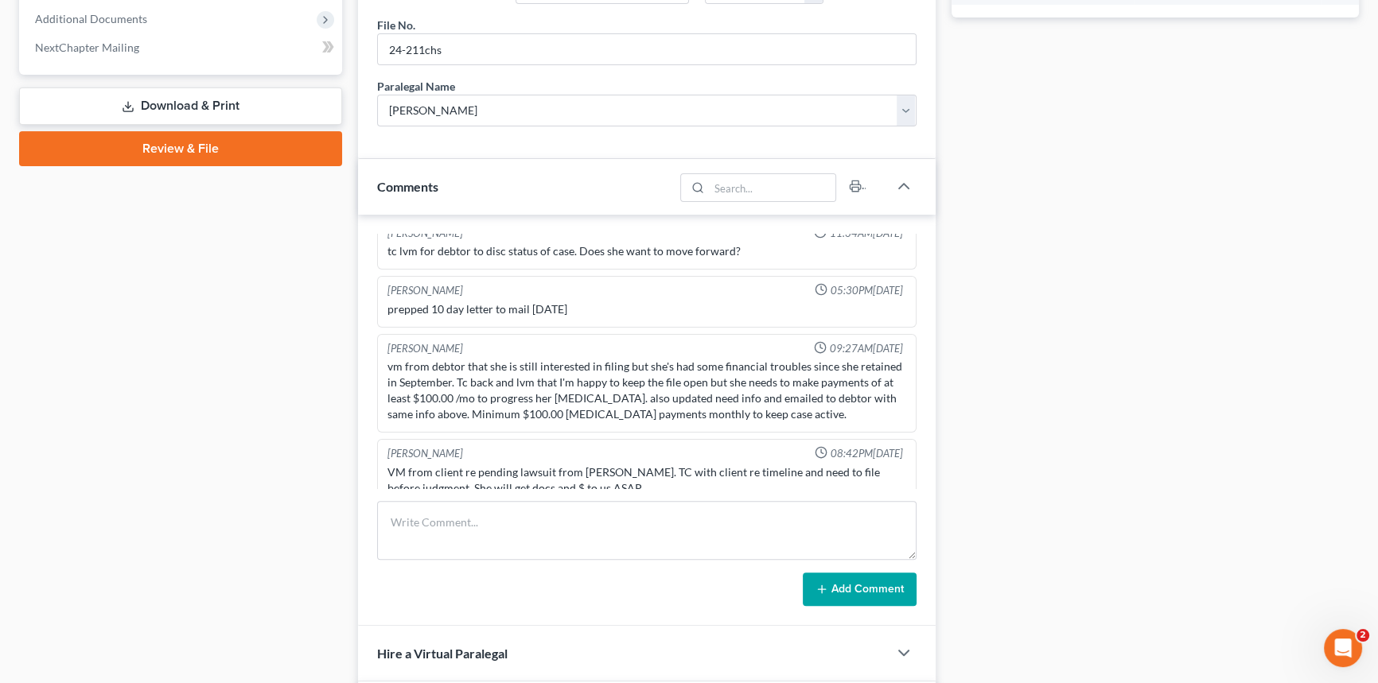
scroll to position [795, 0]
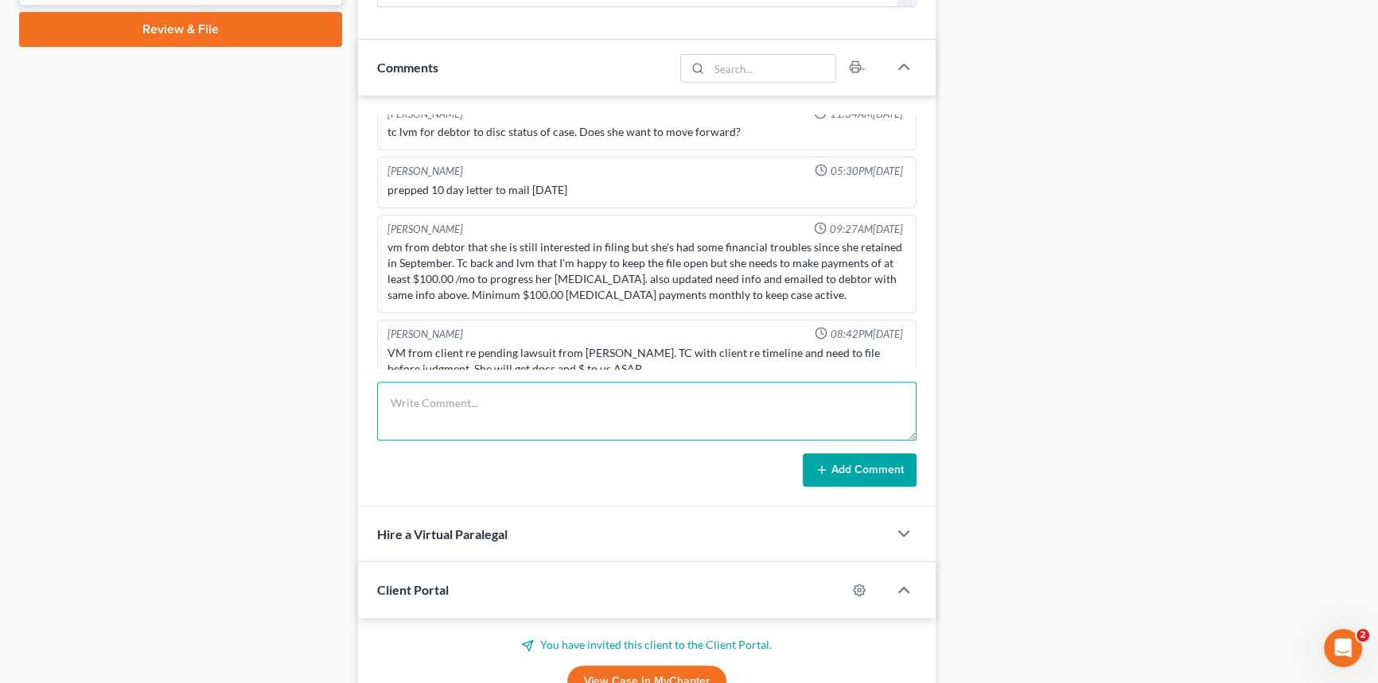
click at [403, 406] on textarea at bounding box center [646, 411] width 539 height 59
click at [418, 416] on textarea "Spoke with [PERSON_NAME] and made an appt with se at 4:00 the [DATE] she wants …" at bounding box center [646, 411] width 539 height 59
click at [477, 414] on textarea "Spoke with [PERSON_NAME] and made an appt with se at 4:00 the [DATE] she wants …" at bounding box center [646, 411] width 539 height 59
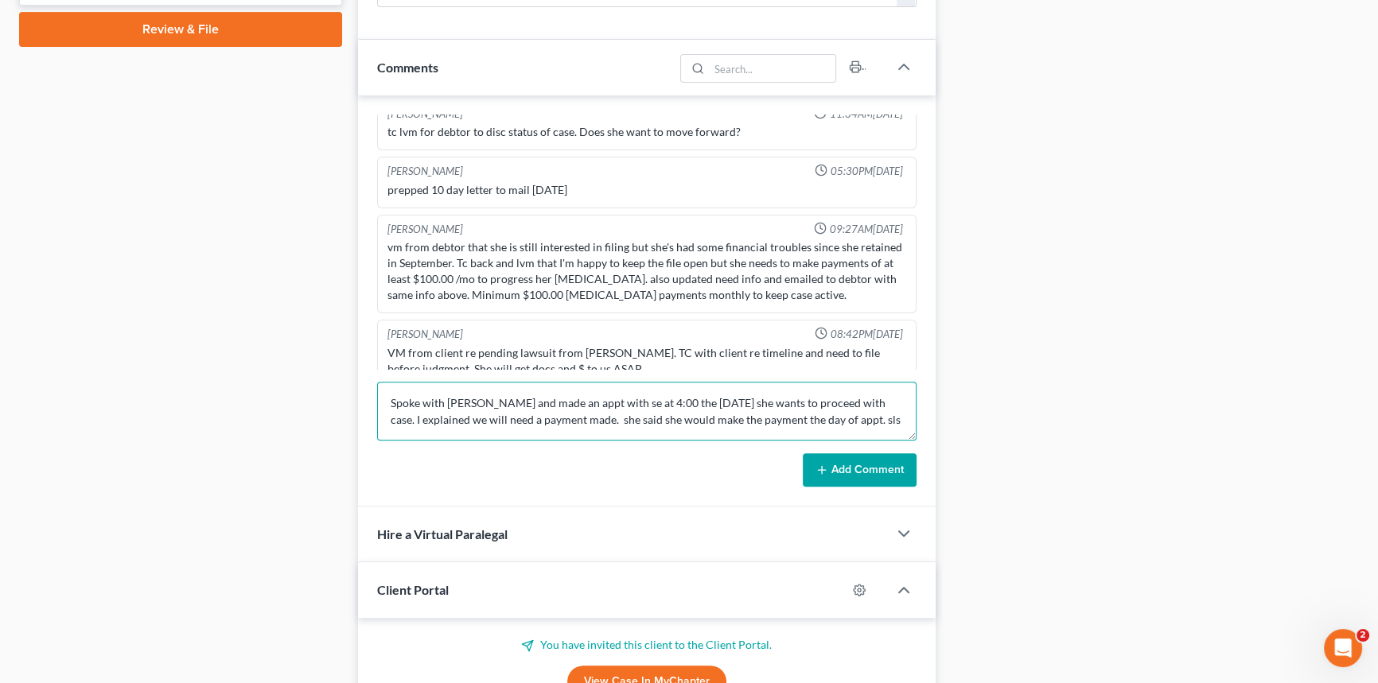
type textarea "Spoke with [PERSON_NAME] and made an appt with se at 4:00 the [DATE] she wants …"
click at [850, 461] on button "Add Comment" at bounding box center [860, 469] width 114 height 33
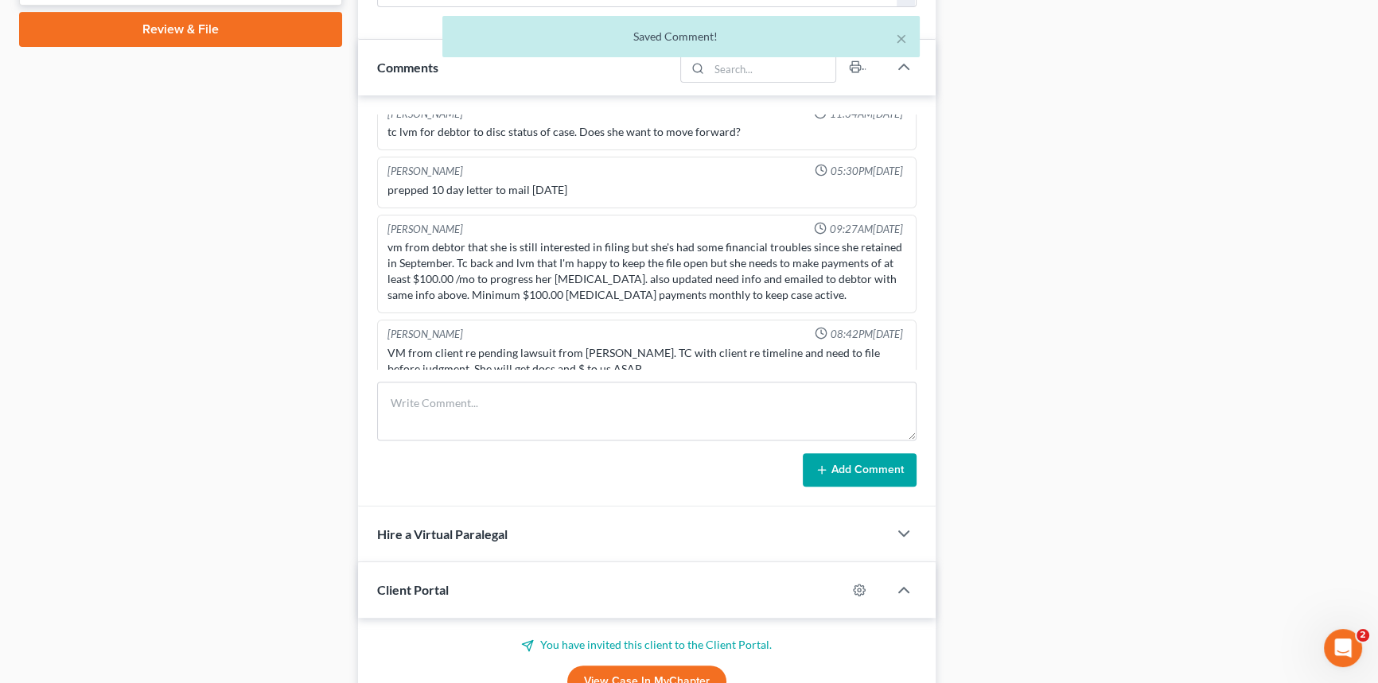
scroll to position [314, 0]
